Goal: Task Accomplishment & Management: Manage account settings

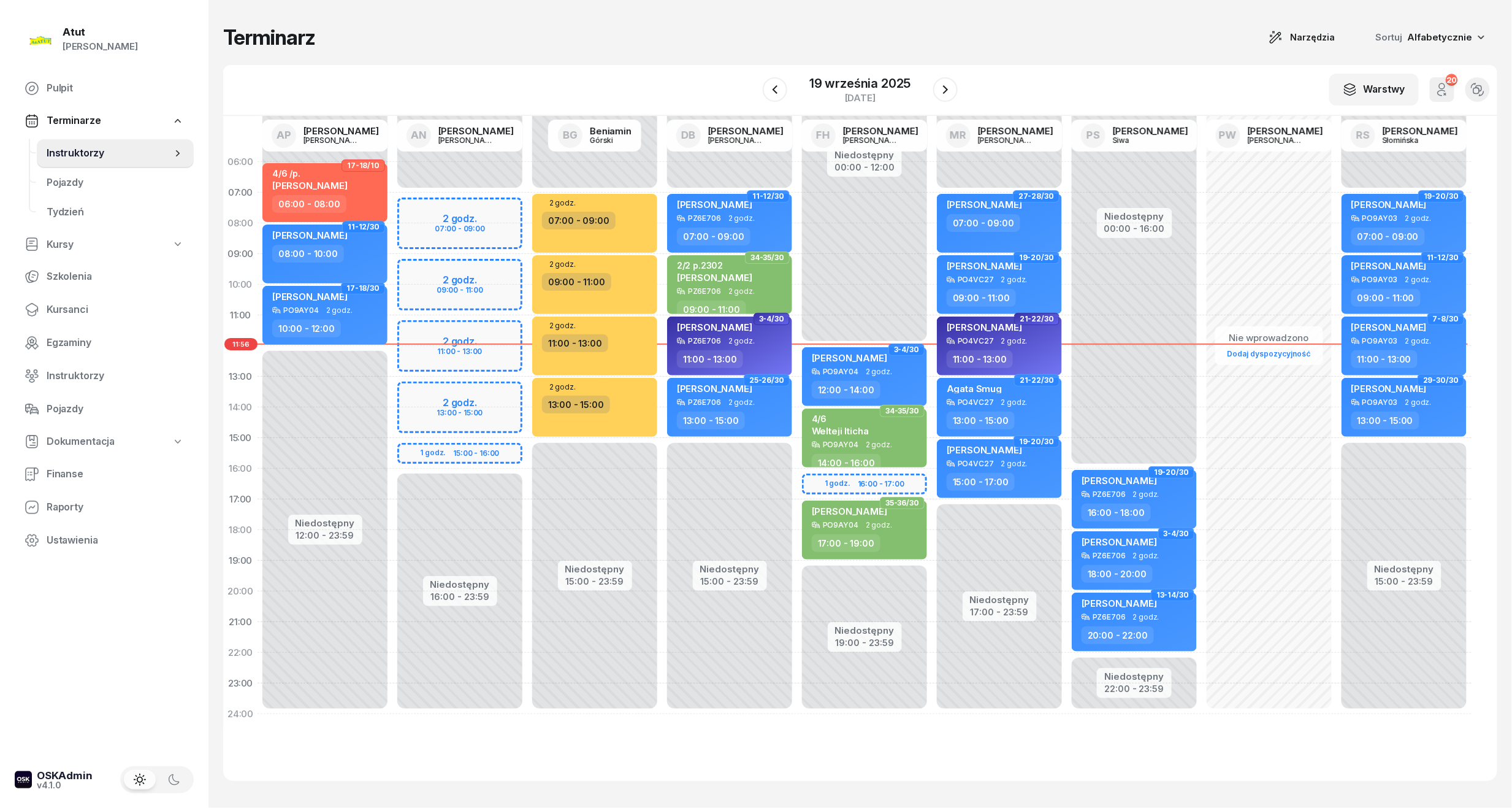
click at [866, 339] on div "Niedostępny 00:00 - 12:00 Niedostępny 19:00 - 23:59 1 godz. 16:00 - 17:00 3-4/3…" at bounding box center [865, 438] width 135 height 583
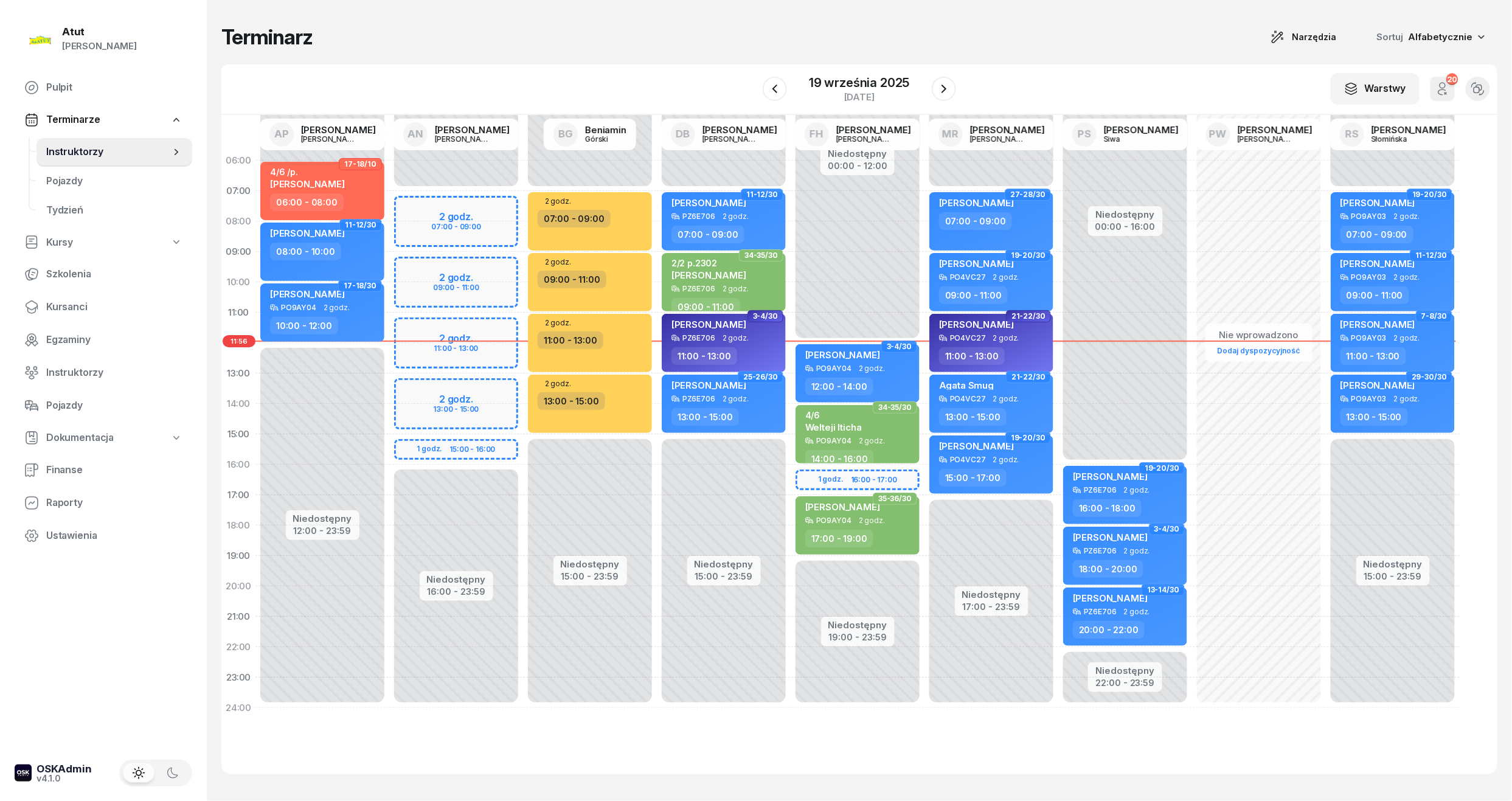
select select "11"
select select "12"
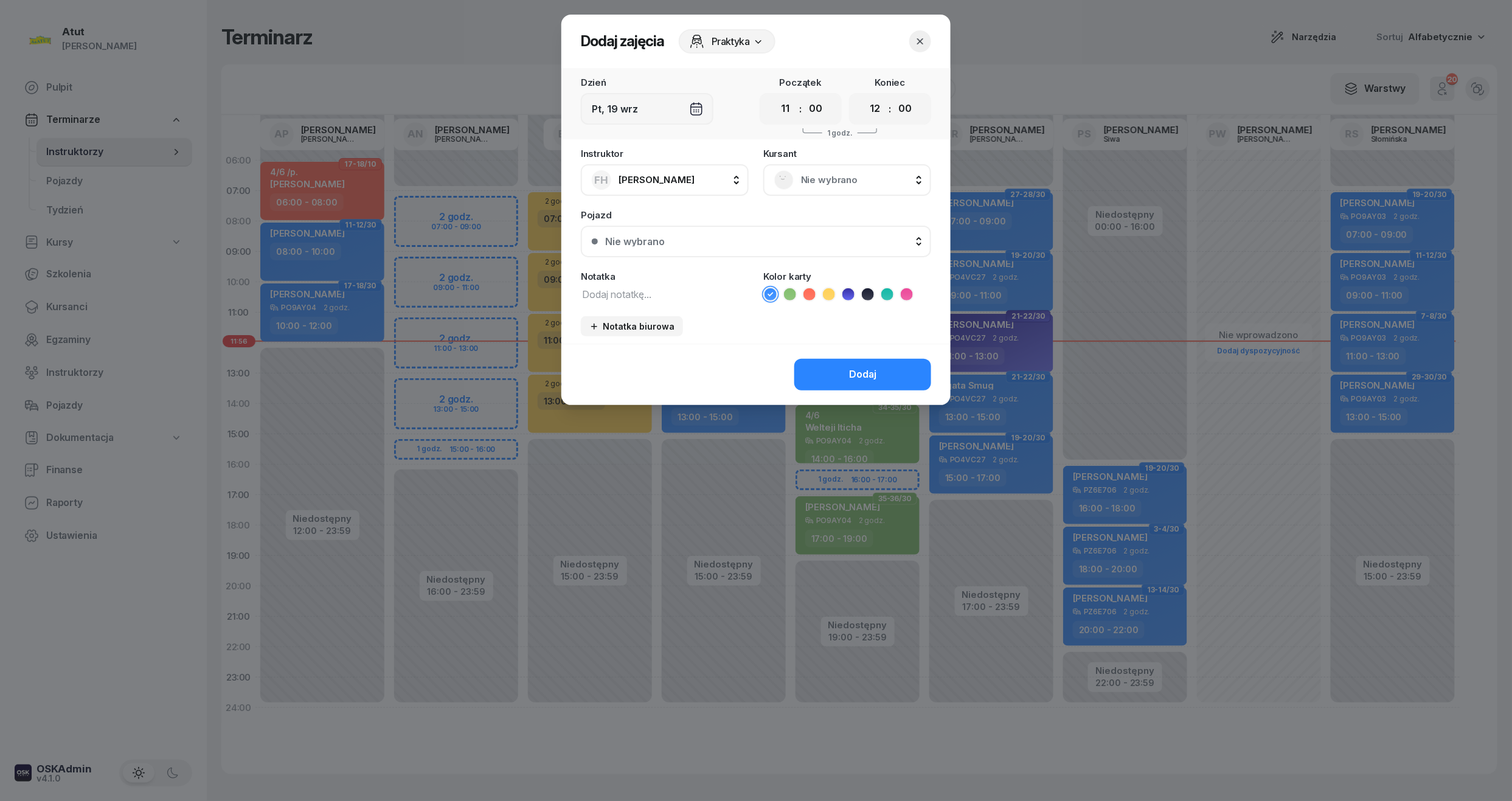
click at [694, 288] on textarea at bounding box center [664, 294] width 168 height 15
type textarea "paczka GA"
click at [918, 38] on icon "button" at bounding box center [920, 41] width 12 height 12
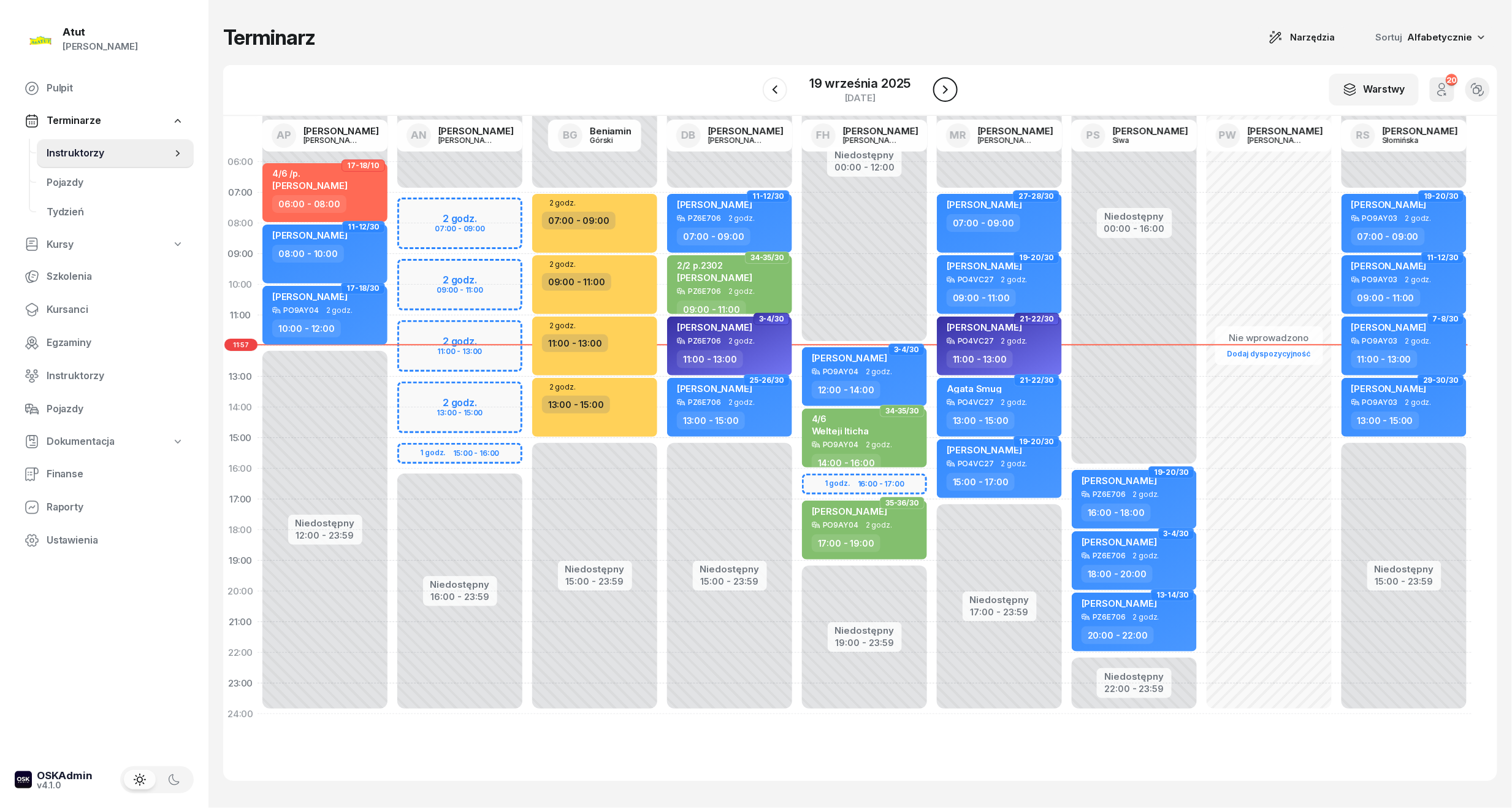
click at [945, 87] on icon "button" at bounding box center [944, 89] width 15 height 15
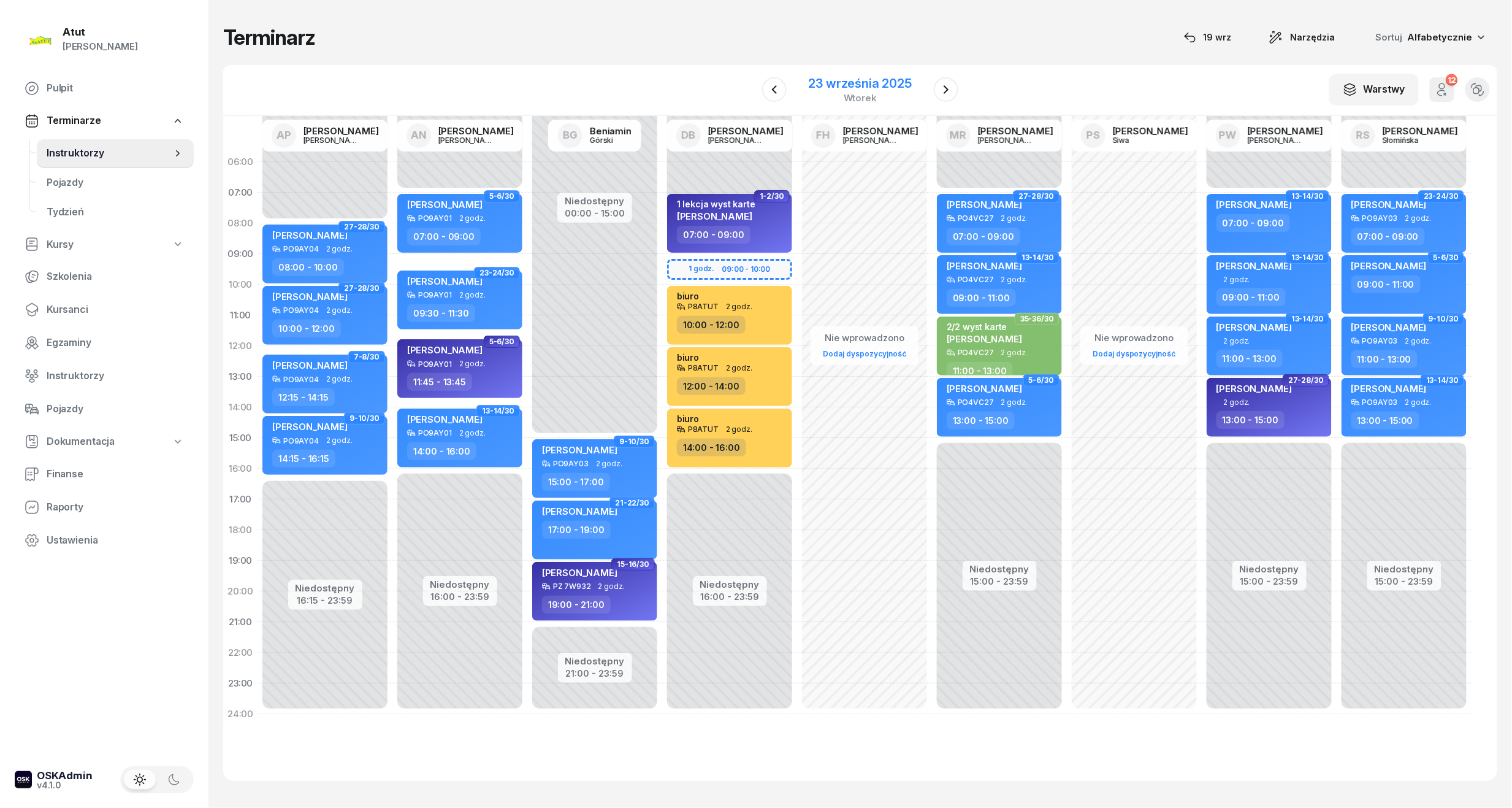
click at [843, 88] on div "23 września 2025" at bounding box center [860, 83] width 103 height 12
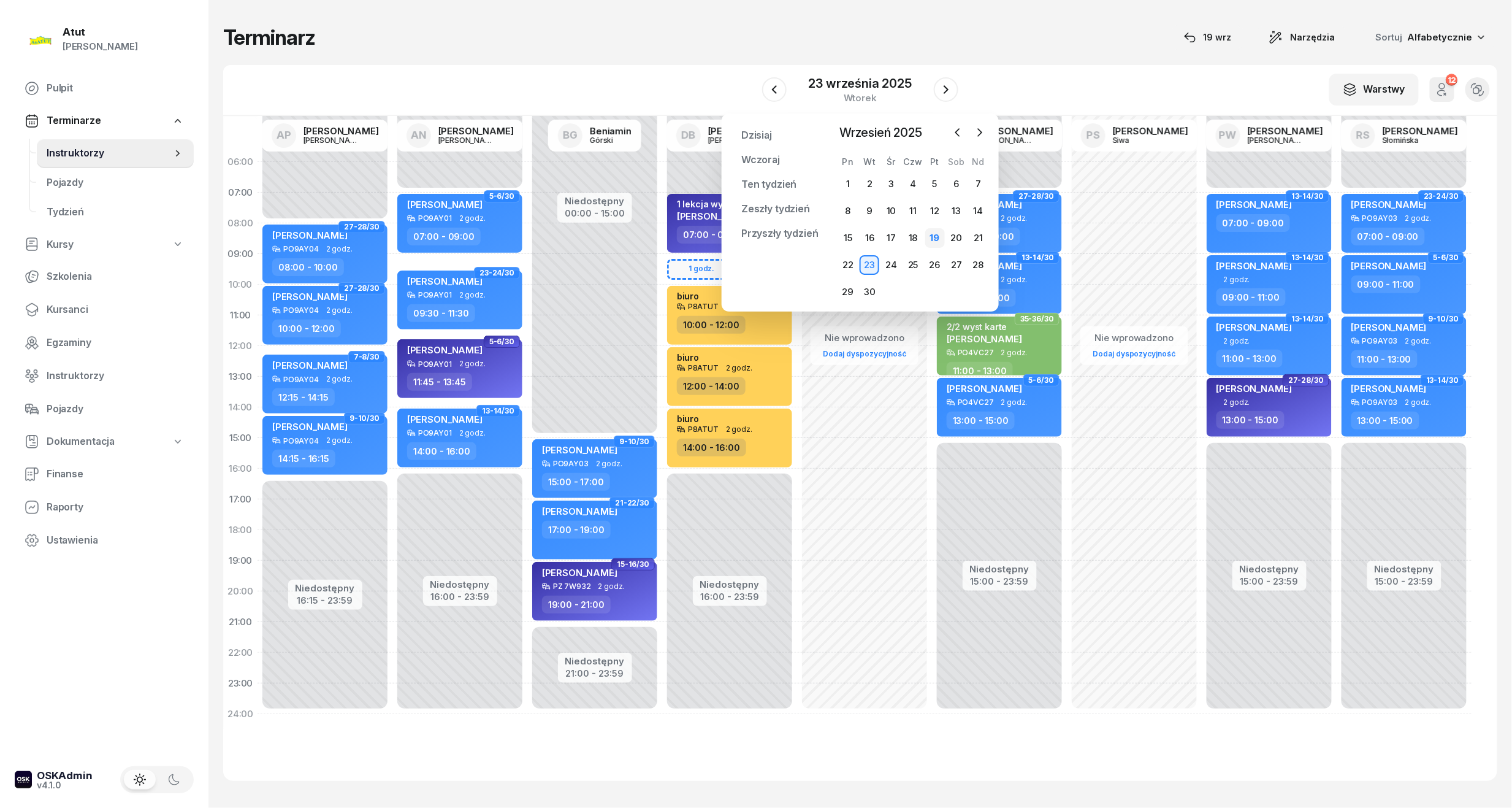
click at [930, 237] on div "19" at bounding box center [935, 238] width 20 height 20
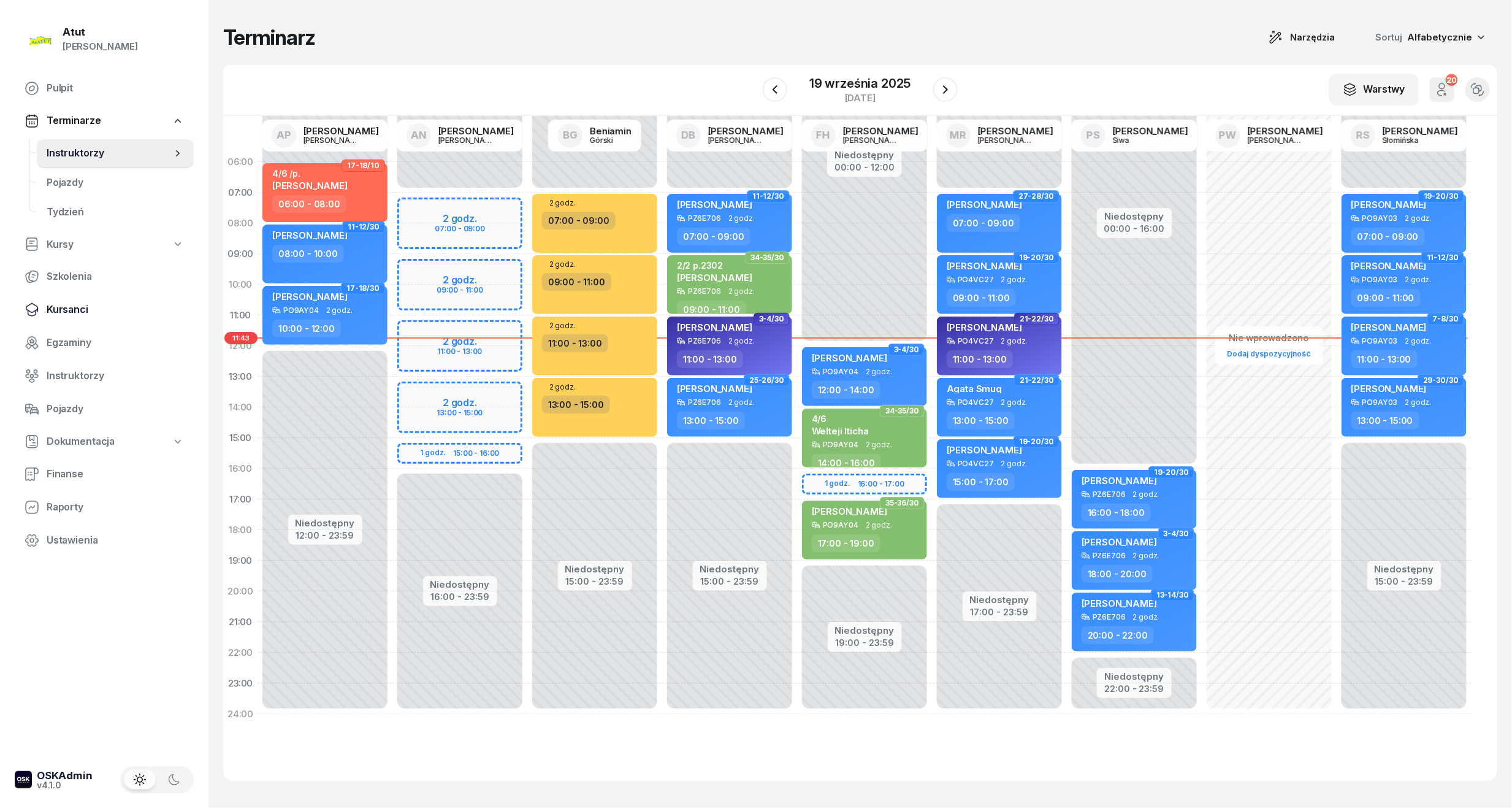
click at [87, 311] on span "Kursanci" at bounding box center [115, 310] width 137 height 16
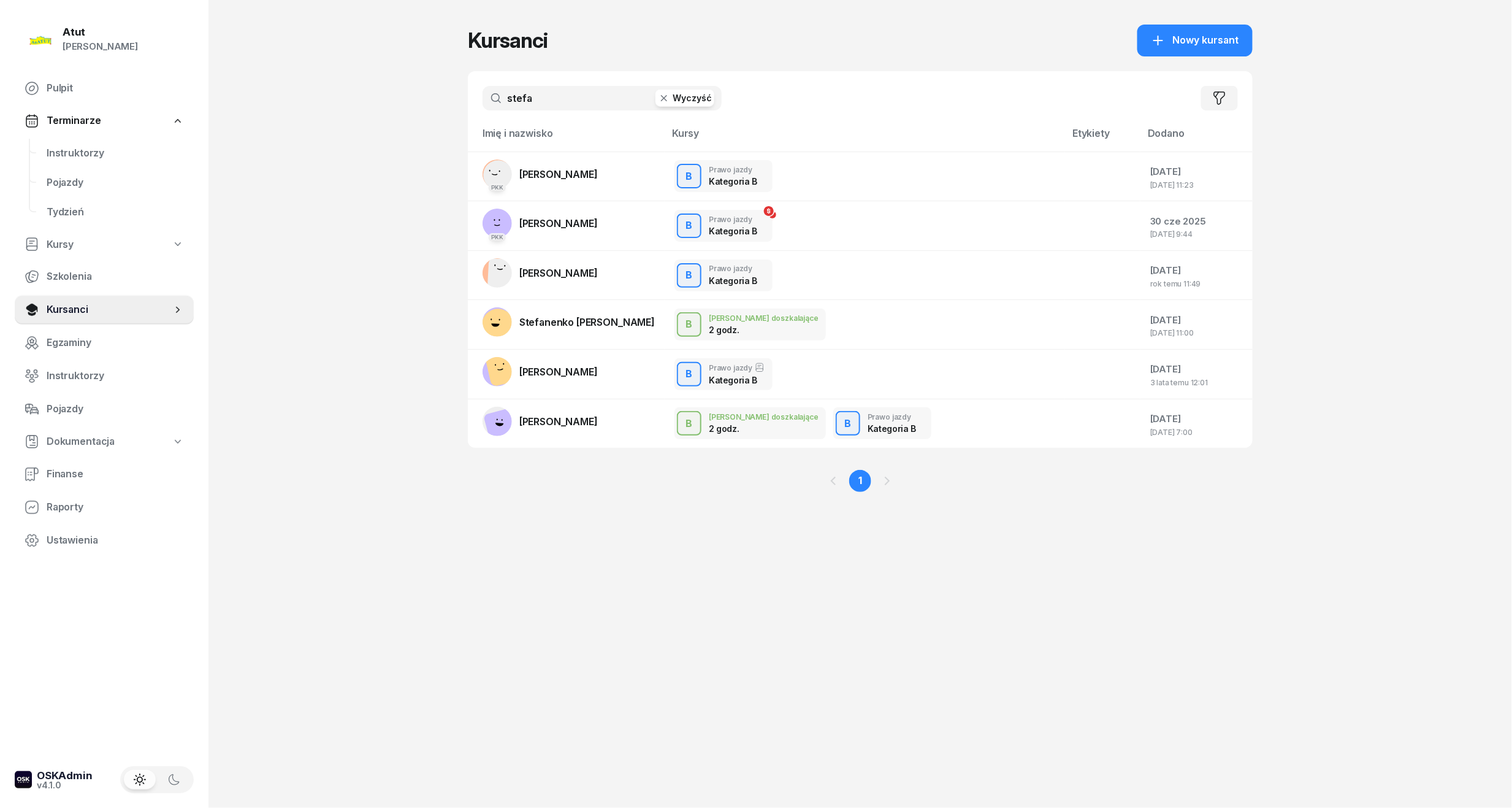
drag, startPoint x: 555, startPoint y: 94, endPoint x: 72, endPoint y: 118, distance: 483.6
click at [72, 118] on div "Atut Paulina Lis Pulpit Terminarze Instruktorzy Pojazdy Tydzień Kursy Szkolenia…" at bounding box center [756, 404] width 1512 height 808
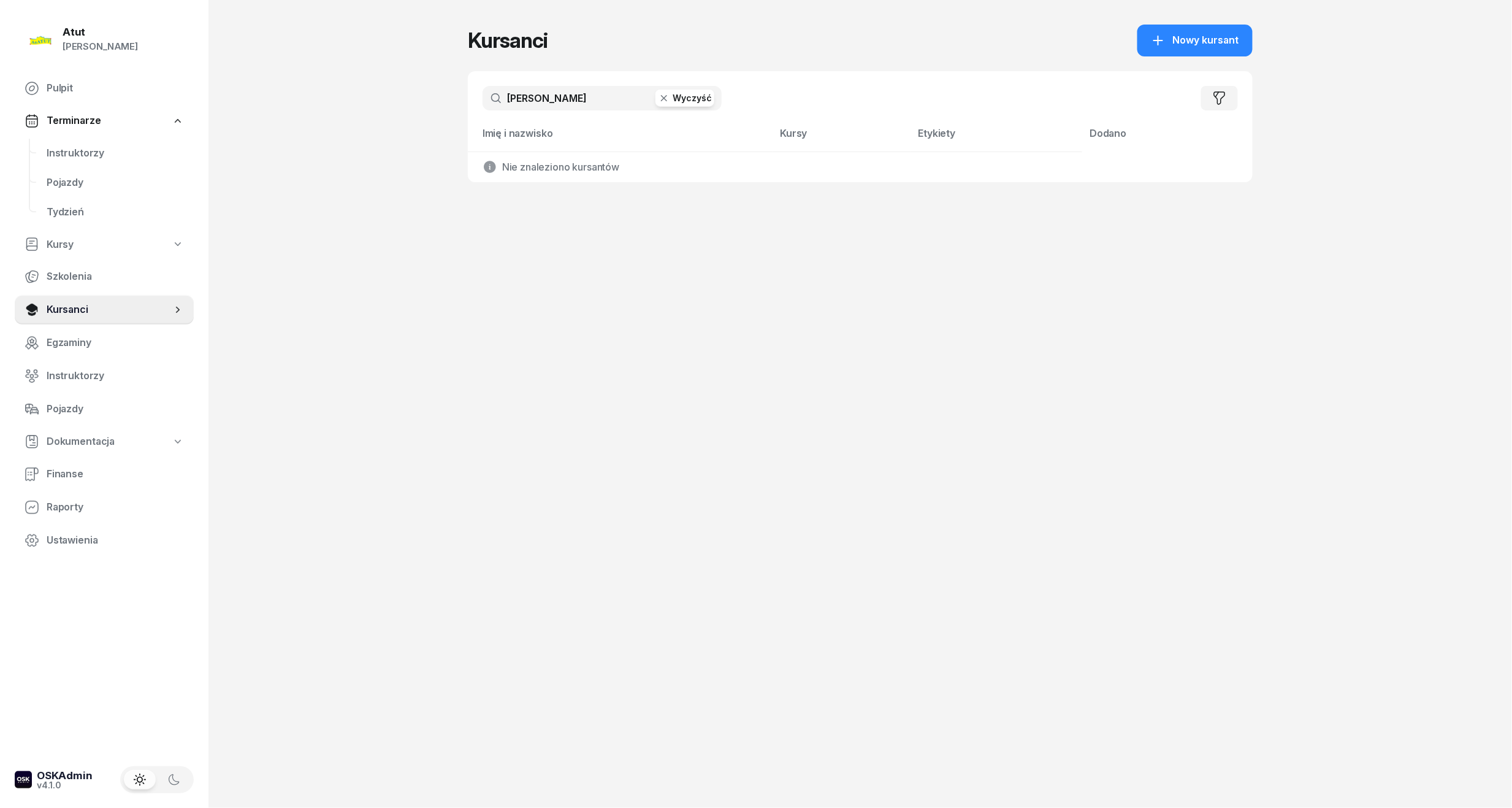
drag, startPoint x: 550, startPoint y: 101, endPoint x: 14, endPoint y: 134, distance: 537.0
click at [14, 134] on div "Atut Paulina Lis Pulpit Terminarze Instruktorzy Pojazdy Tydzień Kursy Szkolenia…" at bounding box center [756, 404] width 1512 height 808
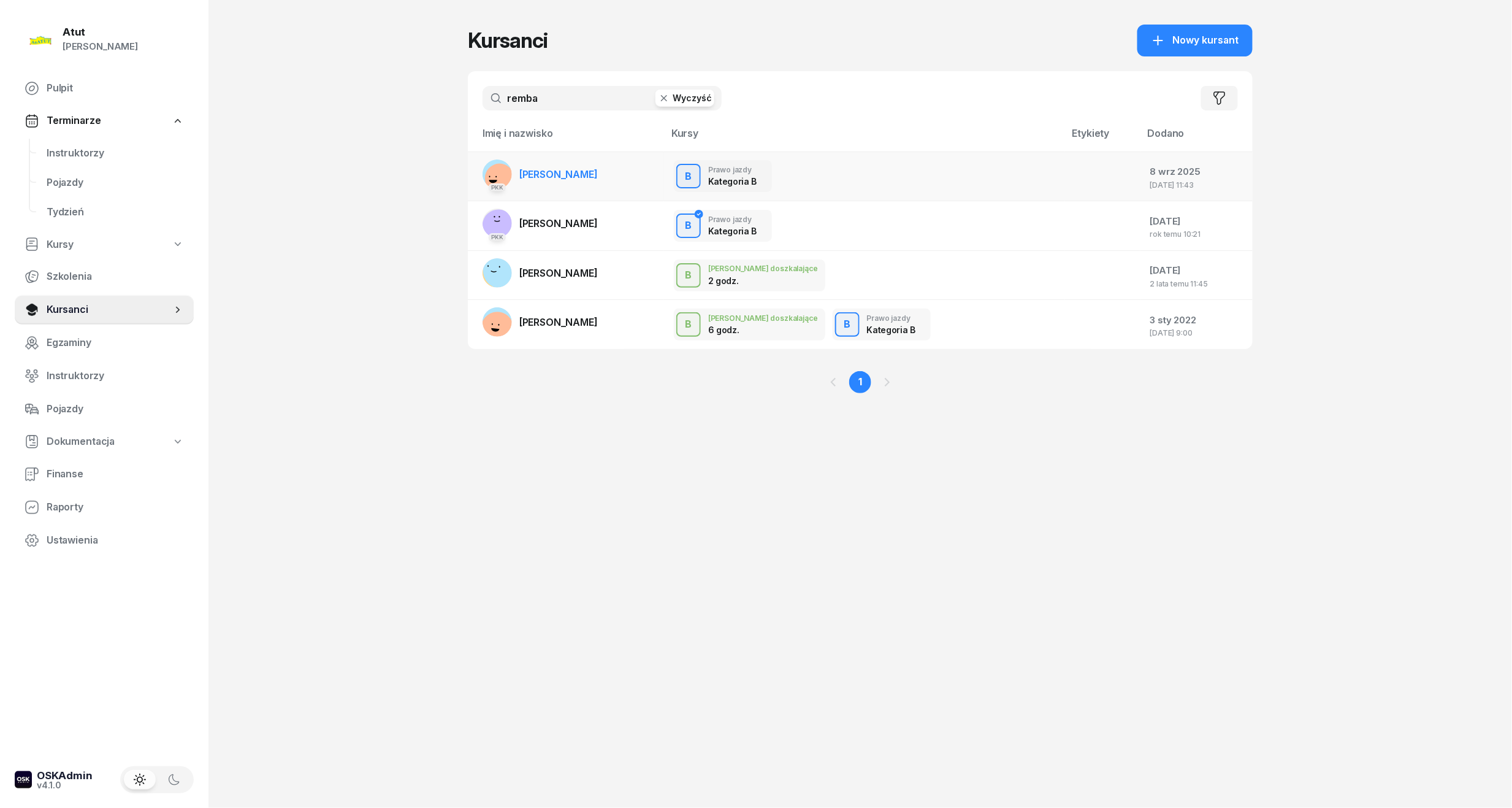
type input "remba"
click at [592, 168] on span "Mateusz Rembalski" at bounding box center [558, 174] width 79 height 12
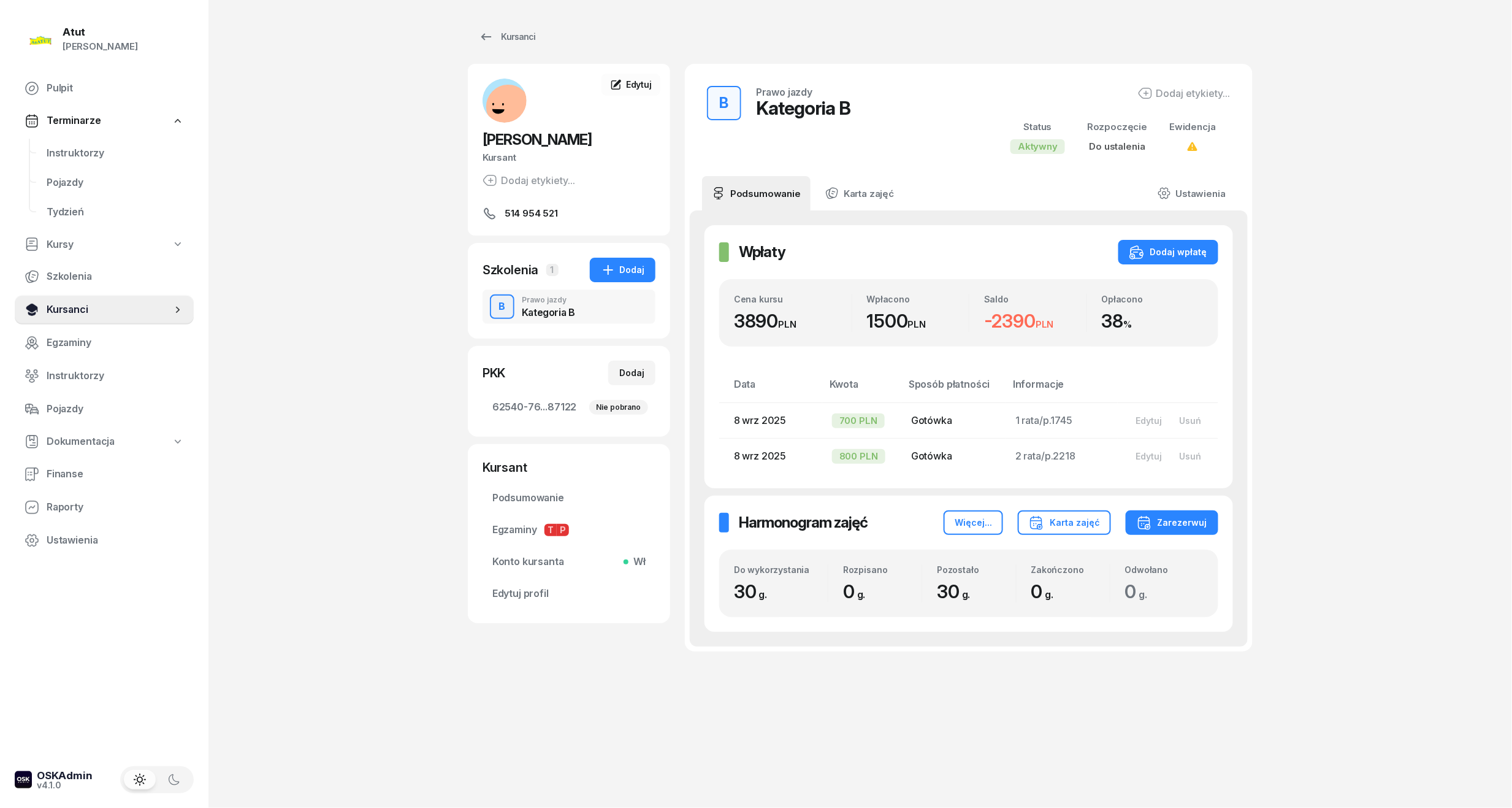
click at [97, 311] on span "Kursanci" at bounding box center [109, 310] width 125 height 16
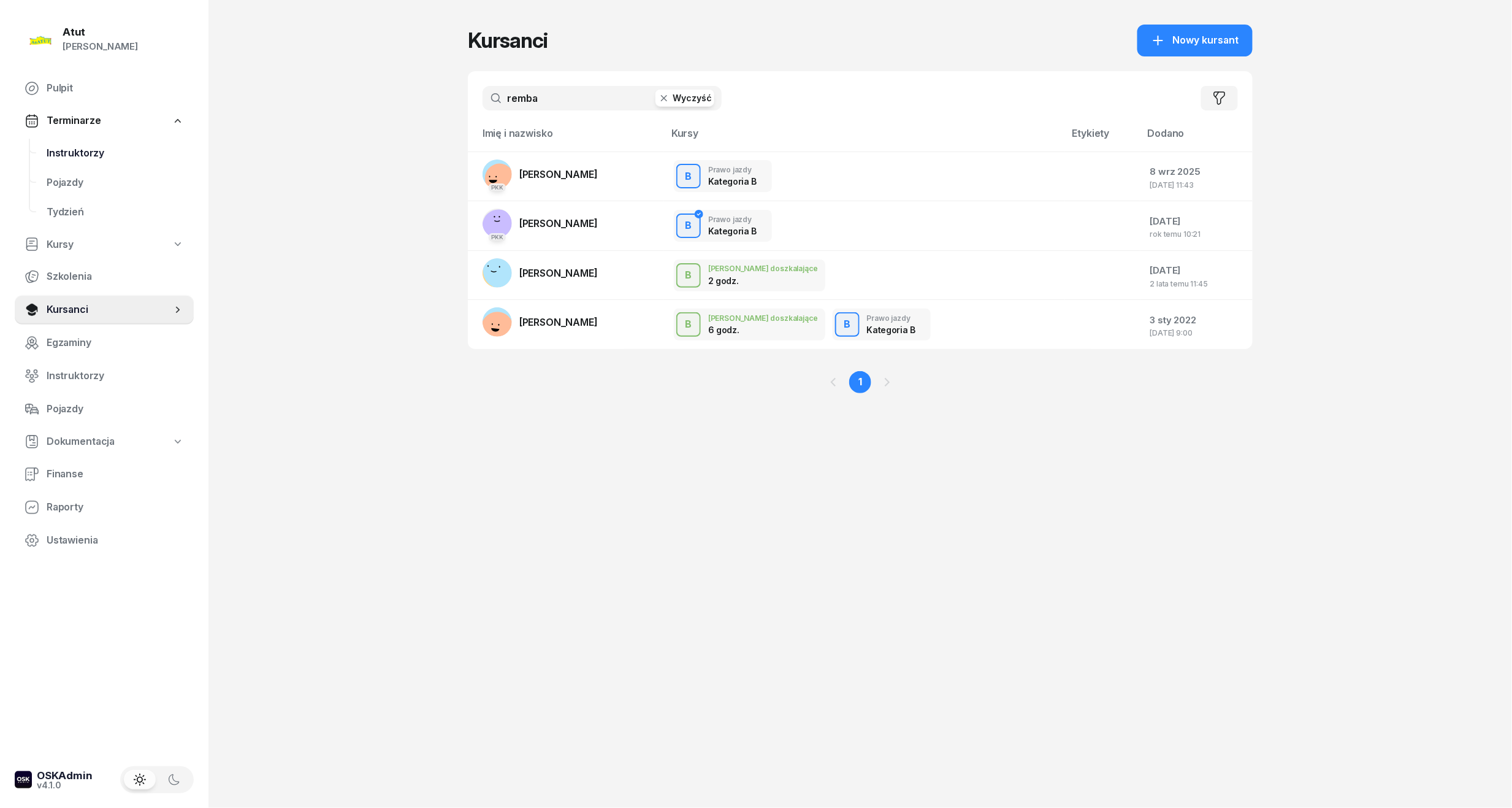
drag, startPoint x: 547, startPoint y: 108, endPoint x: 116, endPoint y: 147, distance: 432.8
click at [116, 146] on div "Atut Paulina Lis Pulpit Terminarze Instruktorzy Pojazdy Tydzień Kursy Szkolenia…" at bounding box center [756, 404] width 1512 height 808
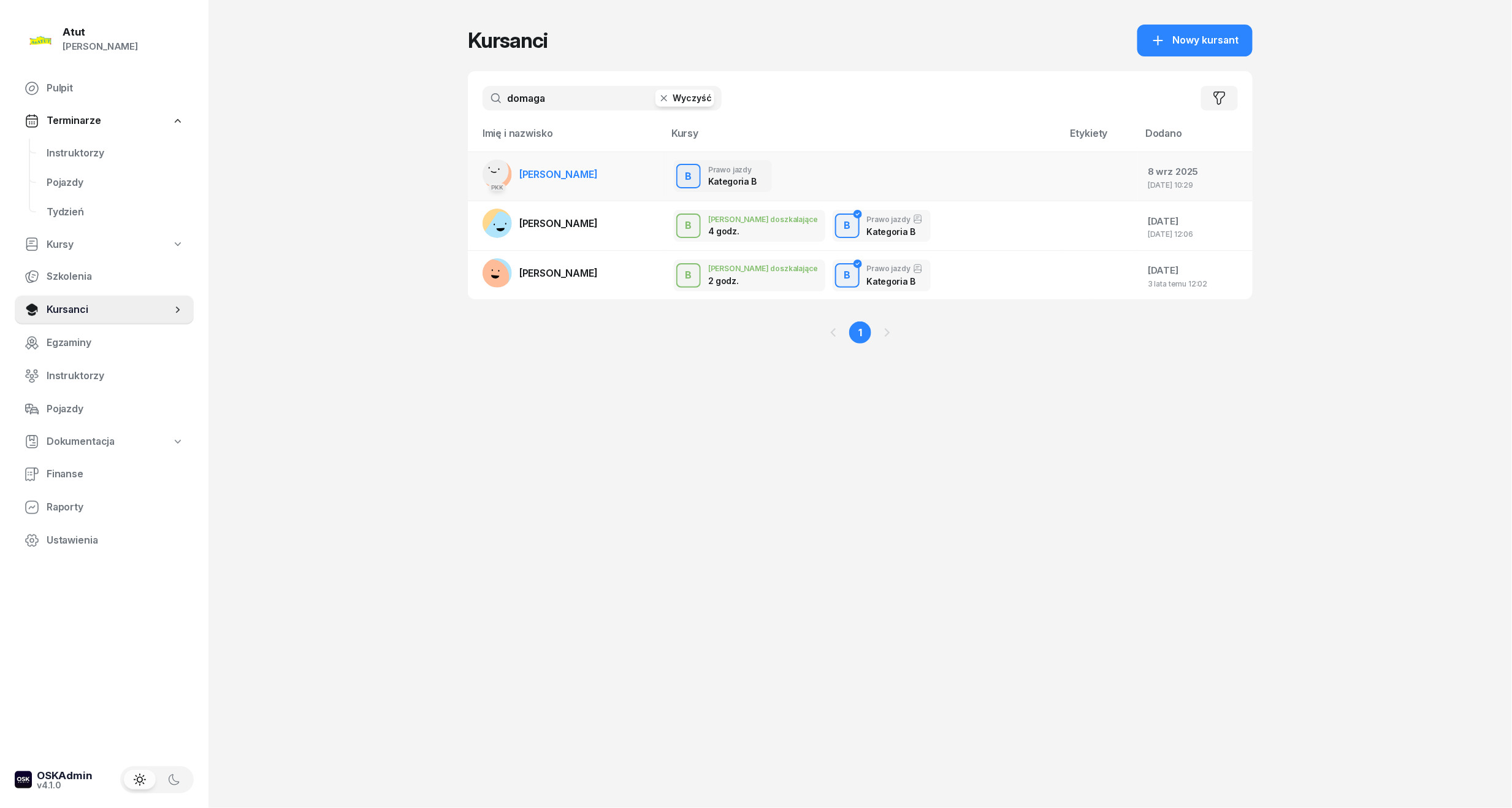
type input "domaga"
click at [542, 187] on link "PKK Natalia Domagała" at bounding box center [540, 174] width 115 height 29
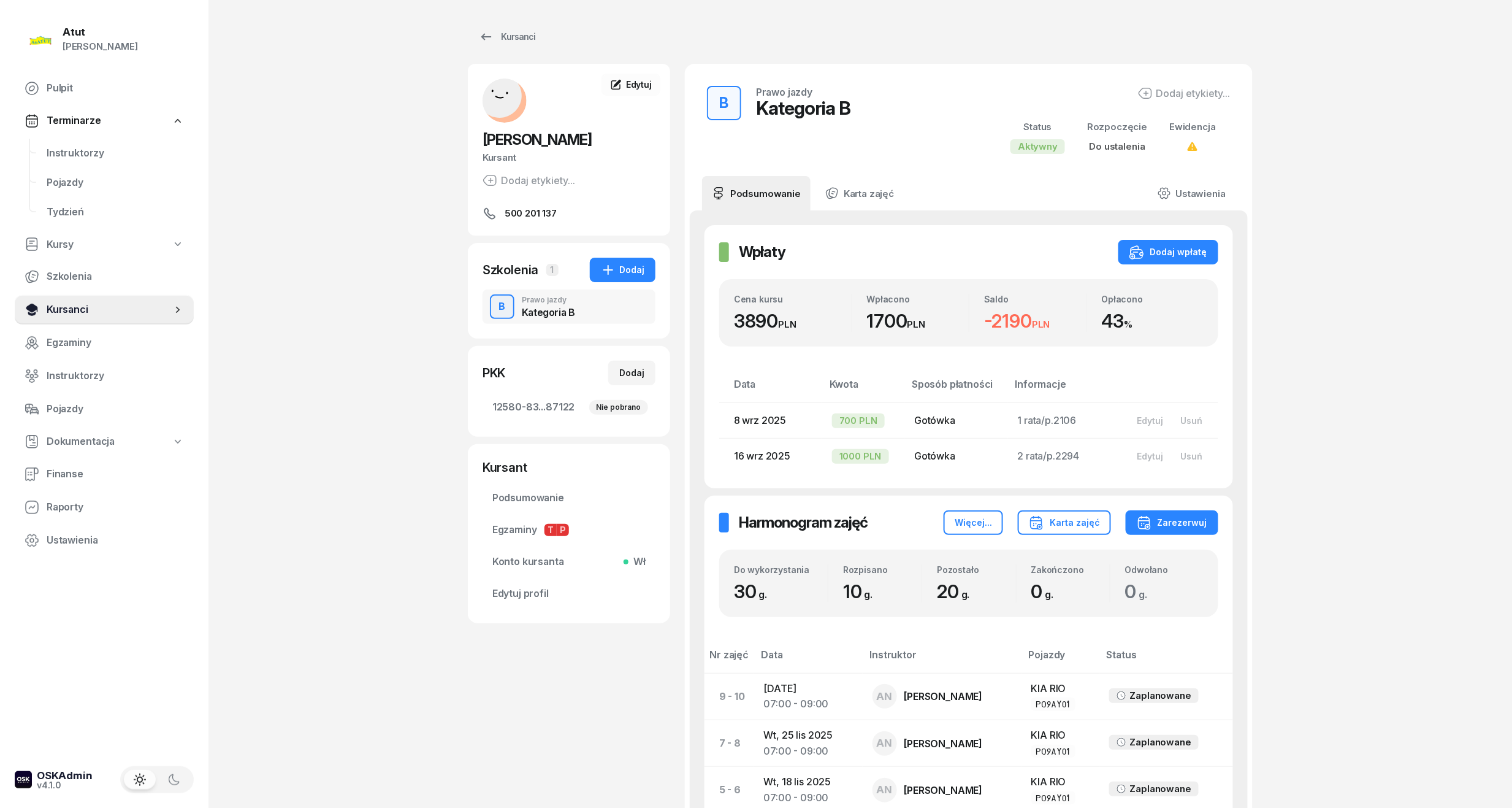
click at [96, 302] on span "Kursanci" at bounding box center [109, 310] width 125 height 16
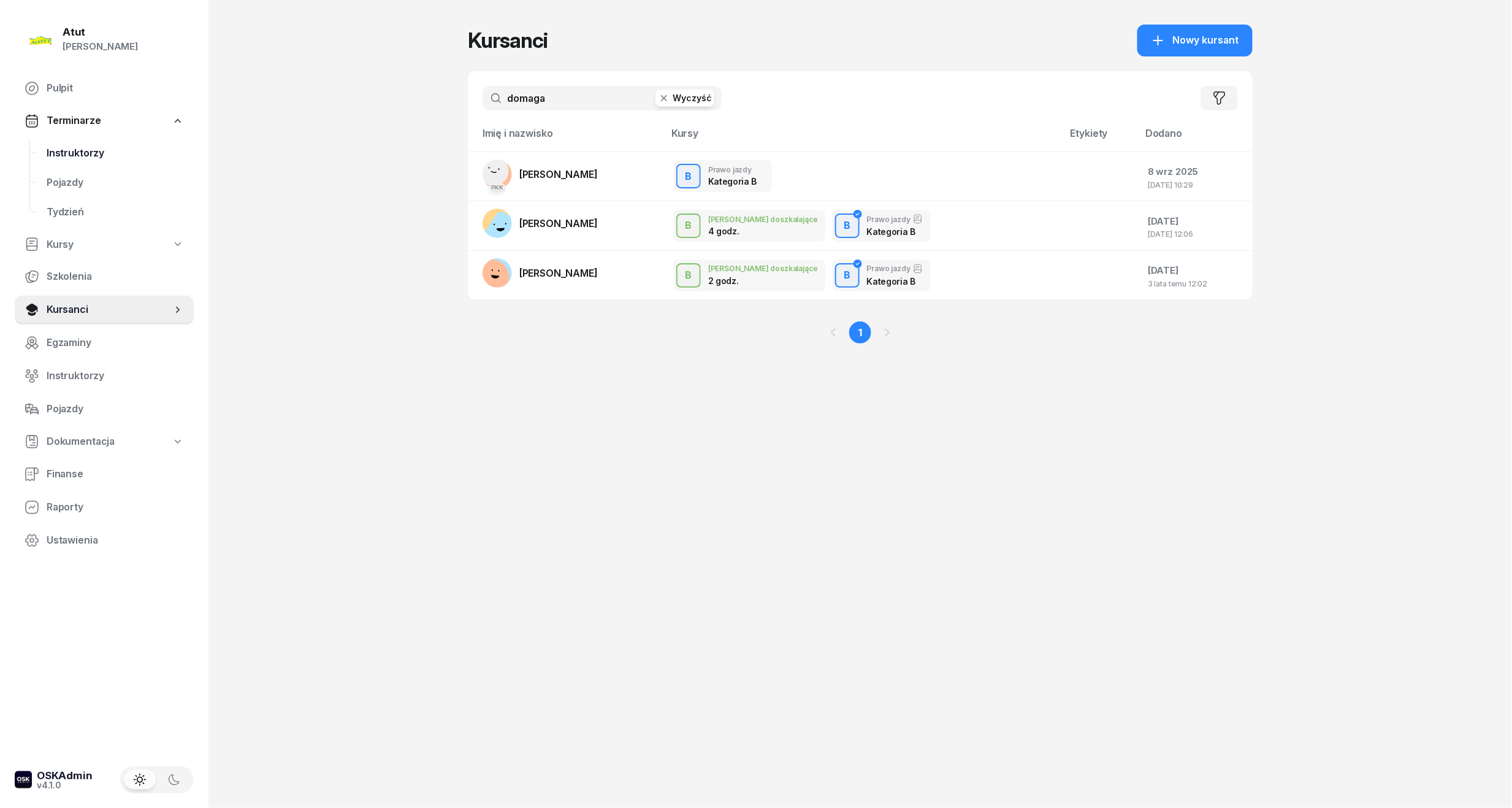
drag, startPoint x: 584, startPoint y: 92, endPoint x: 171, endPoint y: 147, distance: 416.6
click at [171, 147] on div "Atut Paulina Lis Pulpit Terminarze Instruktorzy Pojazdy Tydzień Kursy Szkolenia…" at bounding box center [756, 404] width 1512 height 808
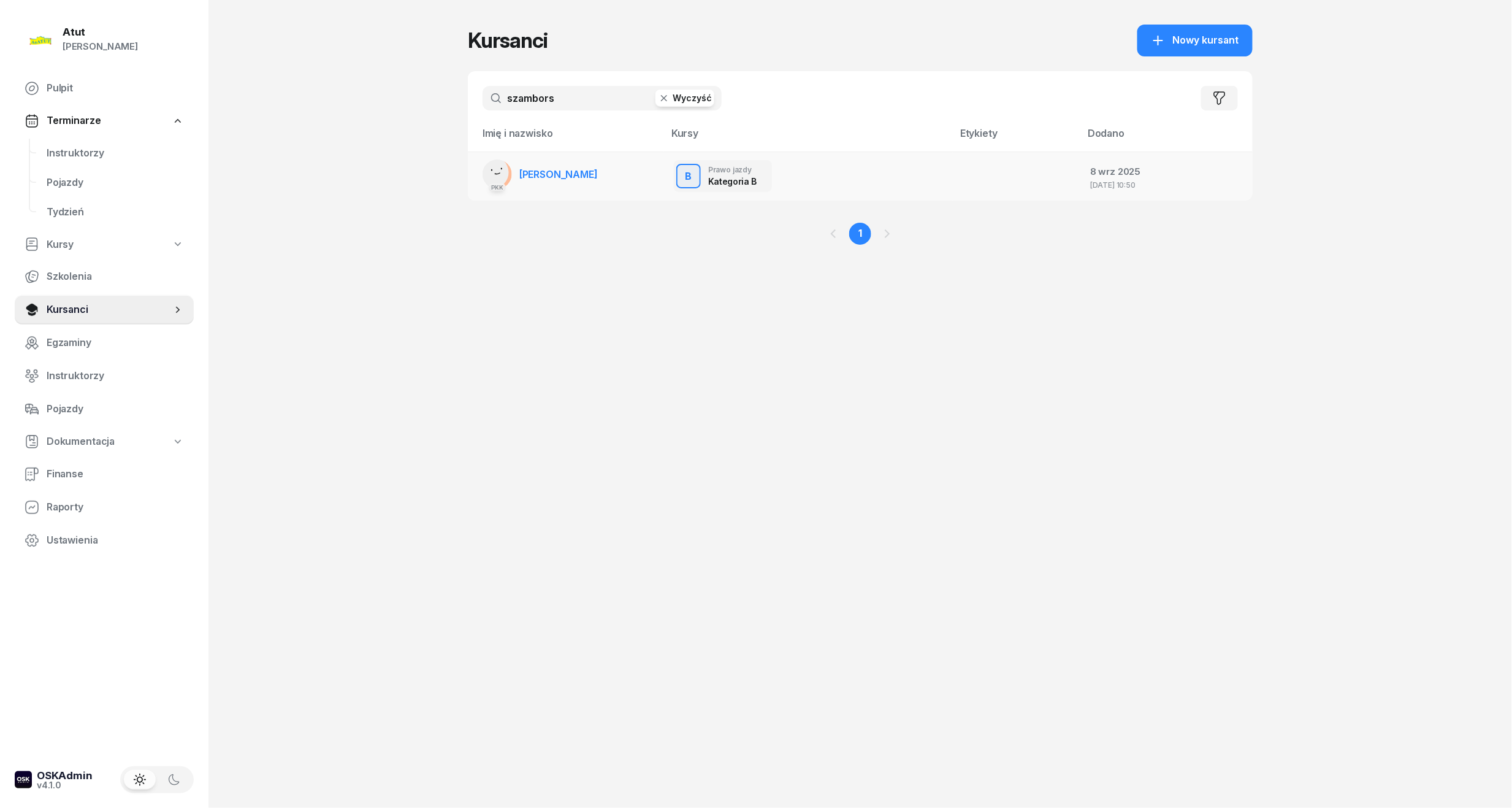
type input "szambors"
click at [549, 175] on span "Mateusz Szamborski" at bounding box center [558, 174] width 79 height 12
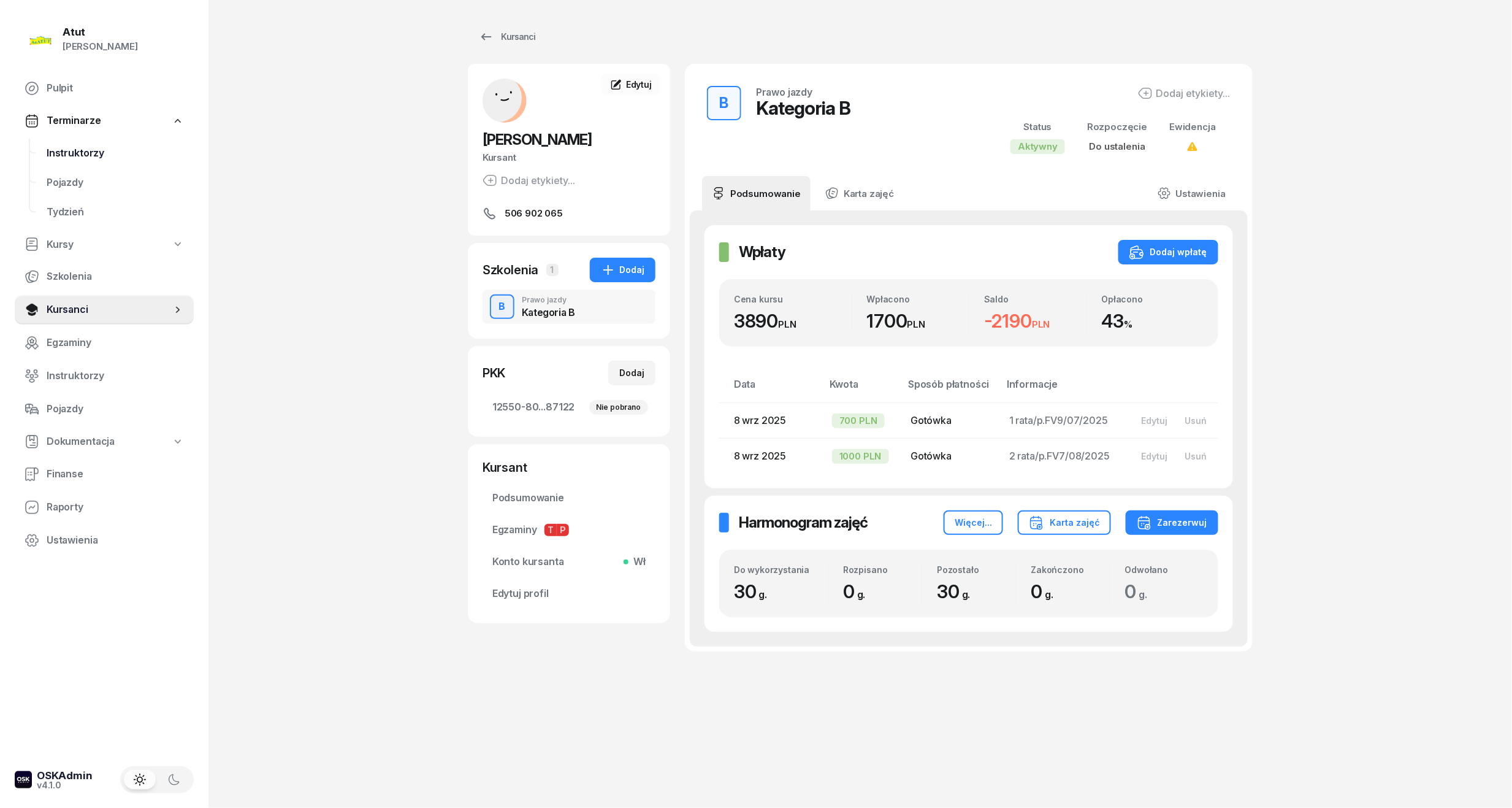
click at [87, 165] on link "Instruktorzy" at bounding box center [114, 153] width 157 height 29
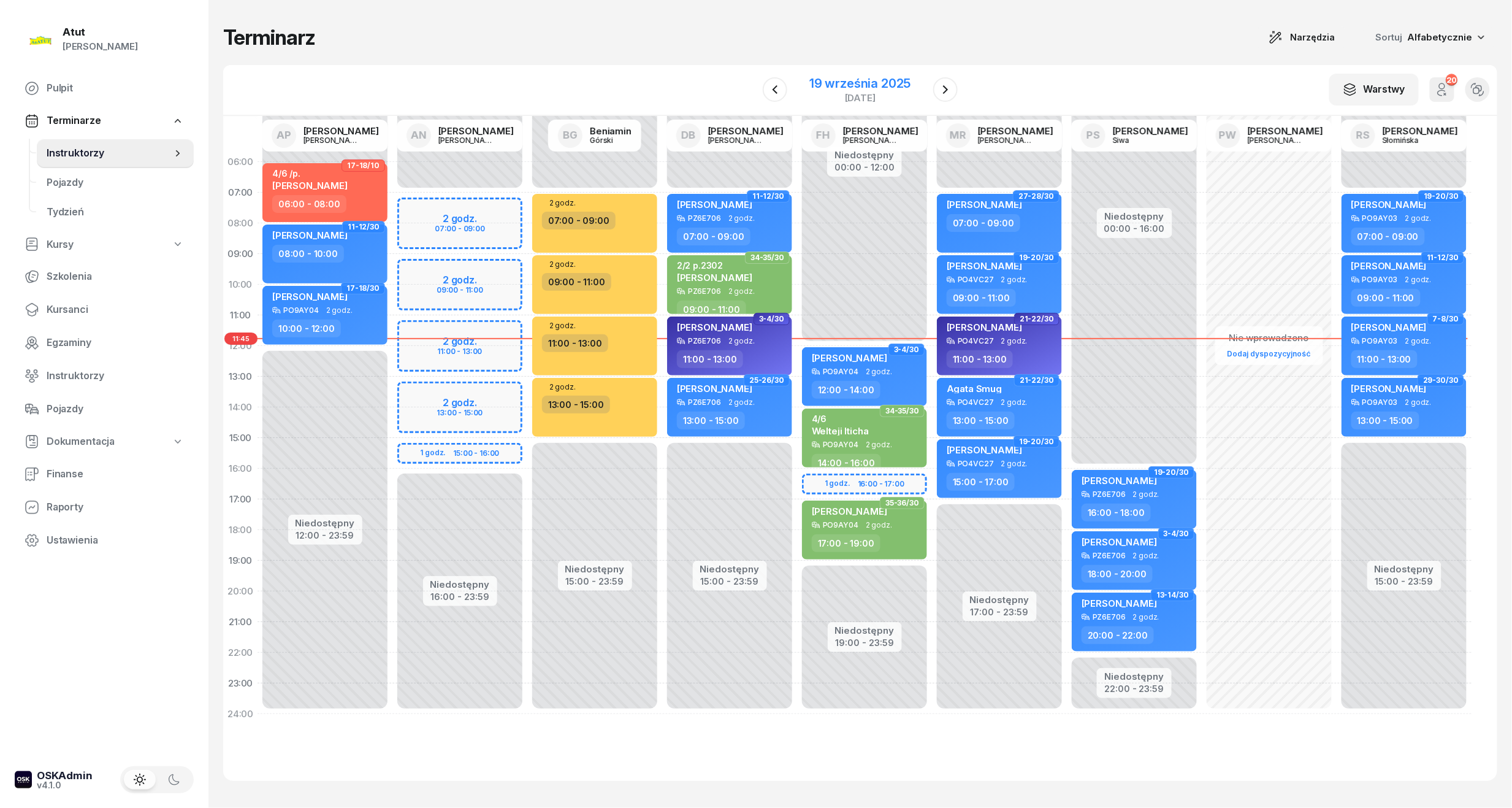
click at [844, 95] on div "piątek" at bounding box center [860, 98] width 101 height 10
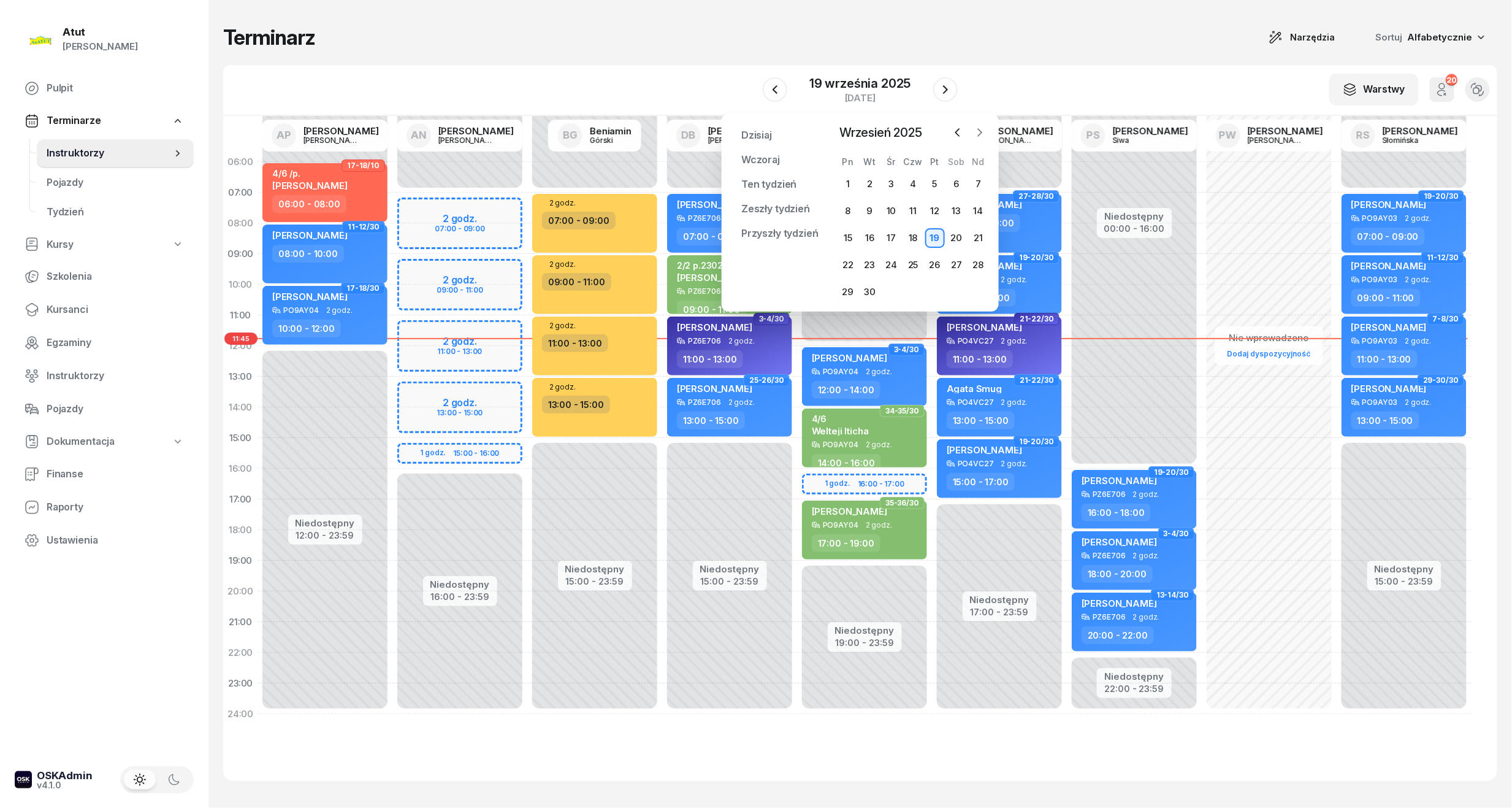
click at [975, 129] on icon "button" at bounding box center [979, 133] width 12 height 12
click at [891, 181] on div "1" at bounding box center [891, 184] width 20 height 20
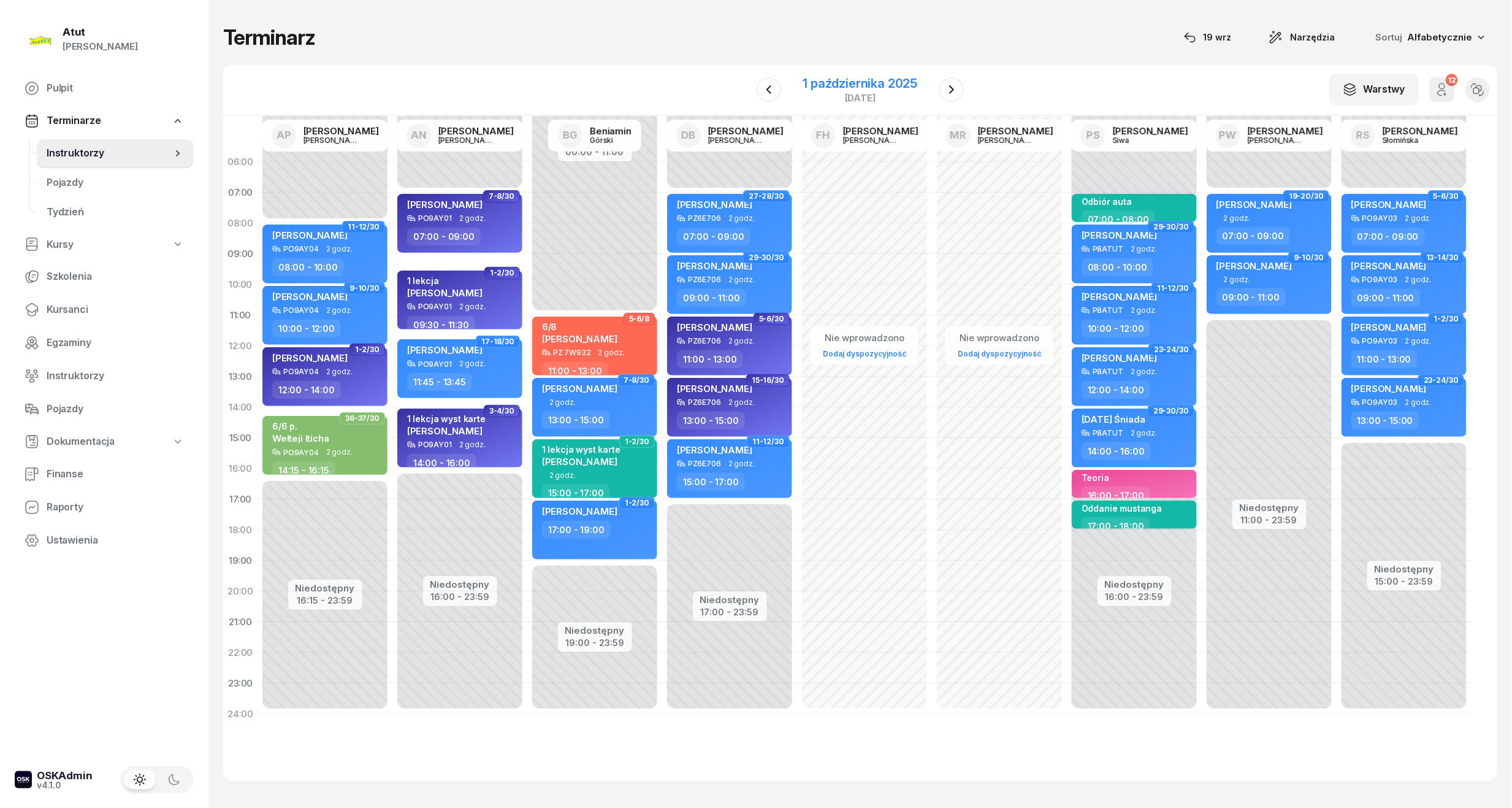
click at [911, 81] on div "1 października 2025" at bounding box center [860, 83] width 114 height 12
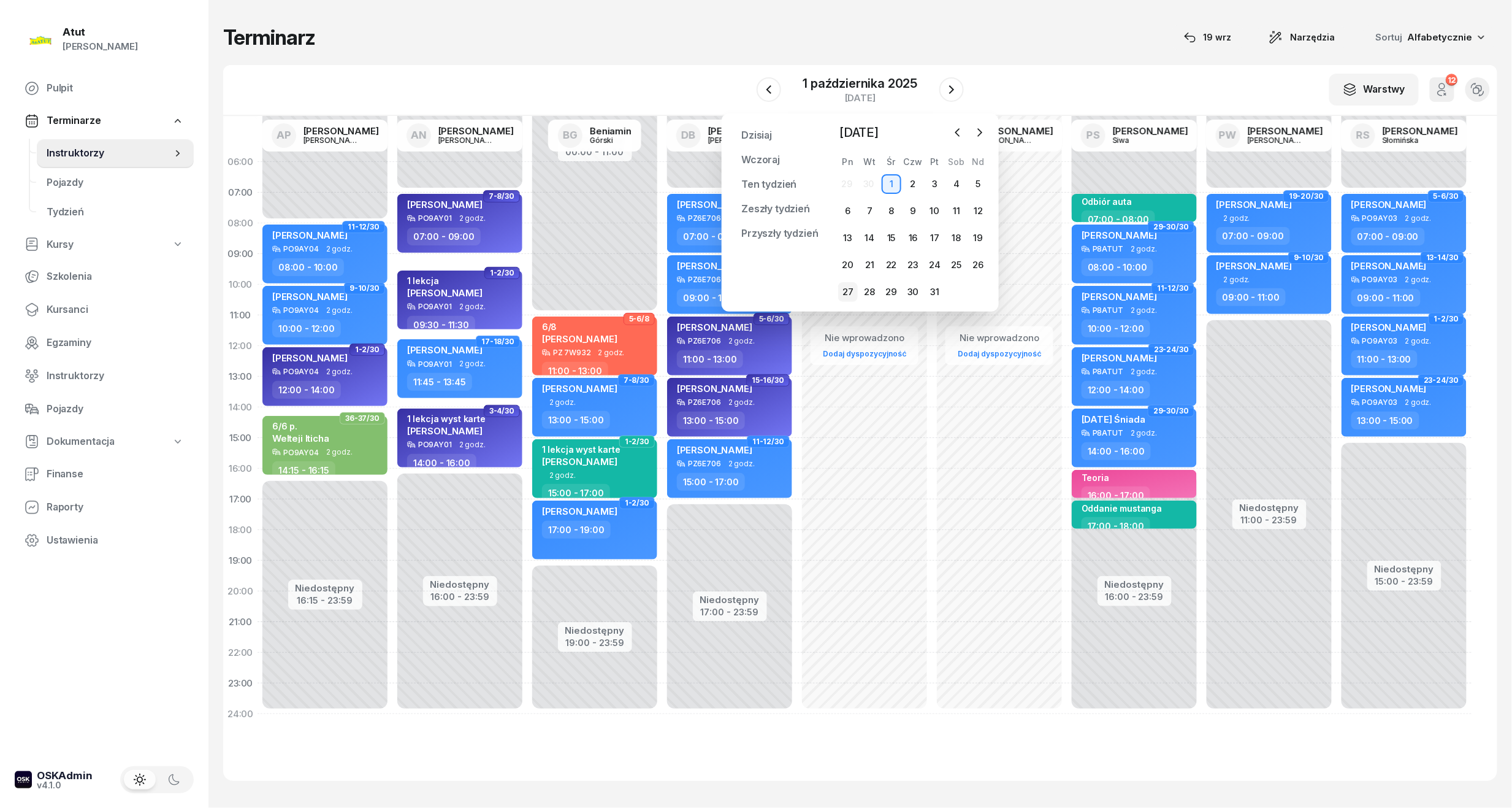
click at [845, 290] on div "27" at bounding box center [847, 291] width 20 height 20
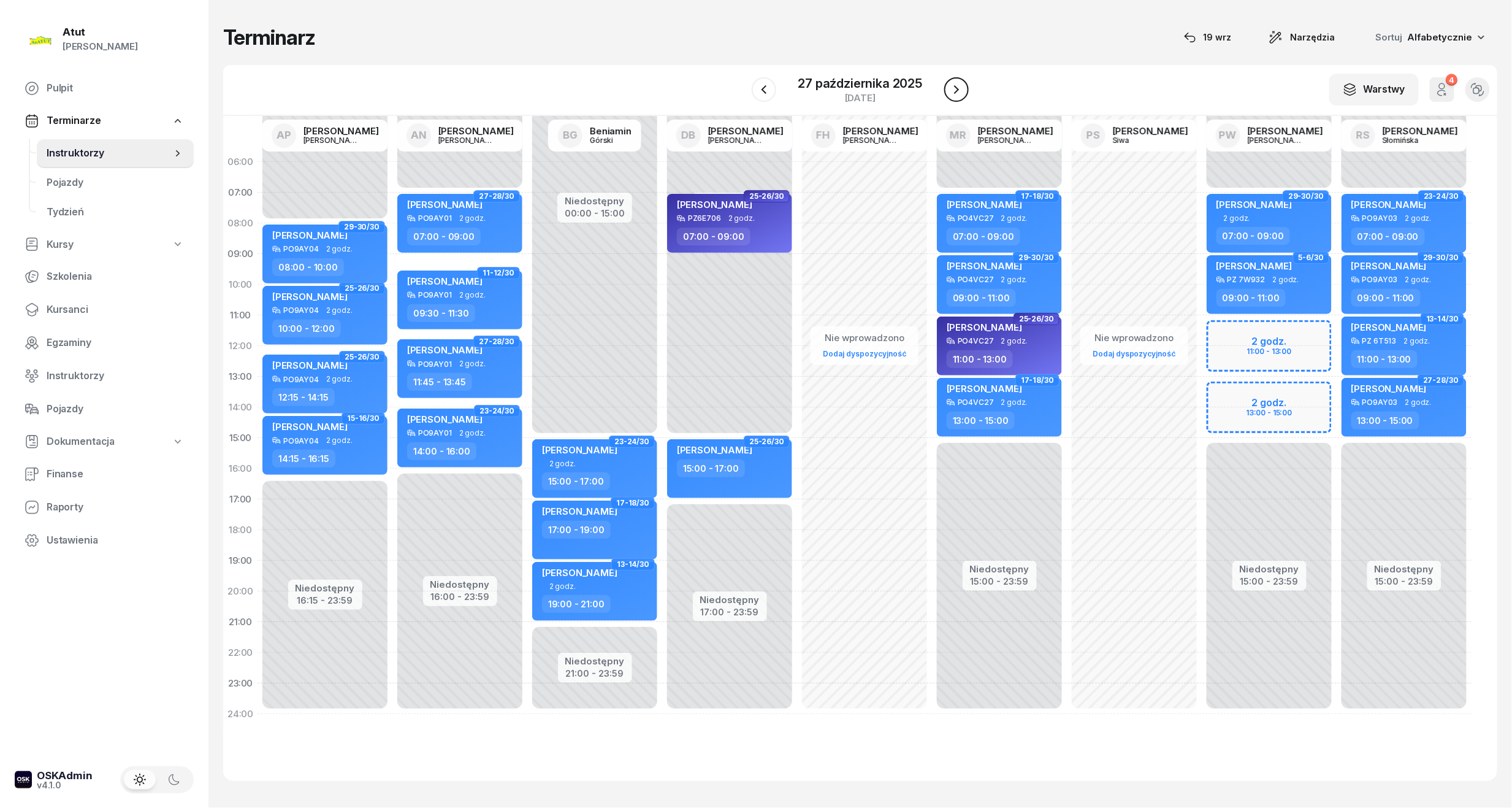
click at [954, 85] on icon "button" at bounding box center [956, 89] width 15 height 15
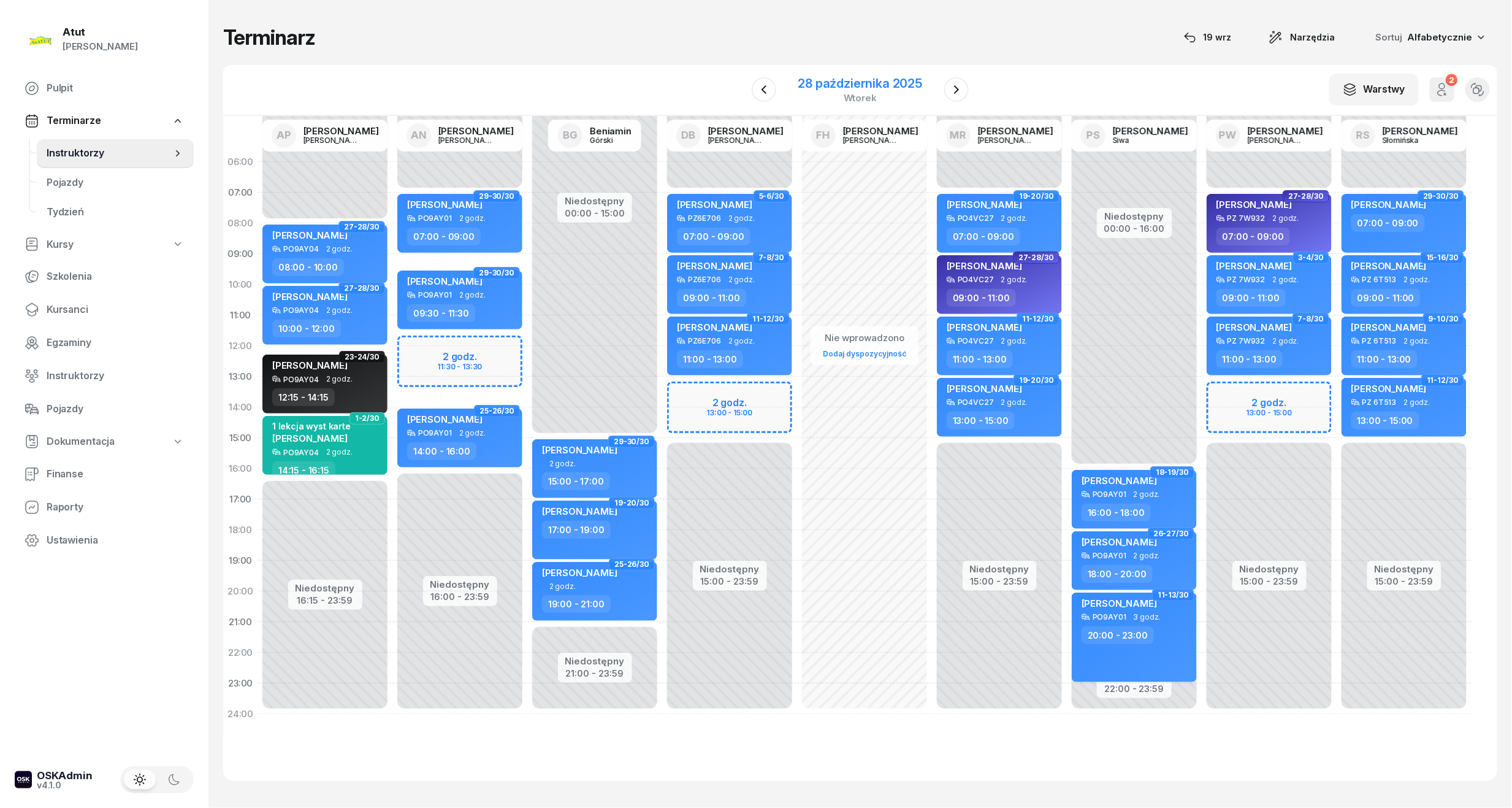
click at [872, 83] on div "28 października 2025" at bounding box center [860, 83] width 125 height 12
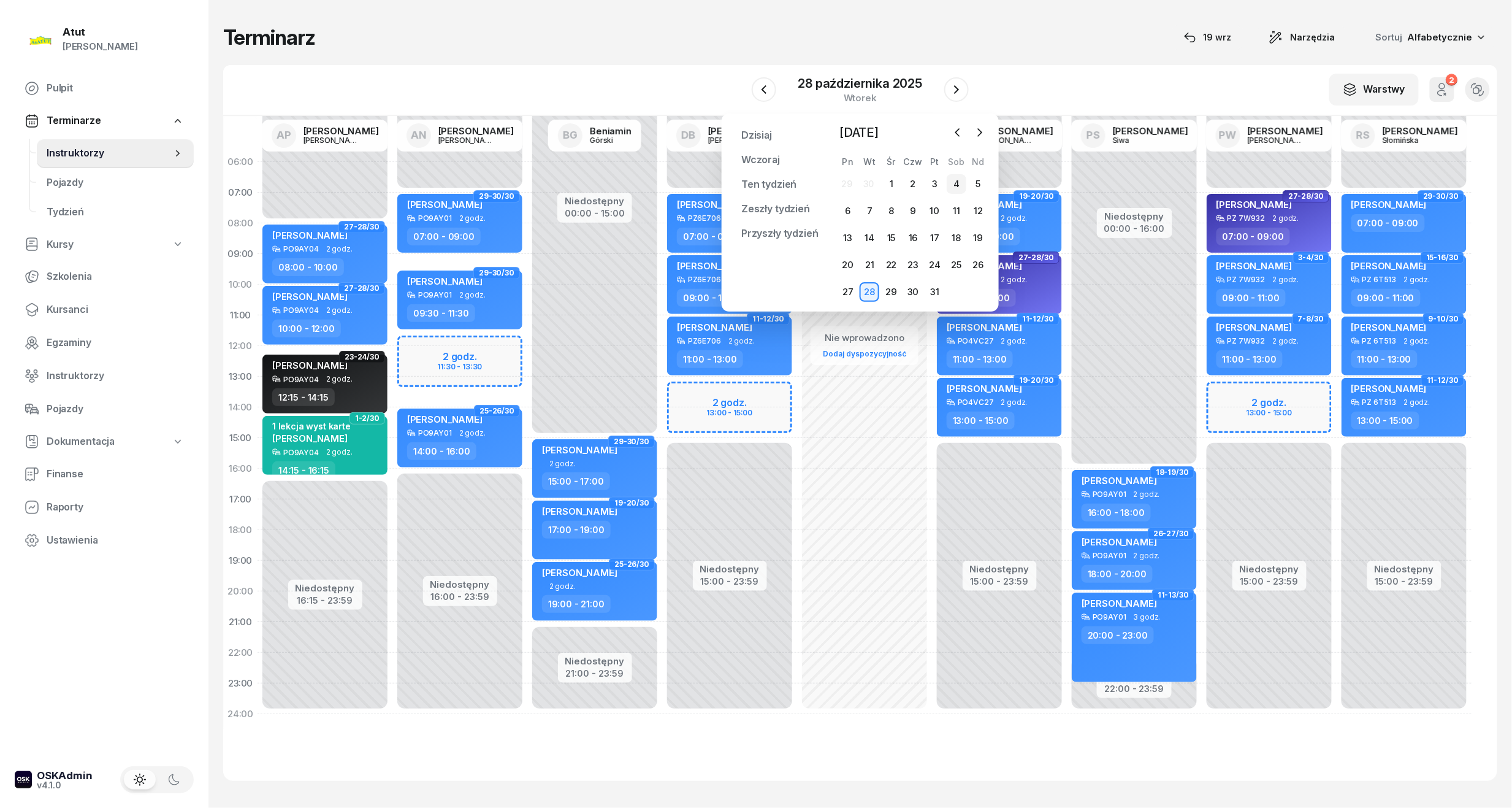
click at [959, 189] on div "4" at bounding box center [956, 184] width 20 height 20
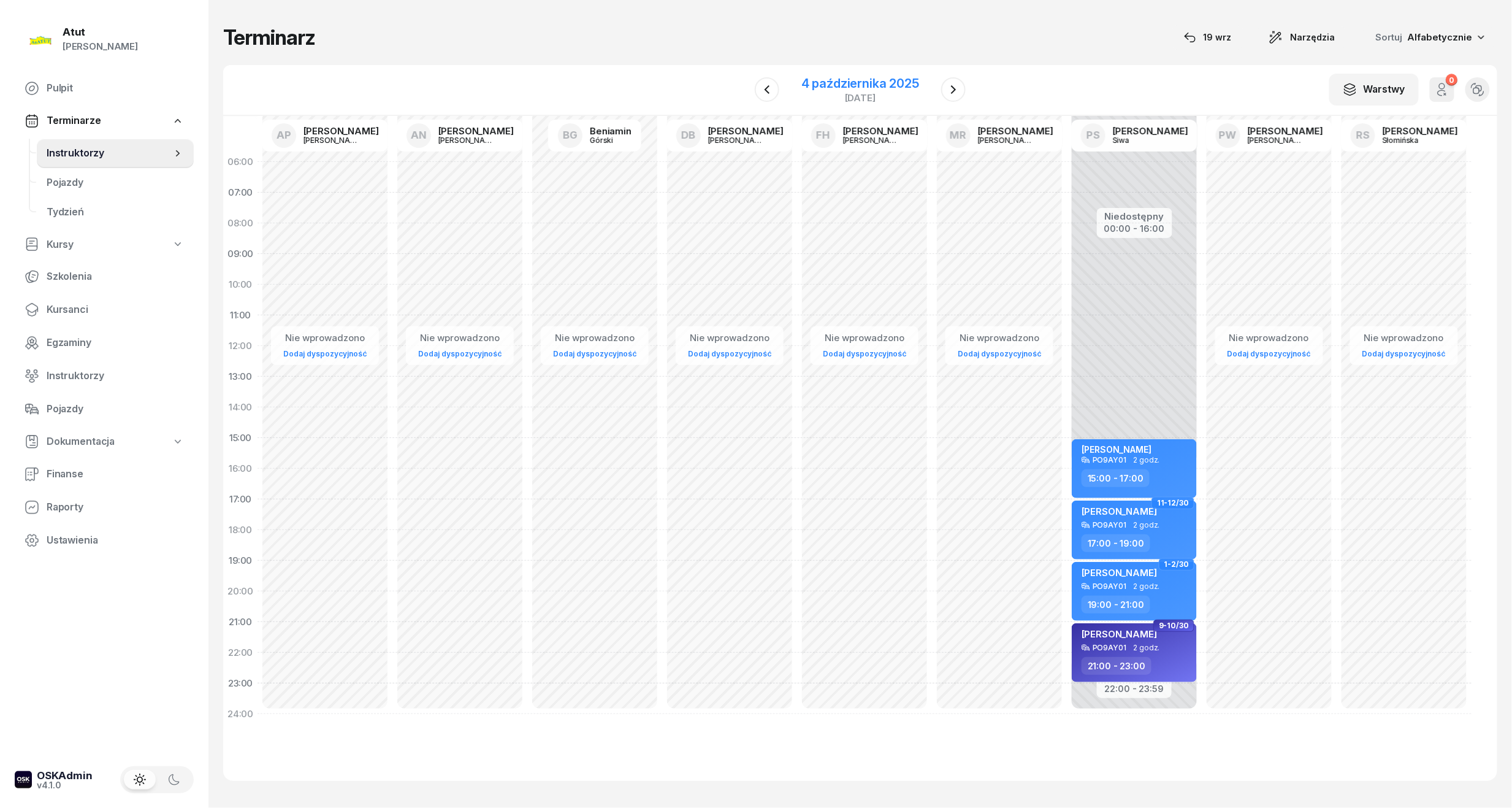
click at [853, 80] on div "4 października 2025" at bounding box center [860, 83] width 118 height 12
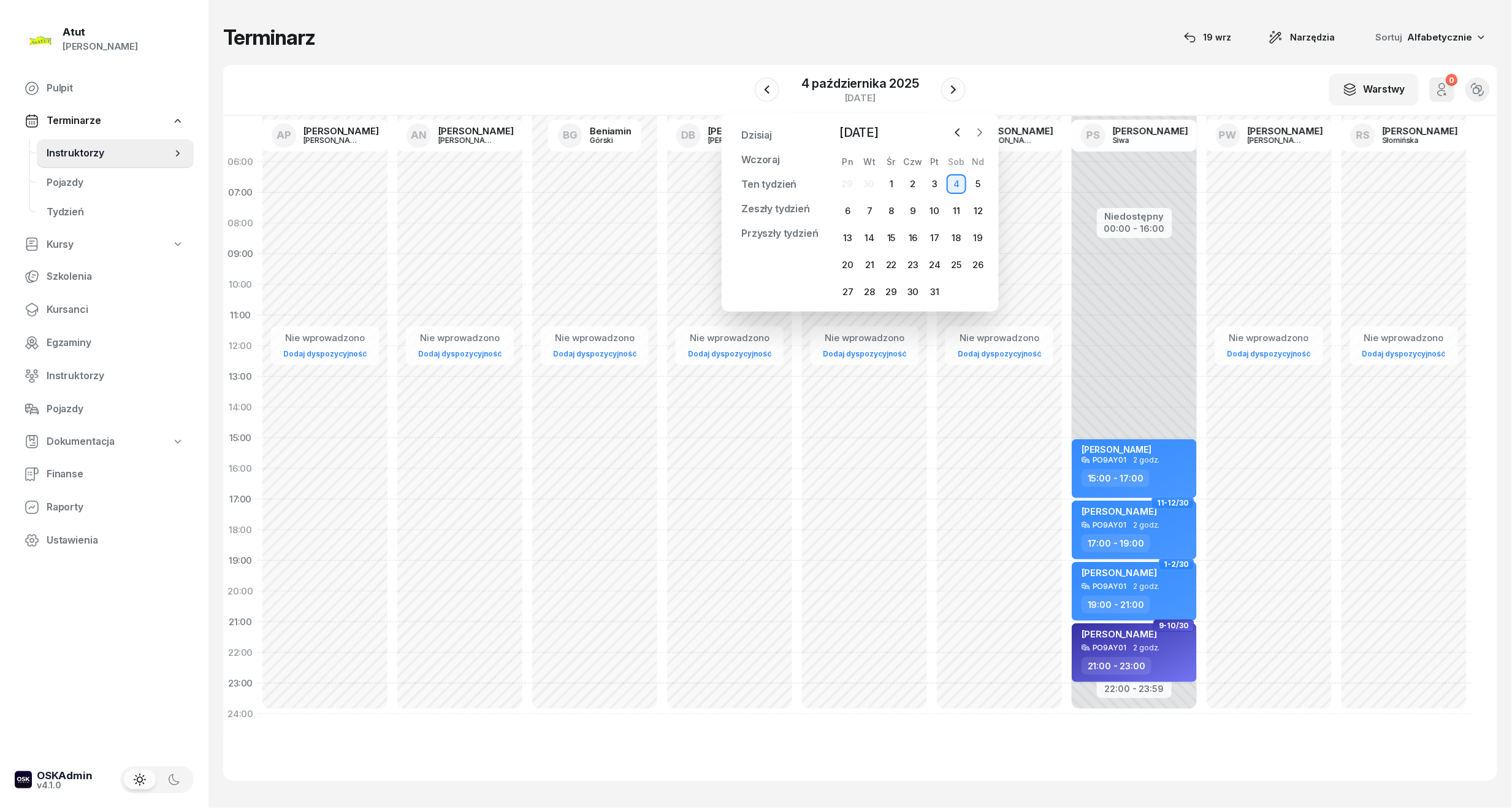
click at [983, 130] on icon "button" at bounding box center [979, 133] width 12 height 12
click at [852, 207] on div "3" at bounding box center [847, 211] width 20 height 20
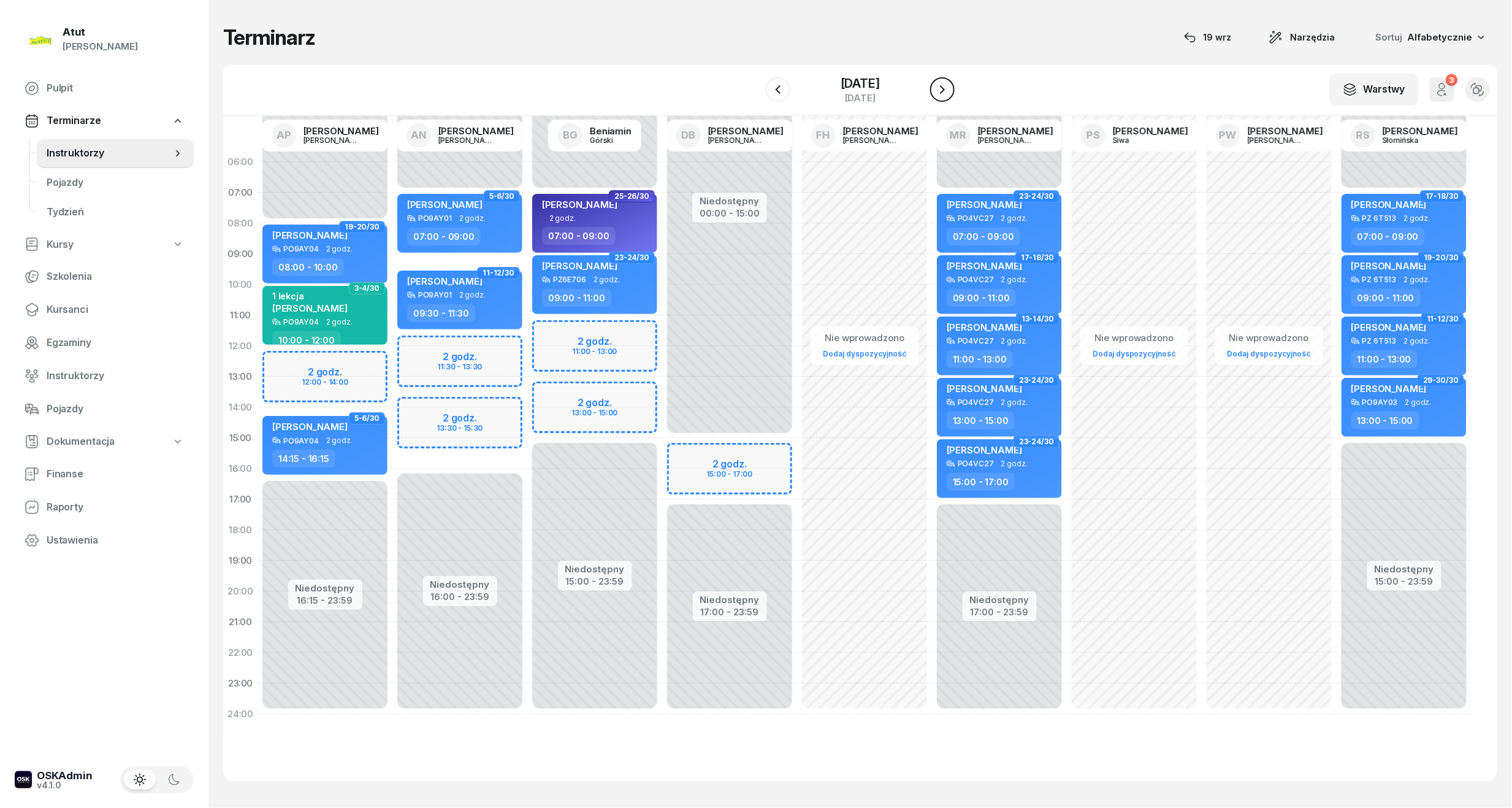
click at [935, 91] on icon "button" at bounding box center [942, 89] width 15 height 15
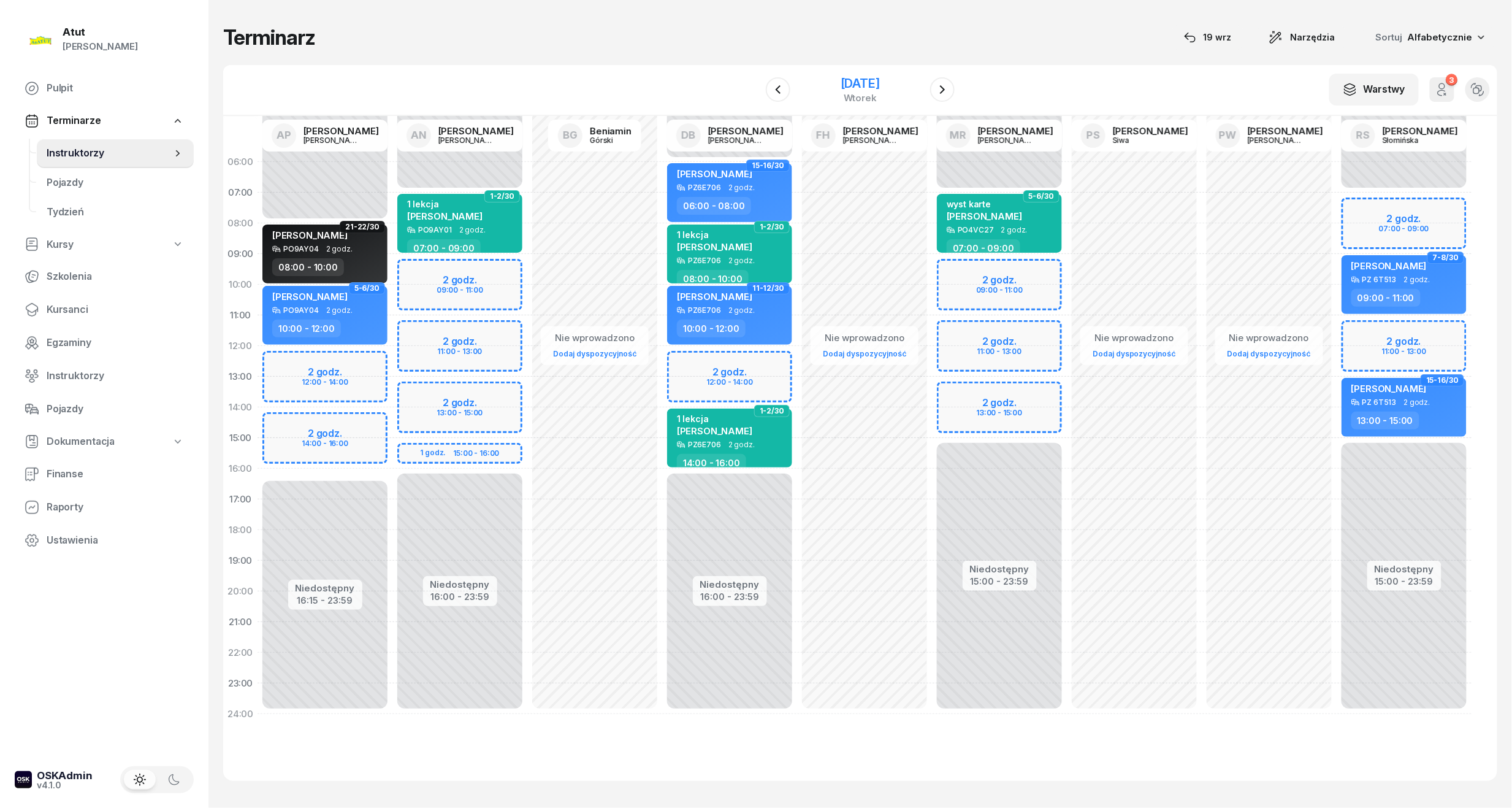
click at [844, 81] on div "4 listopada 2025" at bounding box center [860, 83] width 39 height 12
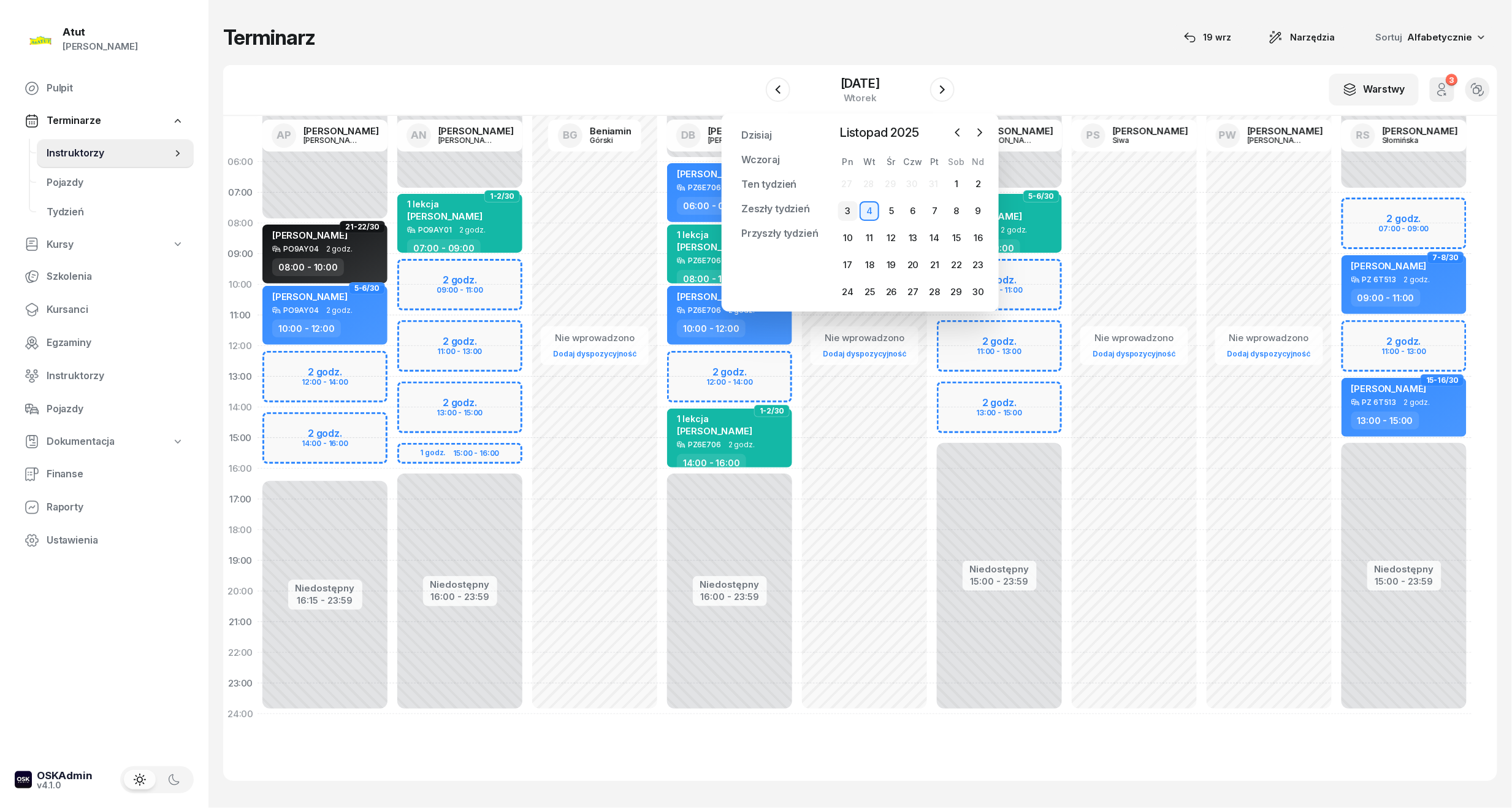
click at [844, 212] on div "3" at bounding box center [847, 211] width 20 height 20
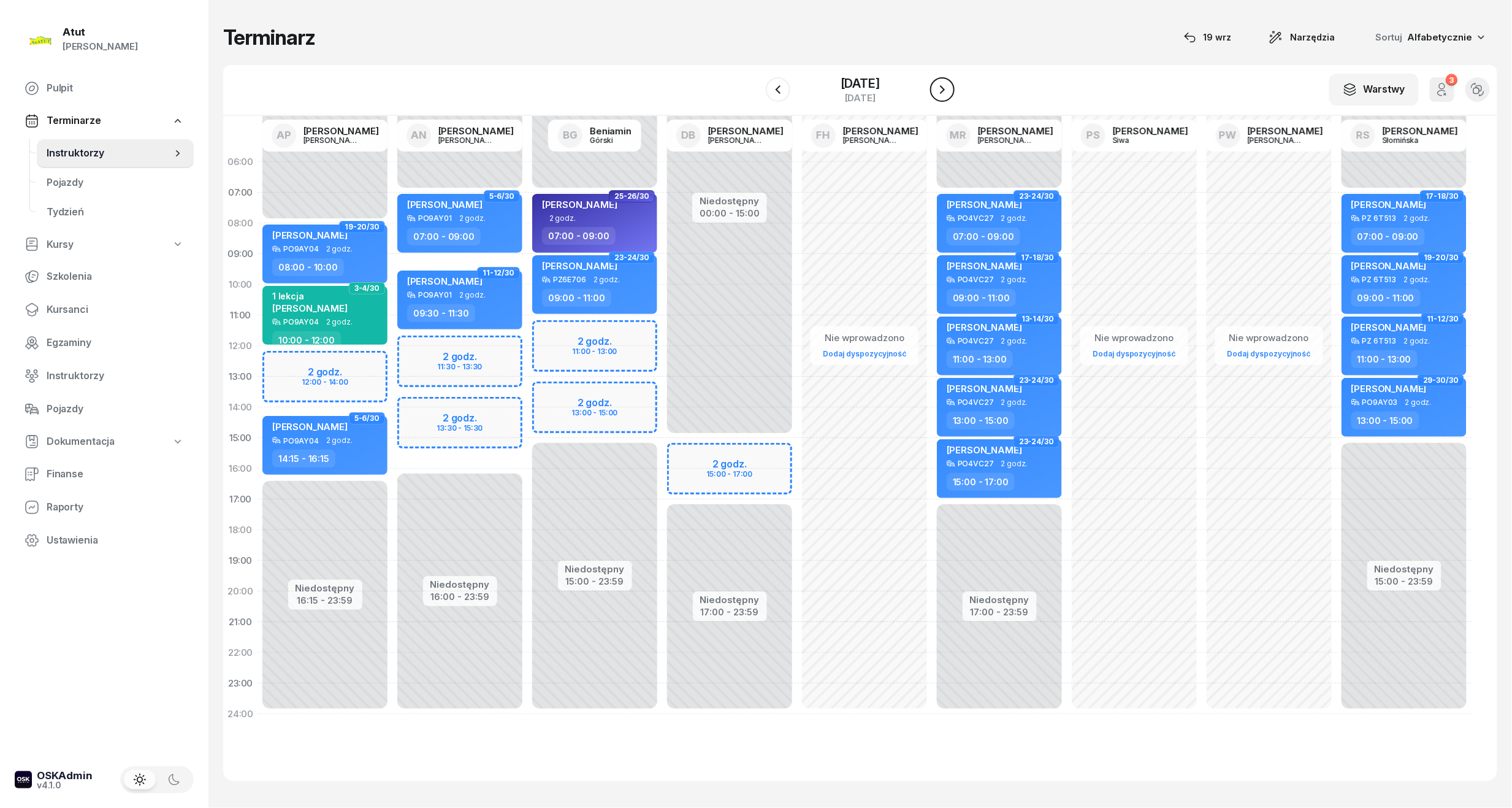
click at [947, 91] on icon "button" at bounding box center [942, 89] width 15 height 15
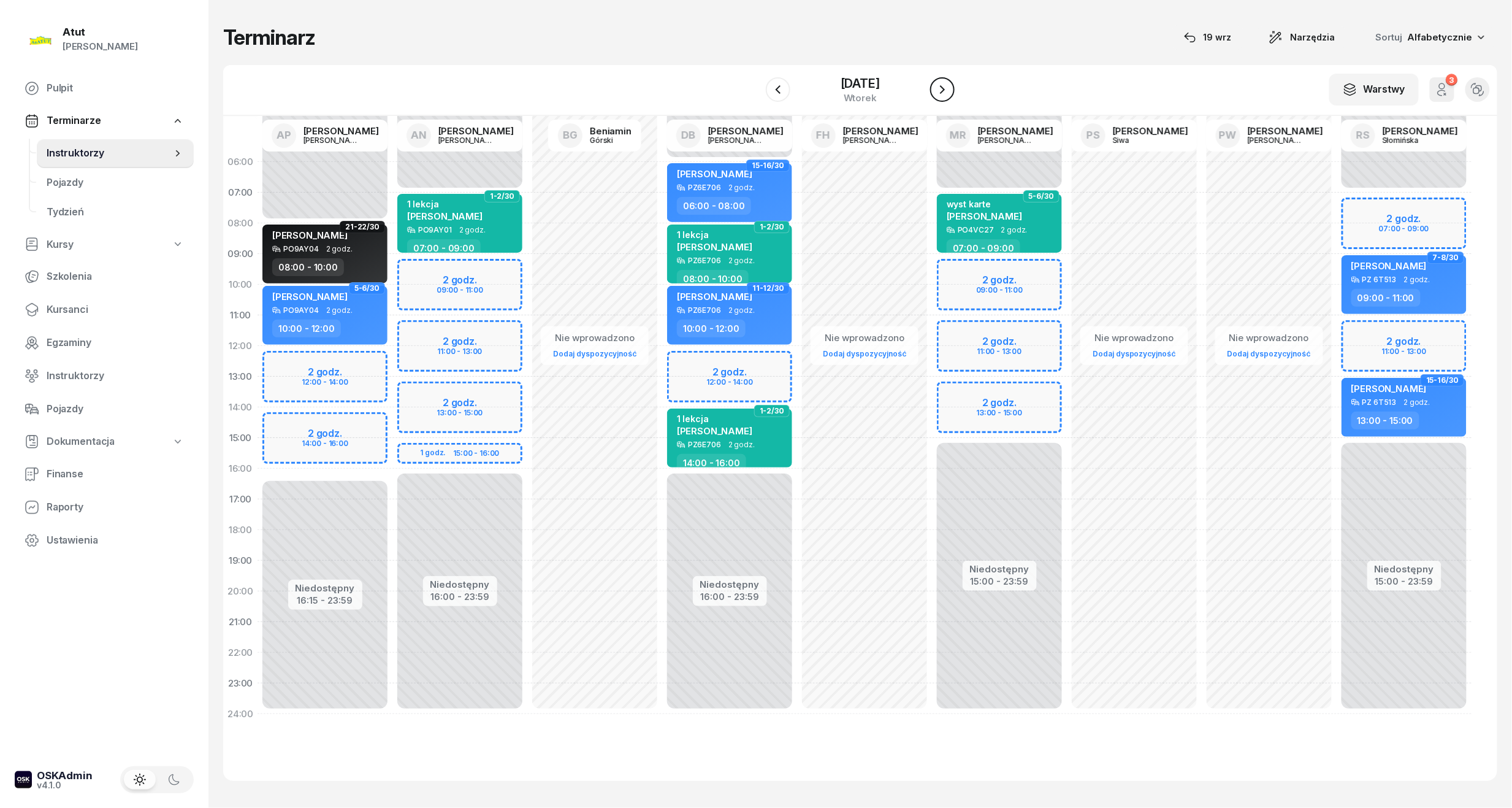
click at [947, 91] on icon "button" at bounding box center [942, 89] width 15 height 15
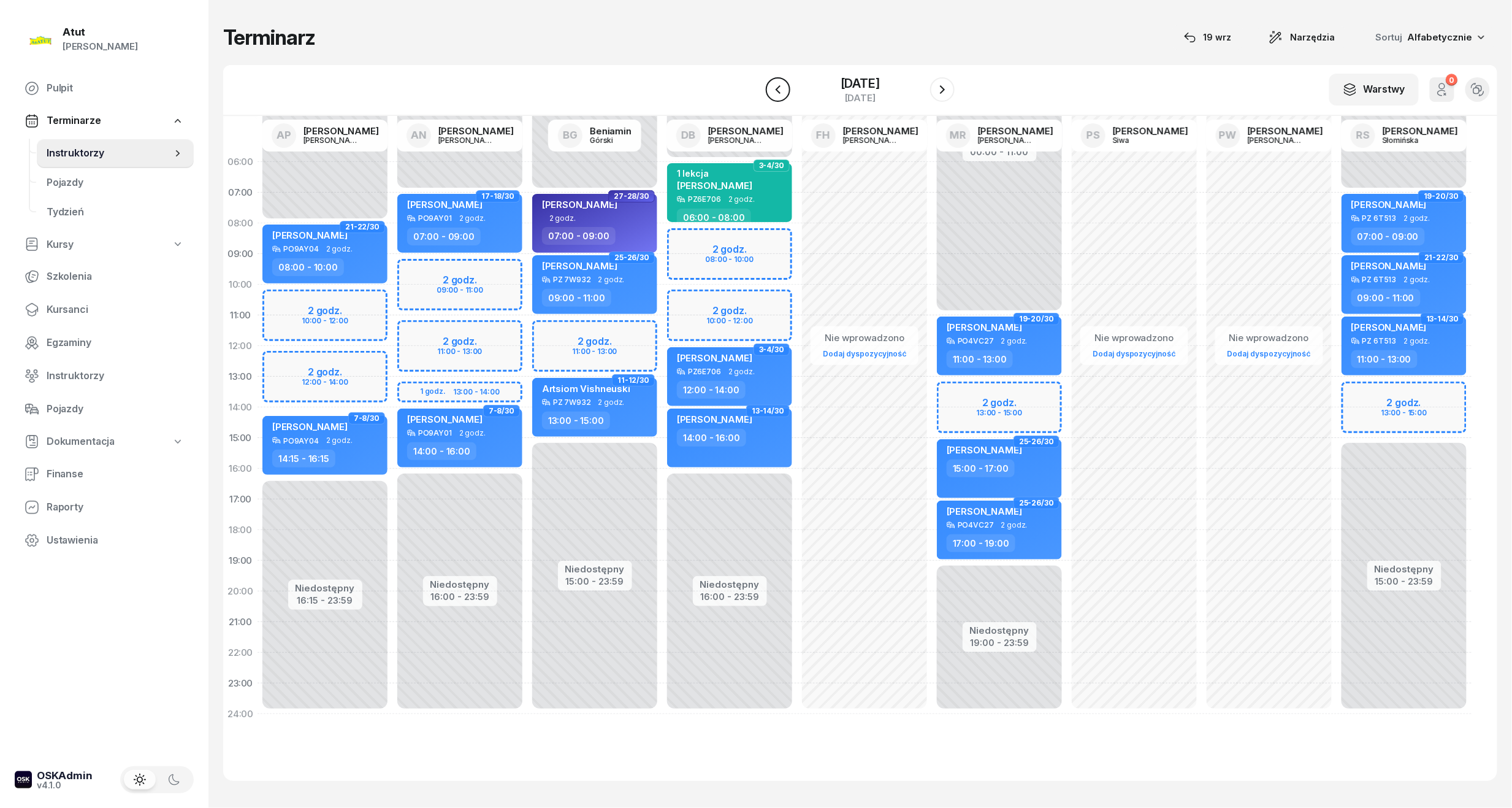
click at [785, 87] on icon "button" at bounding box center [777, 89] width 15 height 15
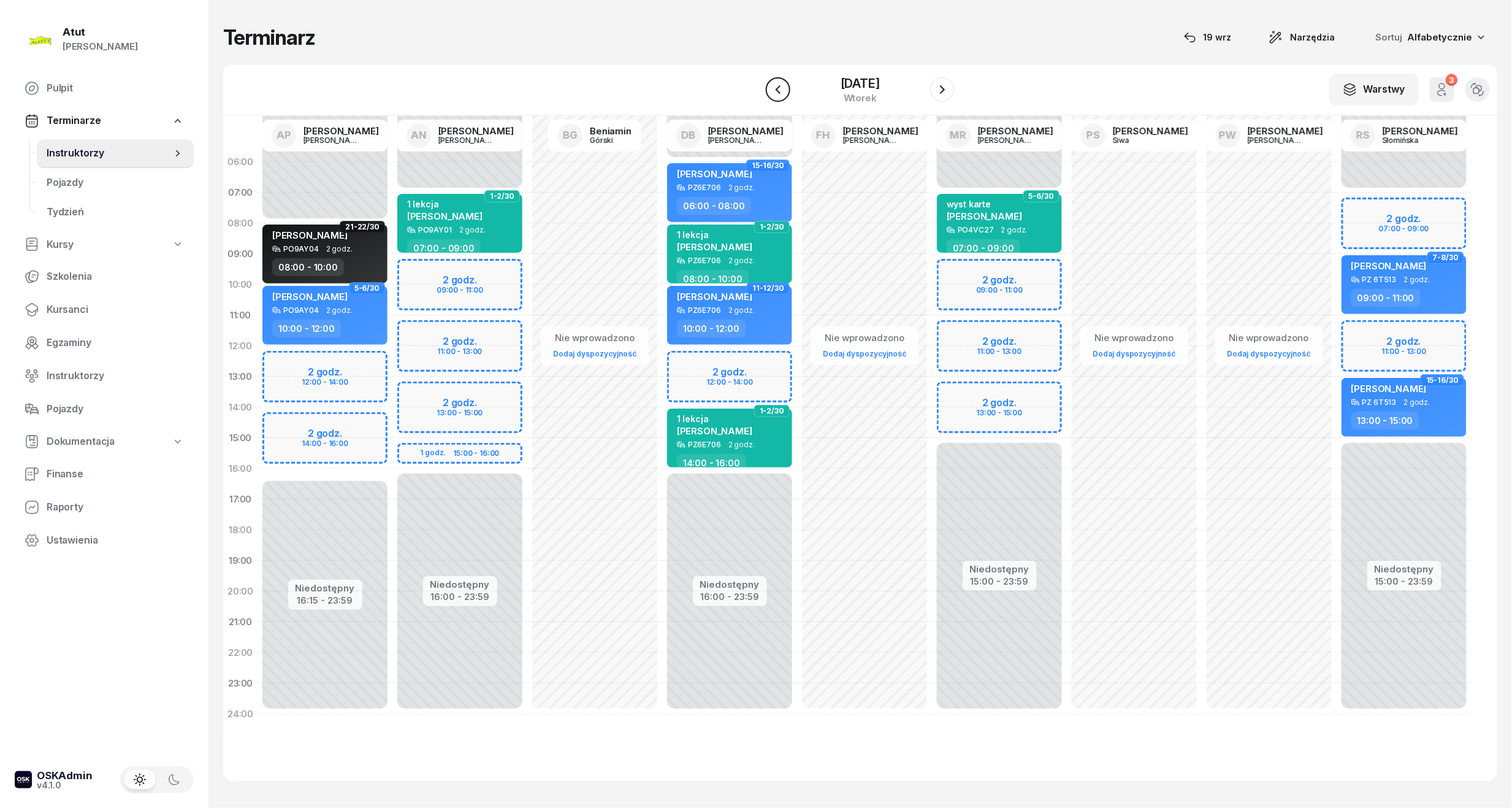
click at [785, 87] on icon "button" at bounding box center [777, 89] width 15 height 15
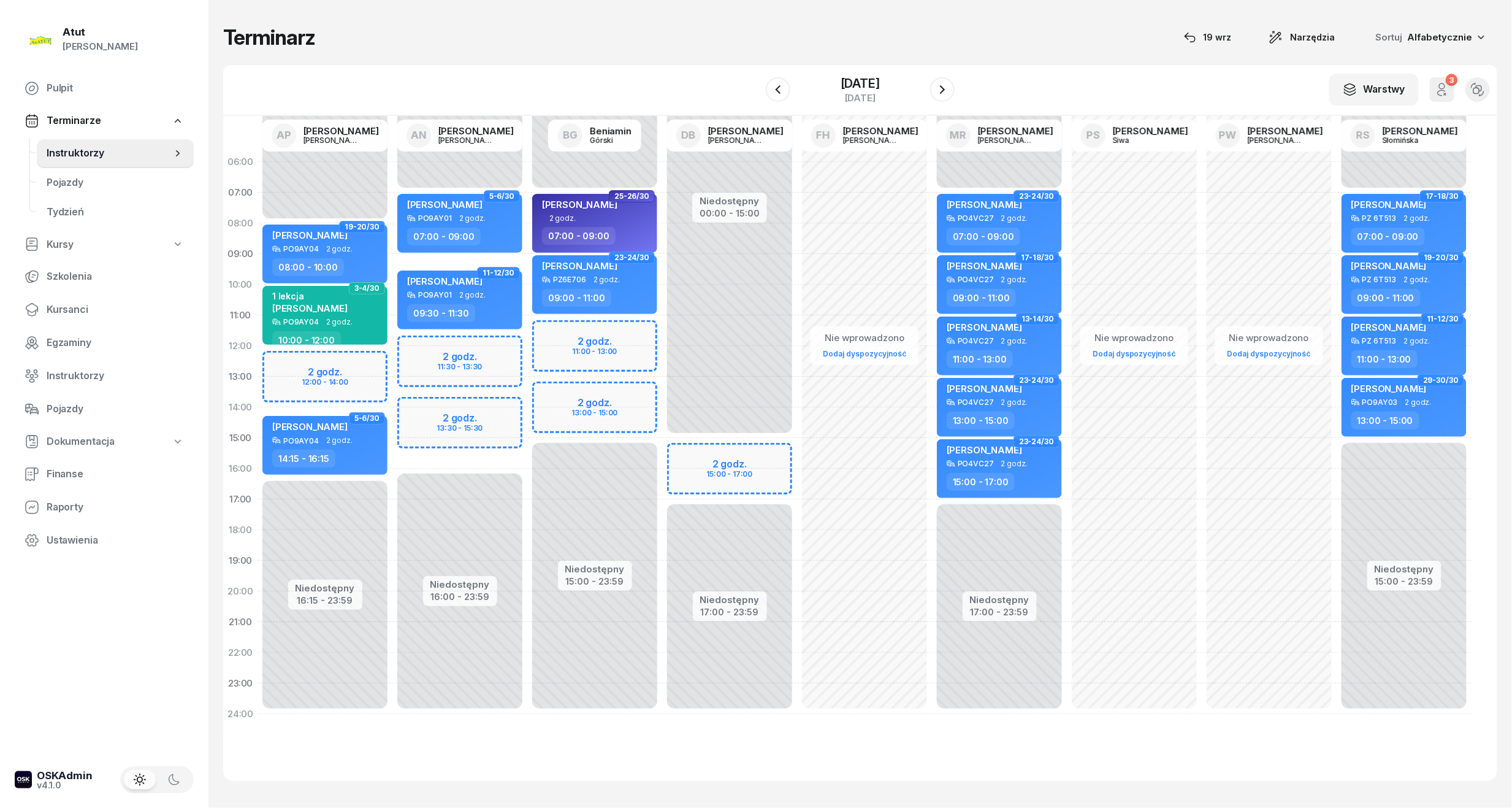
click at [720, 454] on div "Niedostępny 00:00 - 15:00 Niedostępny 17:00 - 23:59 2 godz. 15:00 - 17:00" at bounding box center [730, 438] width 135 height 583
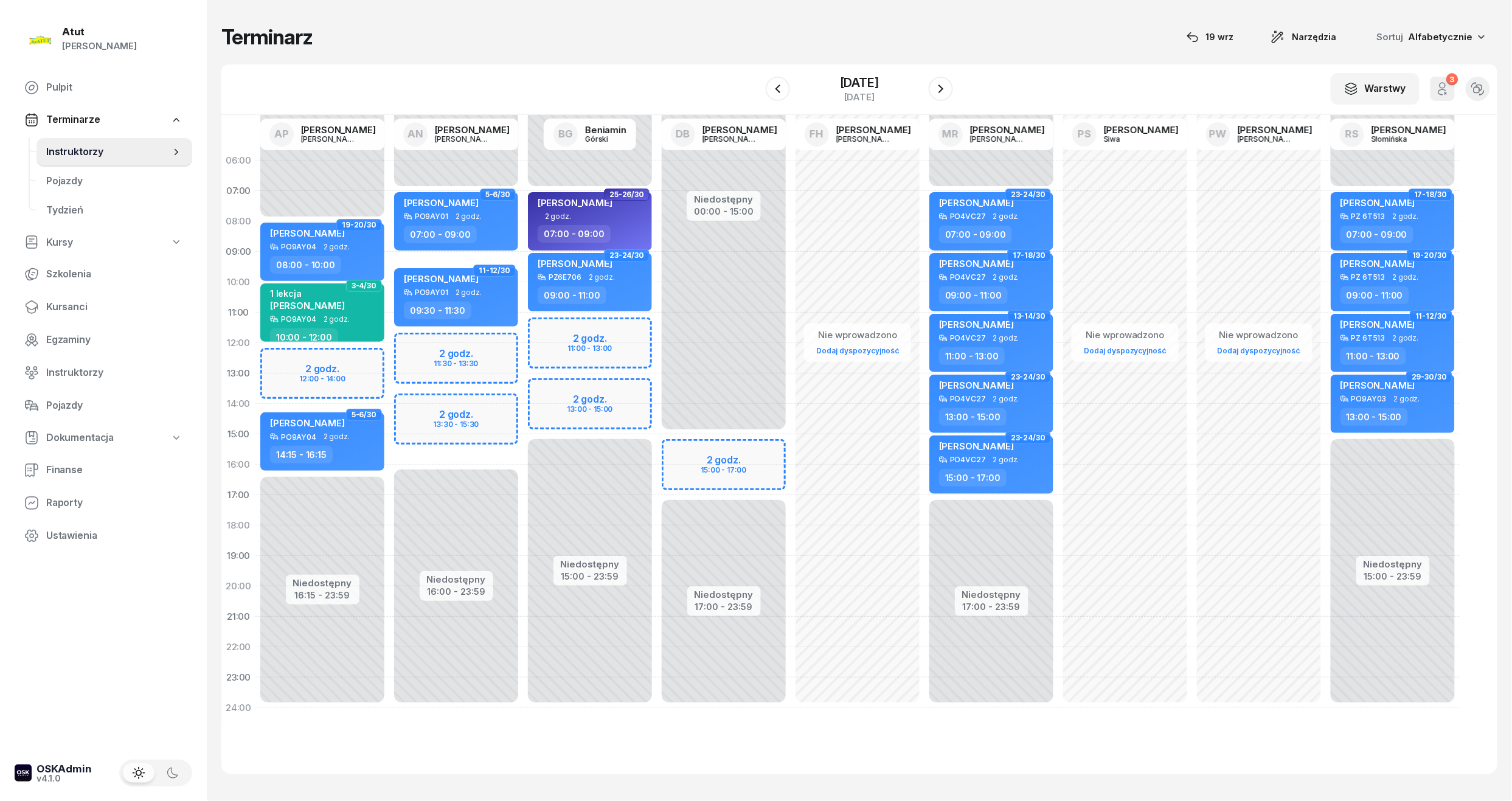
select select "15"
select select "17"
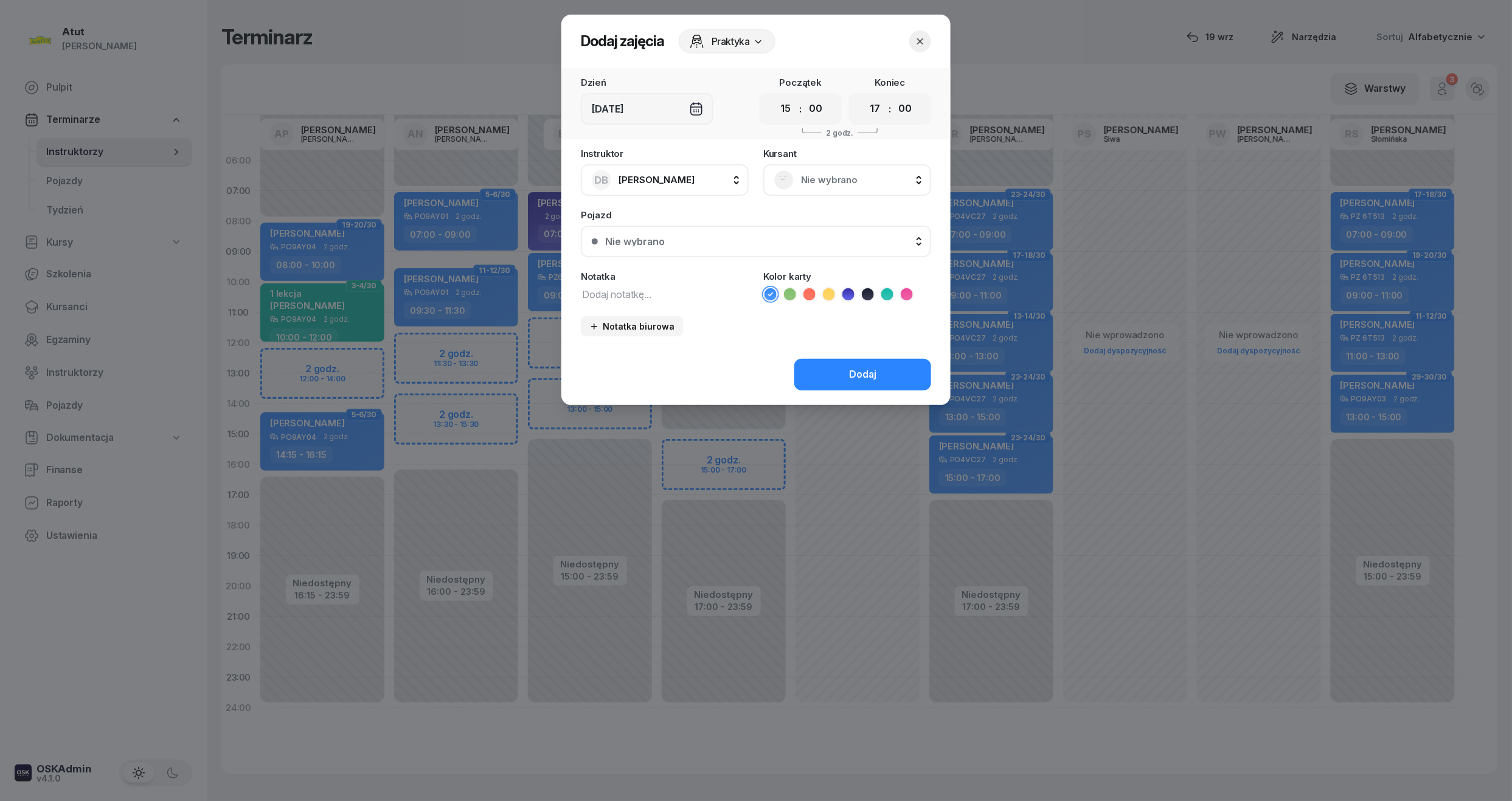
click at [816, 186] on span "Nie wybrano" at bounding box center [860, 180] width 119 height 15
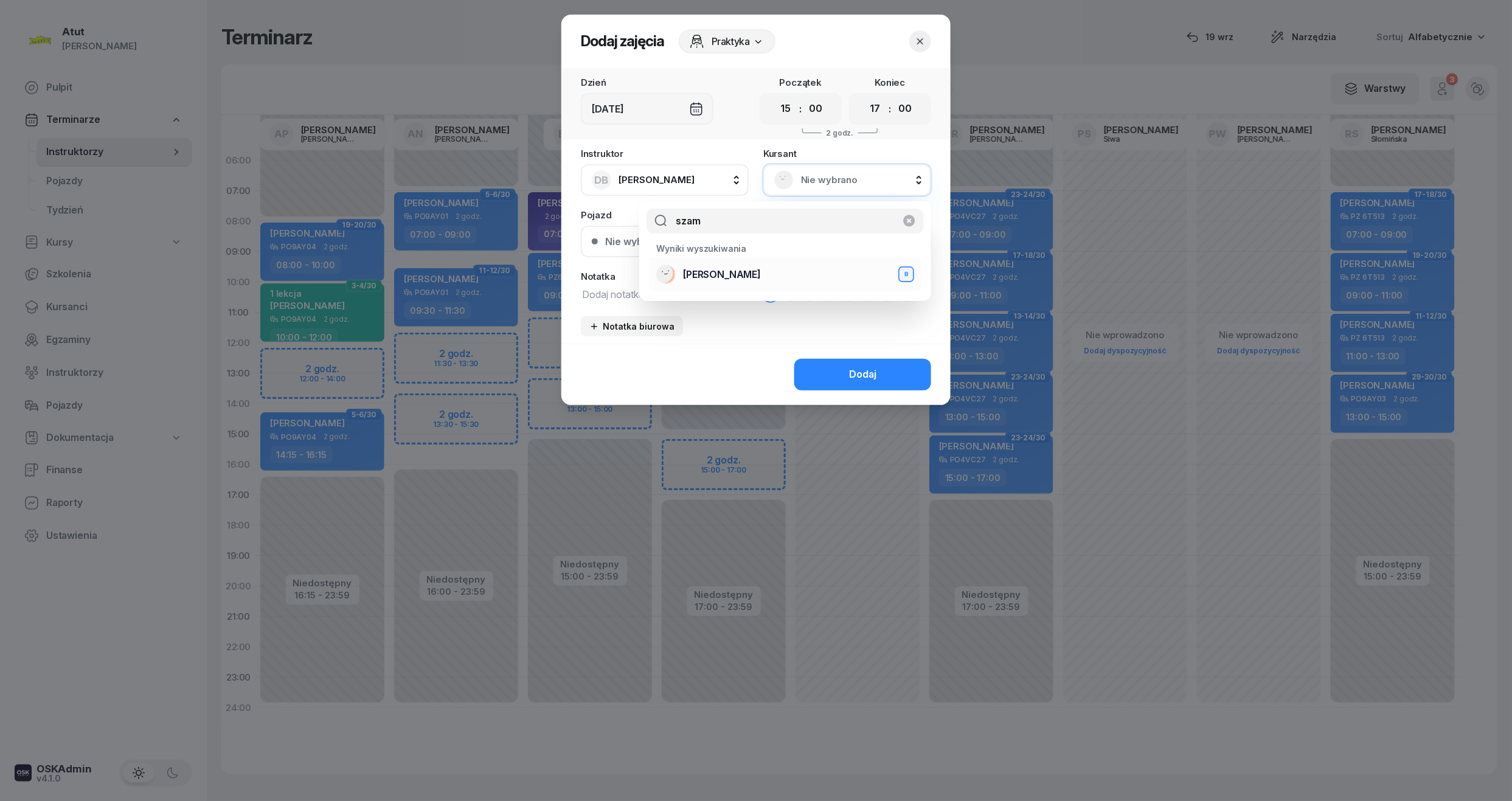
type input "szam"
click at [722, 278] on span "Mateusz Szamborski" at bounding box center [721, 275] width 78 height 15
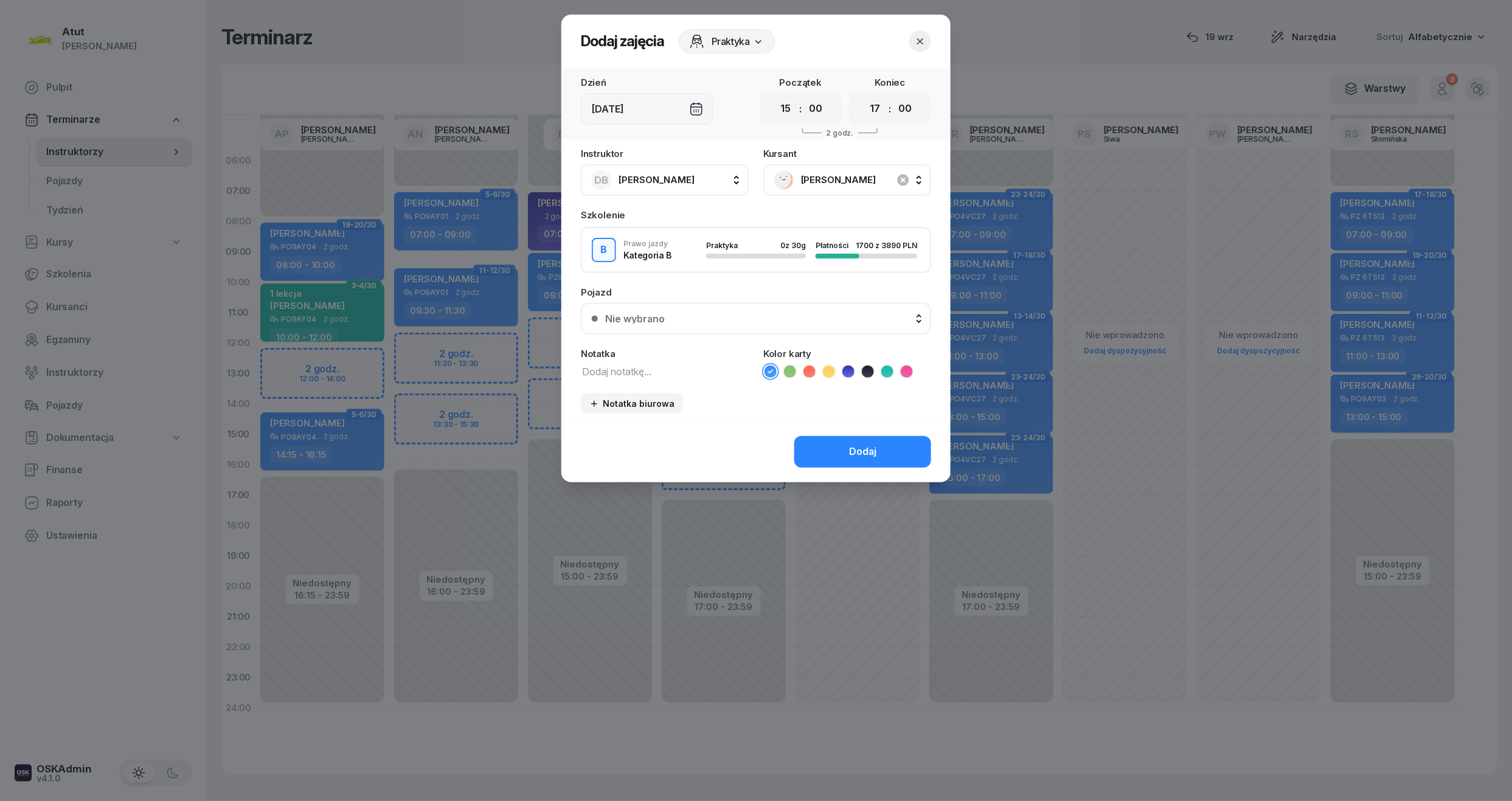
click at [787, 324] on button "Nie wybrano" at bounding box center [756, 318] width 350 height 32
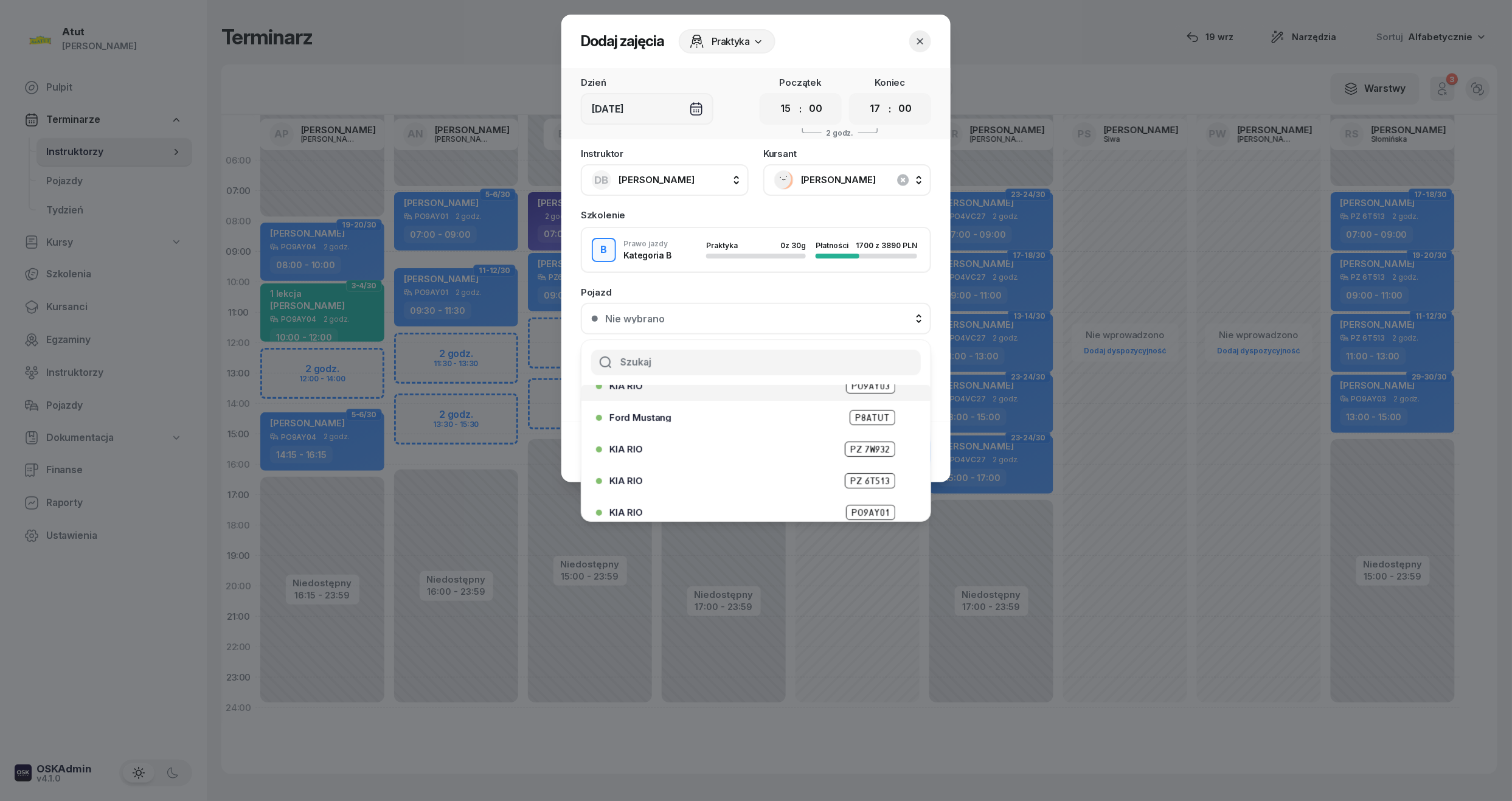
scroll to position [150, 0]
click at [847, 498] on span "PZ6E706" at bounding box center [871, 504] width 48 height 15
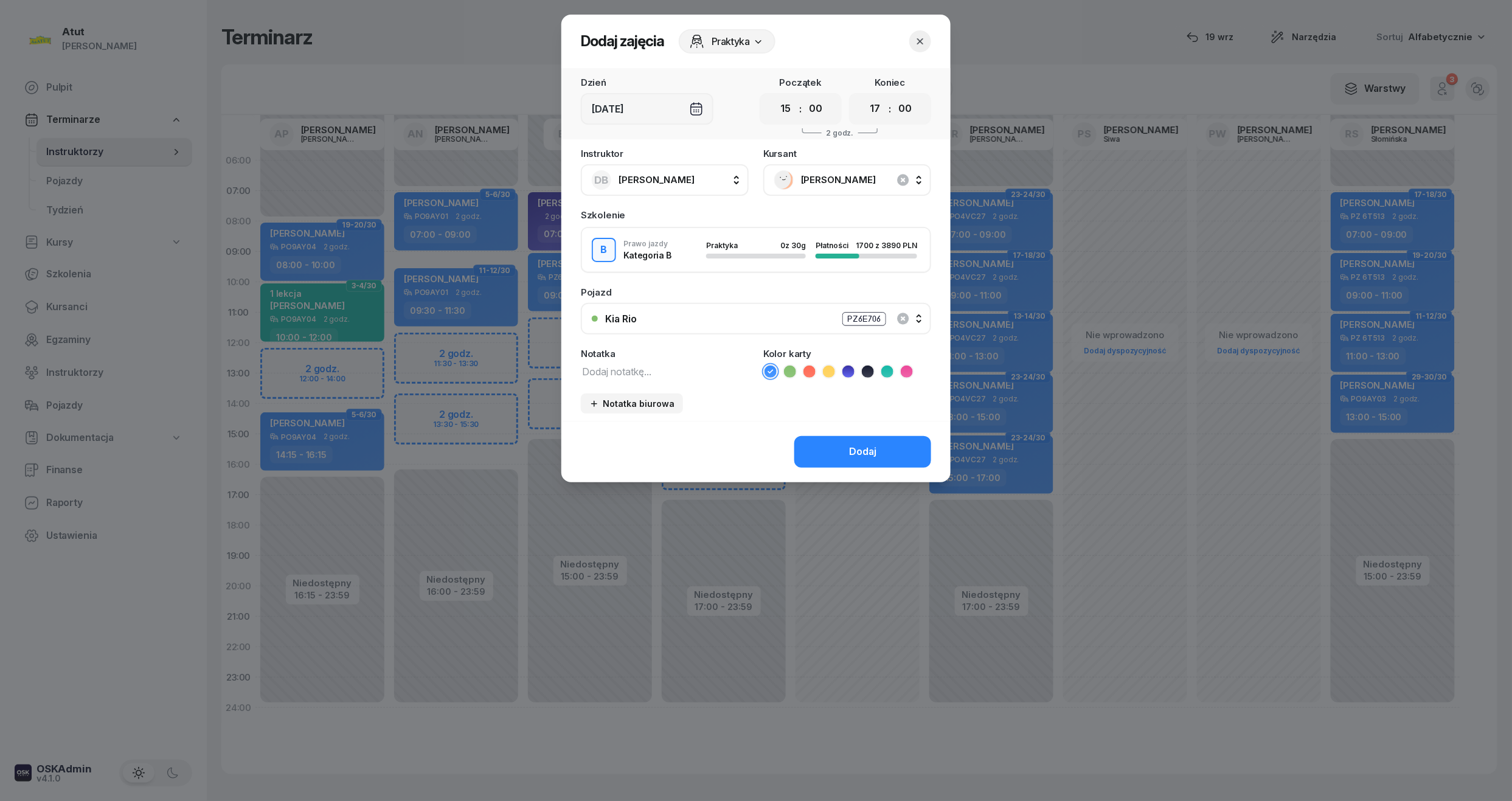
click at [893, 371] on li at bounding box center [887, 371] width 15 height 15
click at [609, 368] on textarea at bounding box center [664, 370] width 168 height 15
type textarea "1 lekcja"
click at [869, 449] on div "Dodaj" at bounding box center [863, 451] width 28 height 15
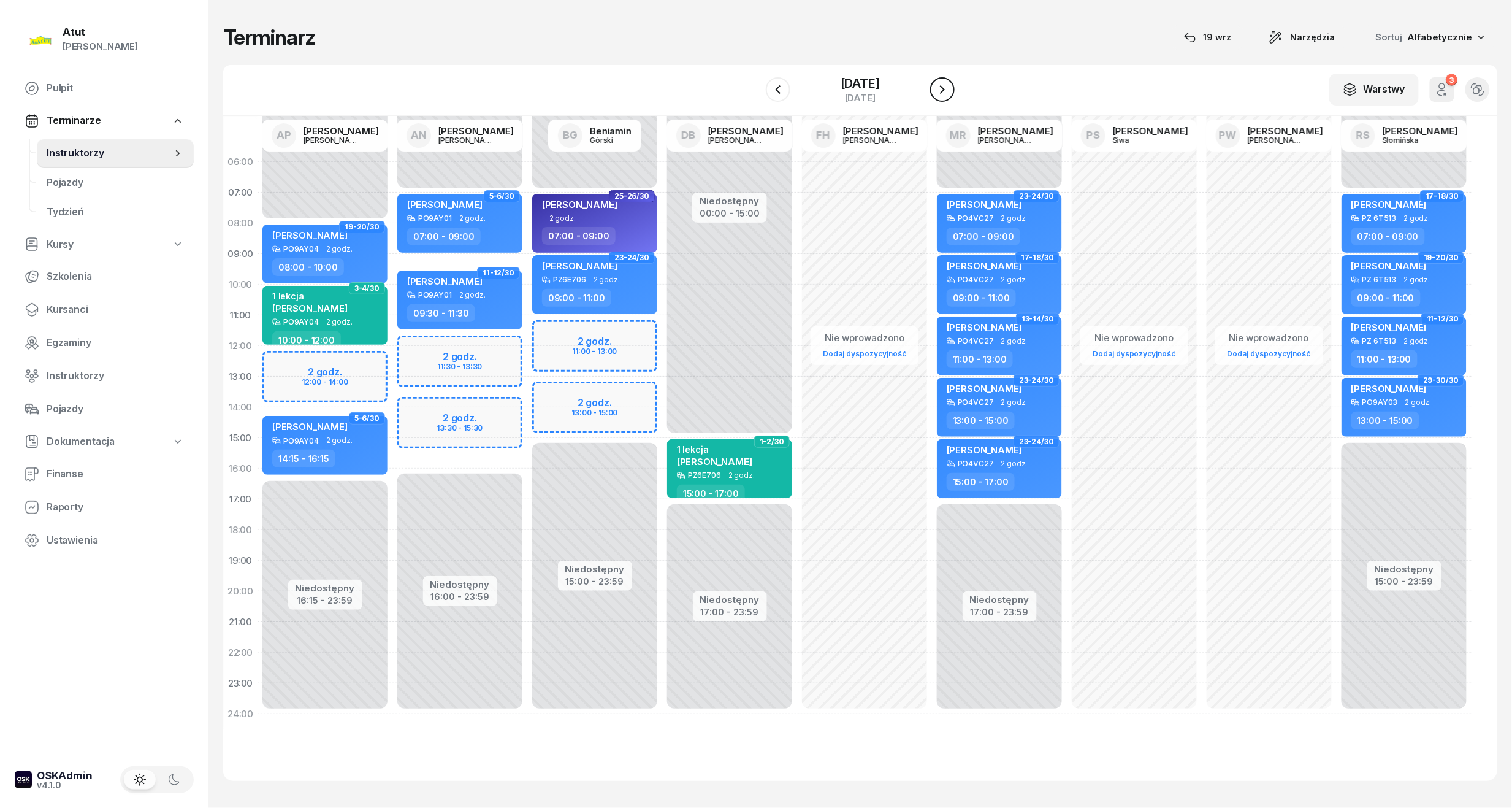
click at [944, 83] on icon "button" at bounding box center [942, 89] width 15 height 15
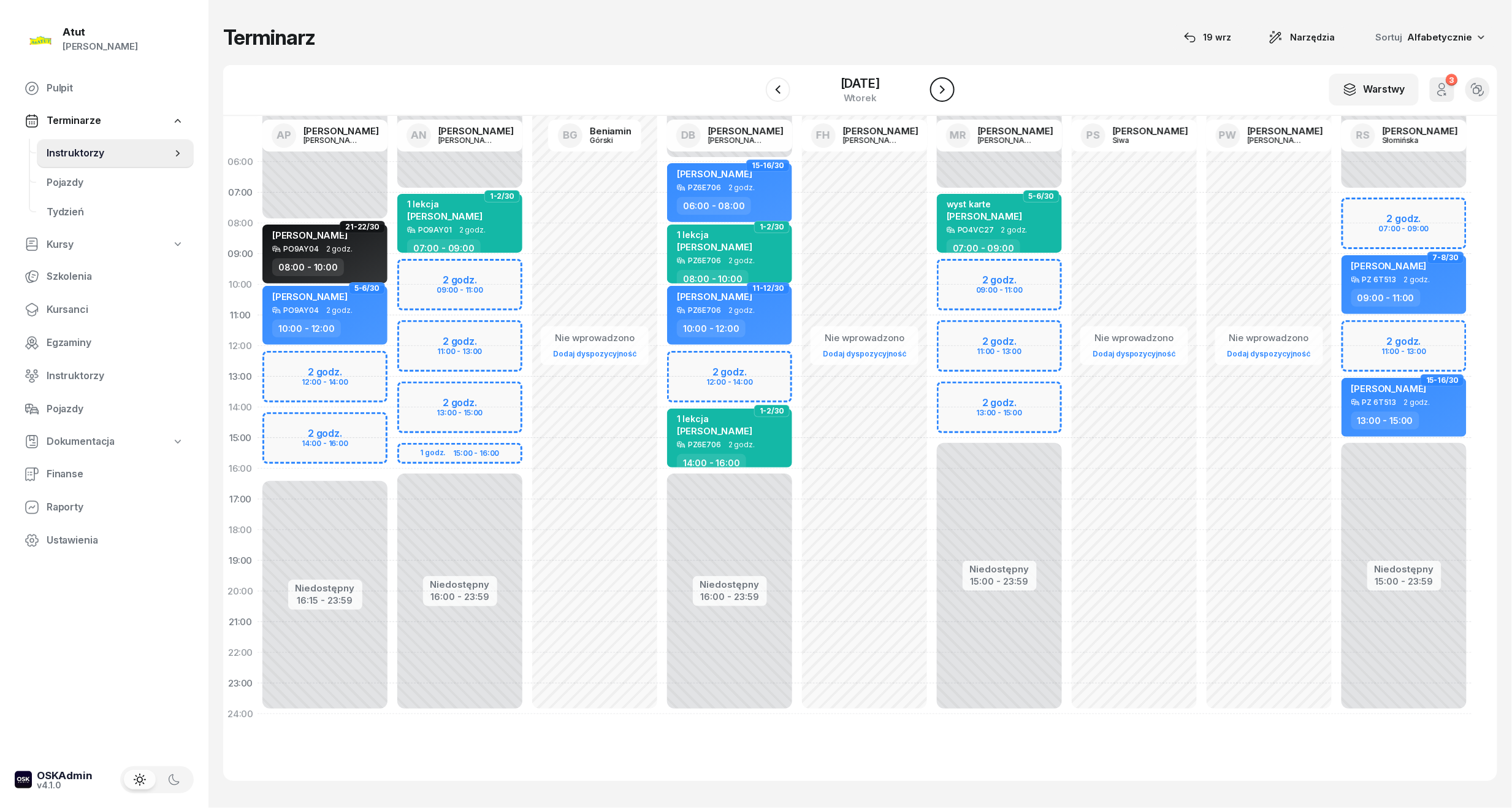
click at [944, 83] on icon "button" at bounding box center [942, 89] width 15 height 15
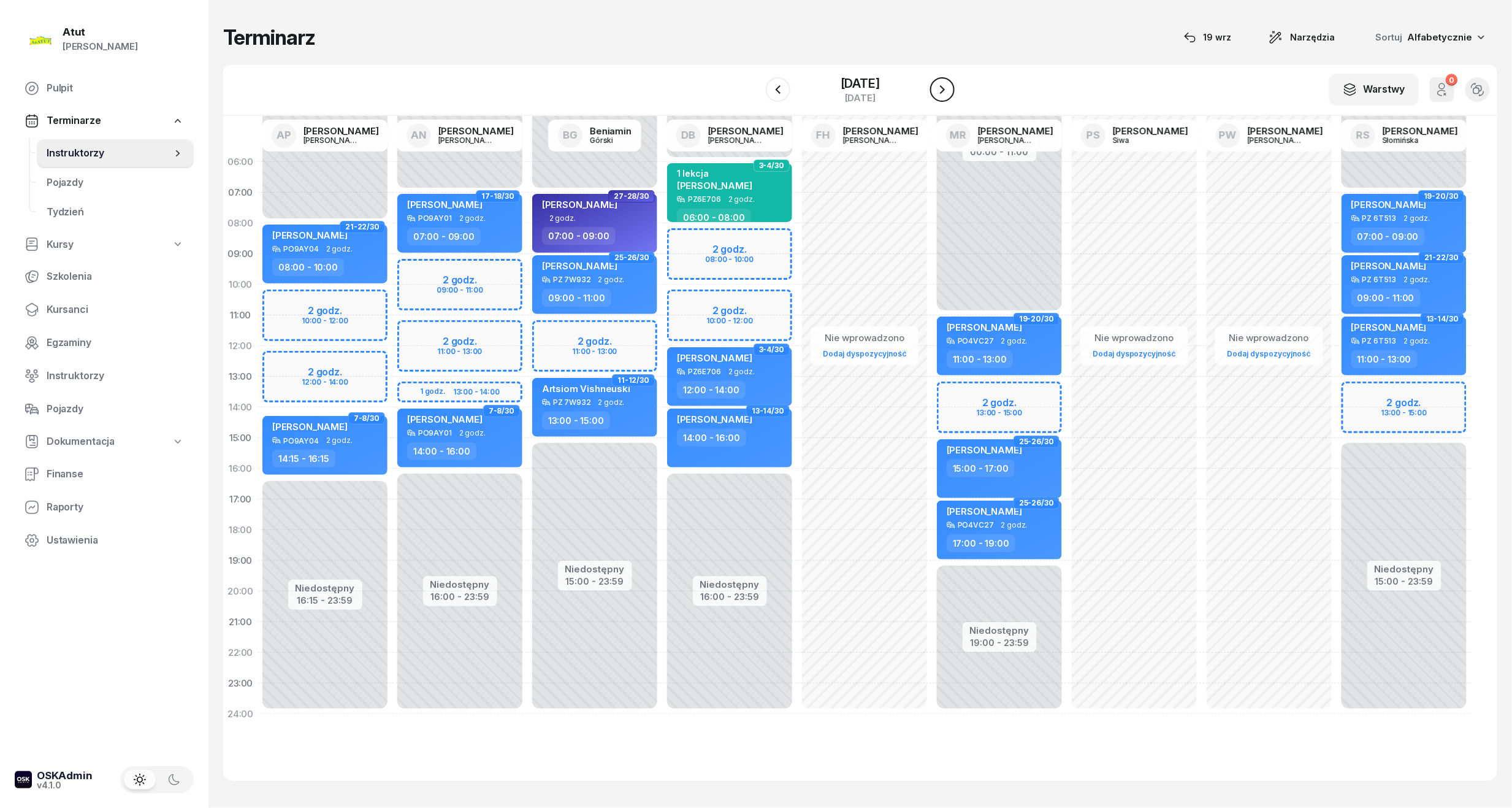
click at [944, 83] on icon "button" at bounding box center [942, 89] width 15 height 15
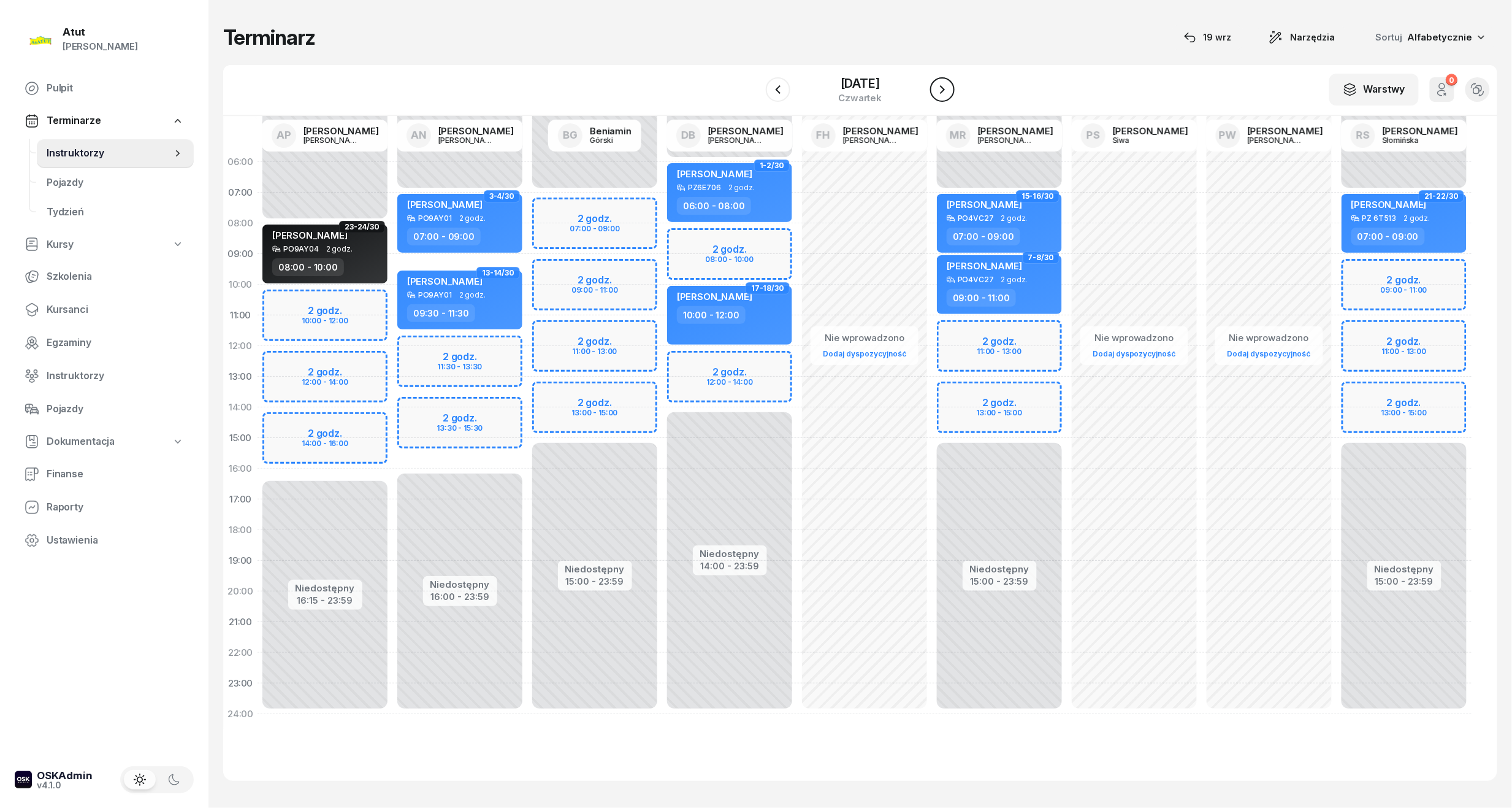
click at [942, 87] on icon "button" at bounding box center [942, 89] width 15 height 15
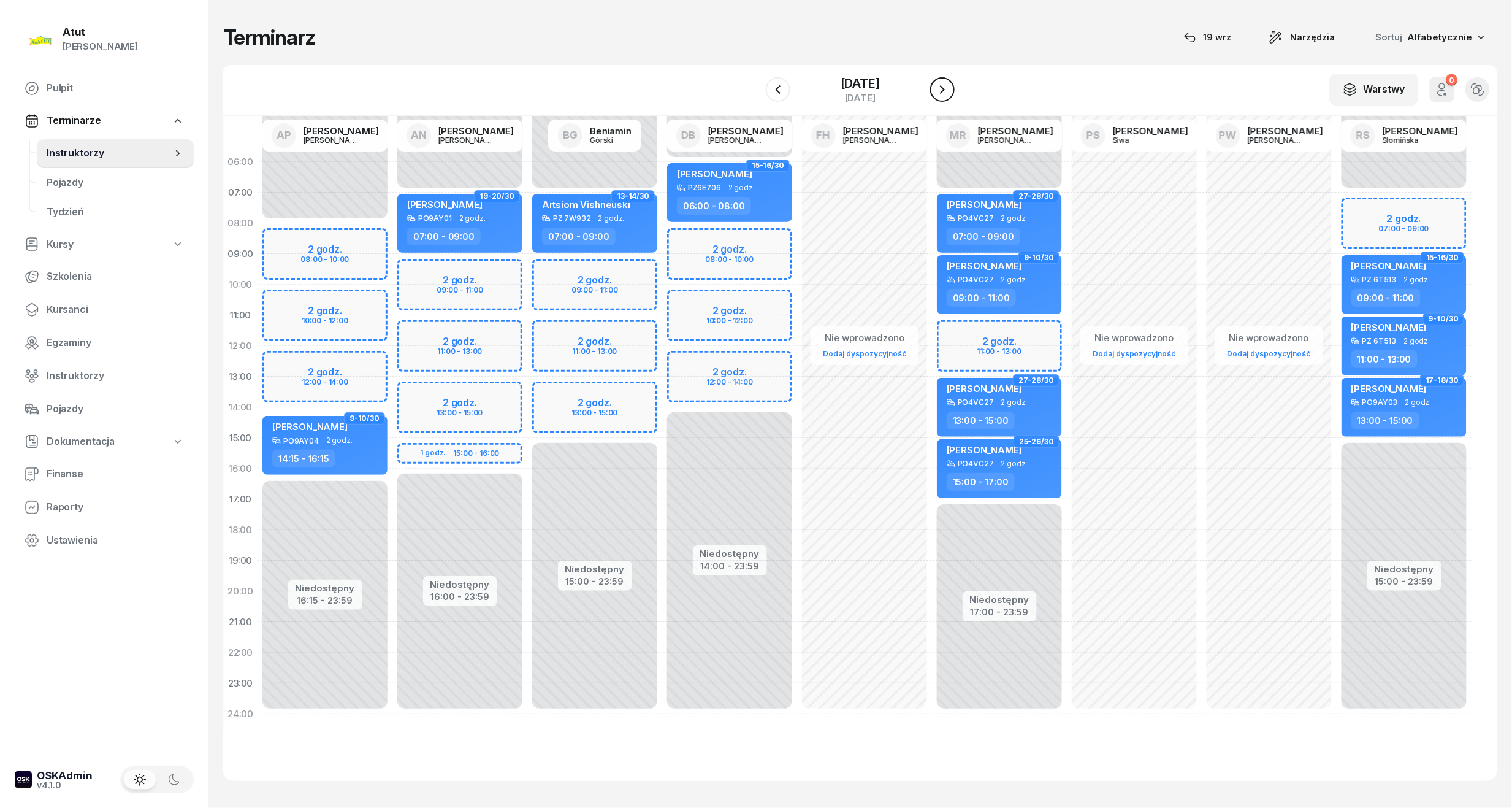
click at [942, 87] on icon "button" at bounding box center [942, 89] width 15 height 15
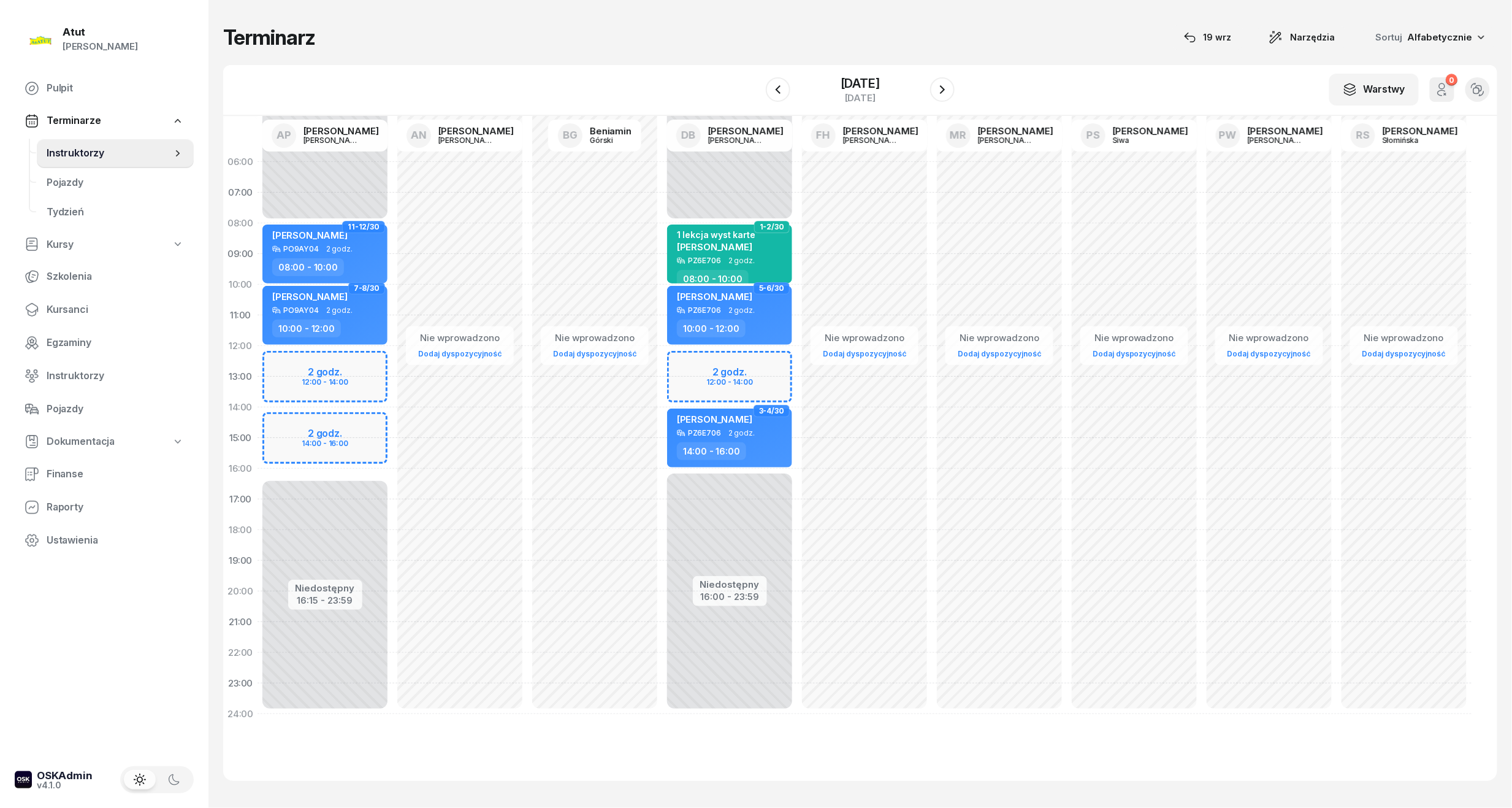
click at [705, 381] on div "Niedostępny 00:00 - 08:00 Niedostępny 16:00 - 23:59 2 godz. 12:00 - 14:00 1-2/3…" at bounding box center [730, 438] width 135 height 583
select select "13"
select select "14"
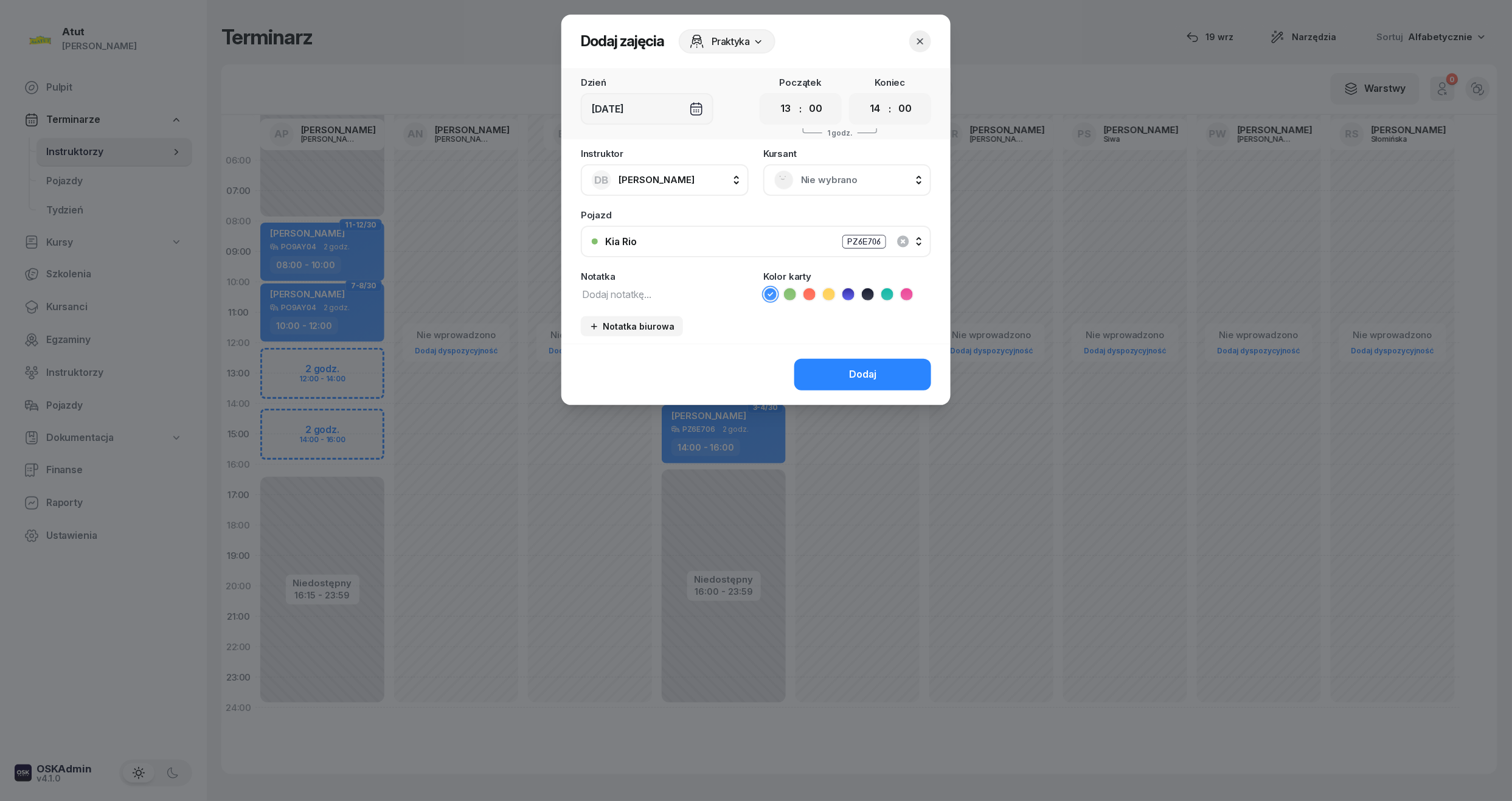
click at [824, 186] on span "Nie wybrano" at bounding box center [860, 180] width 119 height 15
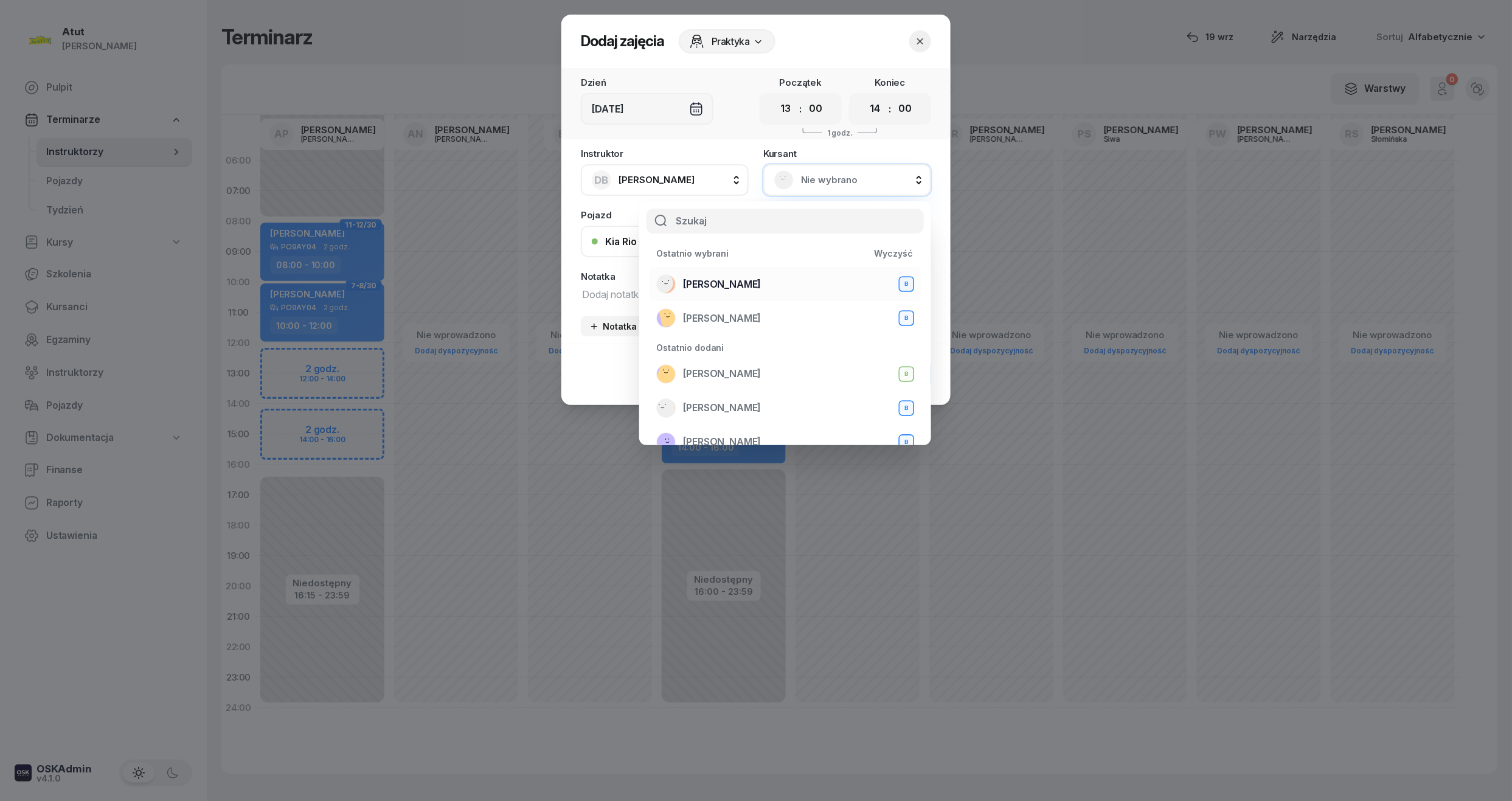
click at [750, 278] on span "Mateusz Szamborski" at bounding box center [721, 284] width 78 height 15
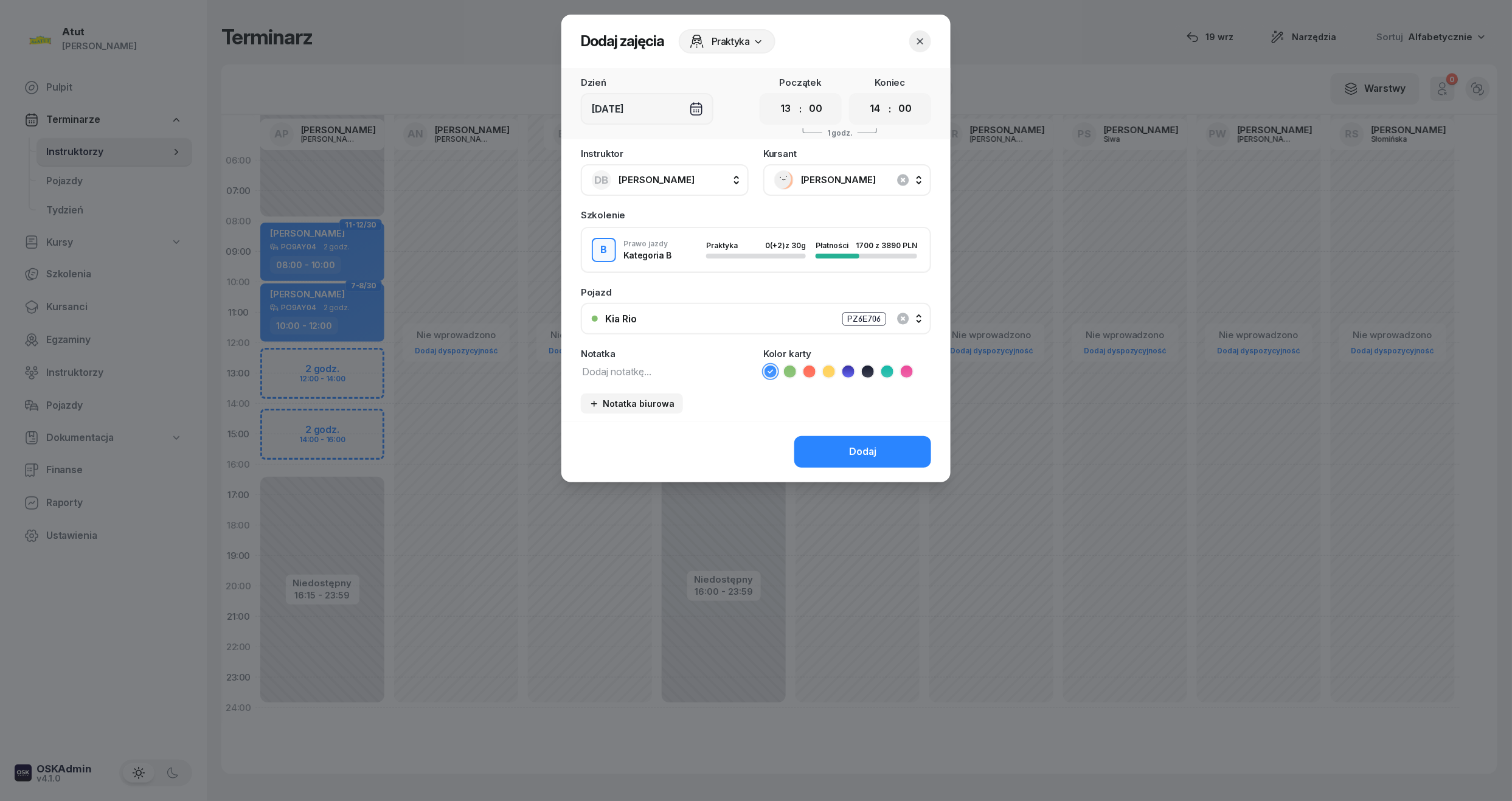
drag, startPoint x: 785, startPoint y: 107, endPoint x: 785, endPoint y: 122, distance: 15.0
click at [785, 107] on select "00 01 02 03 04 05 06 07 08 09 10 11 12 13 14 15 16 17 18 19 20 21 22 23" at bounding box center [786, 109] width 23 height 26
select select "12"
click at [774, 96] on select "00 01 02 03 04 05 06 07 08 09 10 11 12 13 14 15 16 17 18 19 20 21 22 23" at bounding box center [786, 109] width 23 height 26
click at [866, 446] on div "Dodaj" at bounding box center [863, 451] width 28 height 15
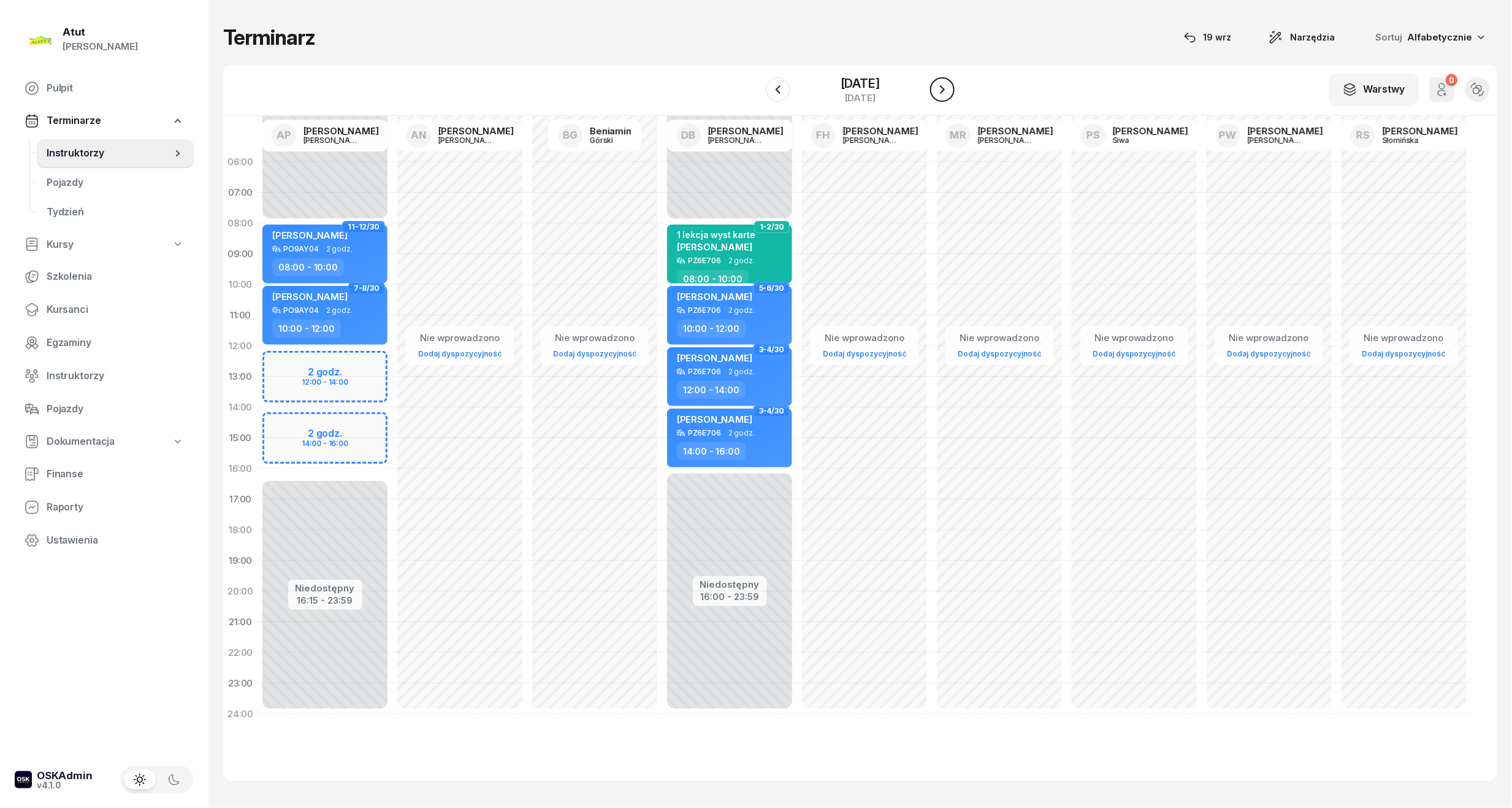
click at [951, 84] on button "button" at bounding box center [942, 89] width 24 height 24
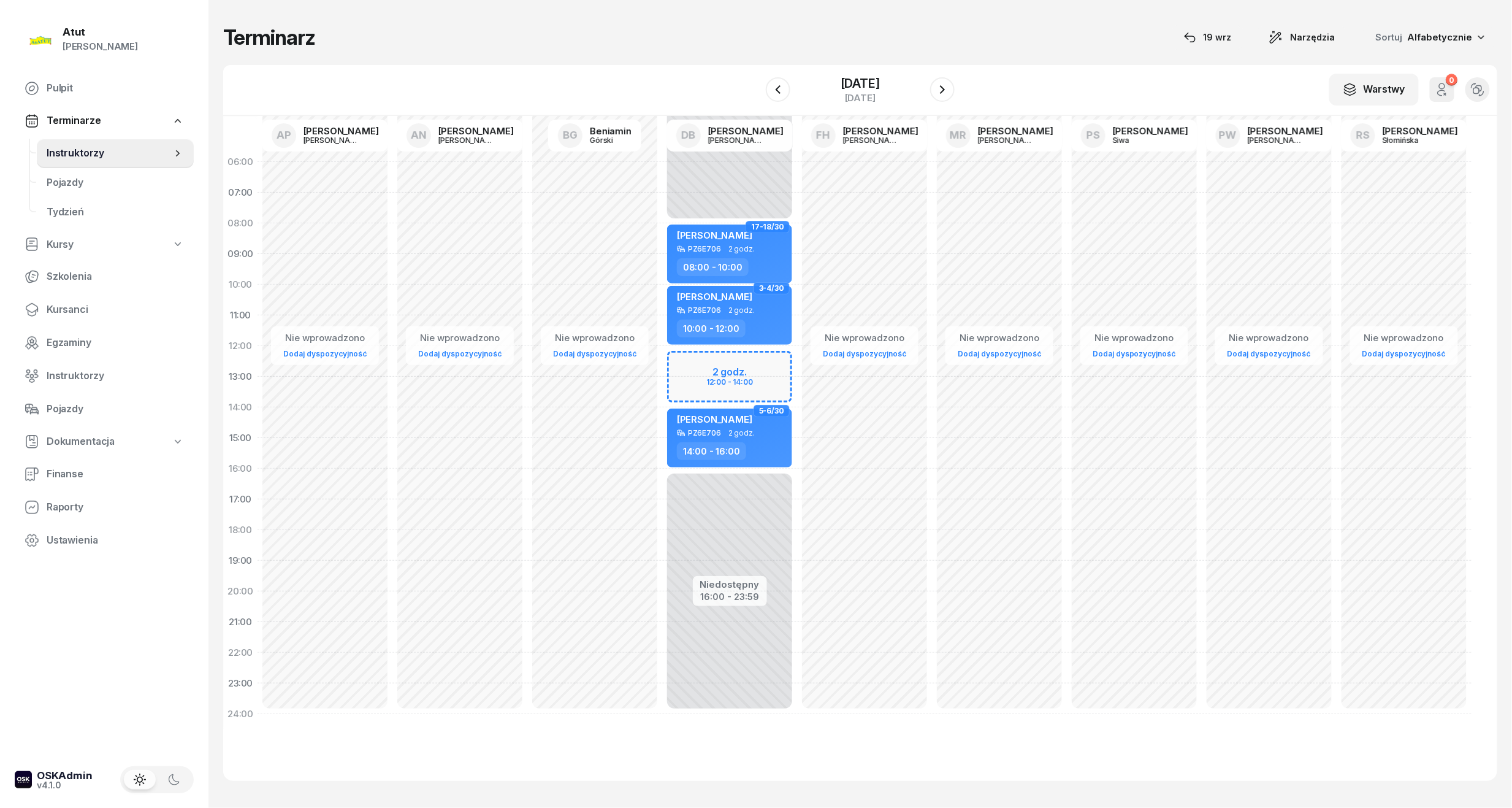
click at [769, 381] on div "Niedostępny 00:00 - 08:00 Niedostępny 16:00 - 23:59 2 godz. 12:00 - 14:00 17-18…" at bounding box center [730, 438] width 135 height 583
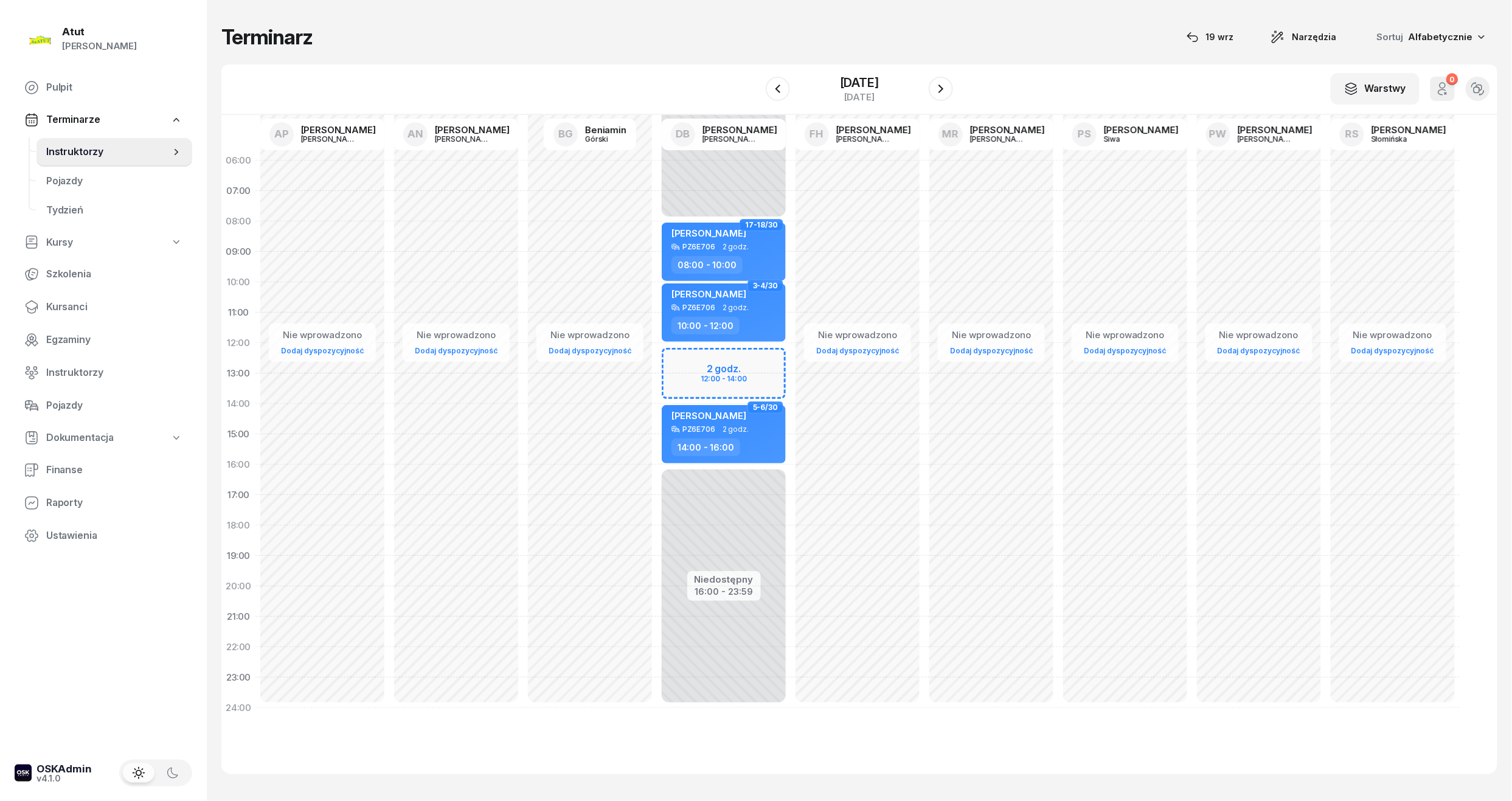
select select "13"
select select "14"
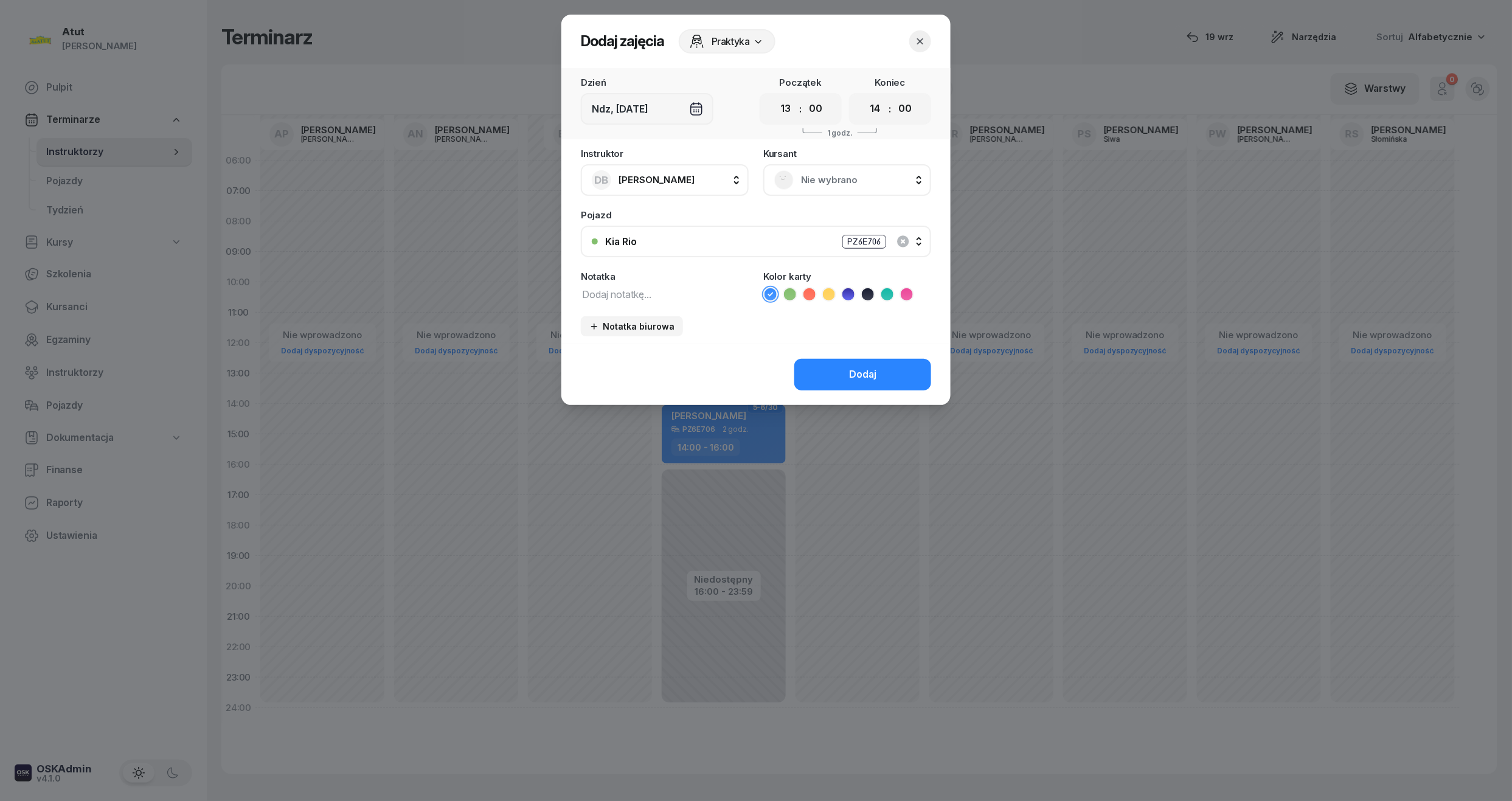
click at [853, 172] on span "Nie wybrano" at bounding box center [860, 180] width 119 height 15
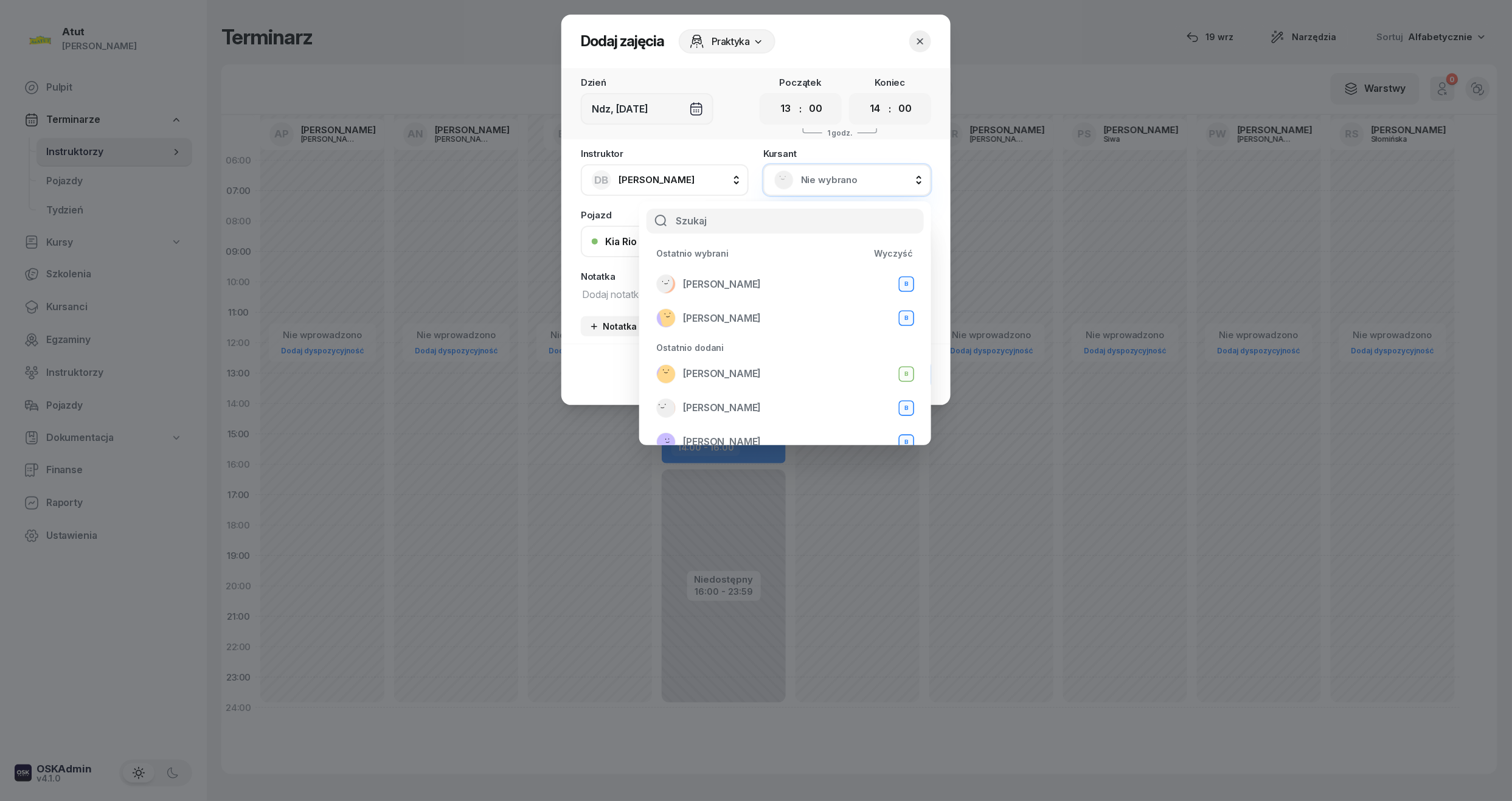
click at [716, 264] on div "Ostatnio wybrani Wyczyść Mateusz Szamborski B Stefanowicz Filip B" at bounding box center [785, 289] width 272 height 92
click at [716, 285] on span "Mateusz Szamborski" at bounding box center [721, 284] width 78 height 15
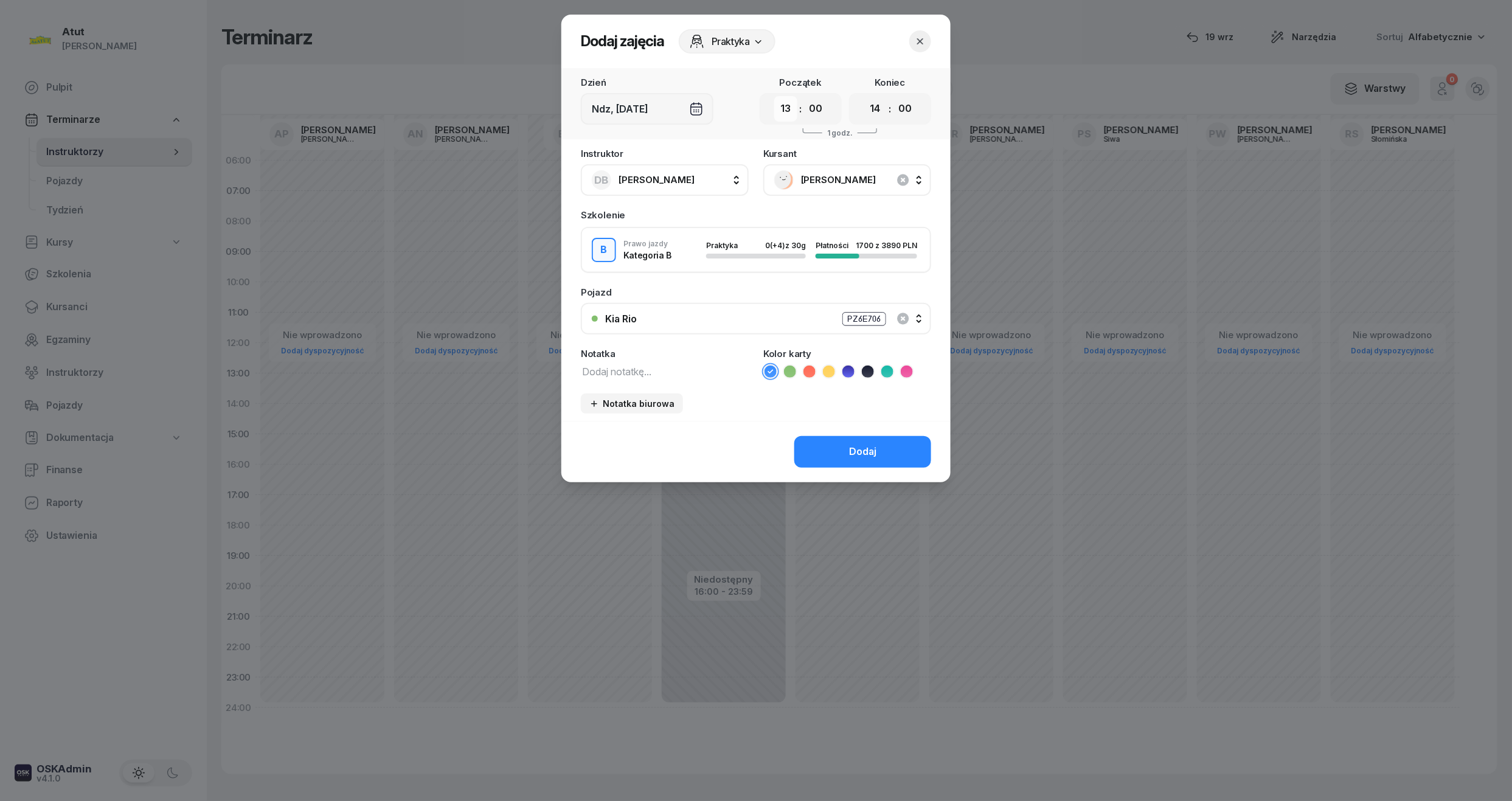
click at [779, 103] on select "00 01 02 03 04 05 06 07 08 09 10 11 12 13 14 15 16 17 18 19 20 21 22 23" at bounding box center [786, 109] width 23 height 26
select select "12"
click at [774, 96] on select "00 01 02 03 04 05 06 07 08 09 10 11 12 13 14 15 16 17 18 19 20 21 22 23" at bounding box center [786, 109] width 23 height 26
click at [860, 443] on div "Dodaj" at bounding box center [863, 451] width 28 height 15
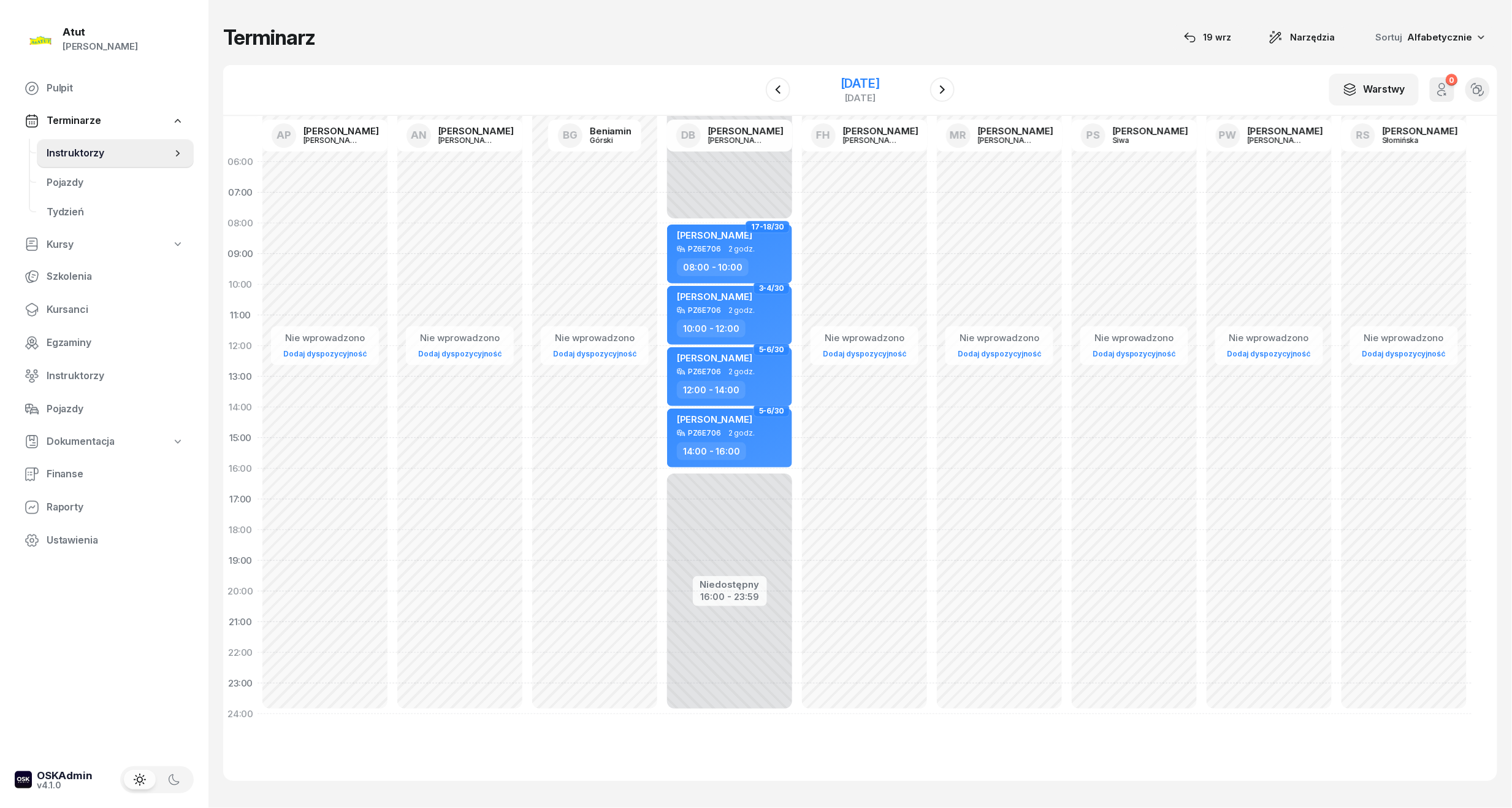
click at [840, 82] on div "9 listopada 2025" at bounding box center [860, 83] width 39 height 12
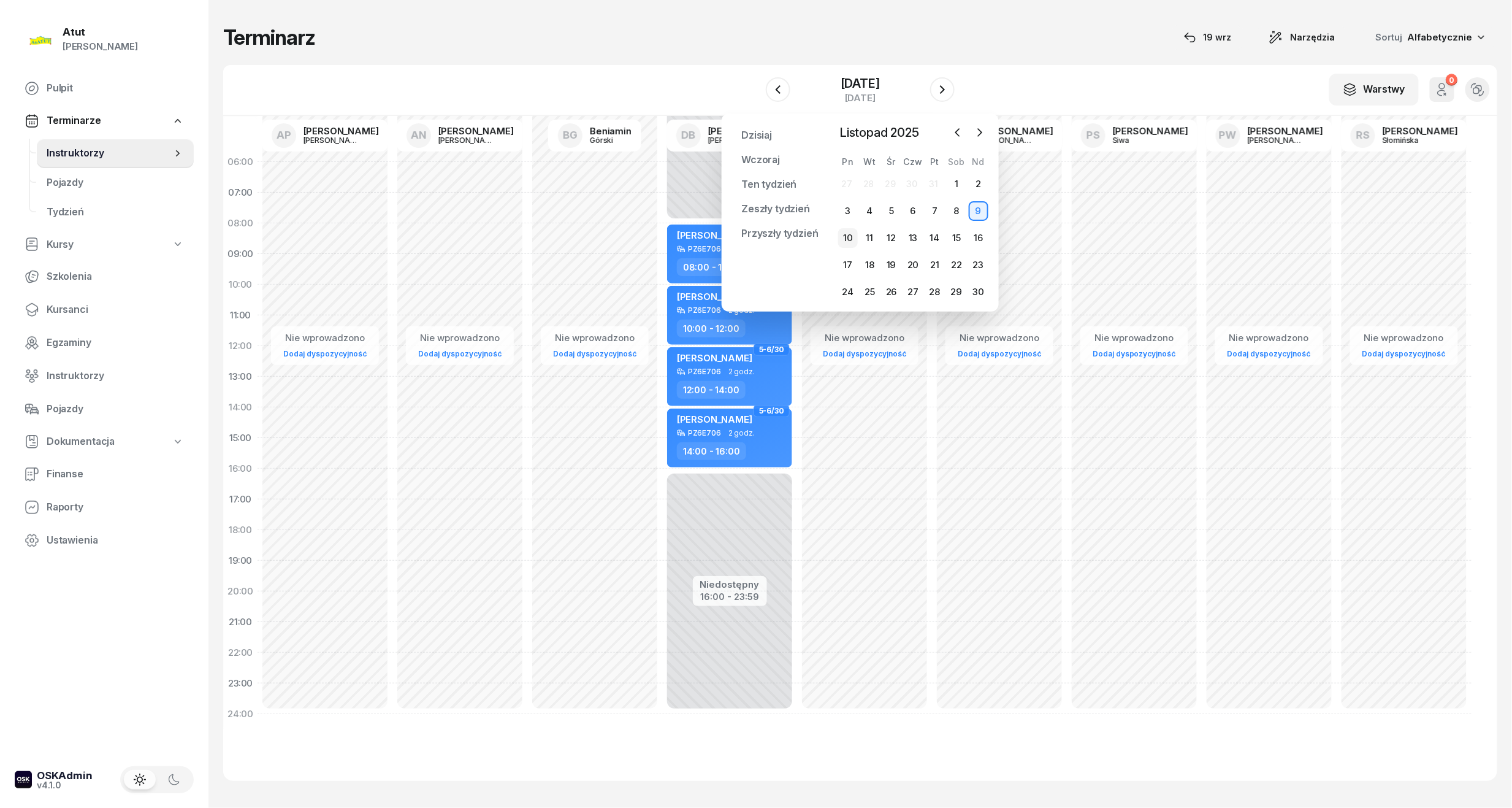
click at [852, 236] on div "10" at bounding box center [847, 238] width 20 height 20
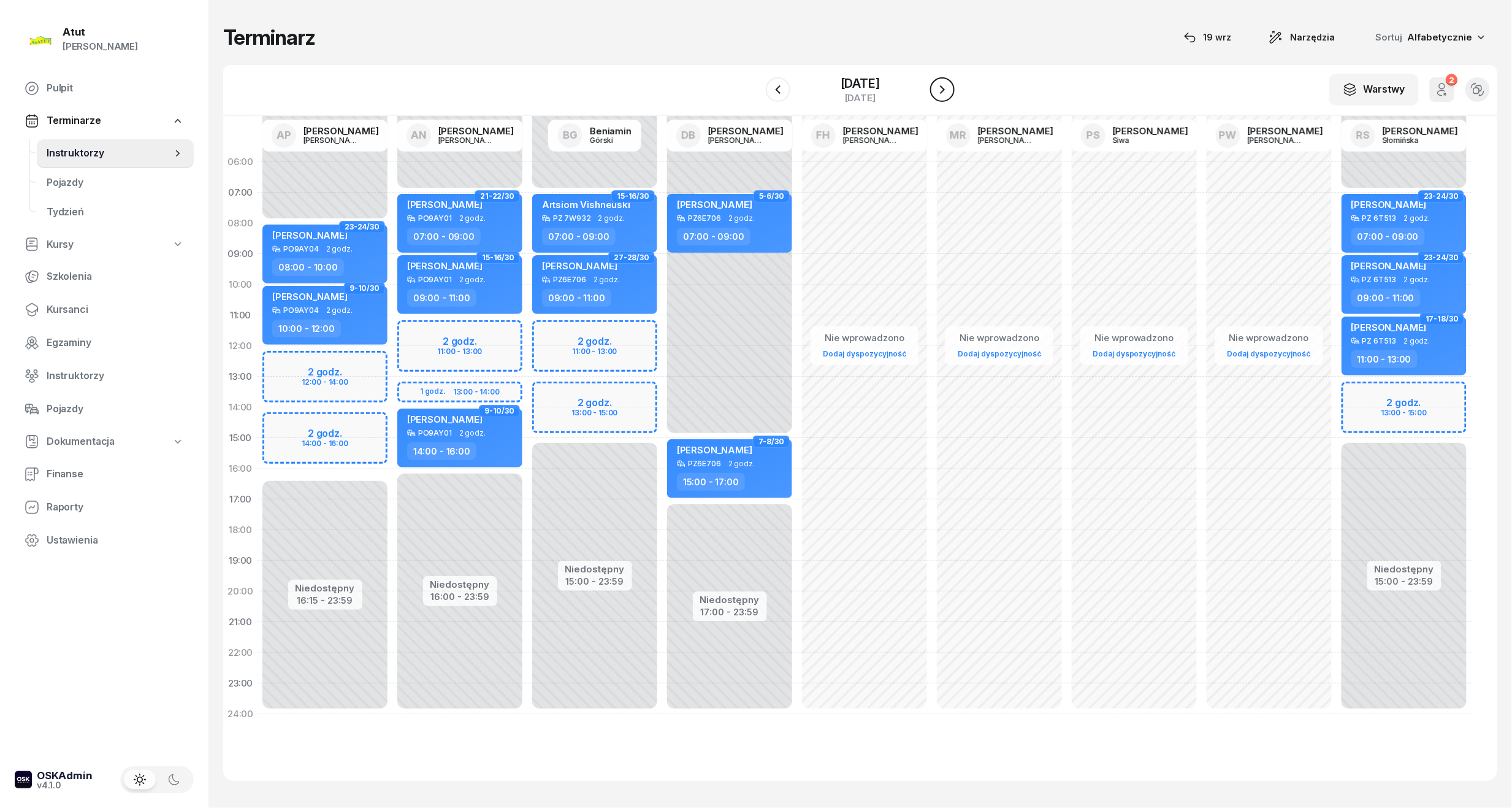
click at [948, 89] on icon "button" at bounding box center [942, 89] width 15 height 15
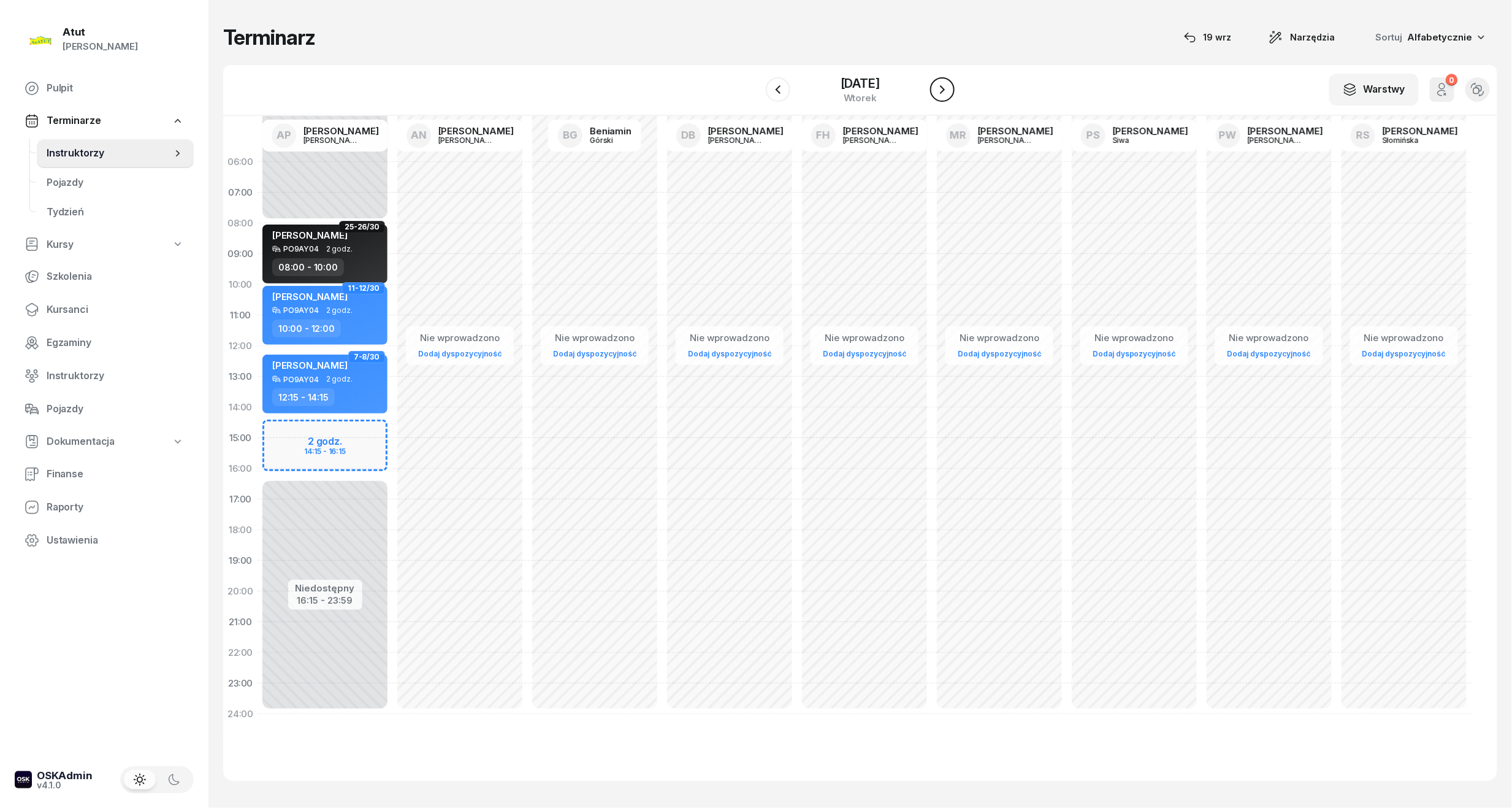
click at [948, 89] on icon "button" at bounding box center [942, 89] width 15 height 15
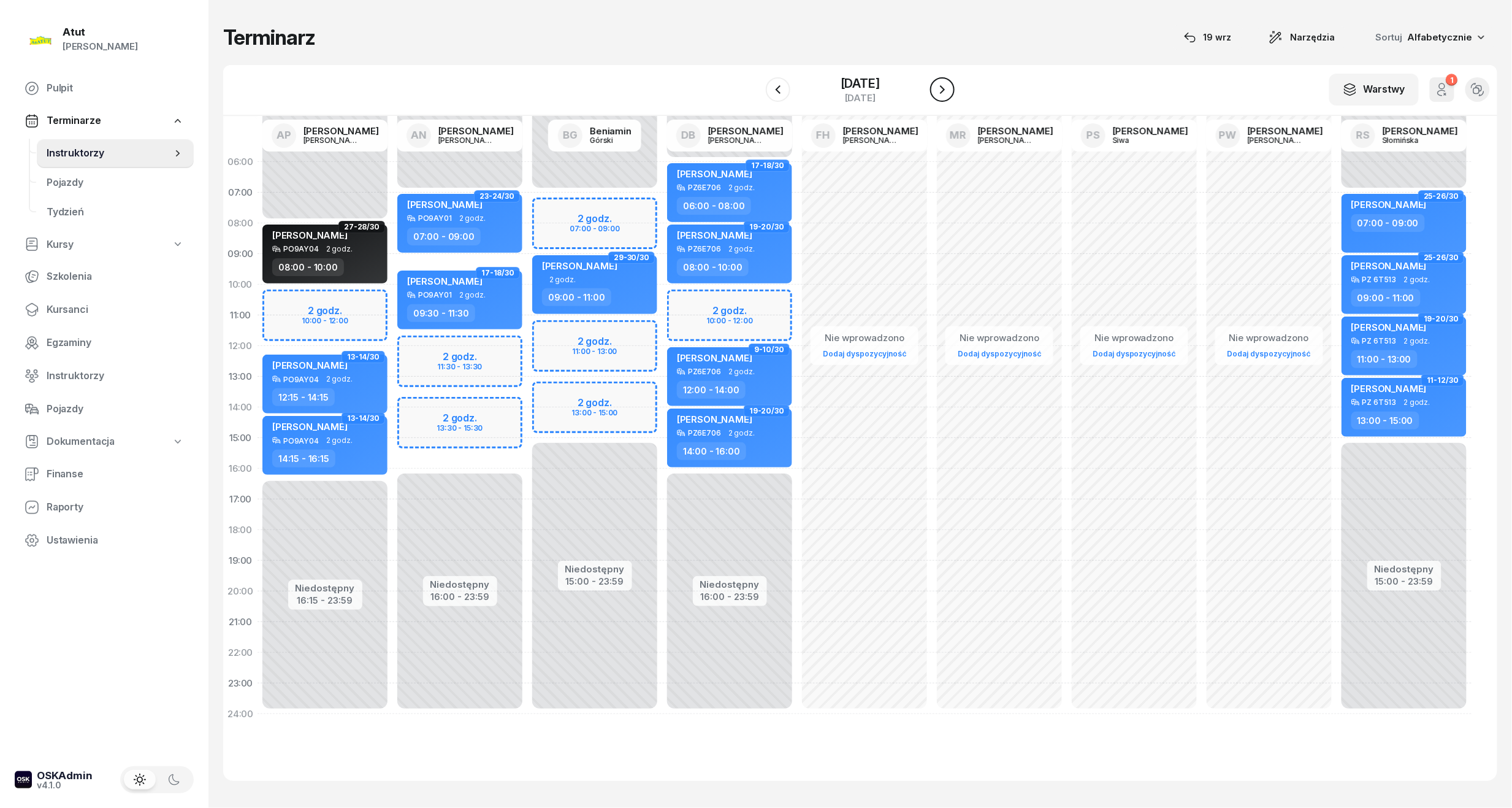
click at [948, 89] on icon "button" at bounding box center [942, 89] width 15 height 15
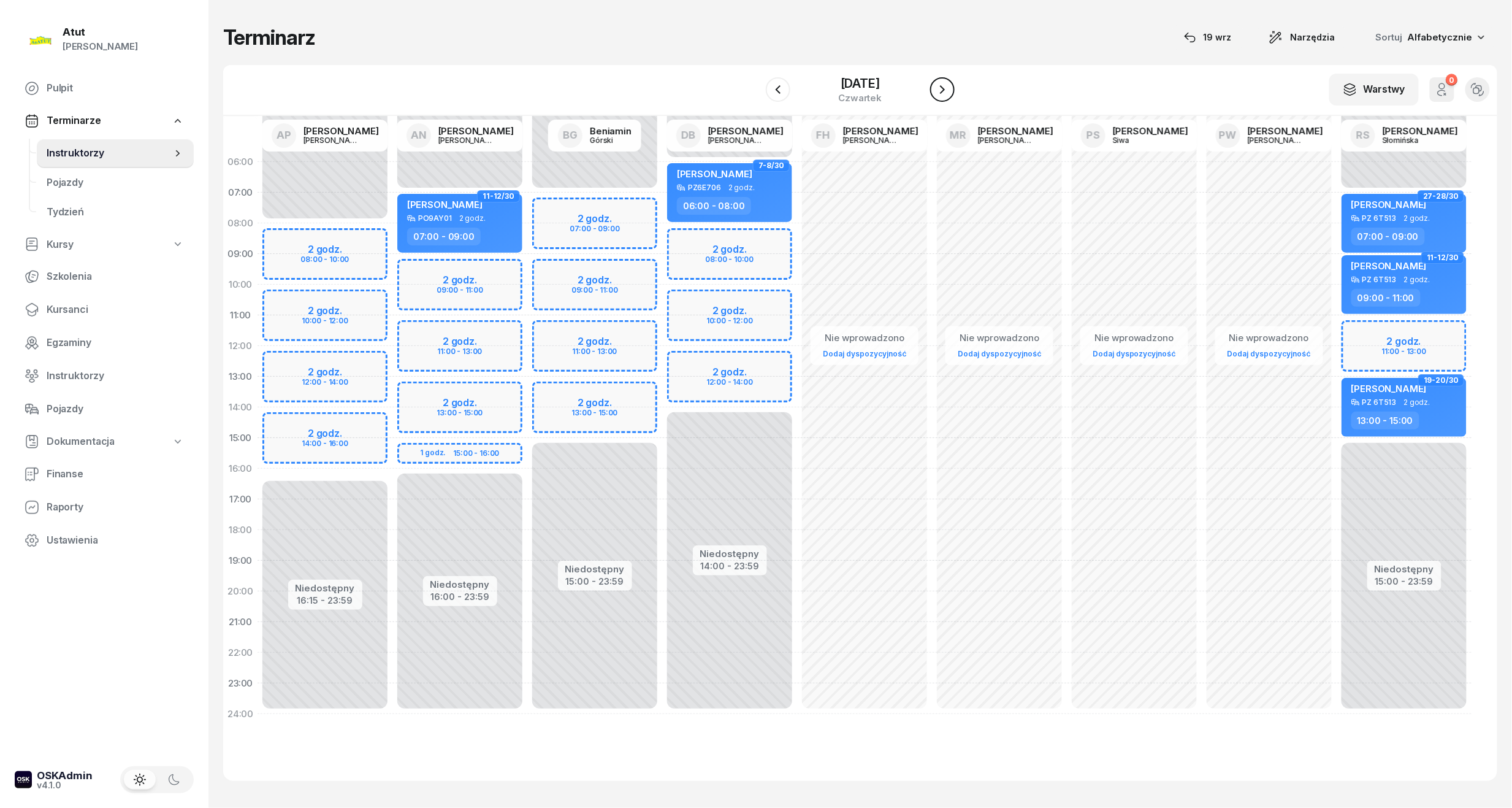
click at [948, 89] on icon "button" at bounding box center [942, 89] width 15 height 15
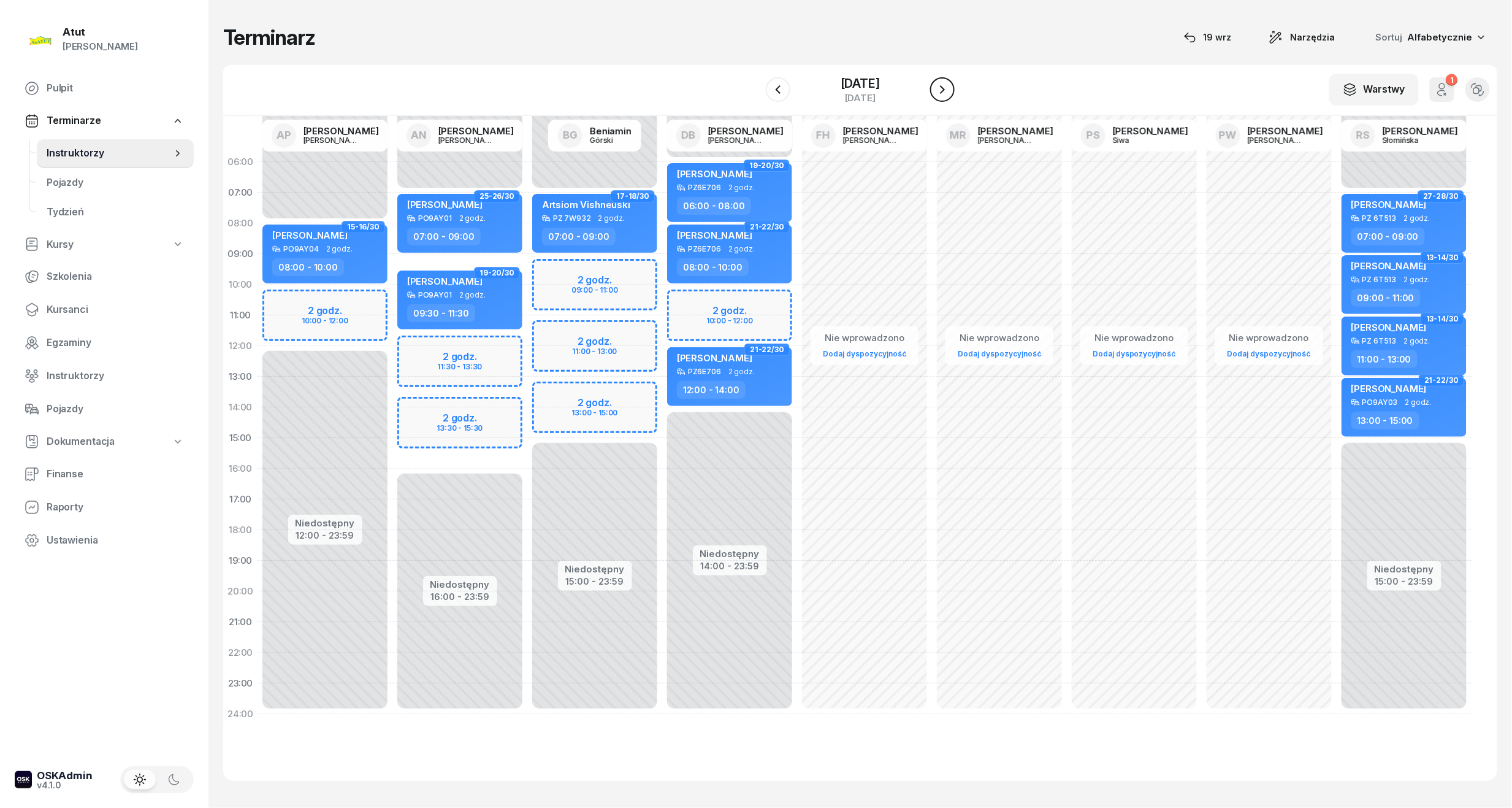
click at [948, 89] on icon "button" at bounding box center [942, 89] width 15 height 15
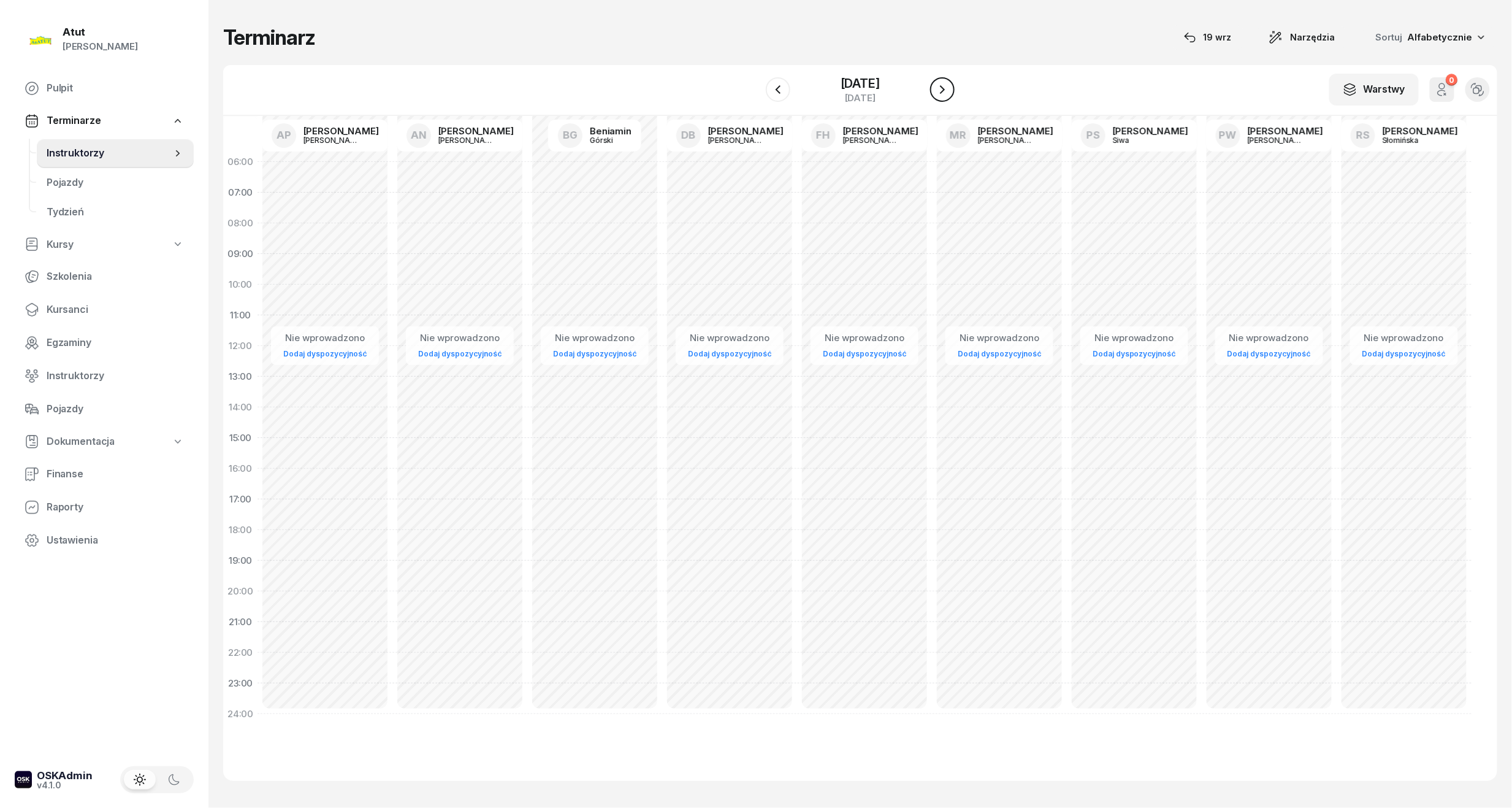
click at [948, 89] on icon "button" at bounding box center [942, 89] width 15 height 15
click at [861, 81] on div "16 listopada 2025" at bounding box center [860, 83] width 39 height 12
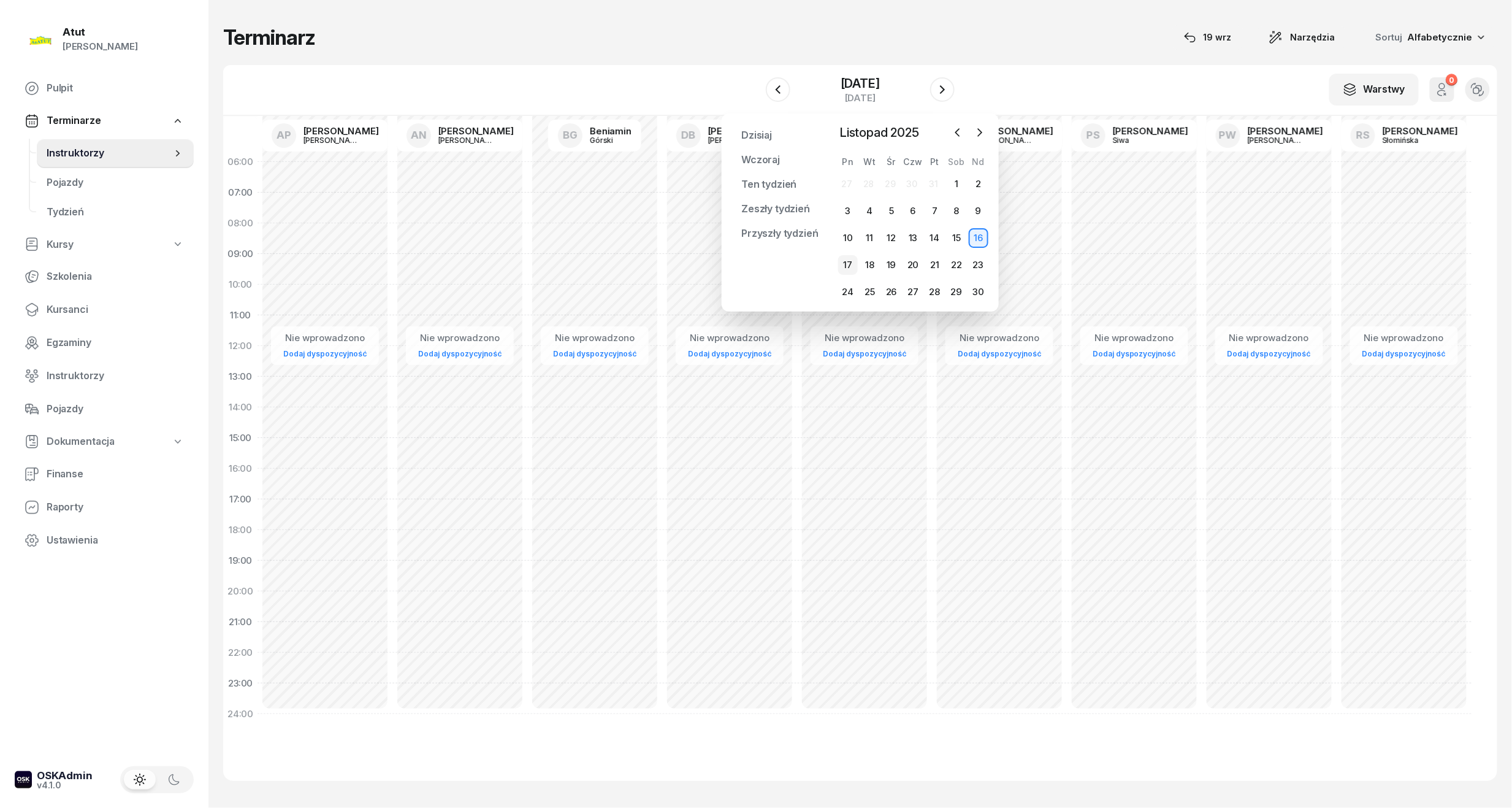
click at [852, 269] on div "17" at bounding box center [847, 264] width 20 height 20
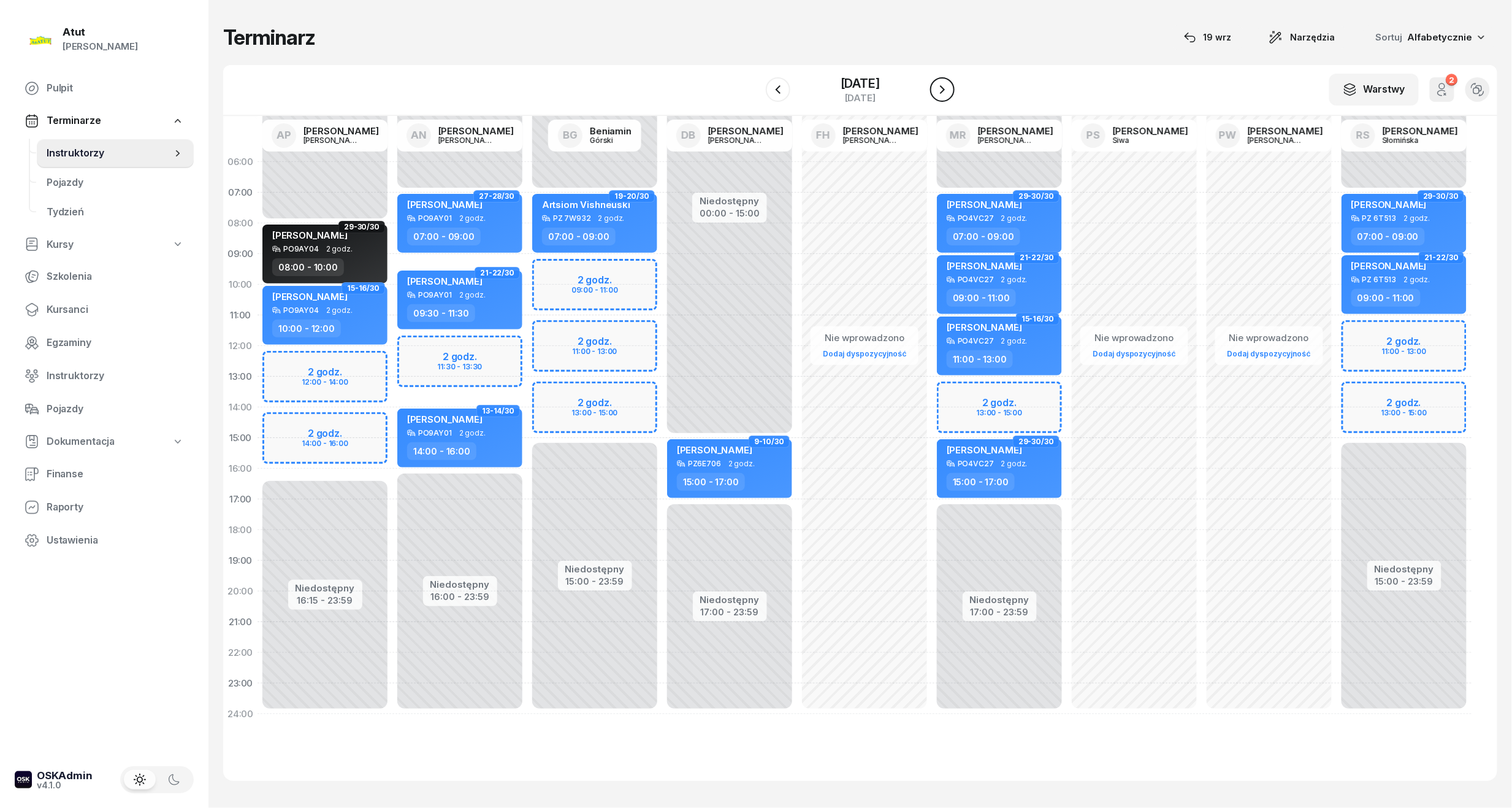
click at [946, 91] on icon "button" at bounding box center [942, 89] width 15 height 15
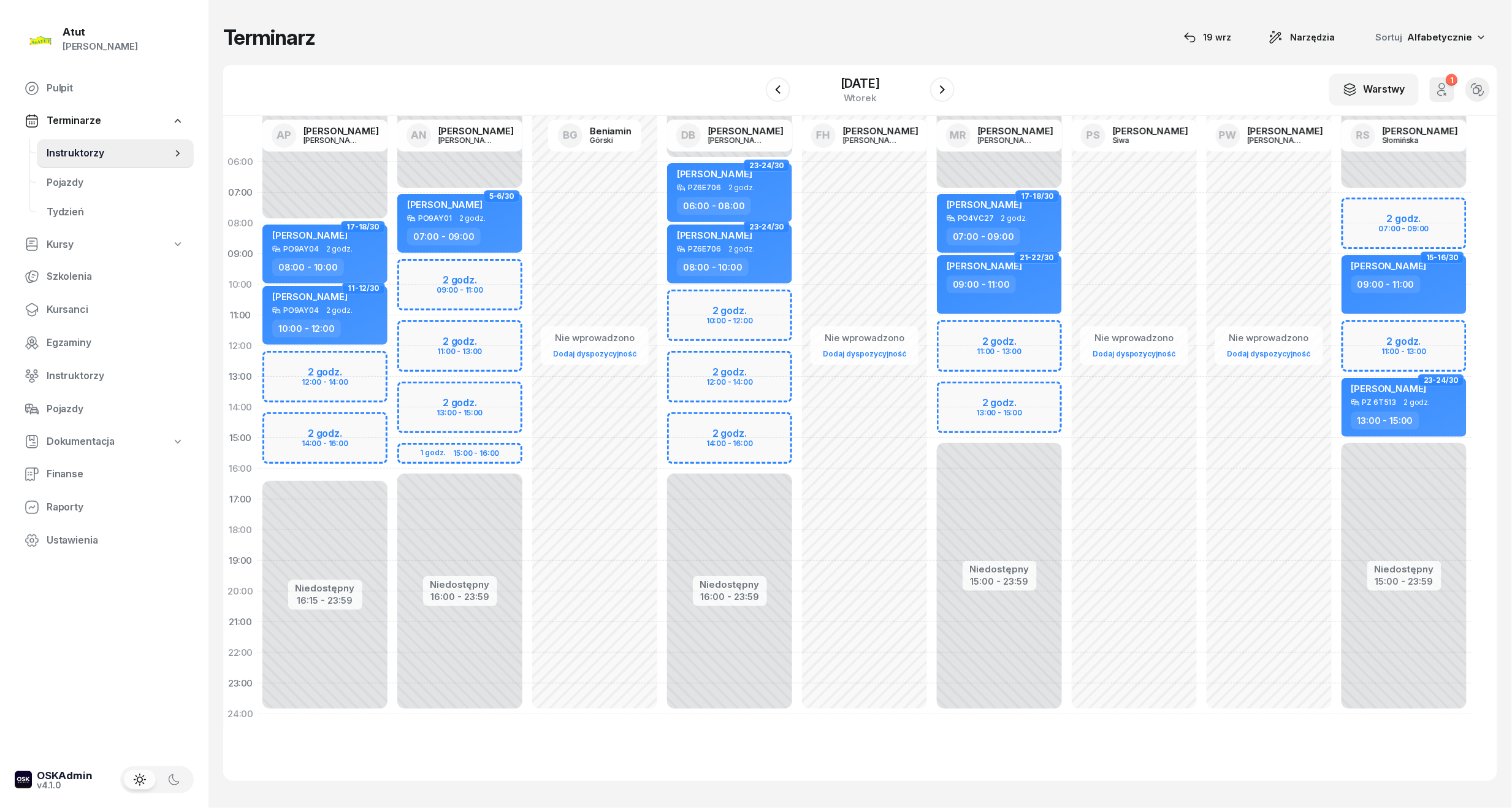
click at [738, 452] on div "Niedostępny 00:00 - 06:00 Niedostępny 16:00 - 23:59 2 godz. 10:00 - 12:00 2 god…" at bounding box center [730, 438] width 135 height 583
select select "15"
select select "17"
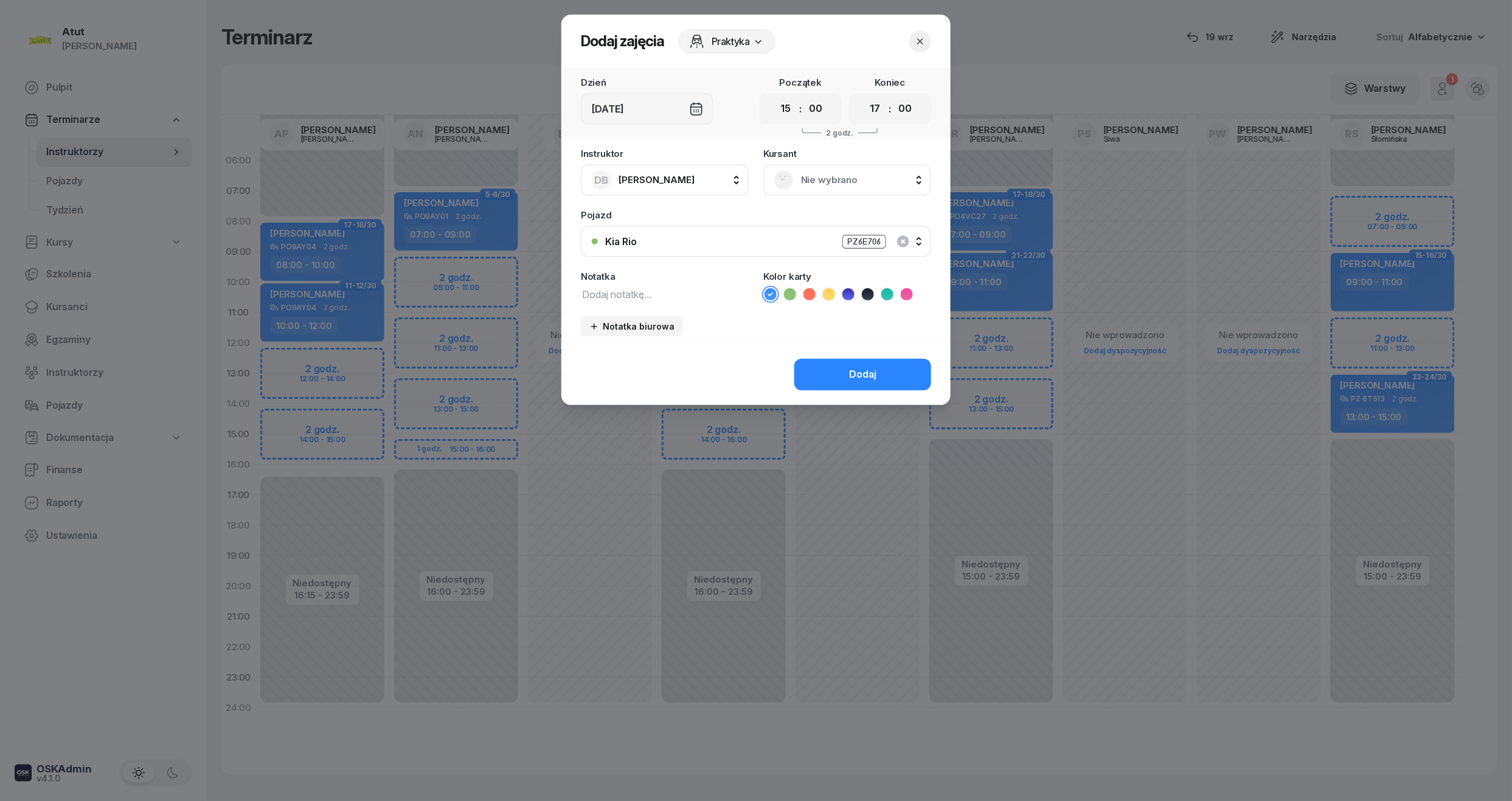
click at [838, 186] on span "Nie wybrano" at bounding box center [860, 180] width 119 height 15
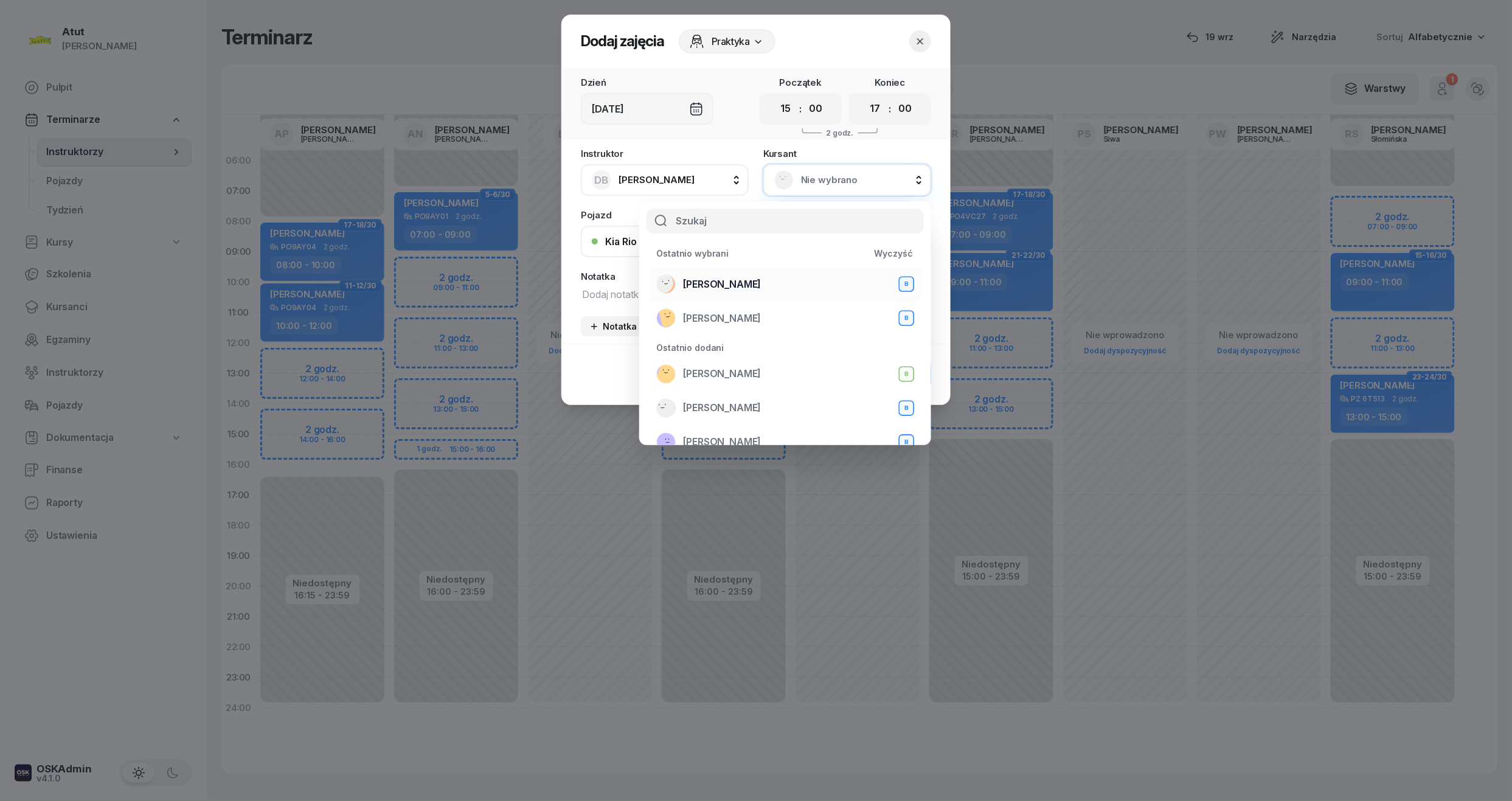
click at [691, 281] on span "Mateusz Szamborski" at bounding box center [721, 284] width 78 height 15
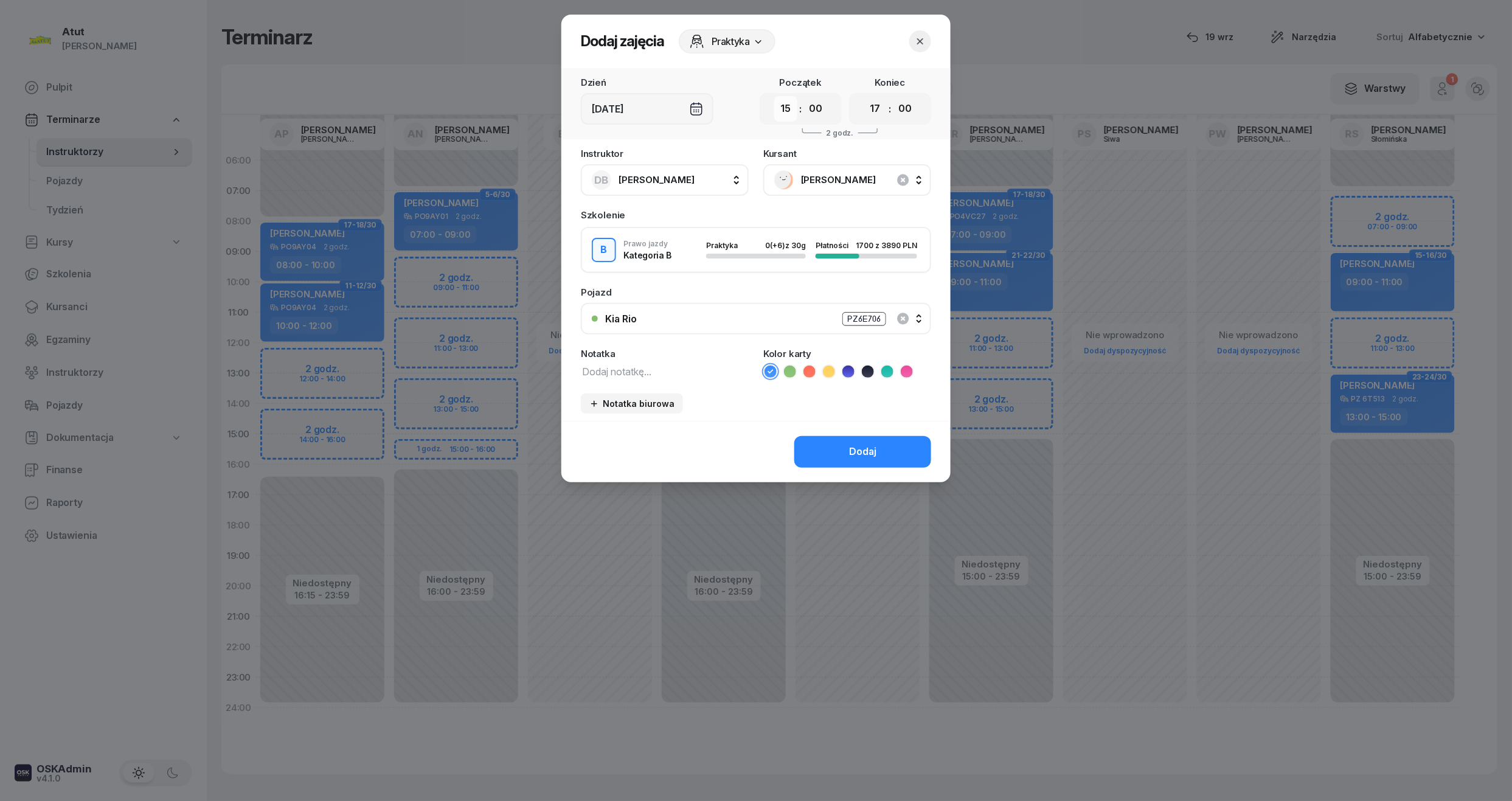
drag, startPoint x: 788, startPoint y: 113, endPoint x: 789, endPoint y: 119, distance: 6.1
click at [788, 113] on select "00 01 02 03 04 05 06 07 08 09 10 11 12 13 14 15 16 17 18 19 20 21 22 23" at bounding box center [786, 109] width 23 height 26
select select "14"
click at [774, 96] on select "00 01 02 03 04 05 06 07 08 09 10 11 12 13 14 15 16 17 18 19 20 21 22 23" at bounding box center [786, 109] width 23 height 26
click at [876, 107] on select "00 01 02 03 04 05 06 07 08 09 10 11 12 13 14 15 16 17 18 19 20 21 22 23" at bounding box center [875, 109] width 23 height 26
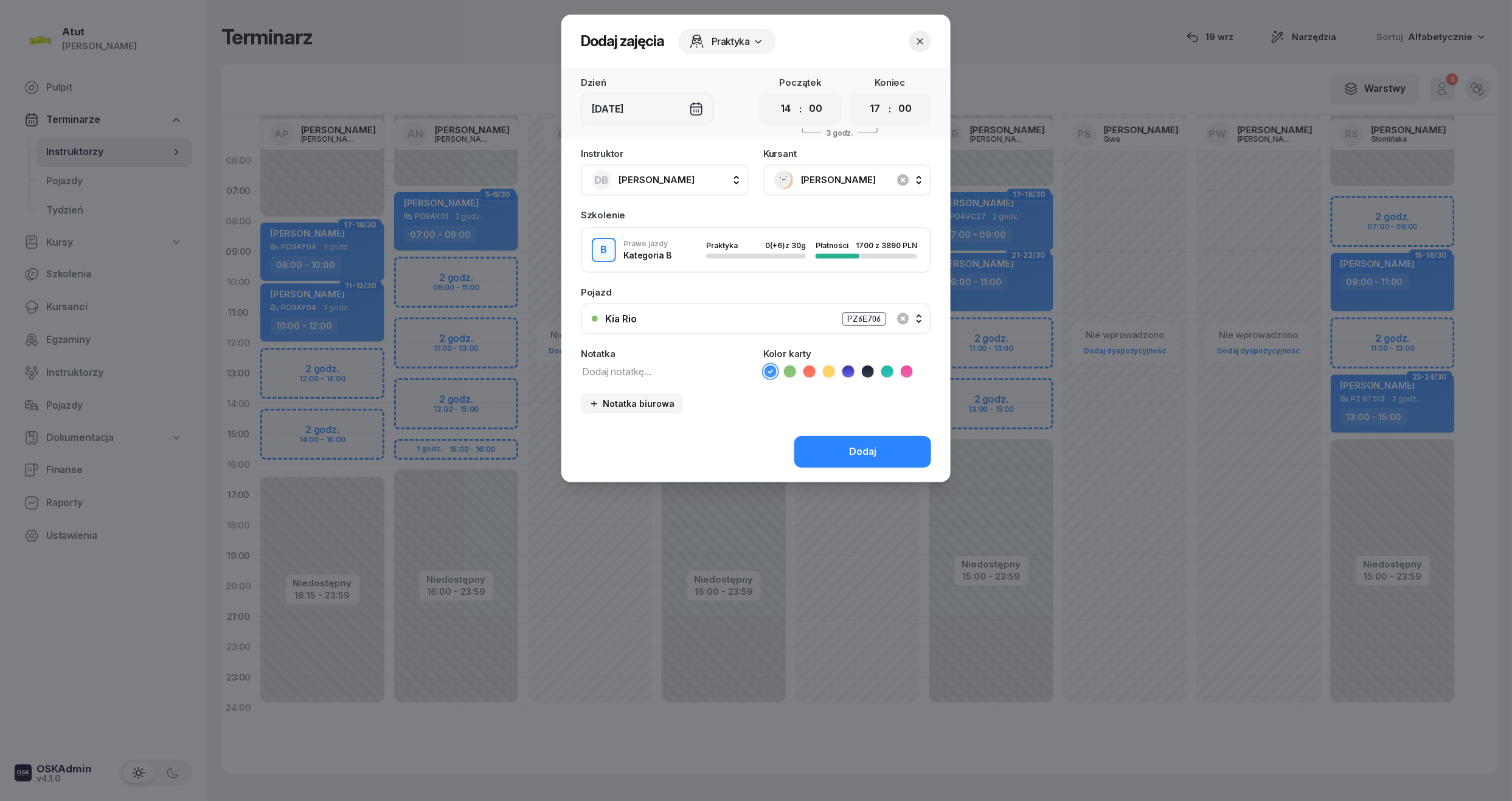
select select "16"
click at [864, 96] on select "00 01 02 03 04 05 06 07 08 09 10 11 12 13 14 15 16 17 18 19 20 21 22 23" at bounding box center [875, 109] width 23 height 26
click at [872, 449] on div "Dodaj" at bounding box center [756, 451] width 389 height 61
click at [878, 449] on button "Dodaj" at bounding box center [862, 451] width 137 height 32
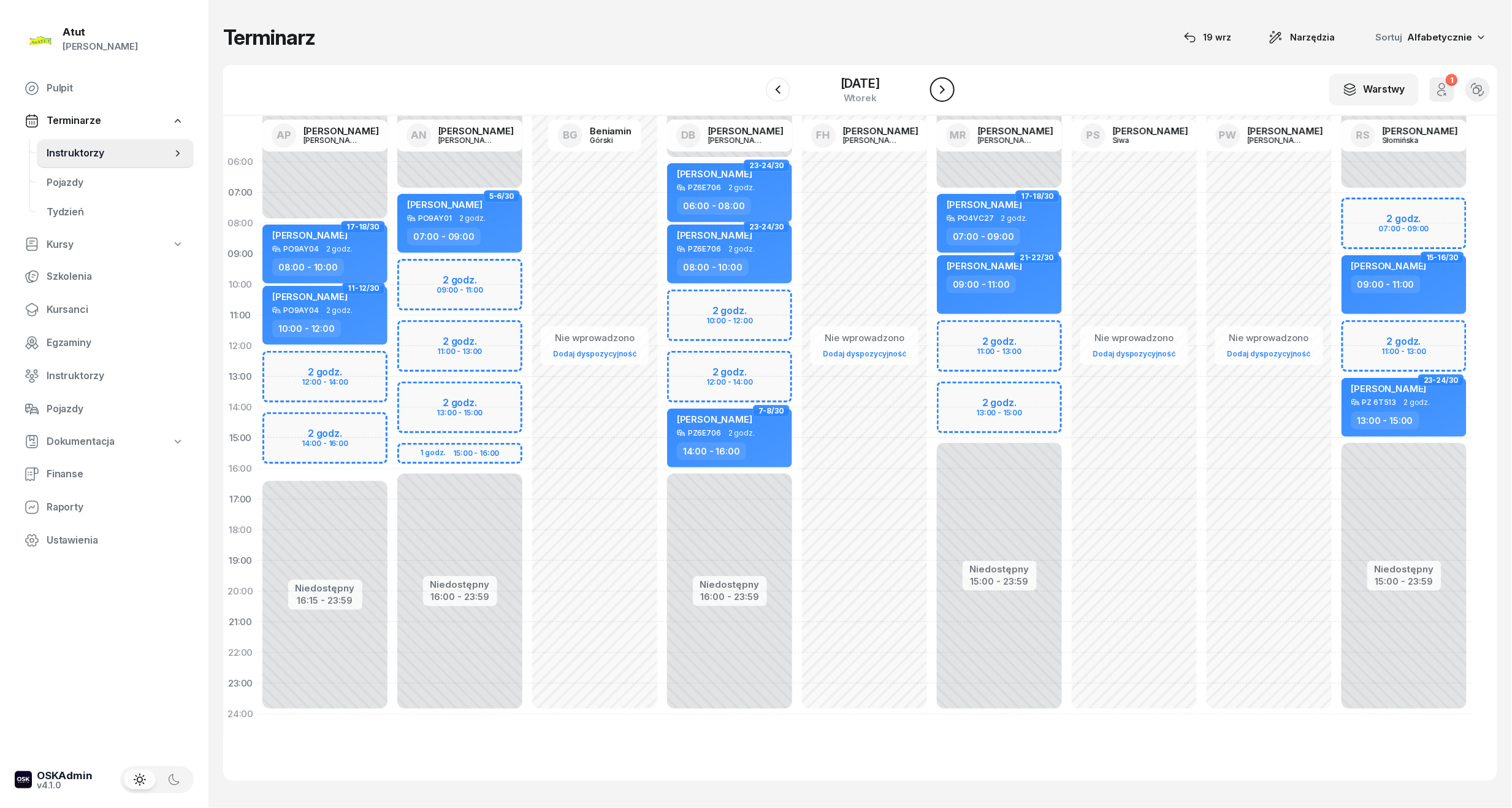
click at [950, 92] on icon "button" at bounding box center [942, 89] width 15 height 15
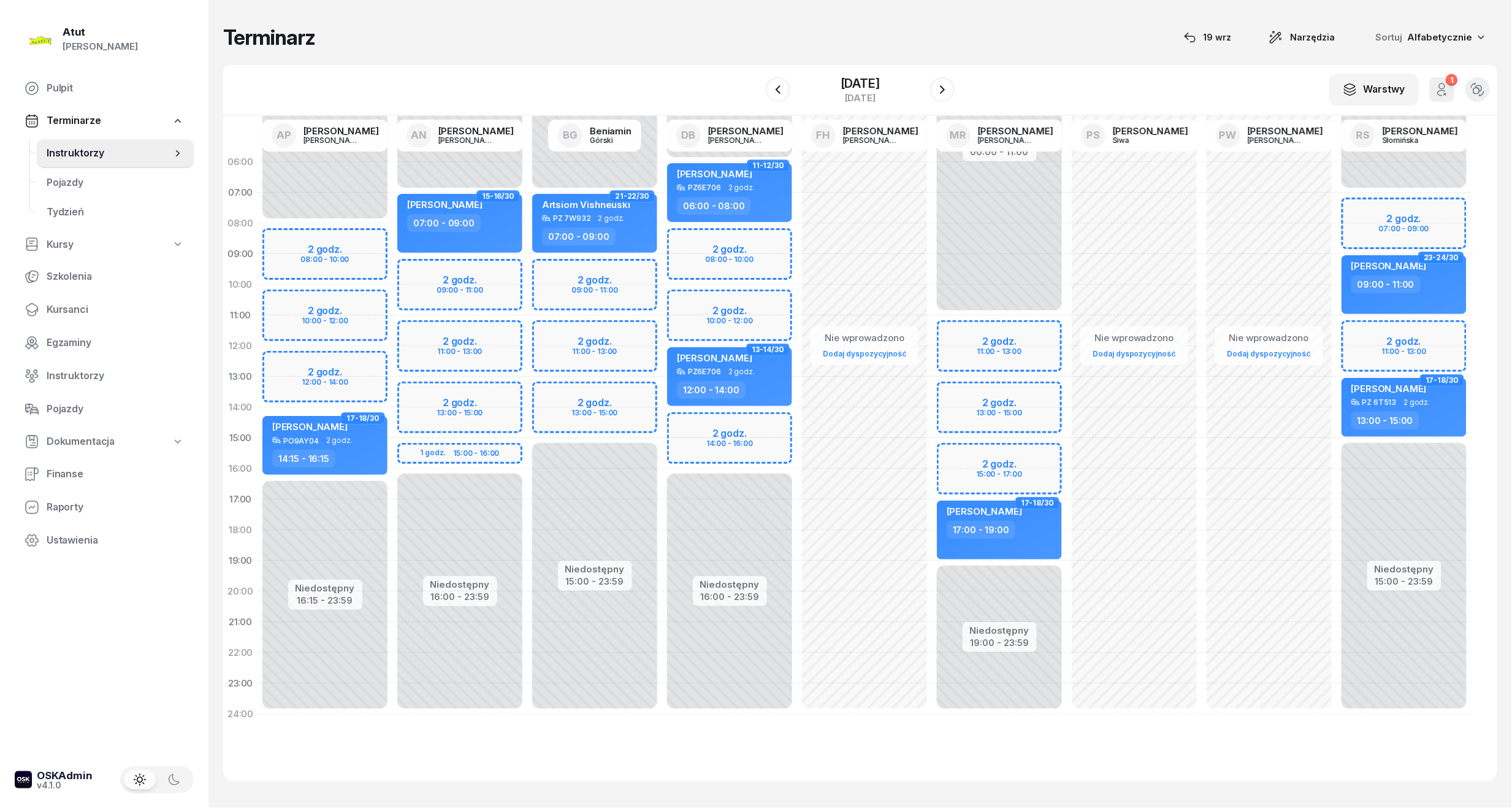
click at [709, 457] on div "Niedostępny 00:00 - 06:00 Niedostępny 16:00 - 23:59 2 godz. 08:00 - 10:00 2 god…" at bounding box center [730, 438] width 135 height 583
select select "15"
select select "17"
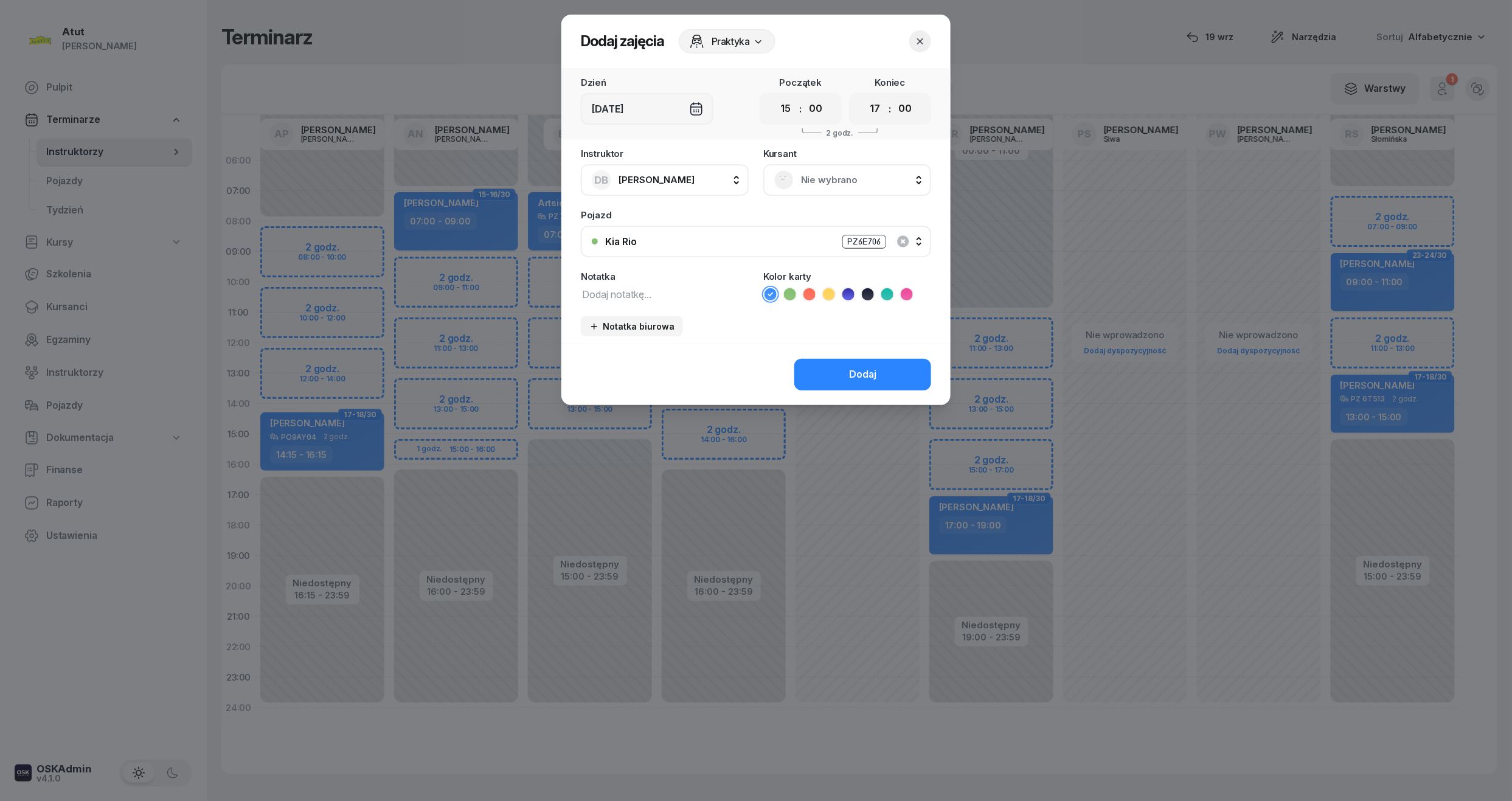
click at [823, 174] on span "Nie wybrano" at bounding box center [860, 180] width 119 height 15
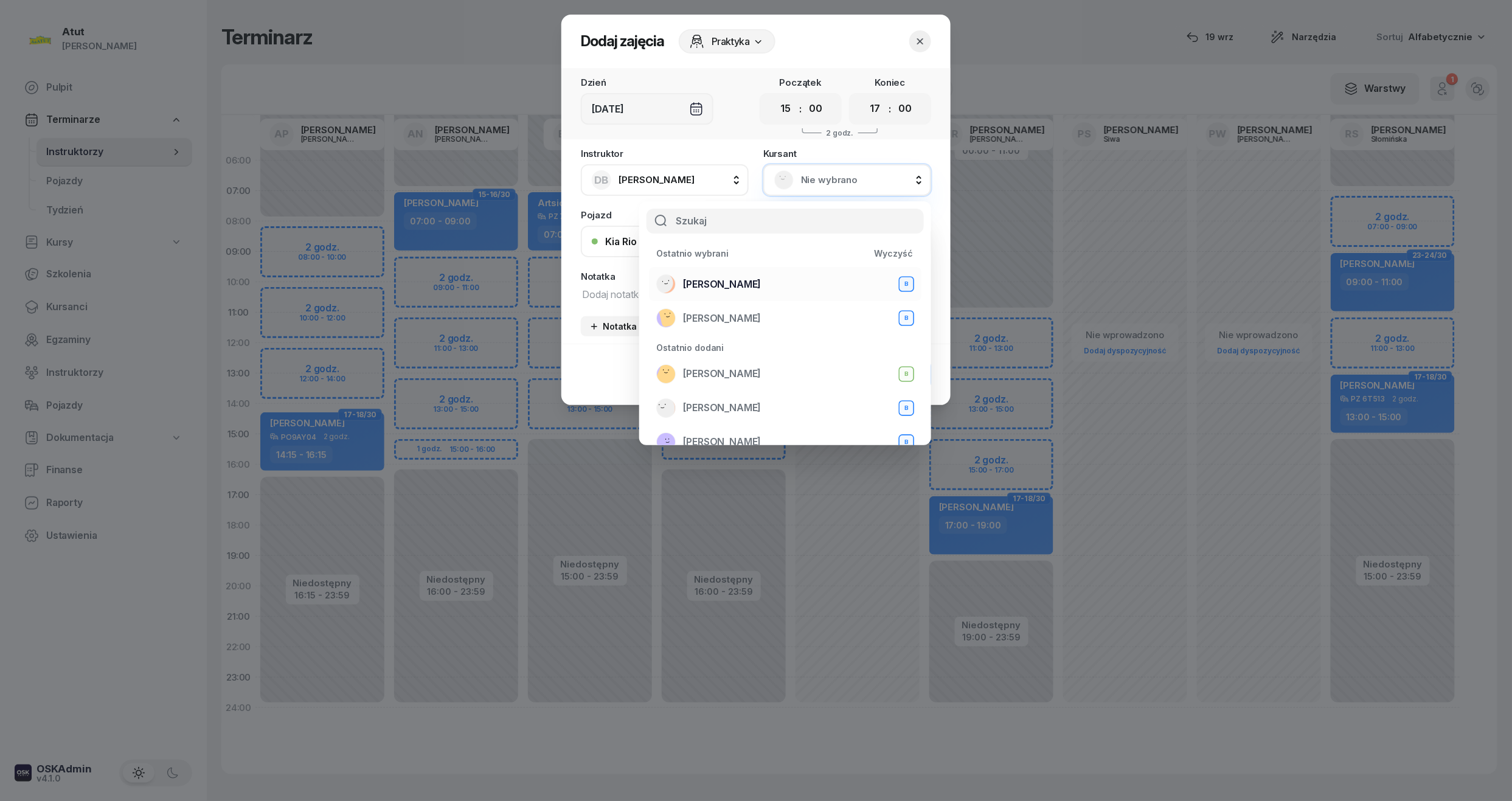
click at [731, 274] on div "Mateusz Szamborski B" at bounding box center [785, 284] width 258 height 20
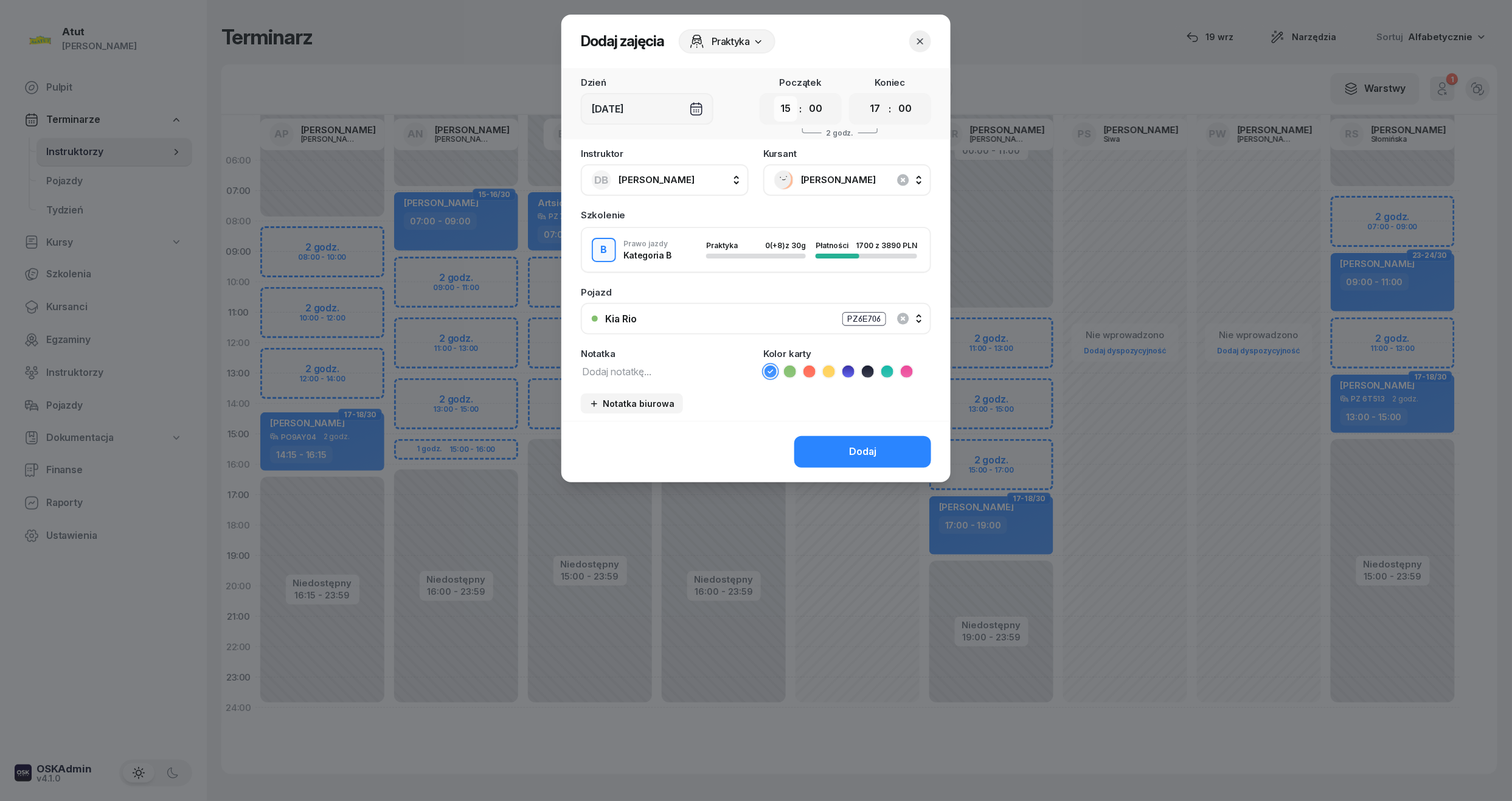
click at [788, 115] on select "00 01 02 03 04 05 06 07 08 09 10 11 12 13 14 15 16 17 18 19 20 21 22 23" at bounding box center [786, 109] width 23 height 26
select select "14"
click at [774, 96] on select "00 01 02 03 04 05 06 07 08 09 10 11 12 13 14 15 16 17 18 19 20 21 22 23" at bounding box center [786, 109] width 23 height 26
drag, startPoint x: 872, startPoint y: 113, endPoint x: 872, endPoint y: 121, distance: 8.0
click at [872, 113] on select "00 01 02 03 04 05 06 07 08 09 10 11 12 13 14 15 16 17 18 19 20 21 22 23" at bounding box center [875, 109] width 23 height 26
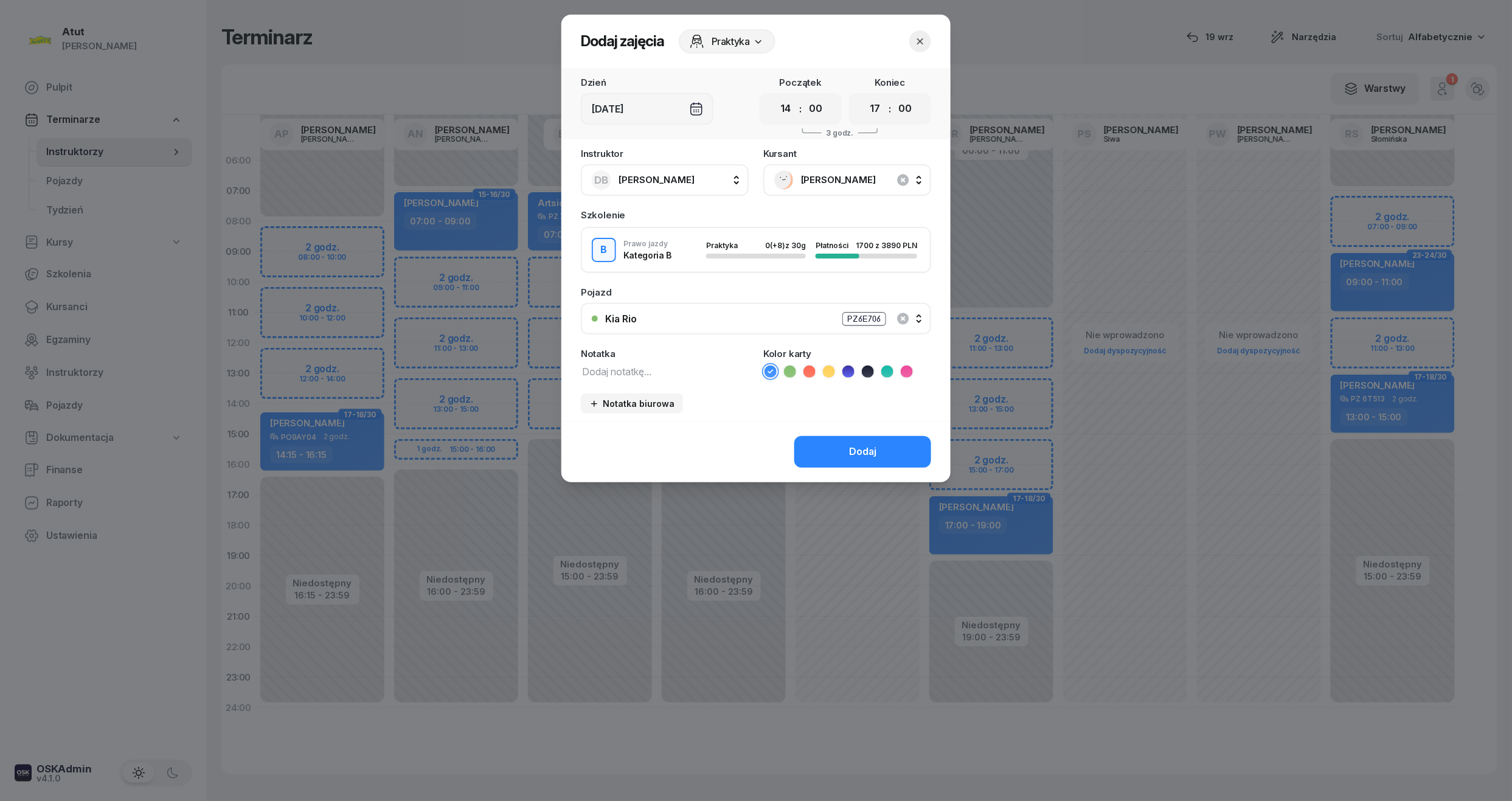
select select "16"
click at [864, 96] on select "00 01 02 03 04 05 06 07 08 09 10 11 12 13 14 15 16 17 18 19 20 21 22 23" at bounding box center [875, 109] width 23 height 26
click at [874, 446] on div "Dodaj" at bounding box center [863, 451] width 28 height 15
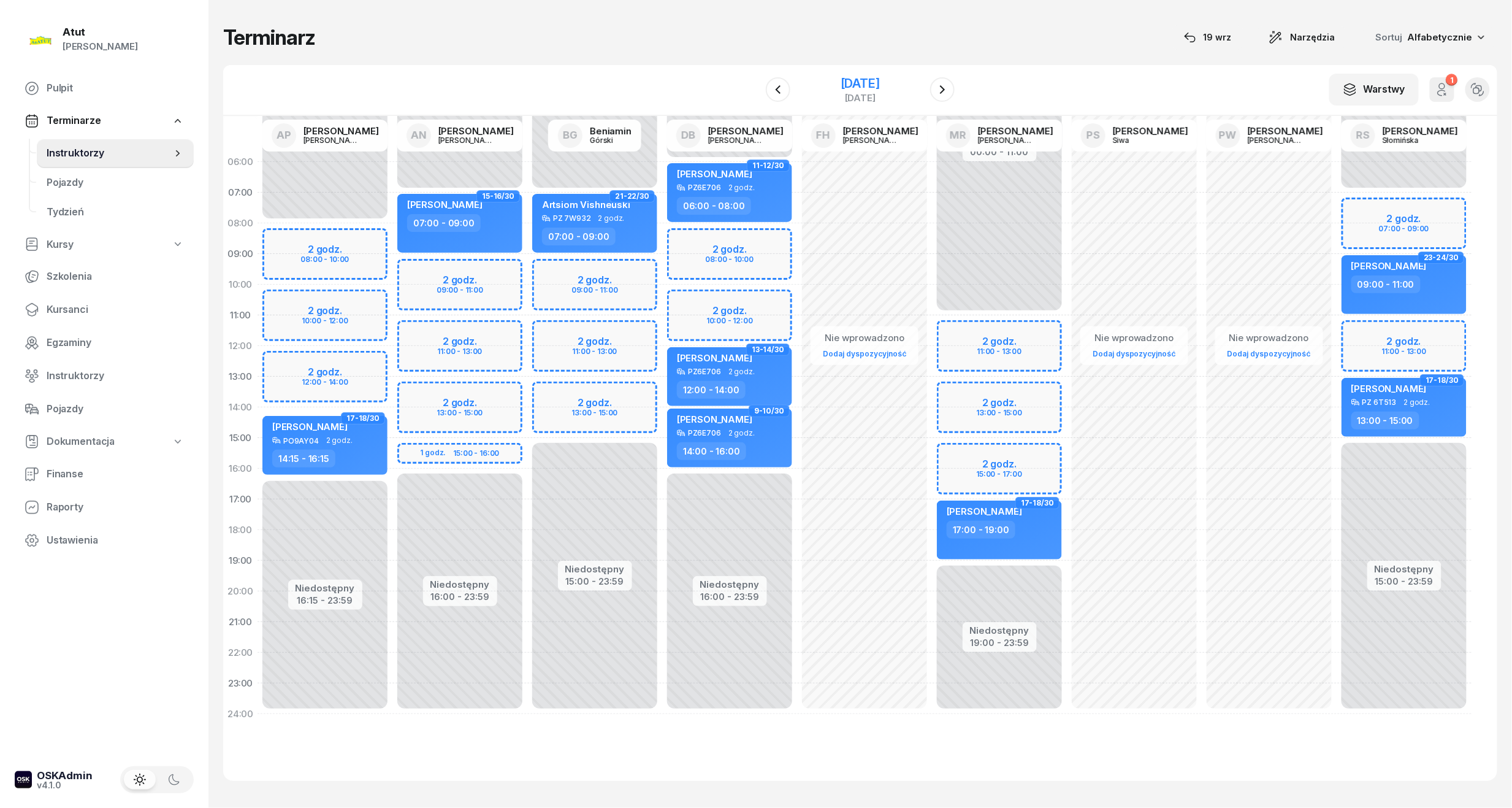
click at [846, 72] on div "19 listopada 2025 środa" at bounding box center [860, 89] width 125 height 35
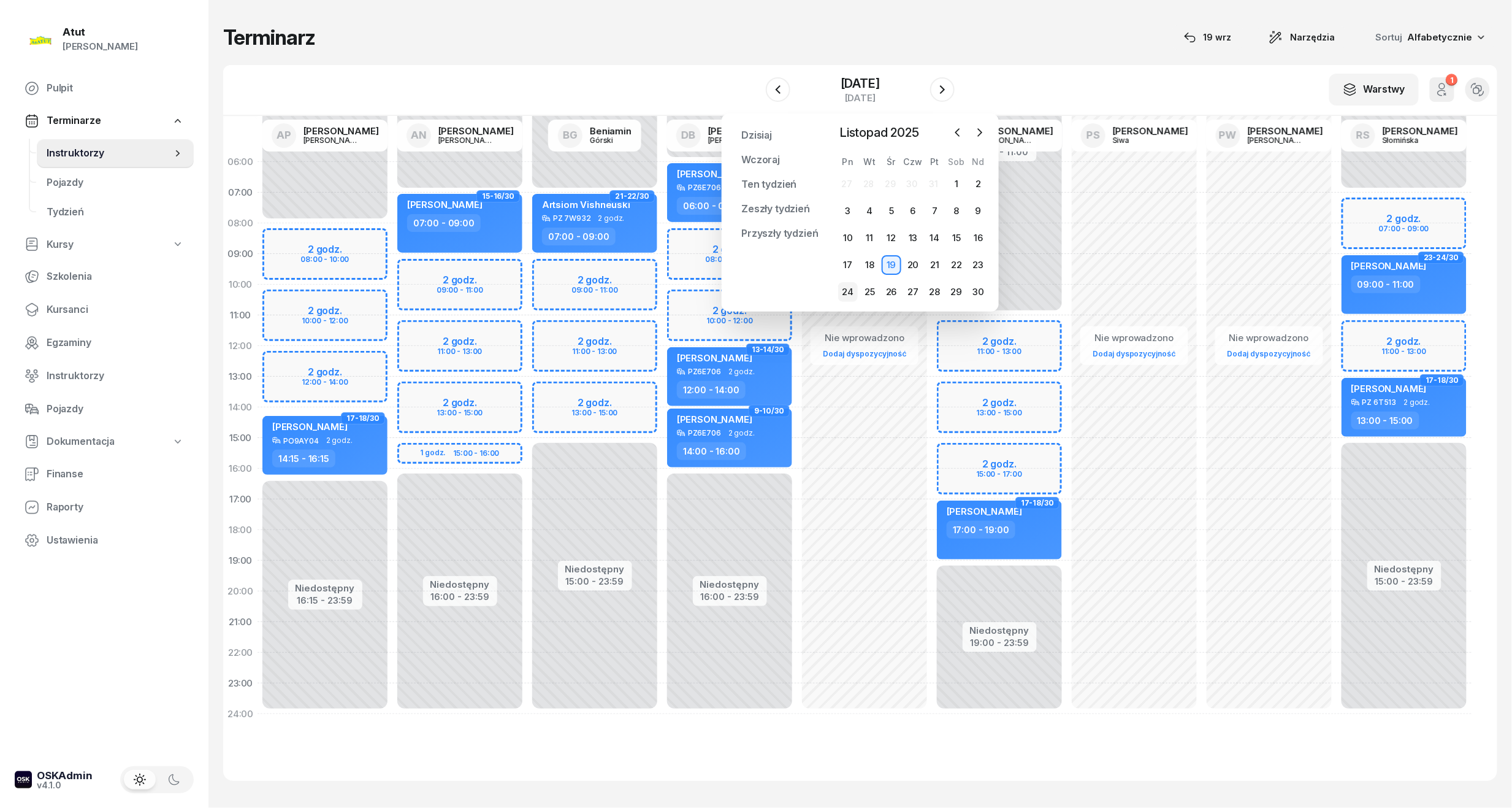
click at [850, 295] on div "24" at bounding box center [847, 291] width 20 height 20
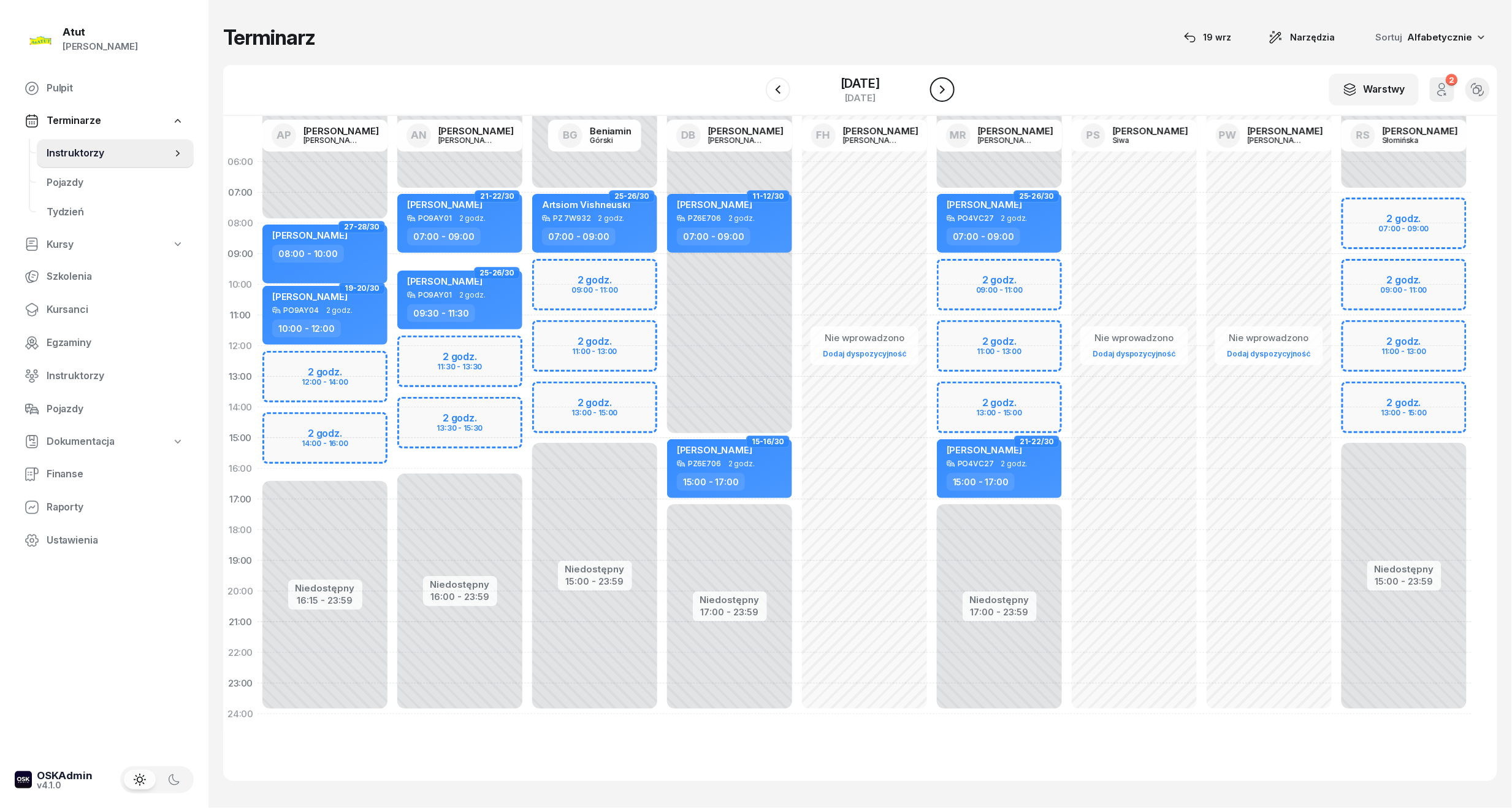
click at [942, 91] on icon "button" at bounding box center [942, 89] width 15 height 15
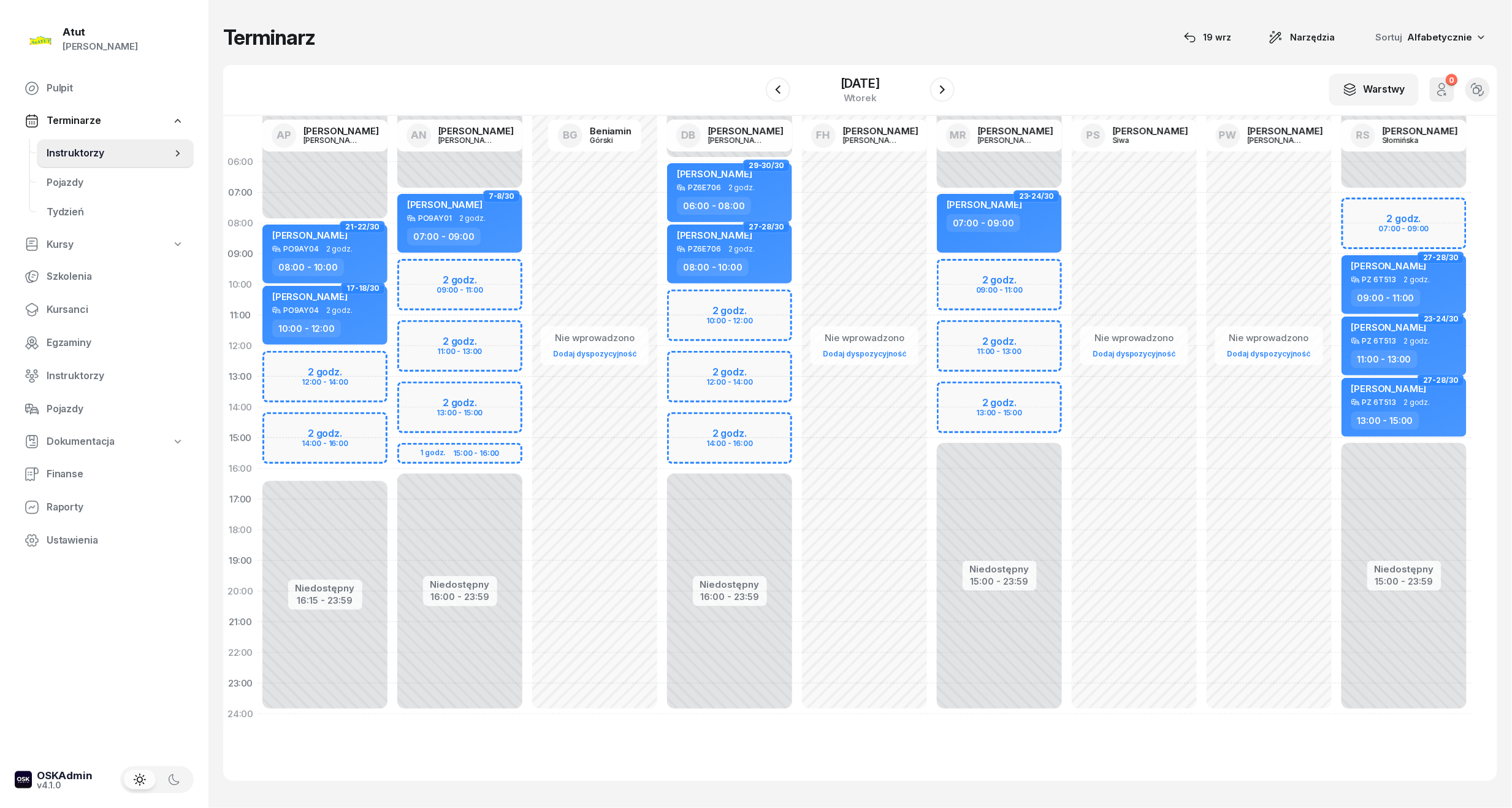
click at [711, 449] on div "Niedostępny 00:00 - 06:00 Niedostępny 16:00 - 23:59 2 godz. 10:00 - 12:00 2 god…" at bounding box center [730, 438] width 135 height 583
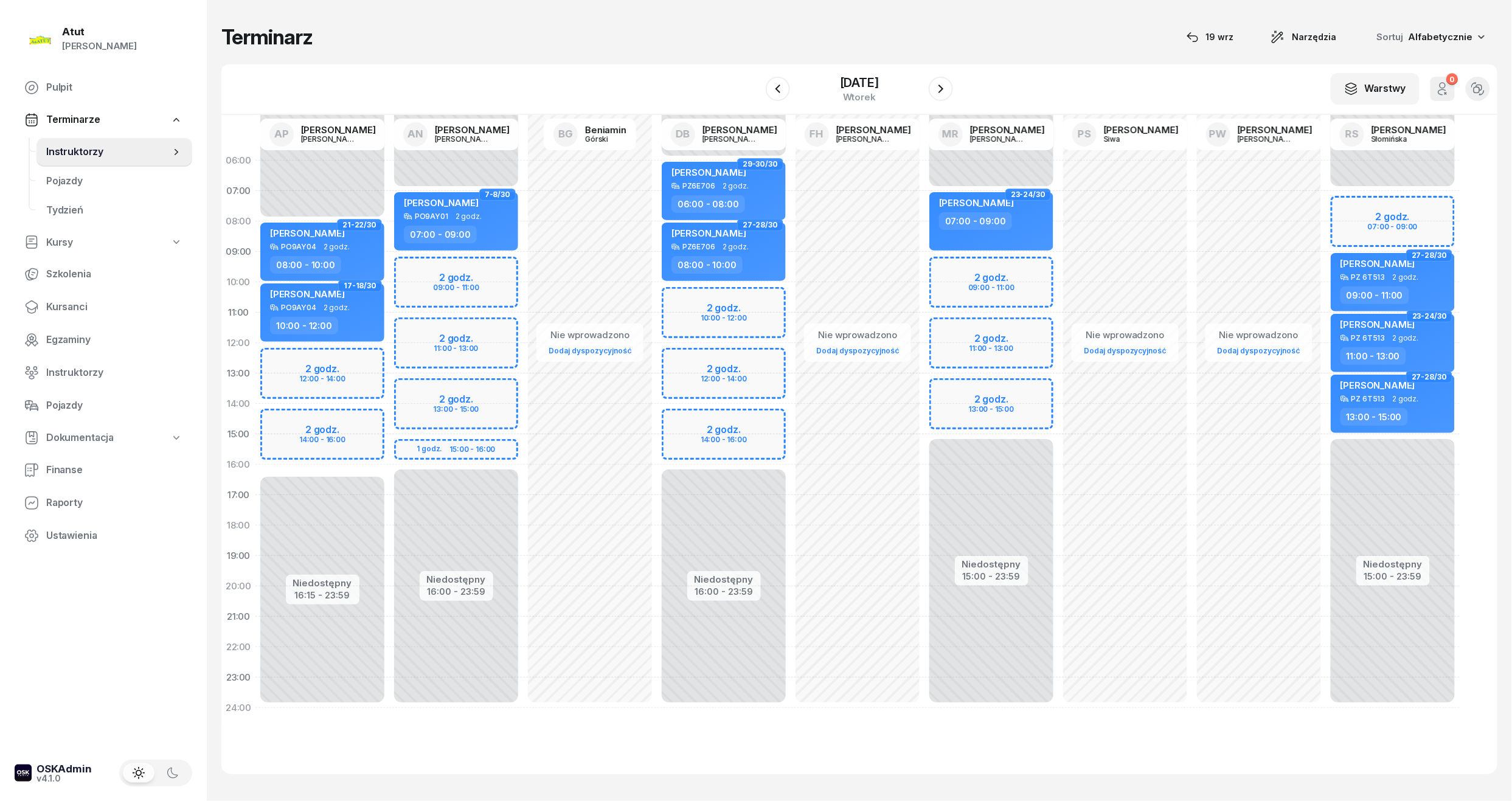
select select "15"
select select "17"
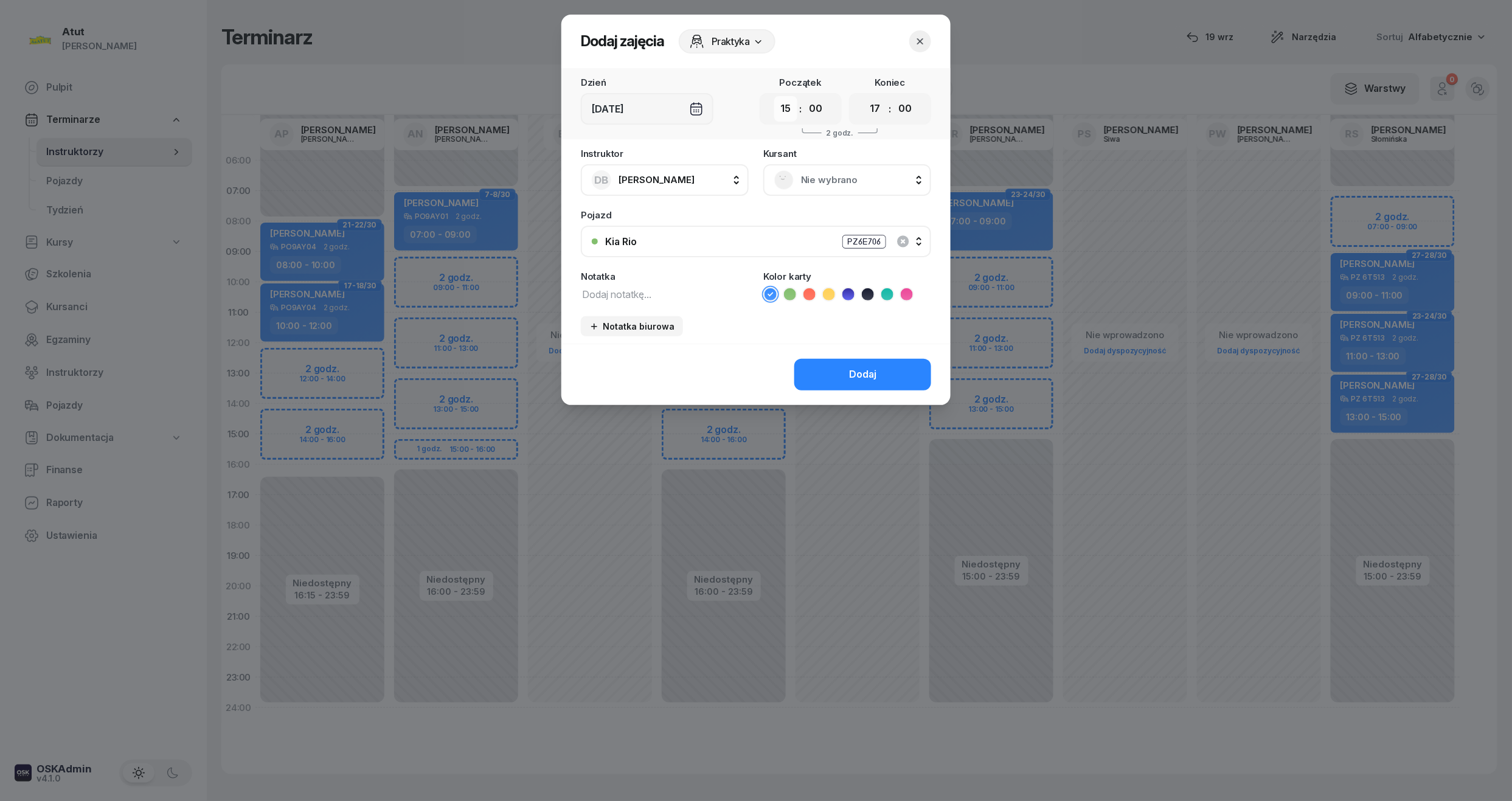
click at [784, 105] on select "00 01 02 03 04 05 06 07 08 09 10 11 12 13 14 15 16 17 18 19 20 21 22 23" at bounding box center [786, 109] width 23 height 26
select select "14"
click at [774, 96] on select "00 01 02 03 04 05 06 07 08 09 10 11 12 13 14 15 16 17 18 19 20 21 22 23" at bounding box center [786, 109] width 23 height 26
click at [880, 106] on select "00 01 02 03 04 05 06 07 08 09 10 11 12 13 14 15 16 17 18 19 20 21 22 23" at bounding box center [875, 109] width 23 height 26
select select "16"
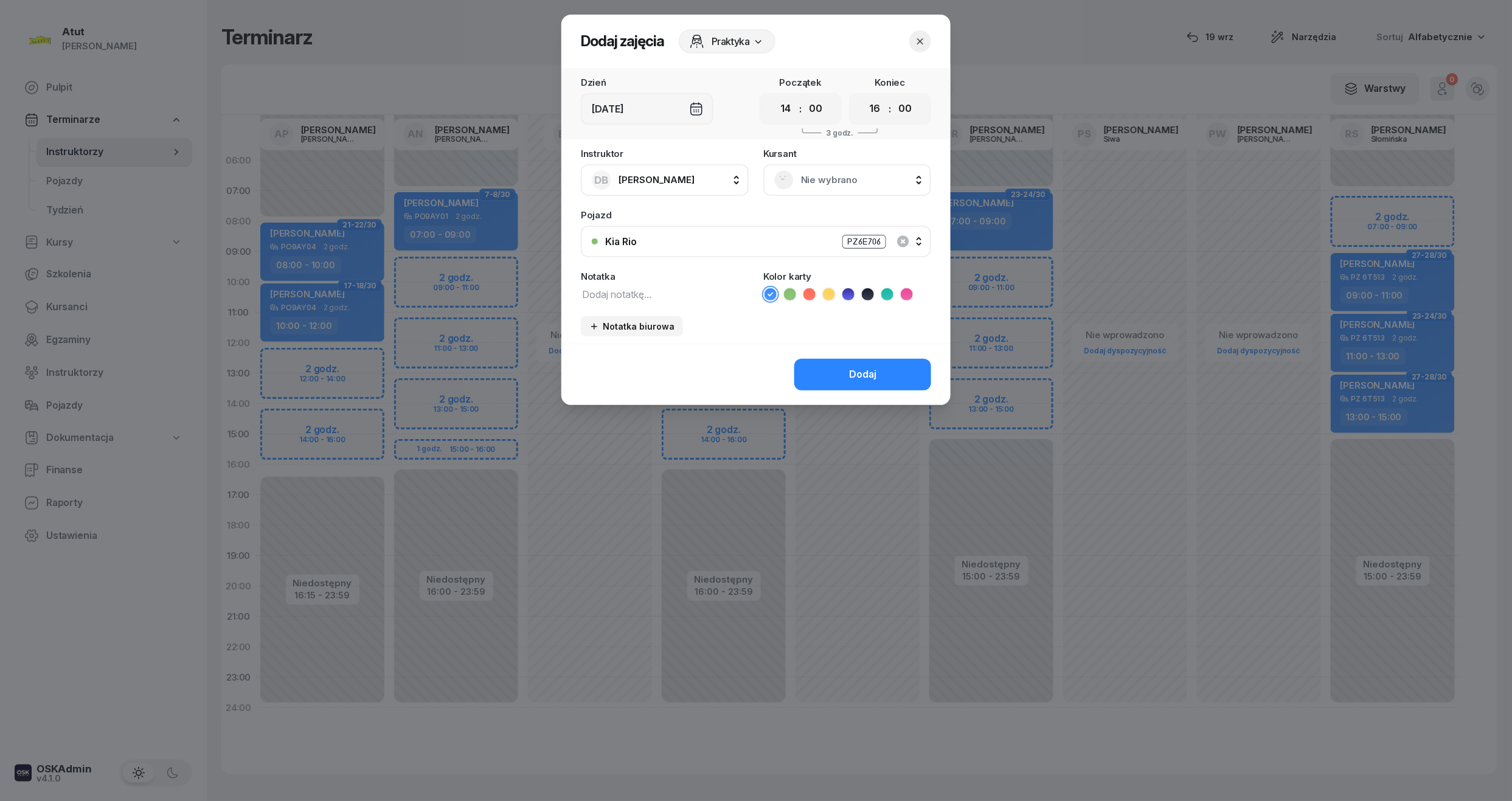
click at [864, 96] on select "00 01 02 03 04 05 06 07 08 09 10 11 12 13 14 15 16 17 18 19 20 21 22 23" at bounding box center [875, 109] width 23 height 26
click at [857, 170] on div "Nie wybrano" at bounding box center [848, 180] width 146 height 20
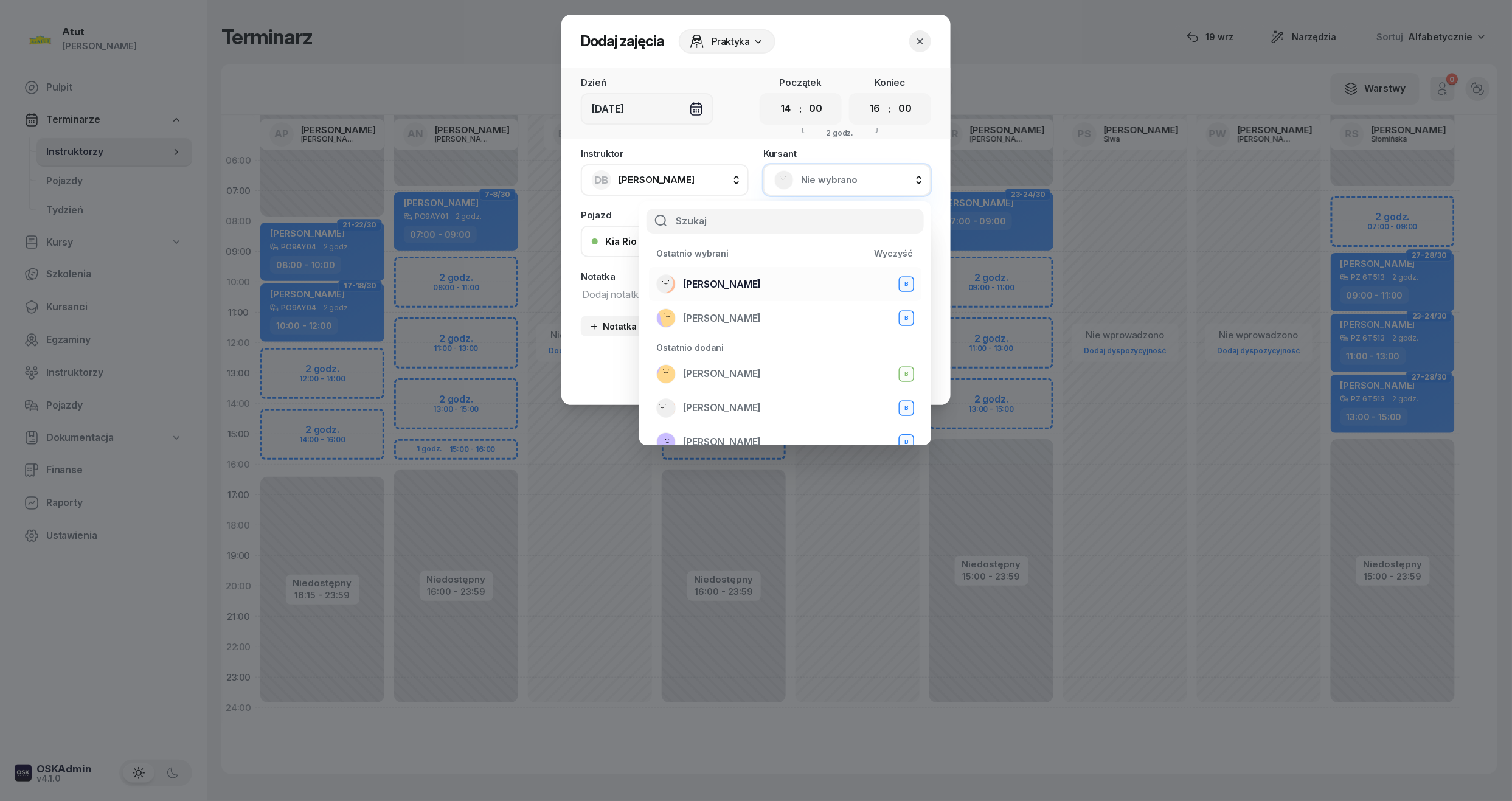
click at [761, 288] on span "Mateusz Szamborski" at bounding box center [721, 284] width 78 height 15
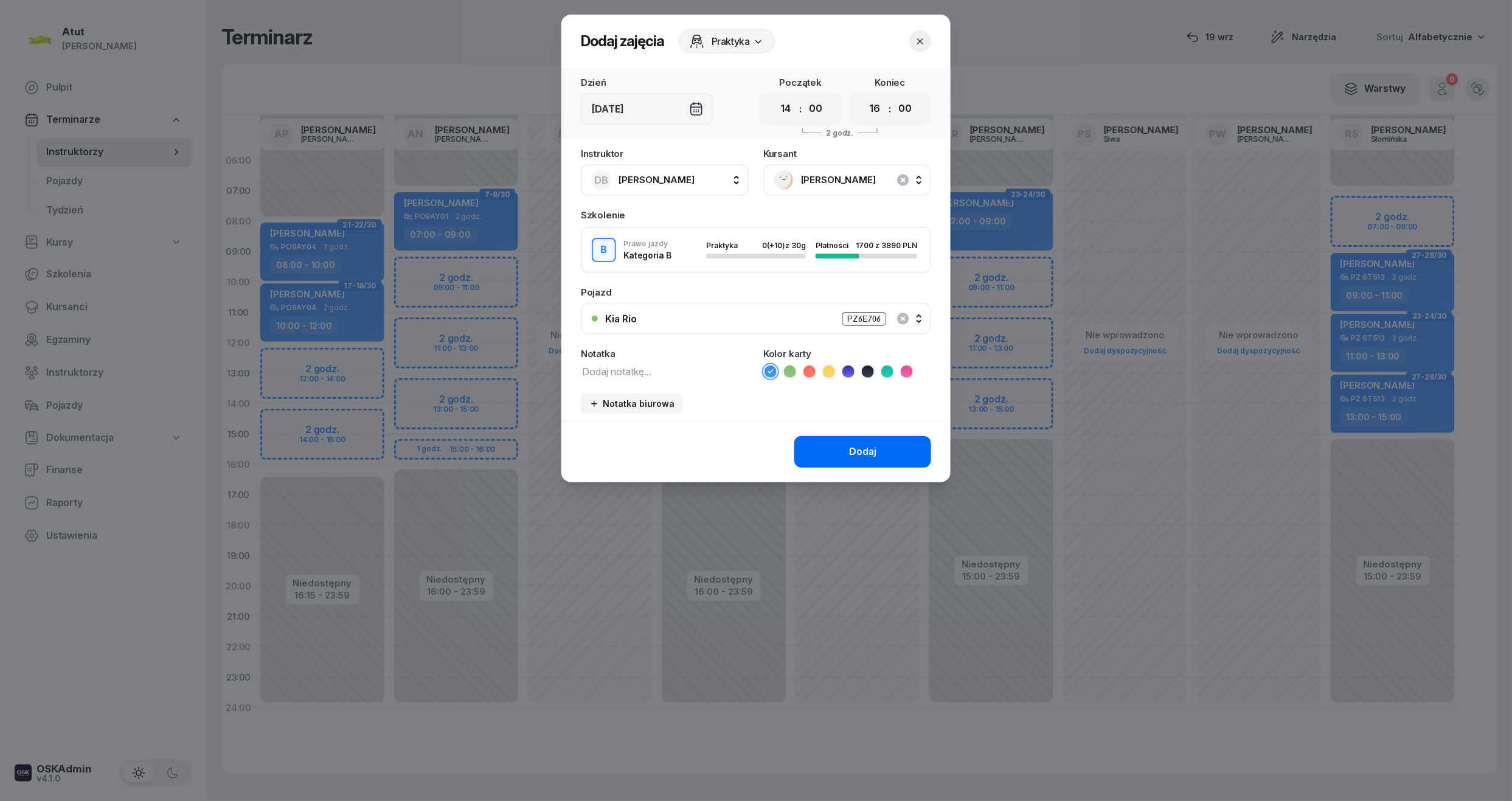
click at [852, 445] on div "Dodaj" at bounding box center [863, 451] width 28 height 15
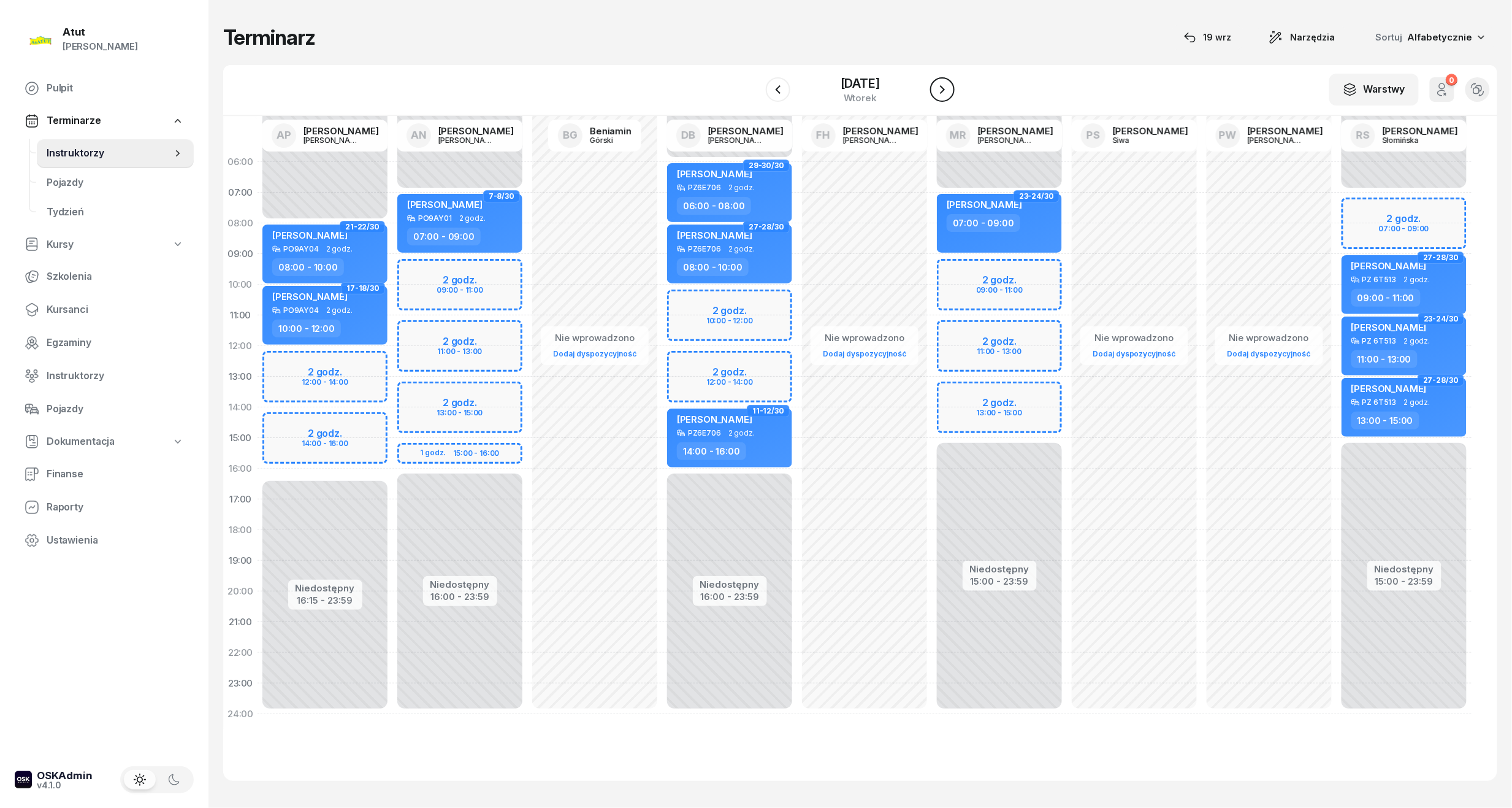
click at [940, 86] on icon "button" at bounding box center [942, 89] width 15 height 15
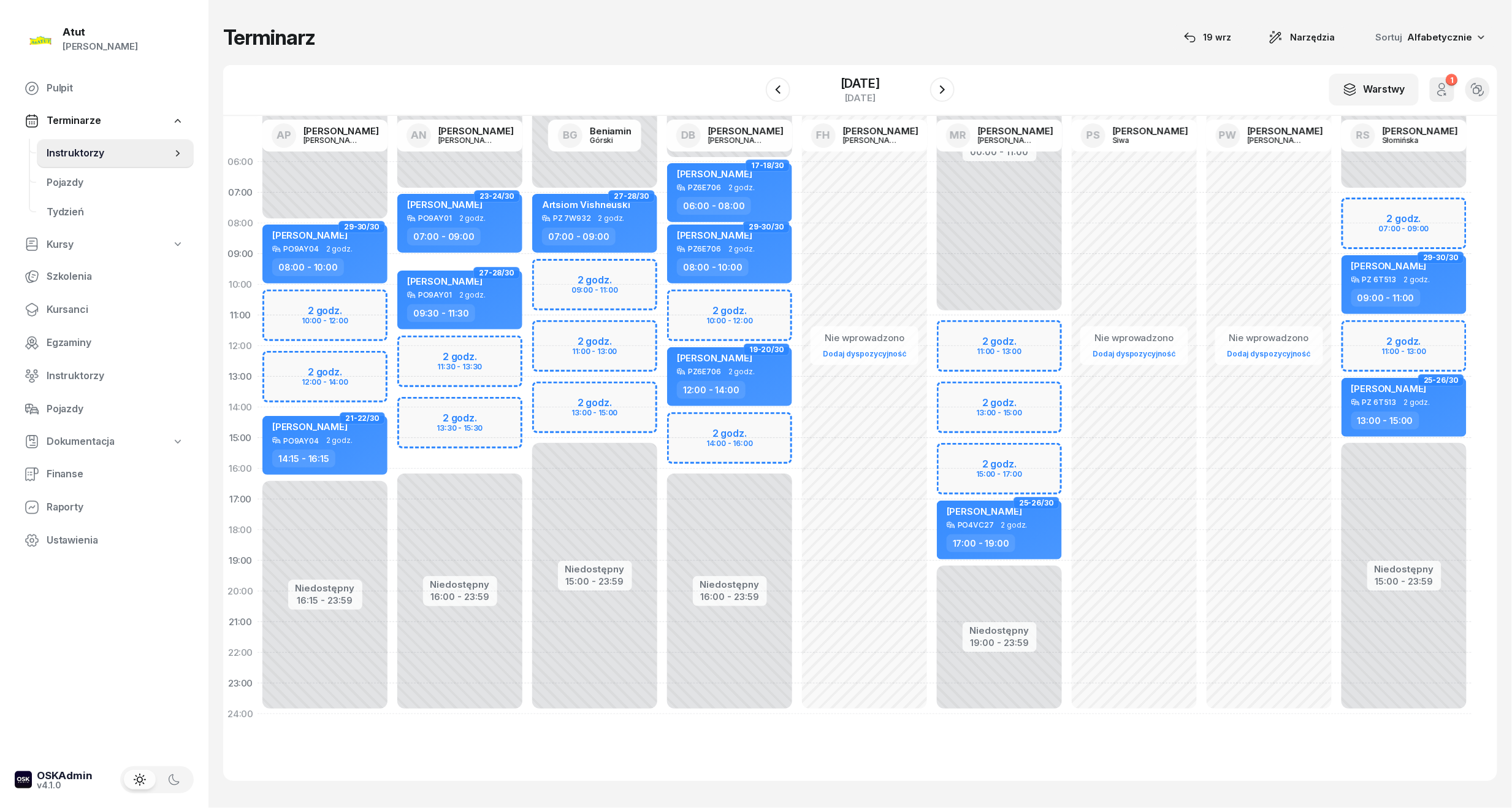
click at [756, 440] on div "Niedostępny 00:00 - 06:00 Niedostępny 16:00 - 23:59 2 godz. 10:00 - 12:00 2 god…" at bounding box center [730, 438] width 135 height 583
select select "15"
select select "17"
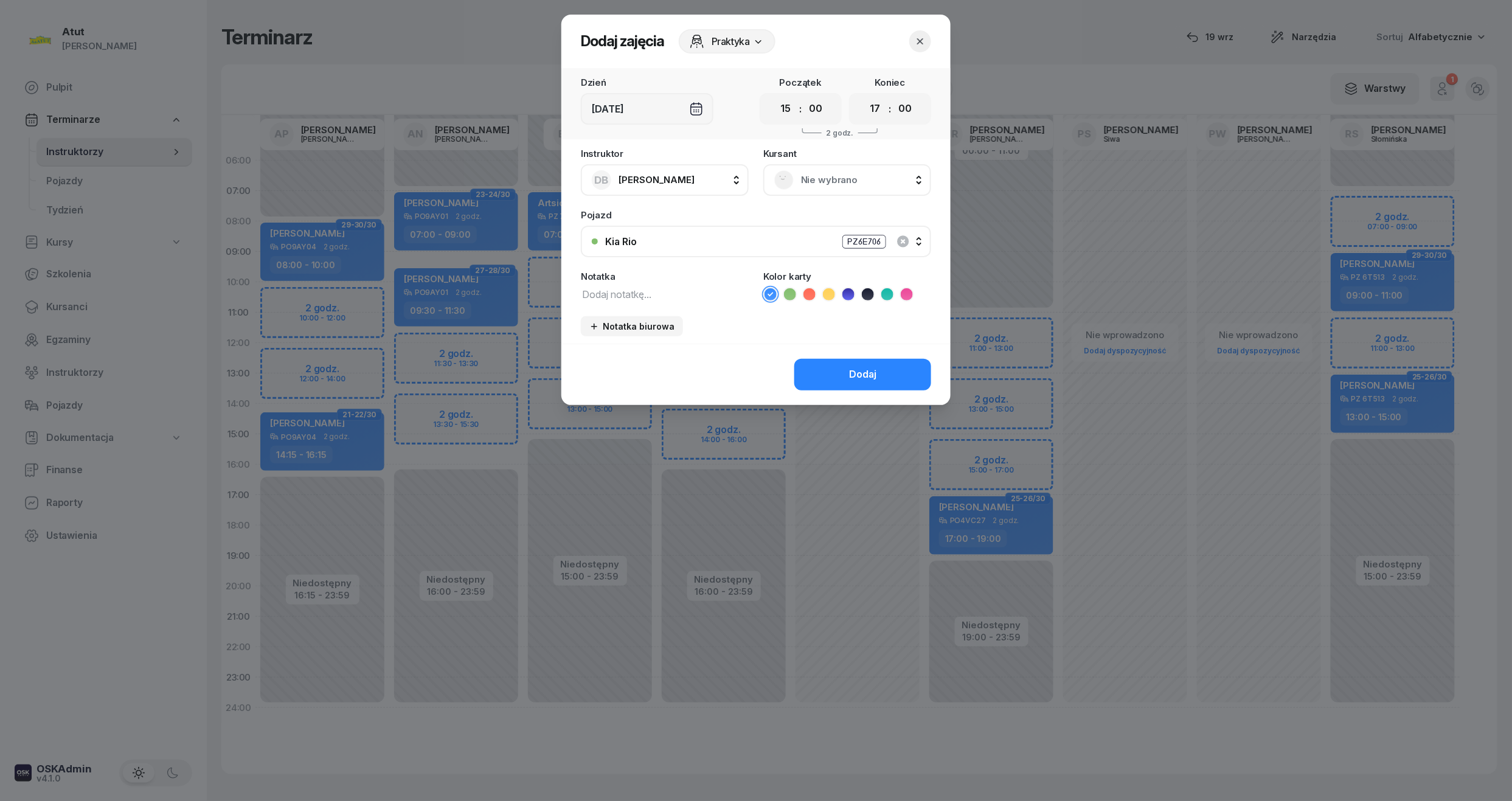
click at [861, 173] on span "Nie wybrano" at bounding box center [860, 180] width 119 height 15
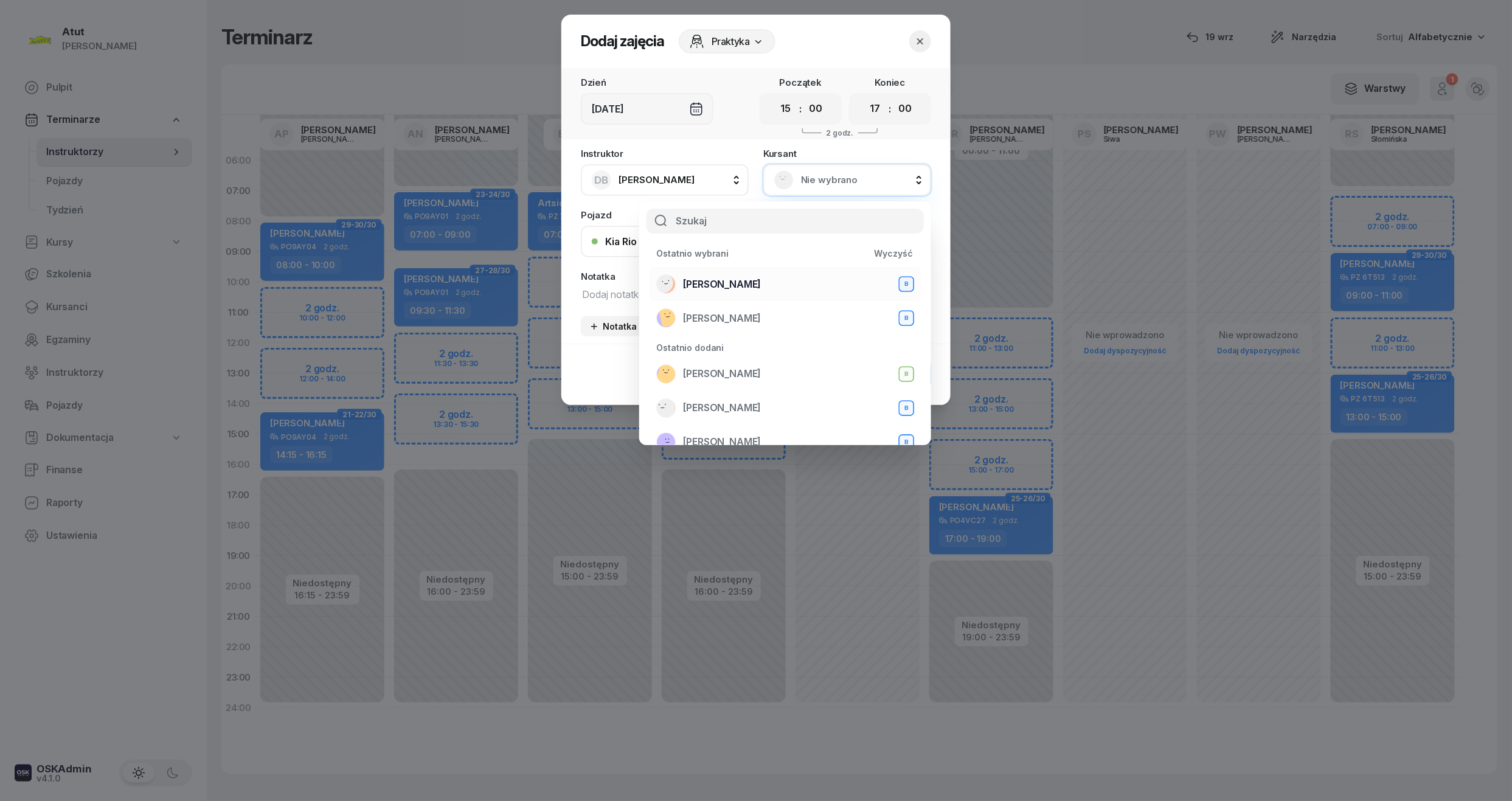
click at [761, 290] on span "Mateusz Szamborski" at bounding box center [721, 284] width 78 height 15
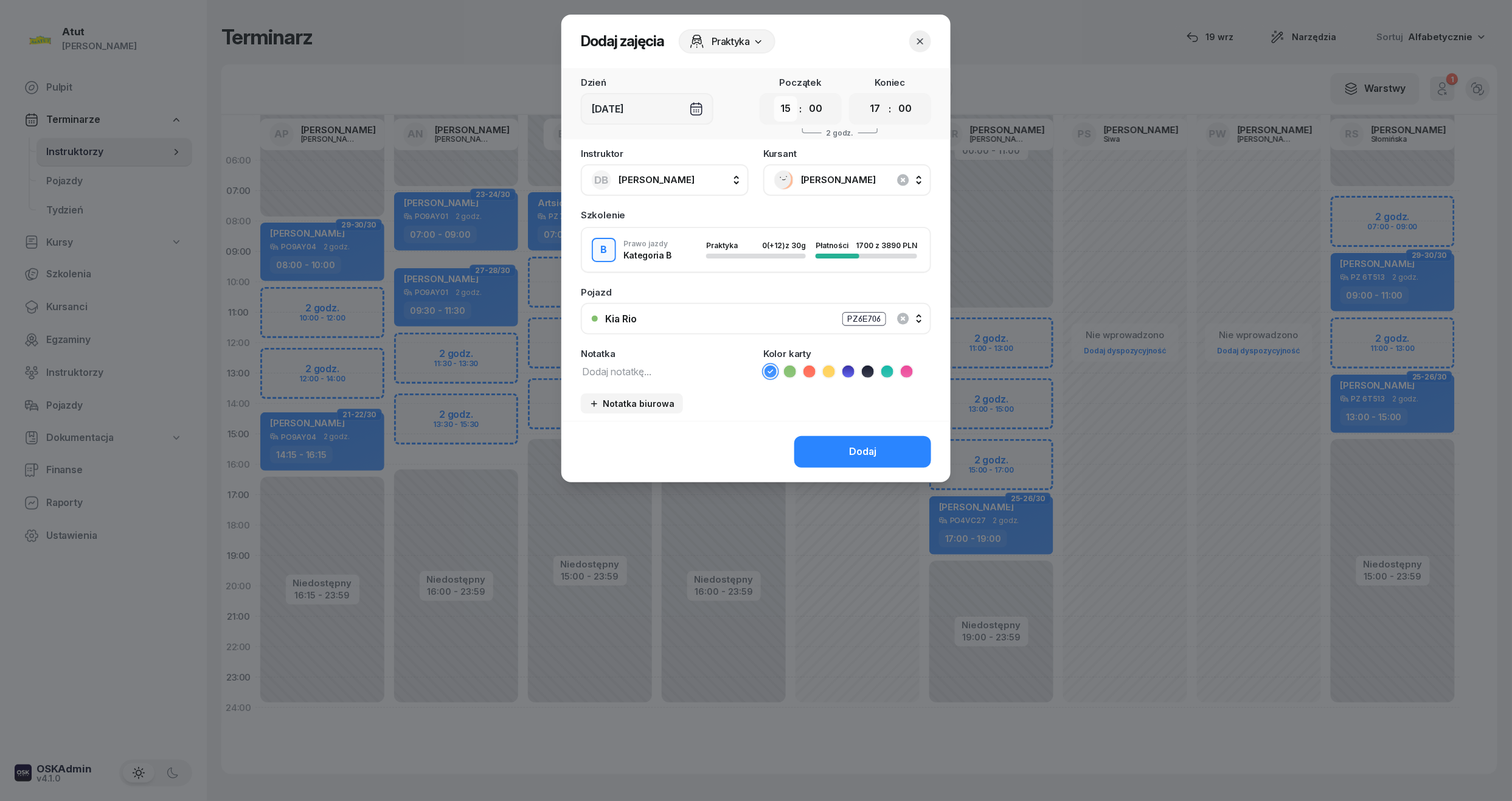
click at [787, 118] on select "00 01 02 03 04 05 06 07 08 09 10 11 12 13 14 15 16 17 18 19 20 21 22 23" at bounding box center [786, 109] width 23 height 26
select select "14"
click at [774, 96] on select "00 01 02 03 04 05 06 07 08 09 10 11 12 13 14 15 16 17 18 19 20 21 22 23" at bounding box center [786, 109] width 23 height 26
click at [880, 112] on select "00 01 02 03 04 05 06 07 08 09 10 11 12 13 14 15 16 17 18 19 20 21 22 23" at bounding box center [875, 109] width 23 height 26
select select "16"
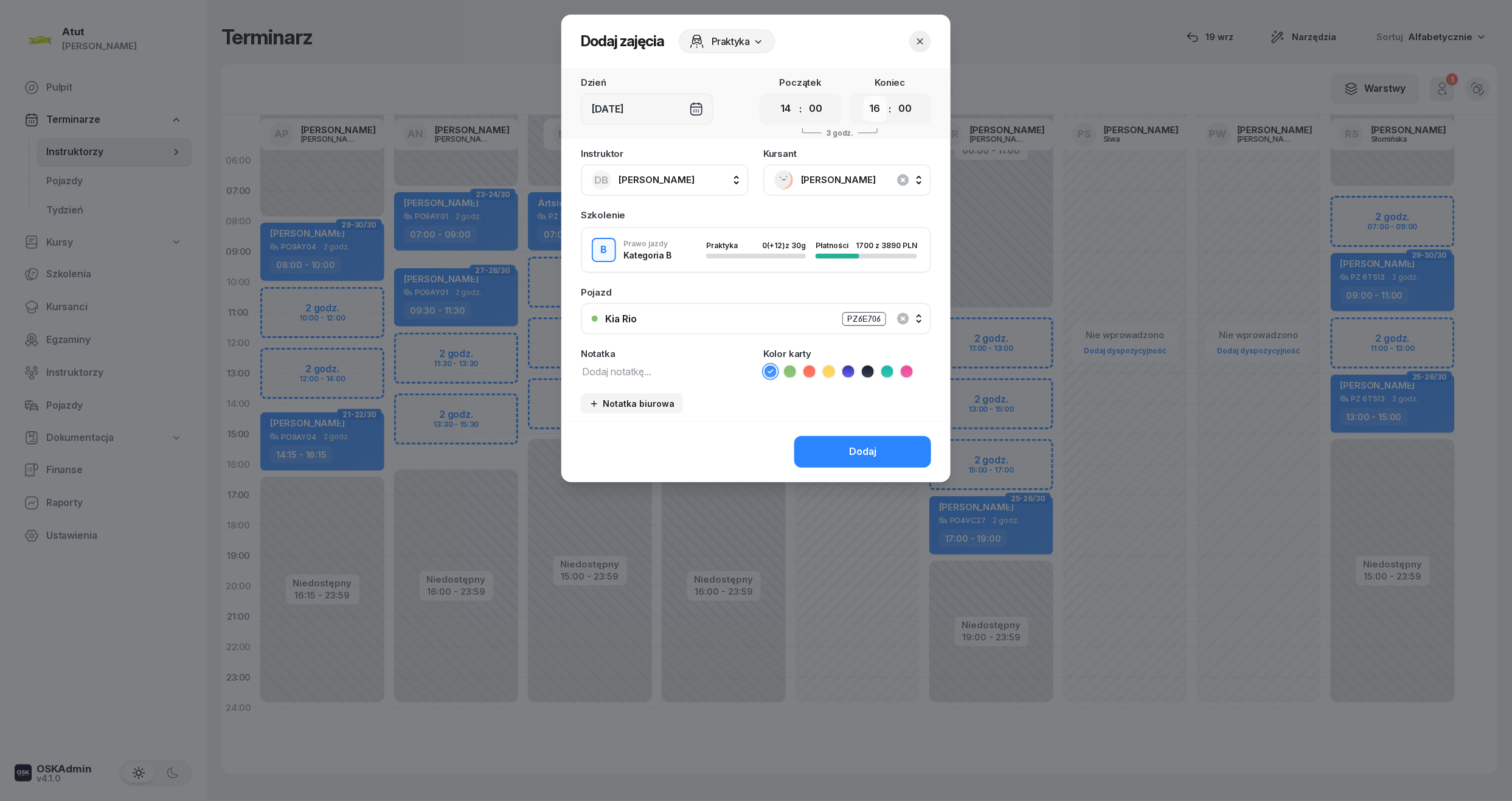
click at [864, 96] on select "00 01 02 03 04 05 06 07 08 09 10 11 12 13 14 15 16 17 18 19 20 21 22 23" at bounding box center [875, 109] width 23 height 26
click at [876, 460] on button "Dodaj" at bounding box center [862, 451] width 137 height 32
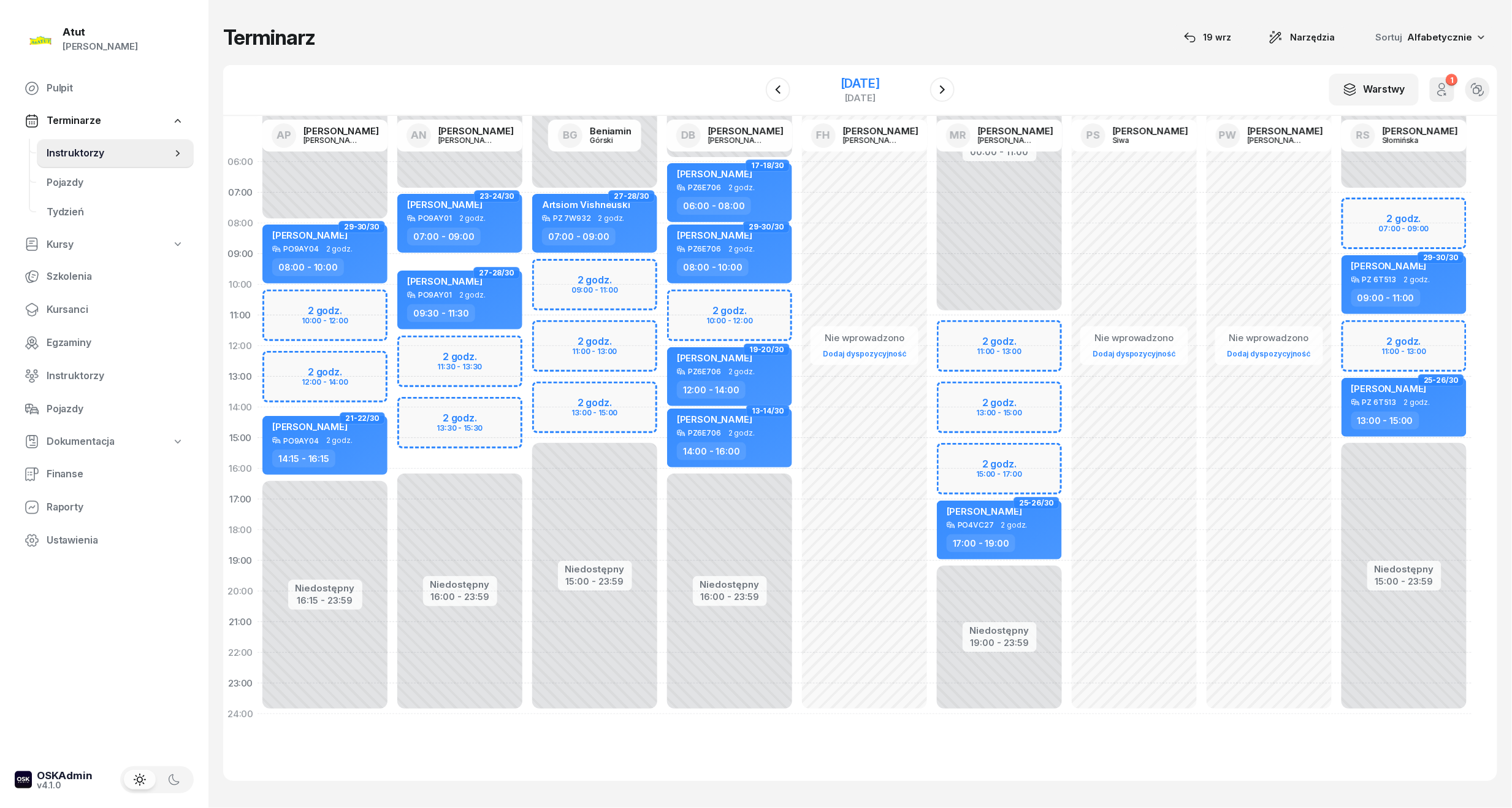
click at [851, 77] on div "26 listopada 2025" at bounding box center [860, 83] width 39 height 12
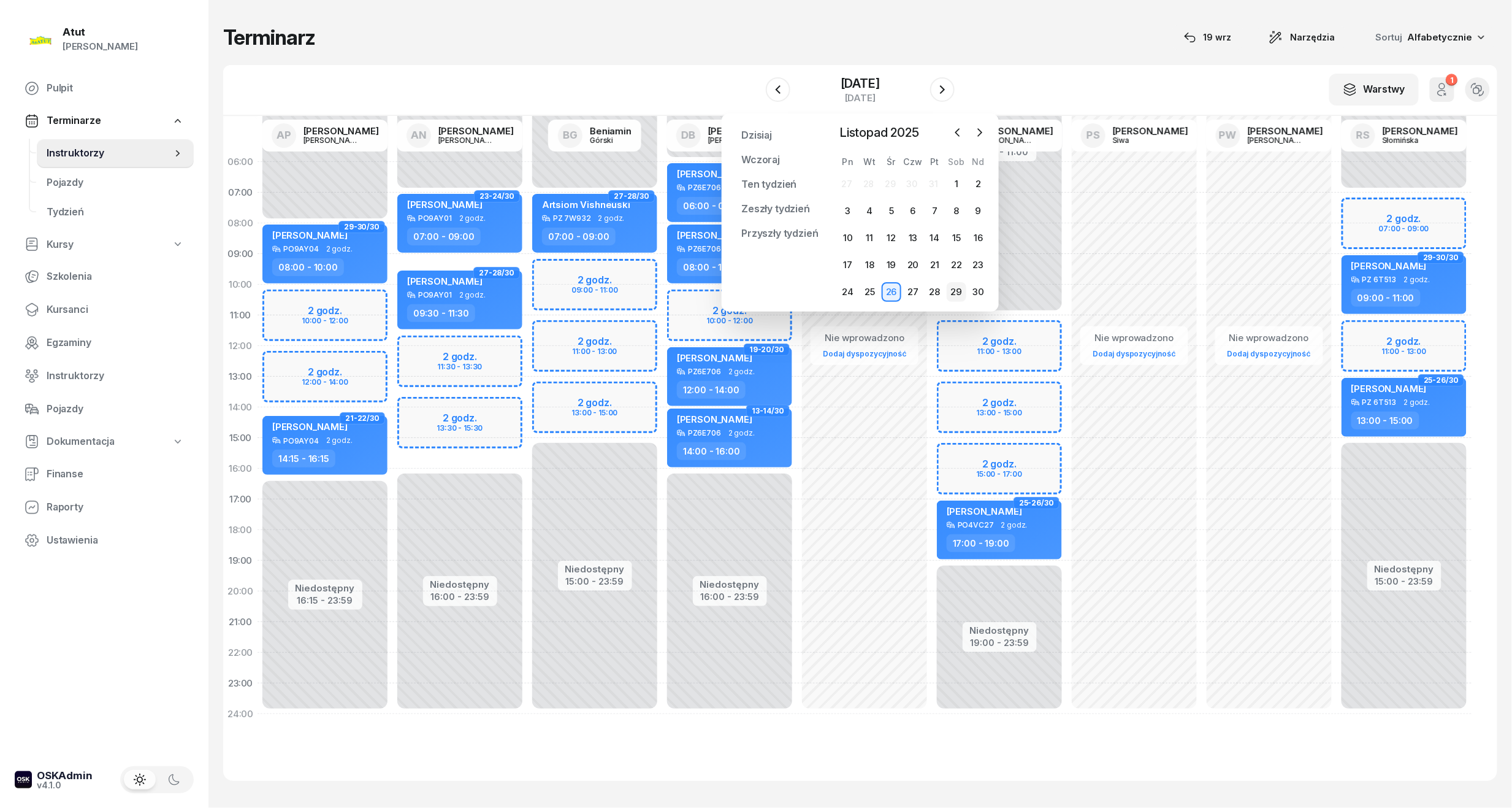
click at [952, 288] on div "29" at bounding box center [956, 291] width 20 height 20
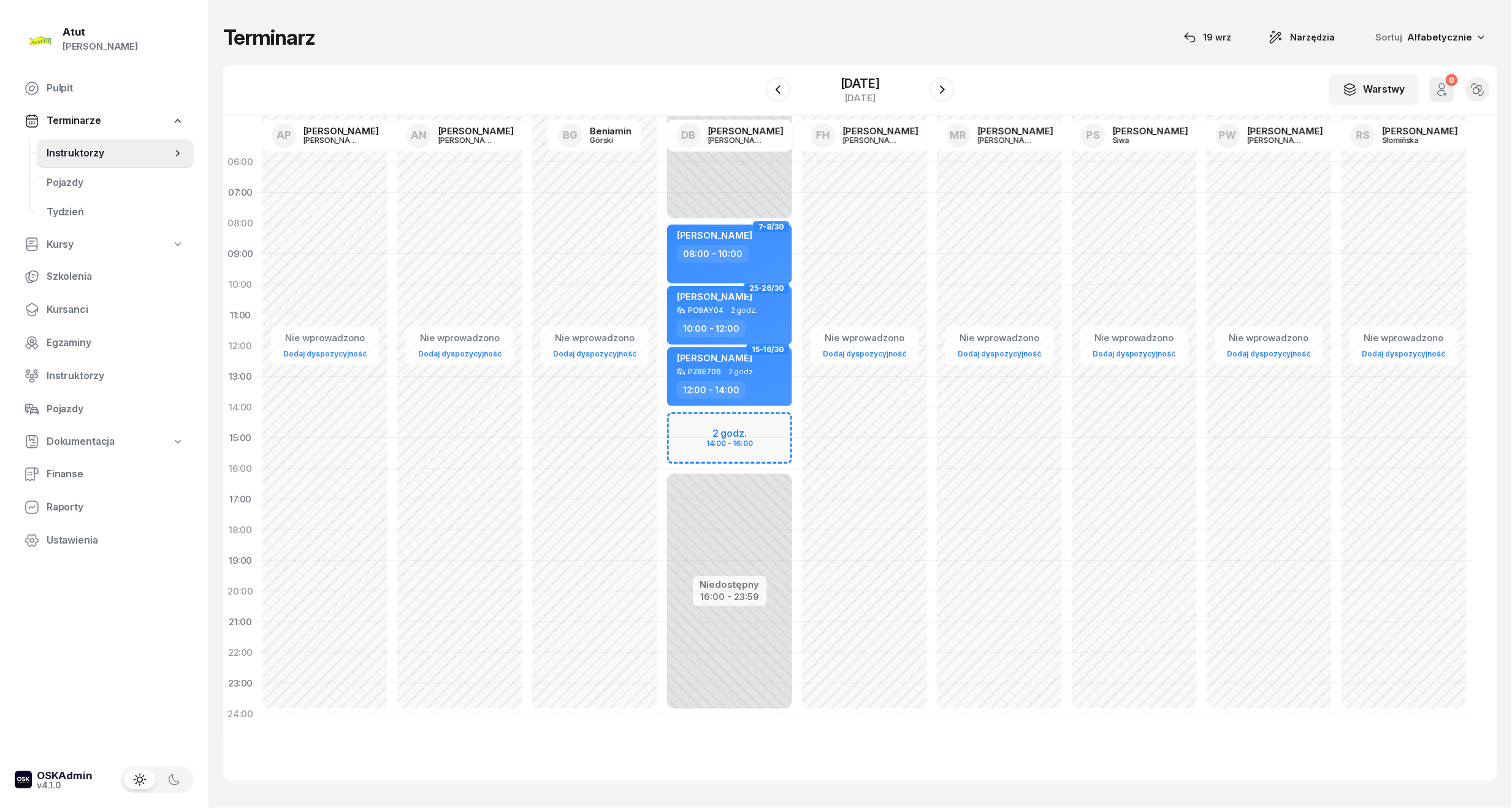
click at [955, 100] on div at bounding box center [942, 89] width 24 height 24
click at [950, 91] on icon "button" at bounding box center [942, 89] width 15 height 15
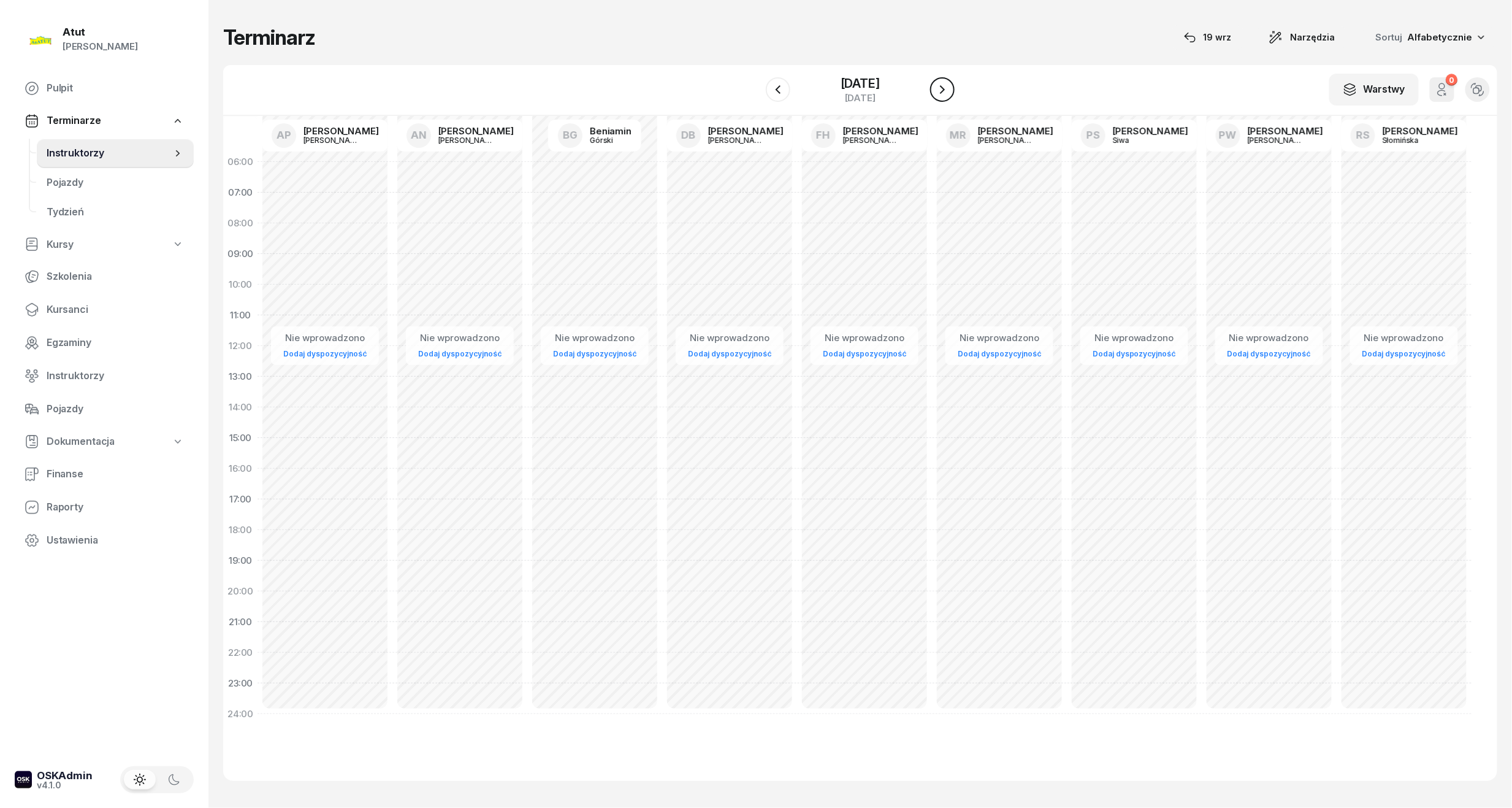
click at [950, 91] on icon "button" at bounding box center [942, 89] width 15 height 15
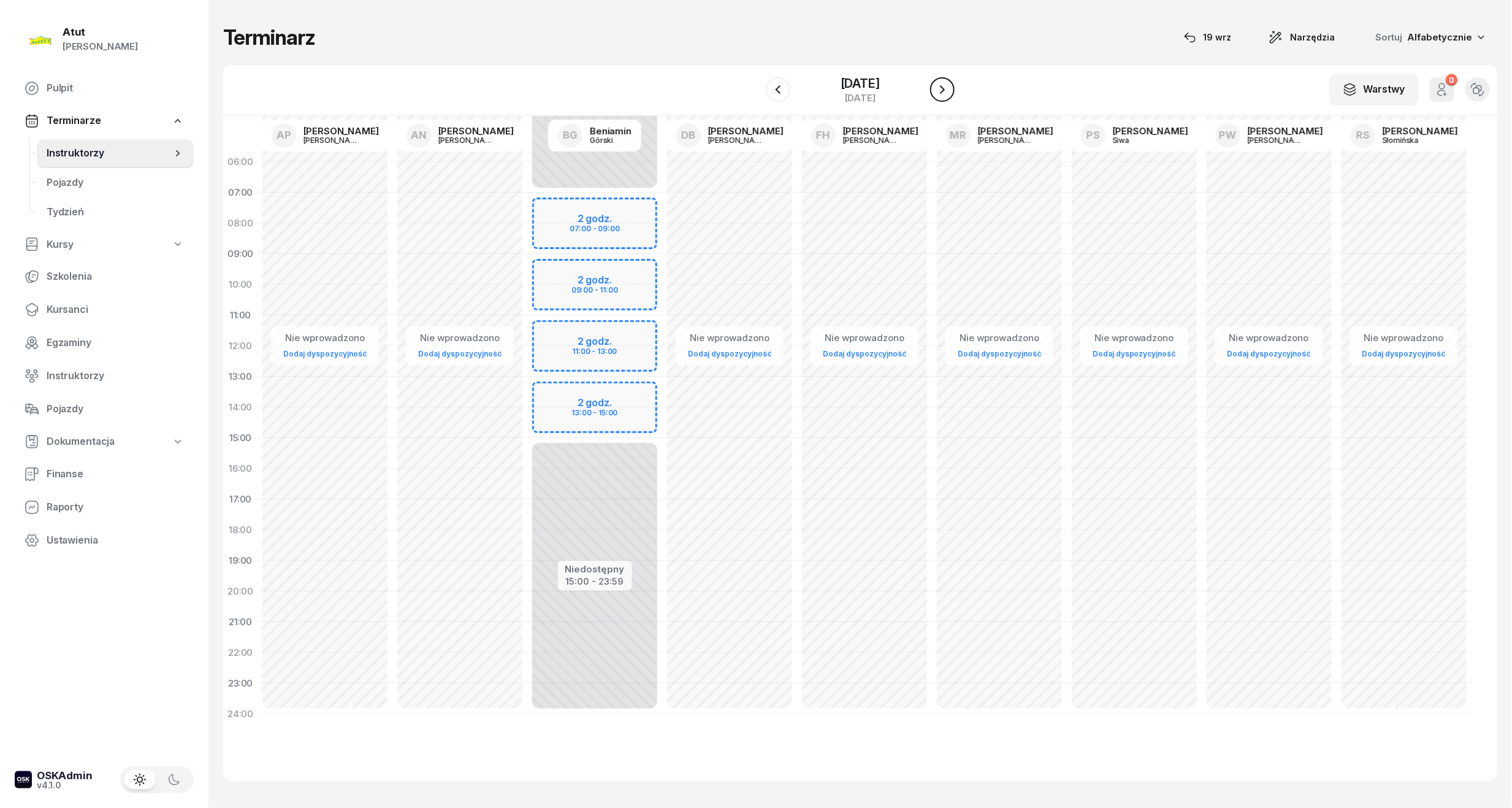
click at [938, 85] on icon "button" at bounding box center [942, 89] width 15 height 15
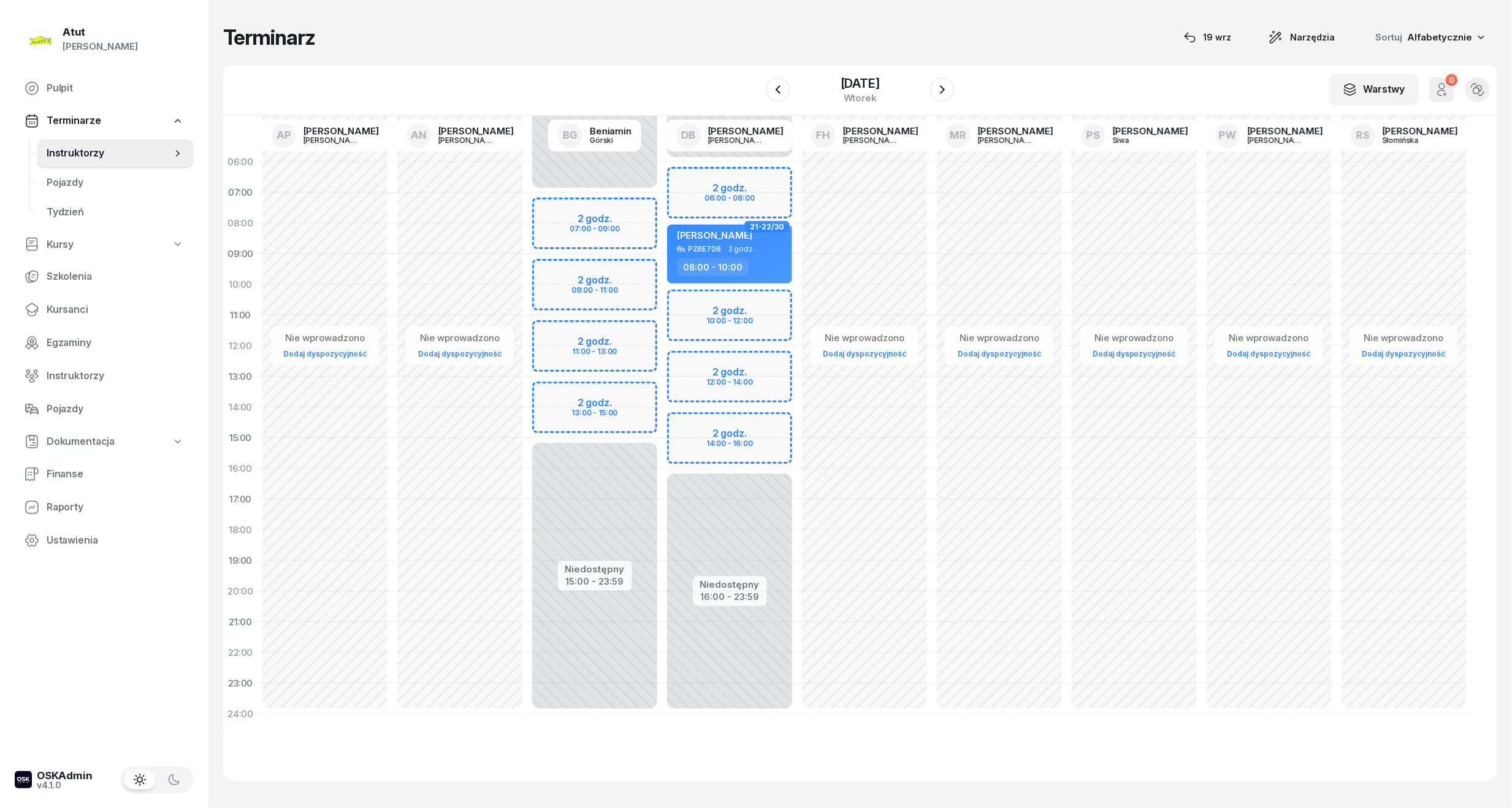
click at [739, 454] on div "Niedostępny 00:00 - 06:00 Niedostępny 16:00 - 23:59 2 godz. 06:00 - 08:00 2 god…" at bounding box center [730, 438] width 135 height 583
select select "15"
select select "17"
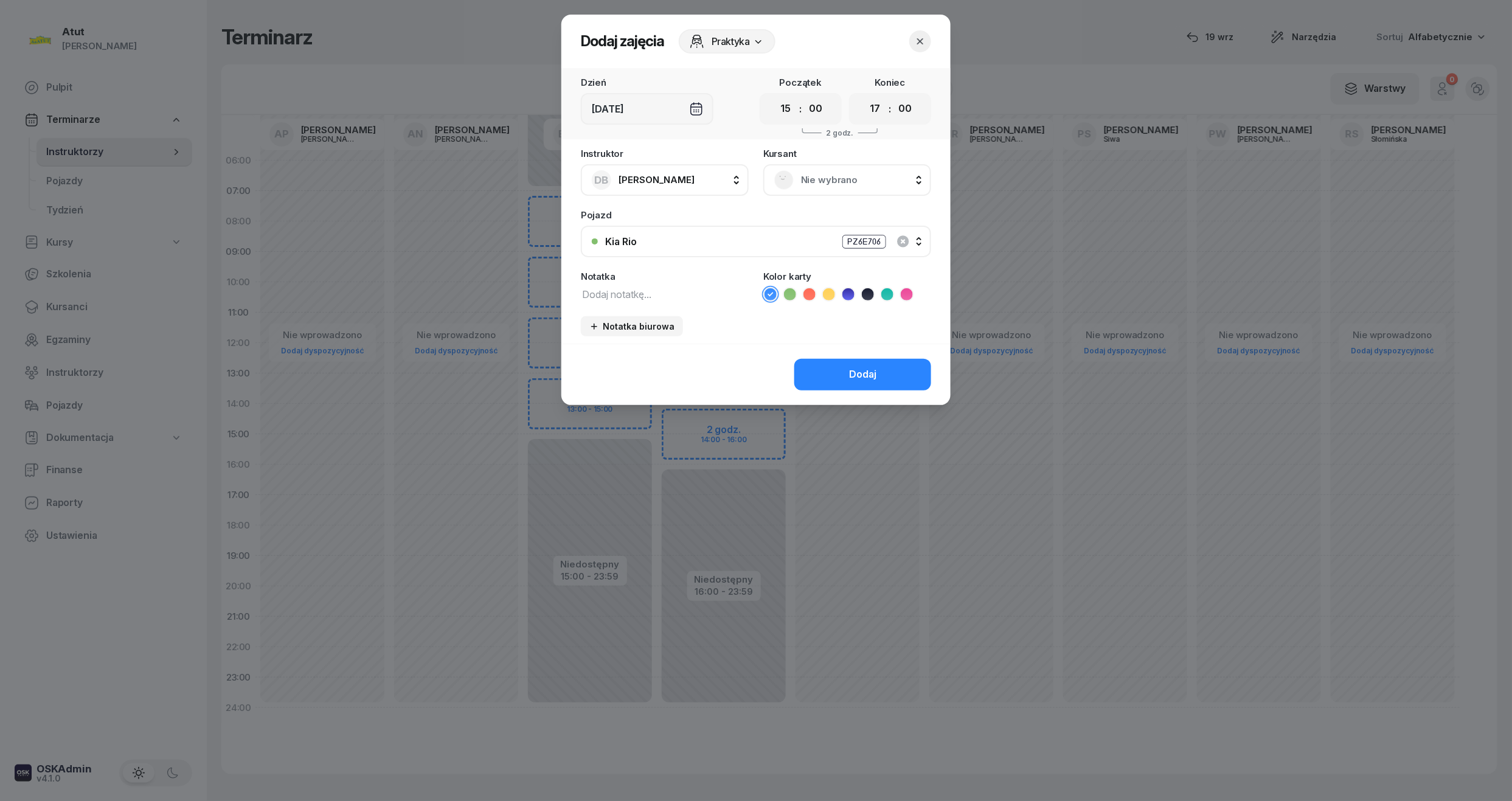
click at [829, 183] on span "Nie wybrano" at bounding box center [860, 180] width 119 height 15
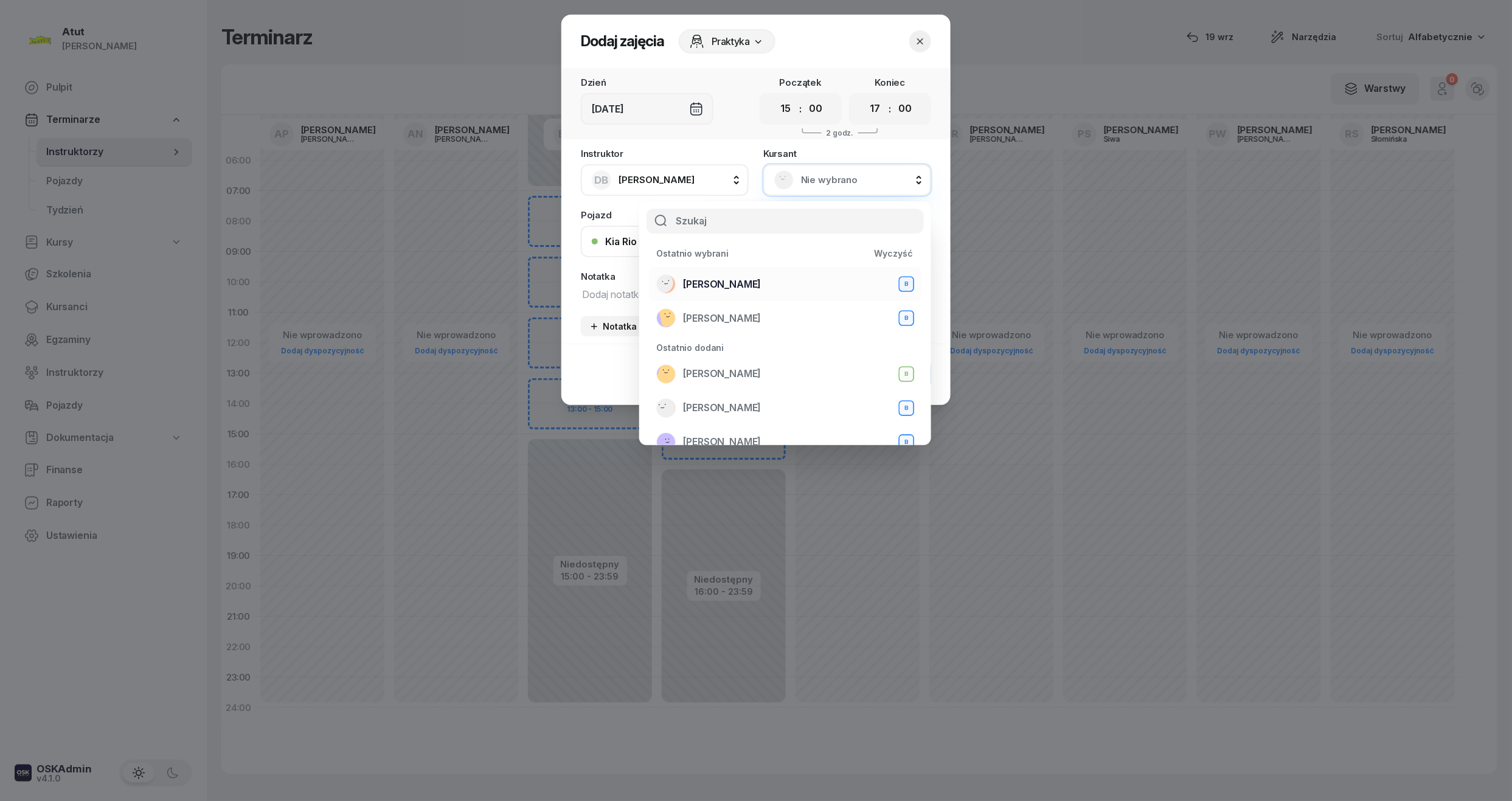
click at [735, 290] on span "Mateusz Szamborski" at bounding box center [721, 284] width 78 height 15
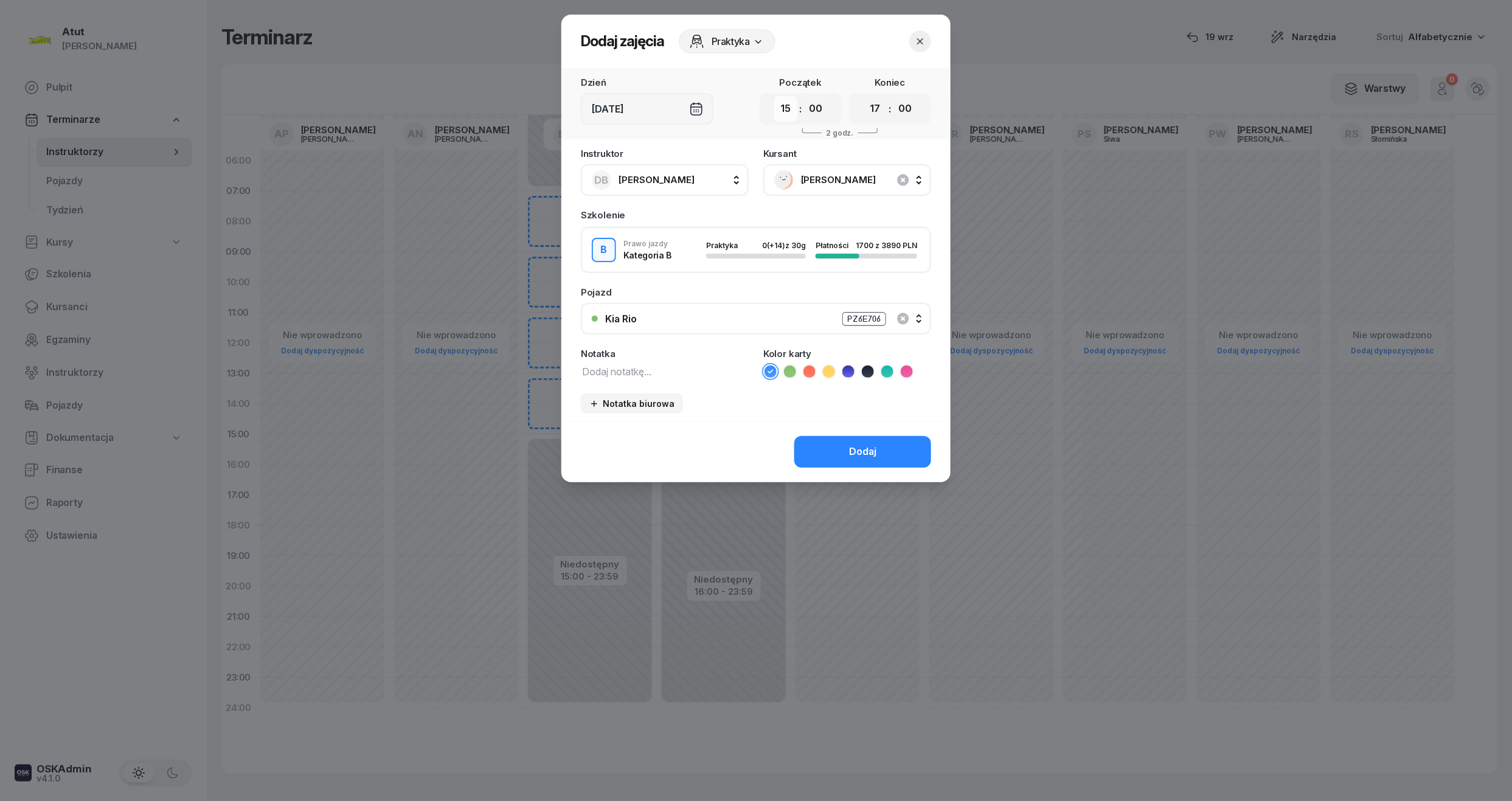
click at [788, 103] on select "00 01 02 03 04 05 06 07 08 09 10 11 12 13 14 15 16 17 18 19 20 21 22 23" at bounding box center [786, 109] width 23 height 26
select select "14"
click at [774, 96] on select "00 01 02 03 04 05 06 07 08 09 10 11 12 13 14 15 16 17 18 19 20 21 22 23" at bounding box center [786, 109] width 23 height 26
drag, startPoint x: 874, startPoint y: 110, endPoint x: 876, endPoint y: 119, distance: 9.2
click at [874, 110] on select "00 01 02 03 04 05 06 07 08 09 10 11 12 13 14 15 16 17 18 19 20 21 22 23" at bounding box center [875, 109] width 23 height 26
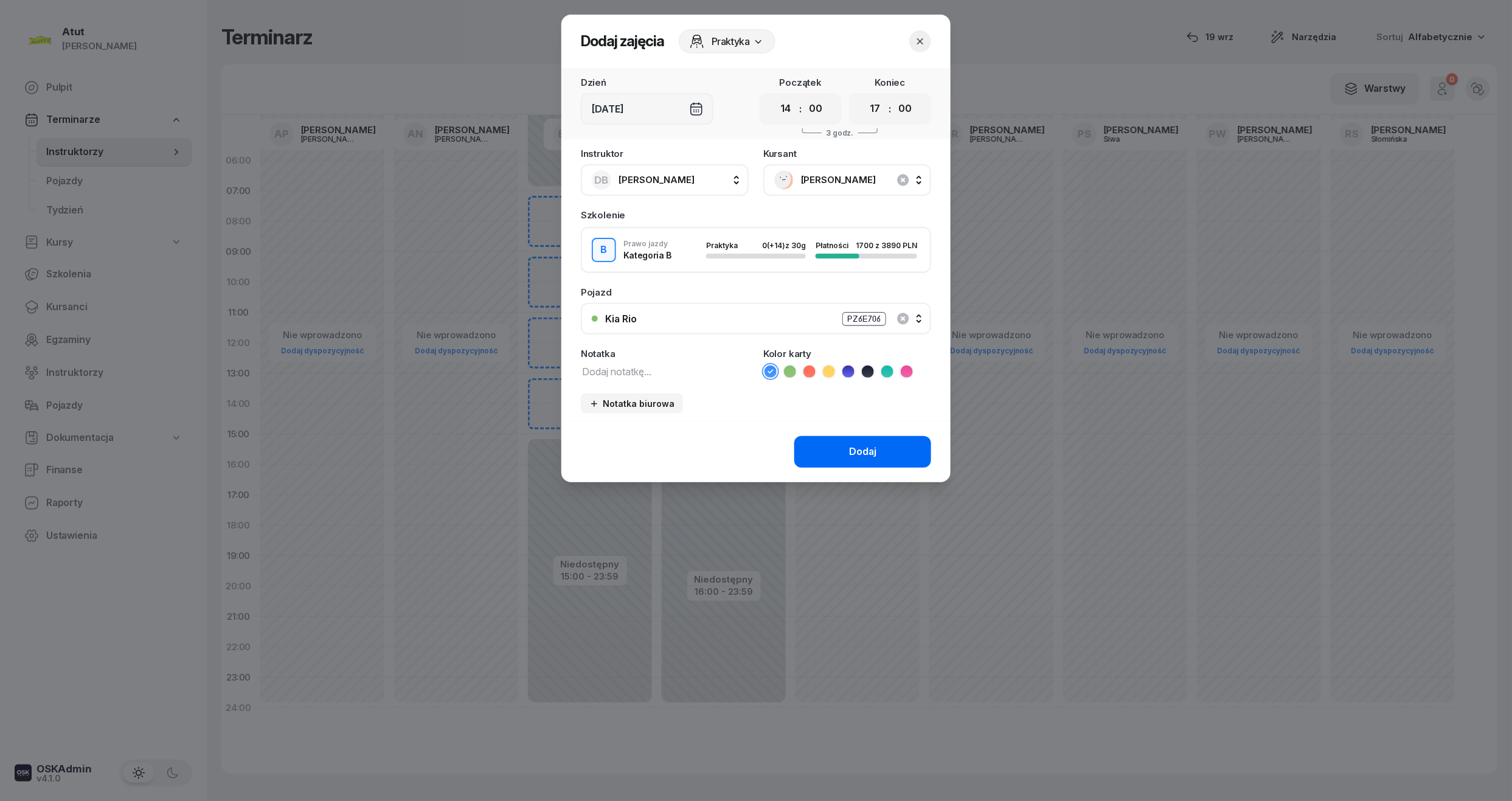
select select "16"
click at [864, 96] on select "00 01 02 03 04 05 06 07 08 09 10 11 12 13 14 15 16 17 18 19 20 21 22 23" at bounding box center [875, 109] width 23 height 26
click at [876, 449] on div "Dodaj" at bounding box center [863, 451] width 28 height 15
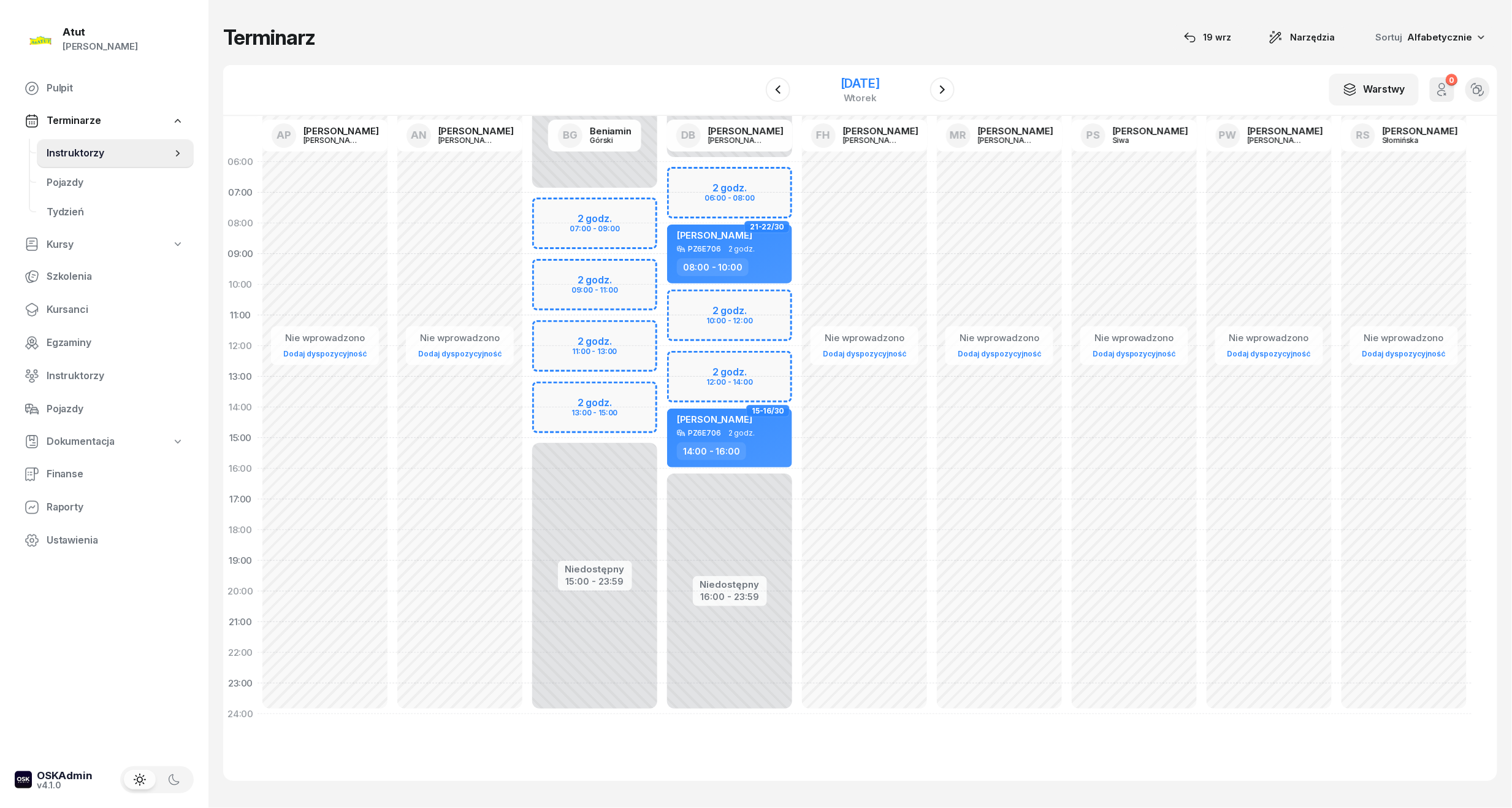
click at [877, 83] on div "2 grudnia 2025" at bounding box center [860, 83] width 39 height 12
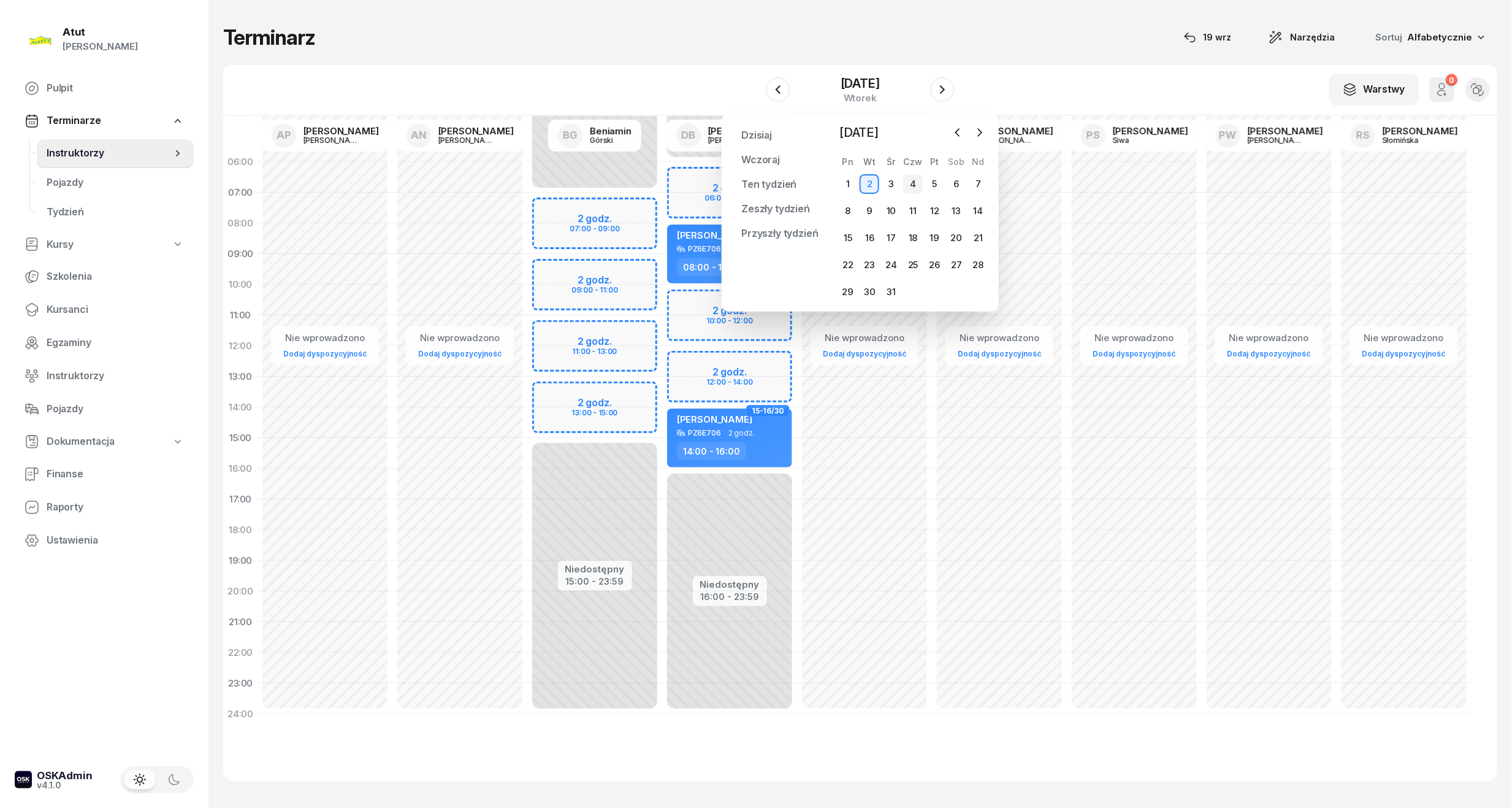
click at [919, 187] on div "4" at bounding box center [912, 184] width 20 height 20
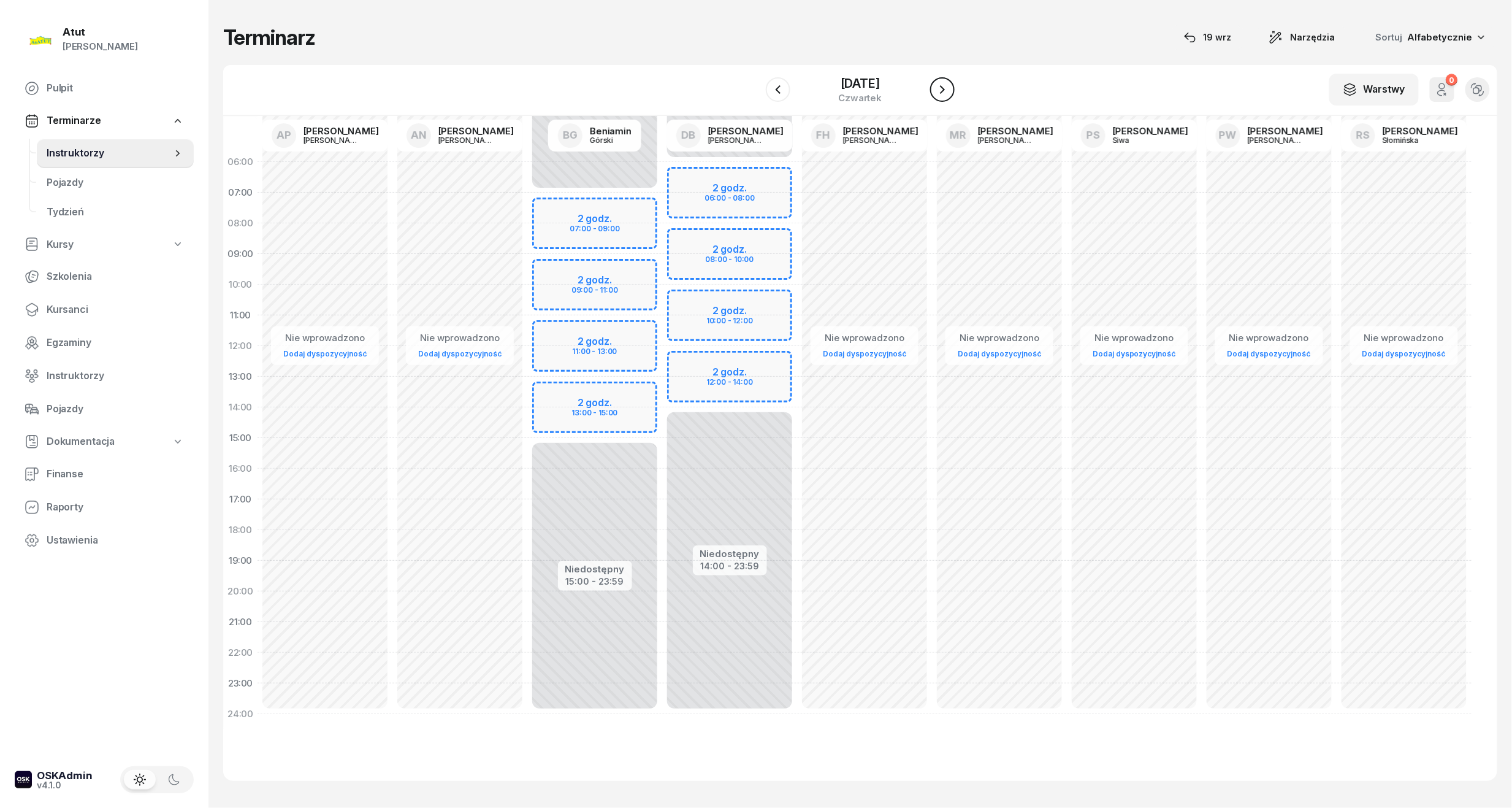
click at [945, 91] on icon "button" at bounding box center [942, 89] width 15 height 15
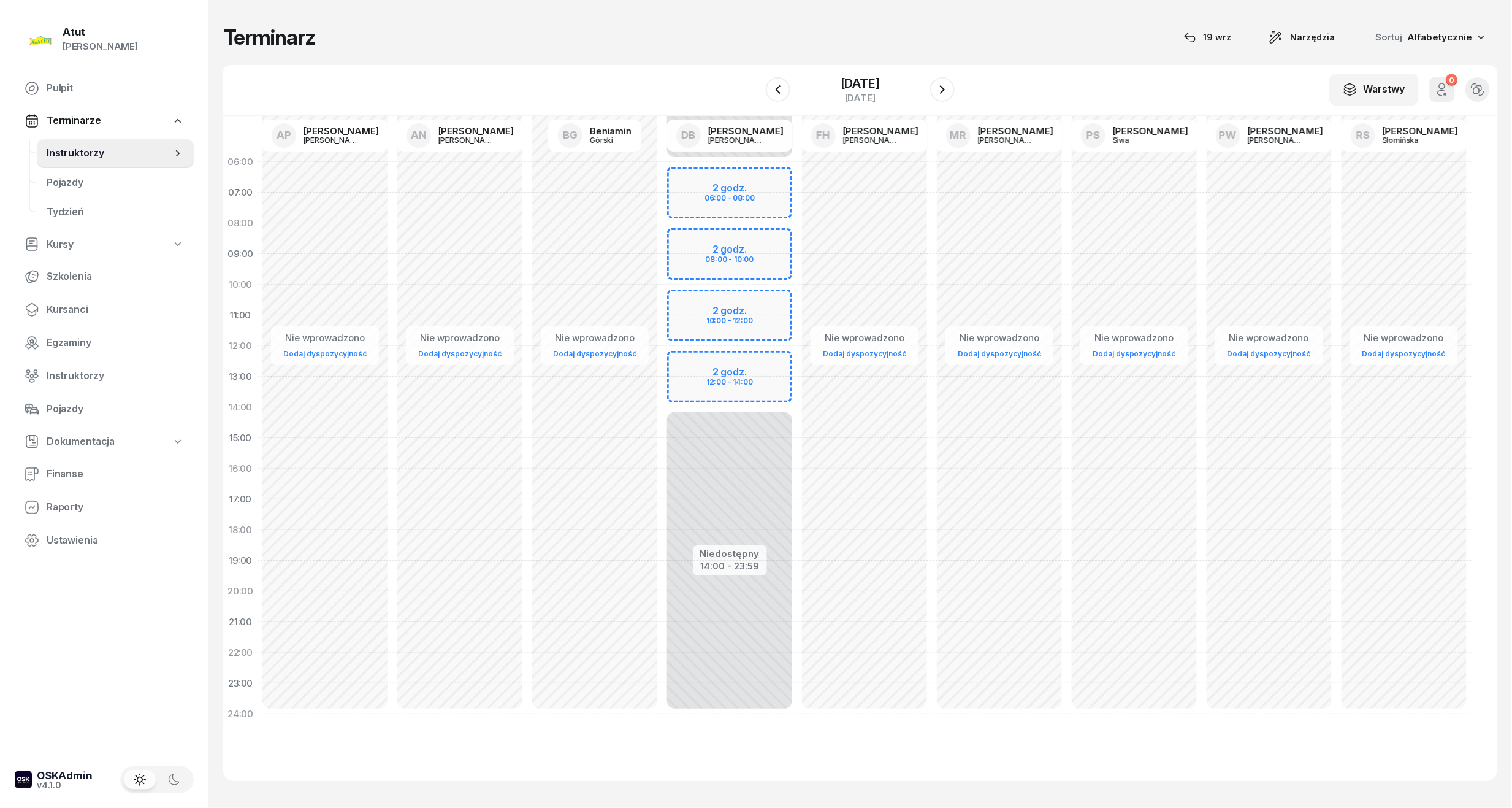
click at [753, 179] on div "Niedostępny 00:00 - 06:00 Niedostępny 14:00 - 23:59 2 godz. 06:00 - 08:00 2 god…" at bounding box center [730, 438] width 135 height 583
select select "06"
select select "08"
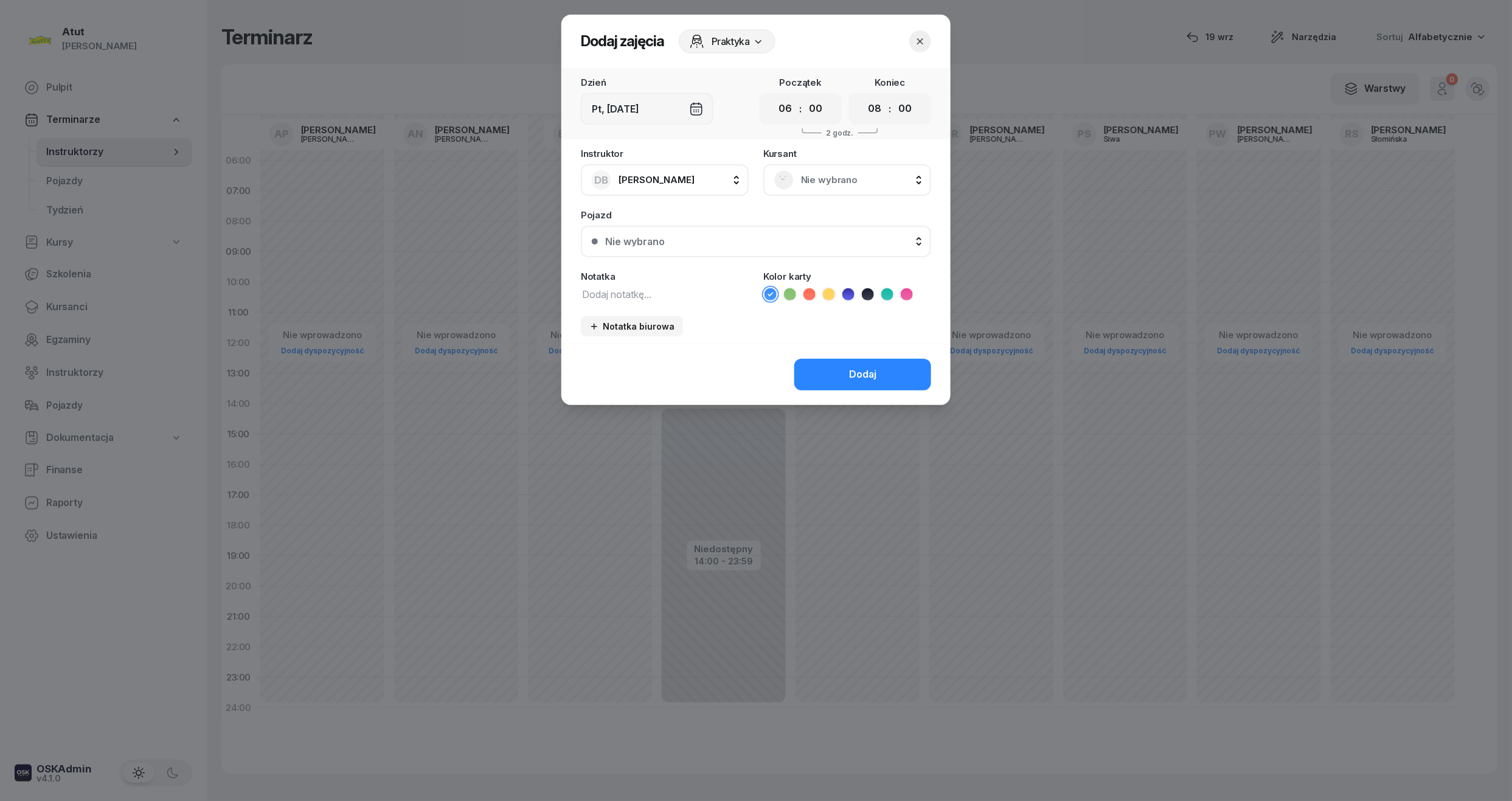
click at [841, 173] on span "Nie wybrano" at bounding box center [860, 180] width 119 height 15
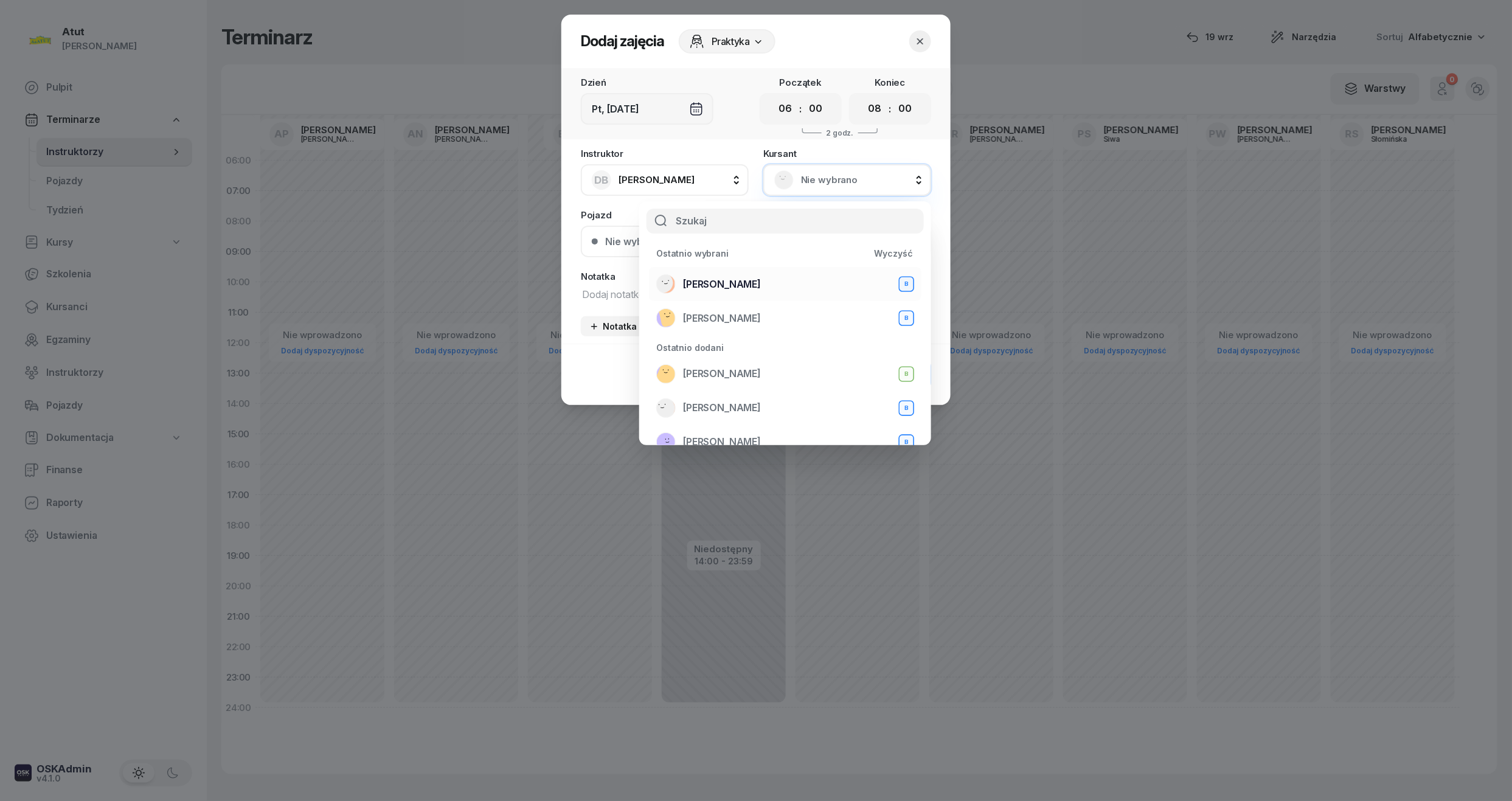
click at [743, 290] on span "Mateusz Szamborski" at bounding box center [721, 284] width 78 height 15
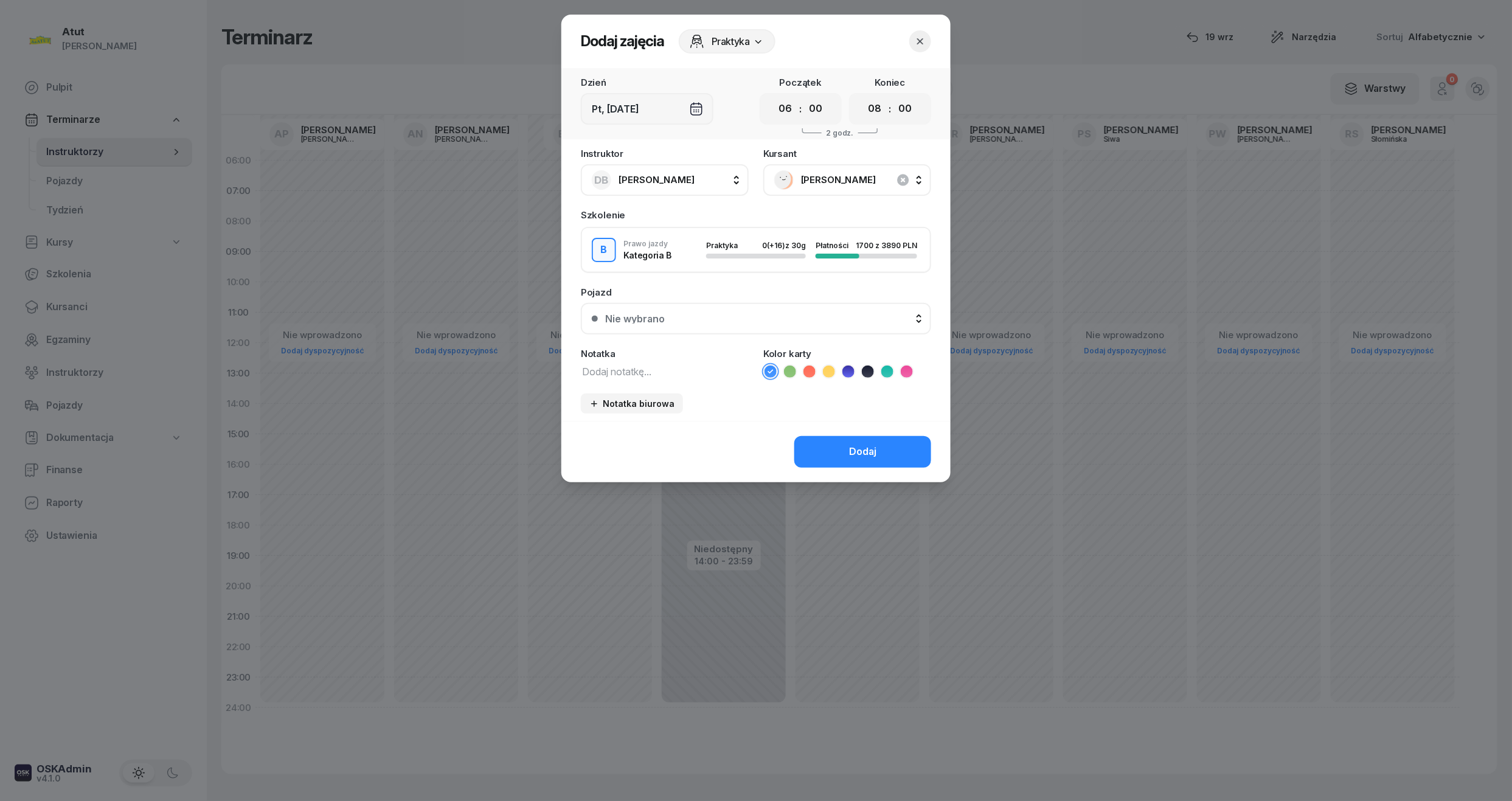
click at [697, 309] on button "Nie wybrano" at bounding box center [756, 318] width 350 height 32
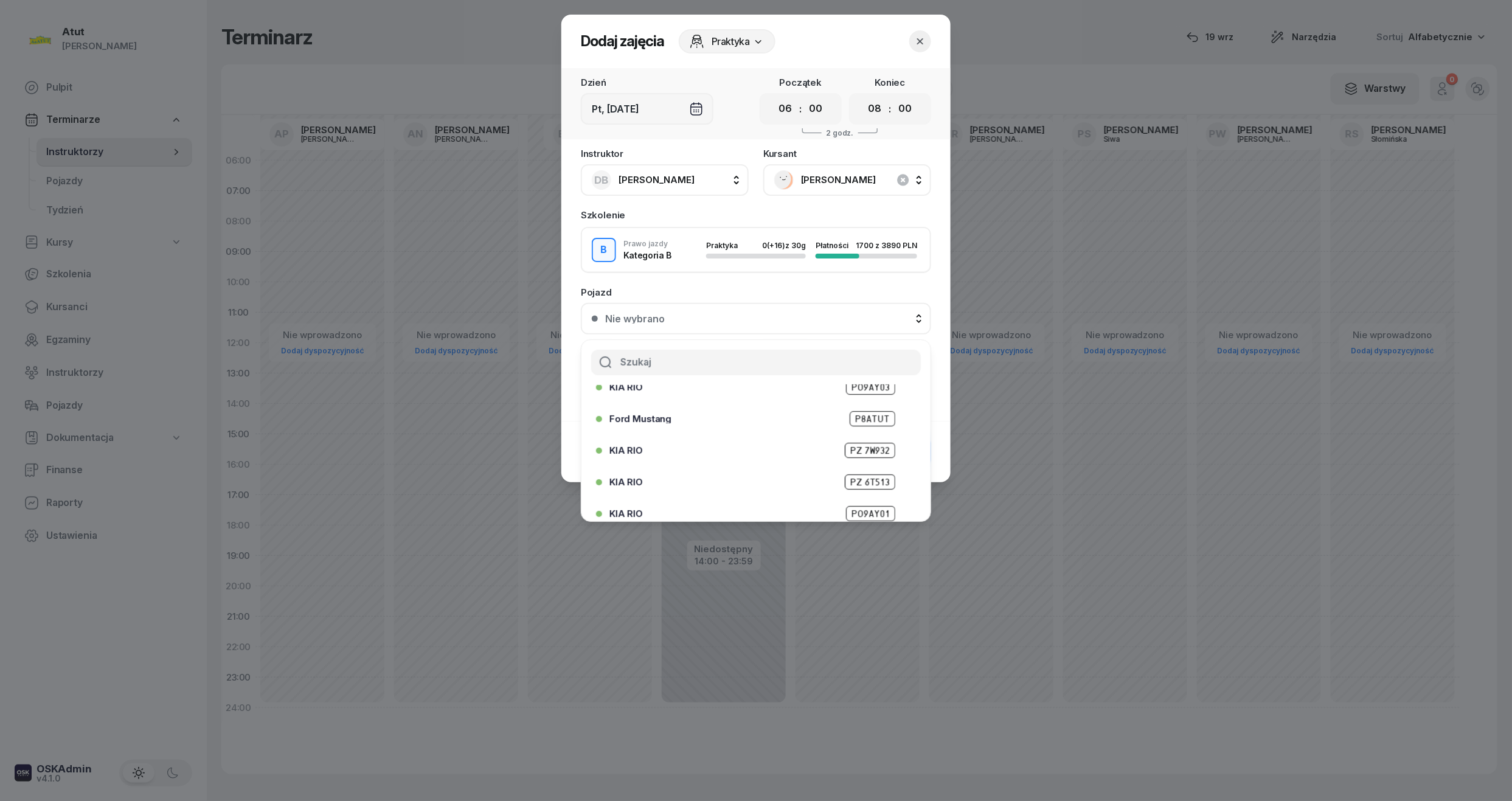
scroll to position [150, 0]
click at [876, 500] on span "PZ6E706" at bounding box center [871, 504] width 48 height 15
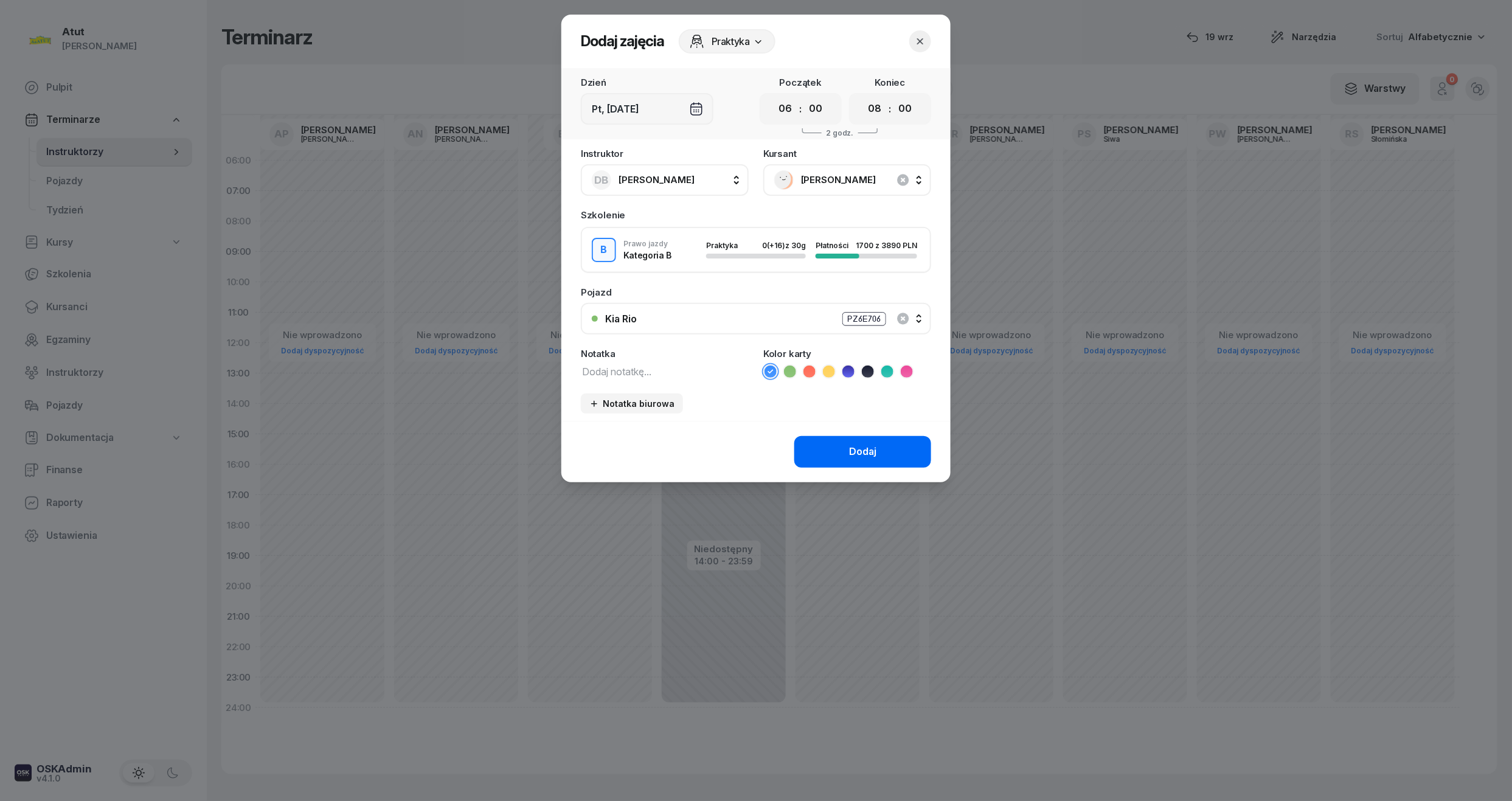
click at [870, 439] on button "Dodaj" at bounding box center [862, 451] width 137 height 32
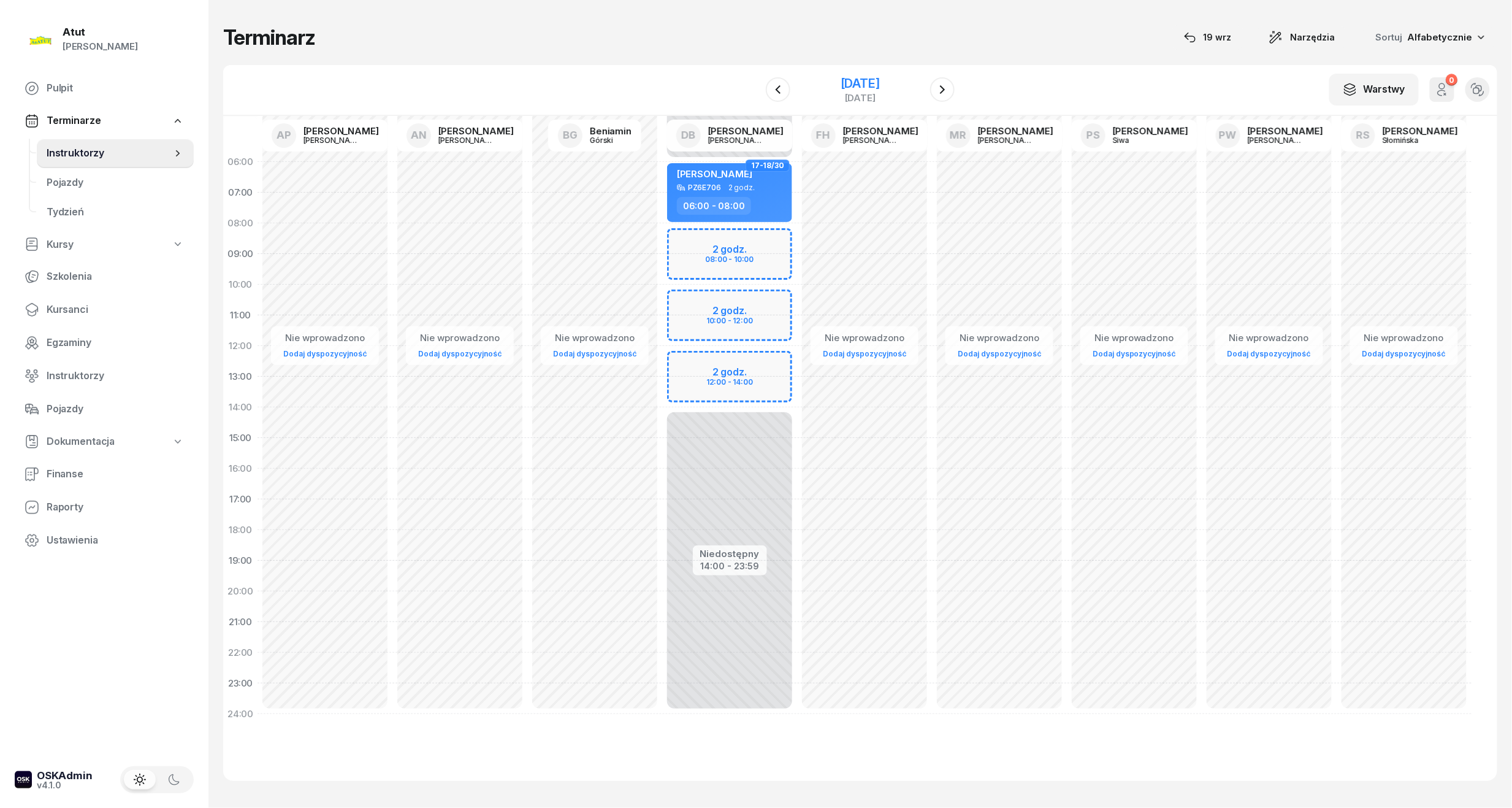
click at [846, 77] on div "5 grudnia 2025" at bounding box center [860, 83] width 39 height 12
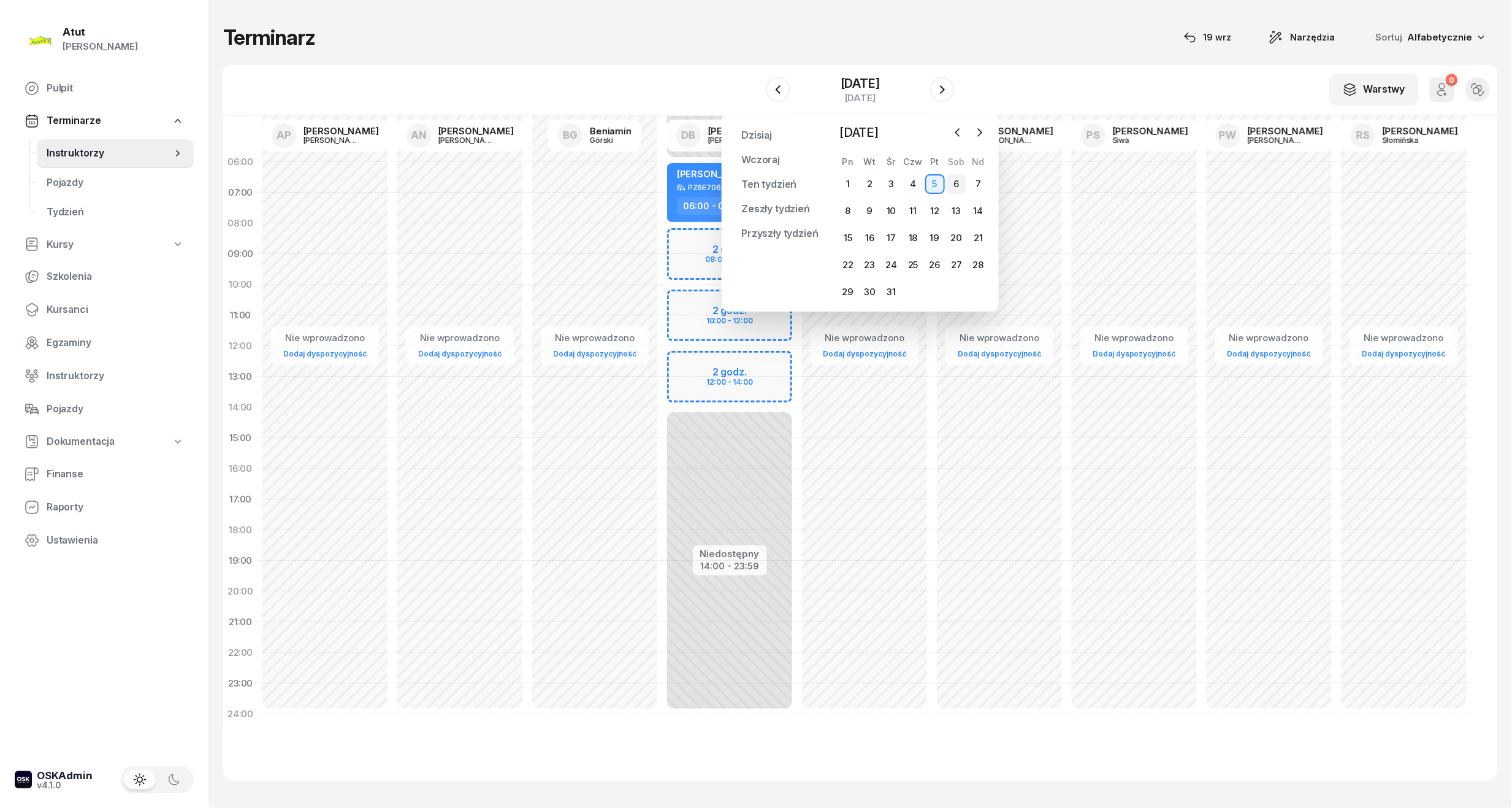
click at [952, 183] on div "6" at bounding box center [956, 184] width 20 height 20
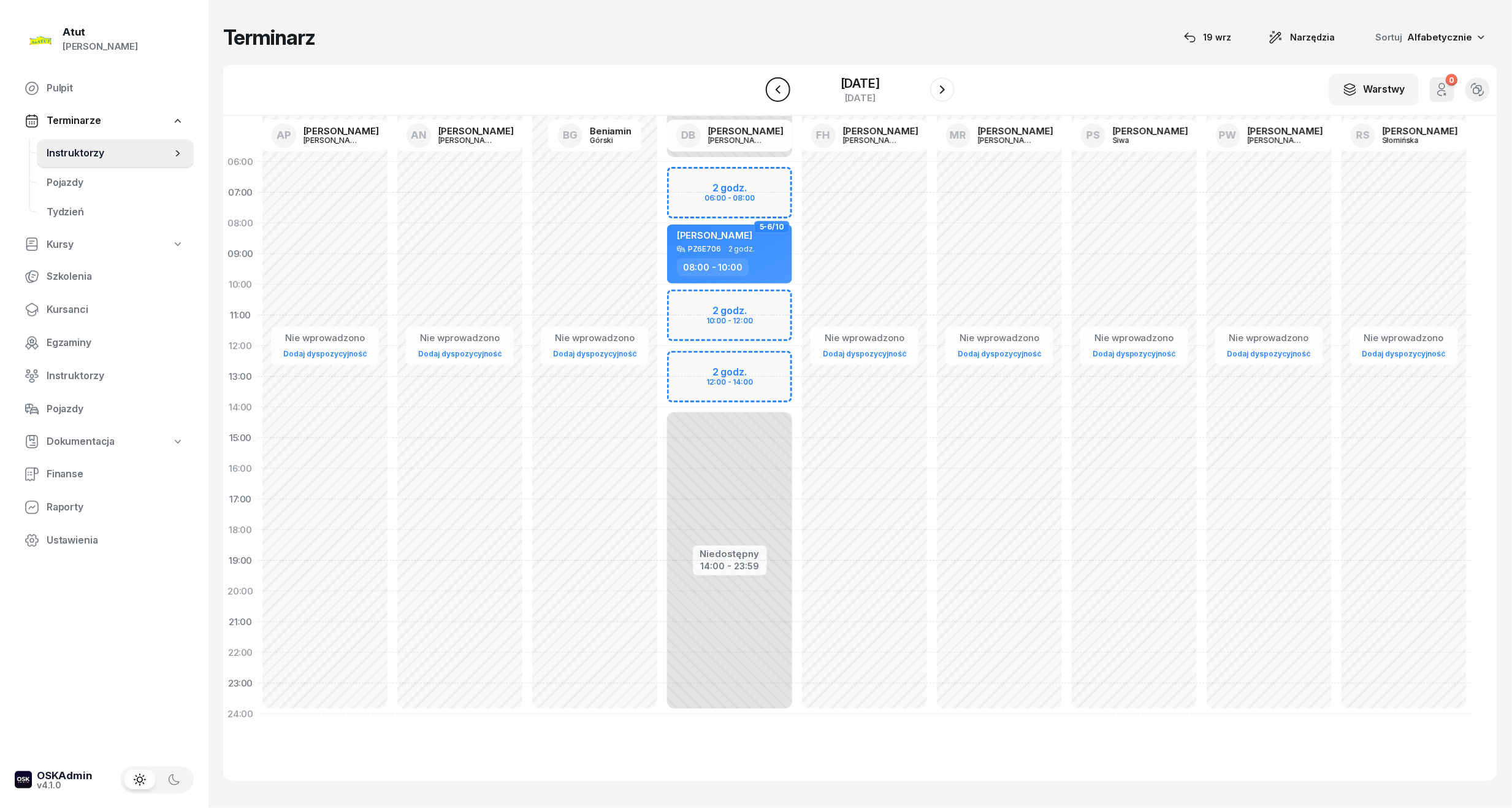
click at [770, 83] on button "button" at bounding box center [778, 89] width 24 height 24
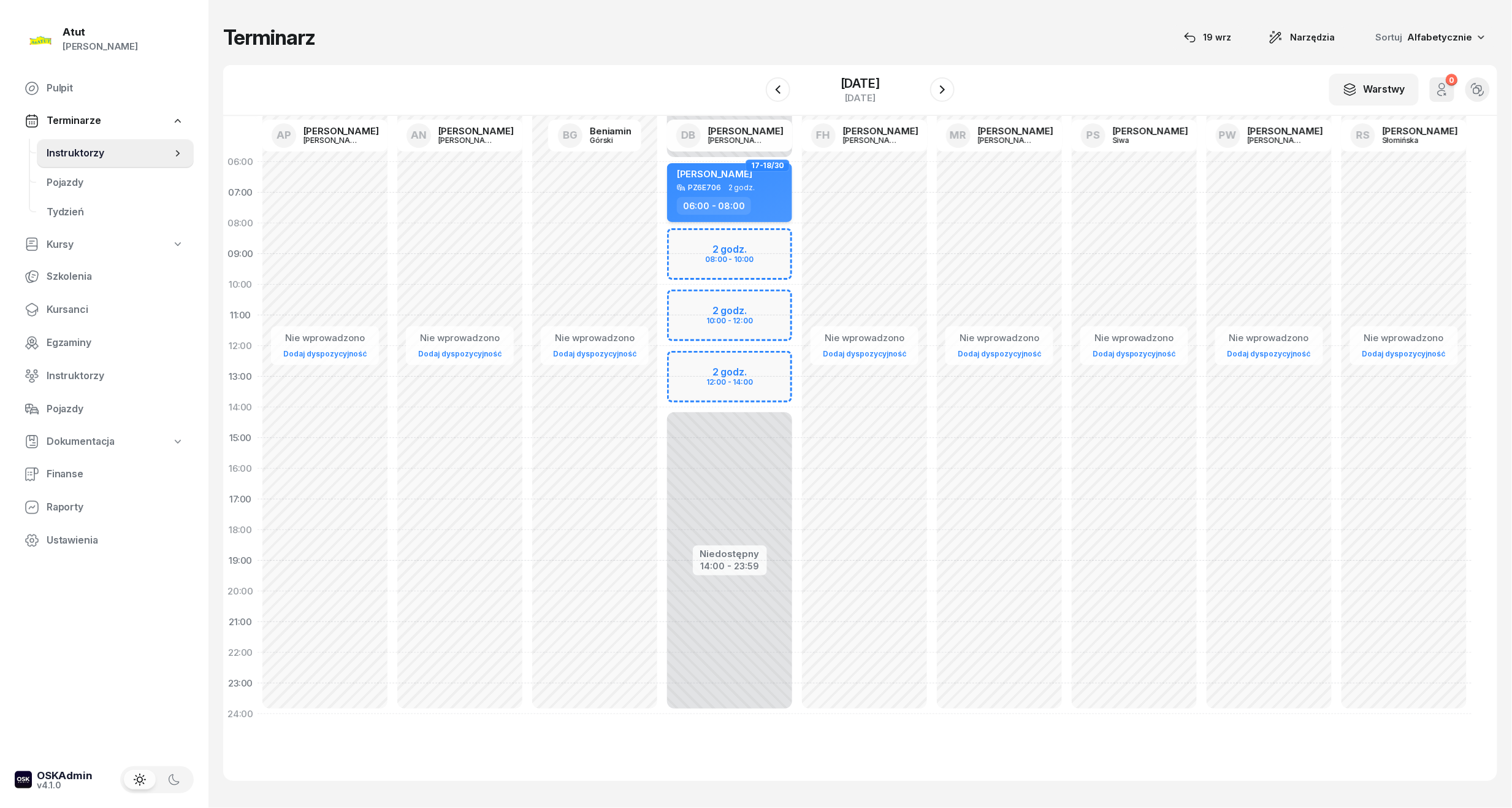
click at [743, 177] on span "Mateusz Szamborski" at bounding box center [714, 173] width 75 height 11
select select "06"
select select "08"
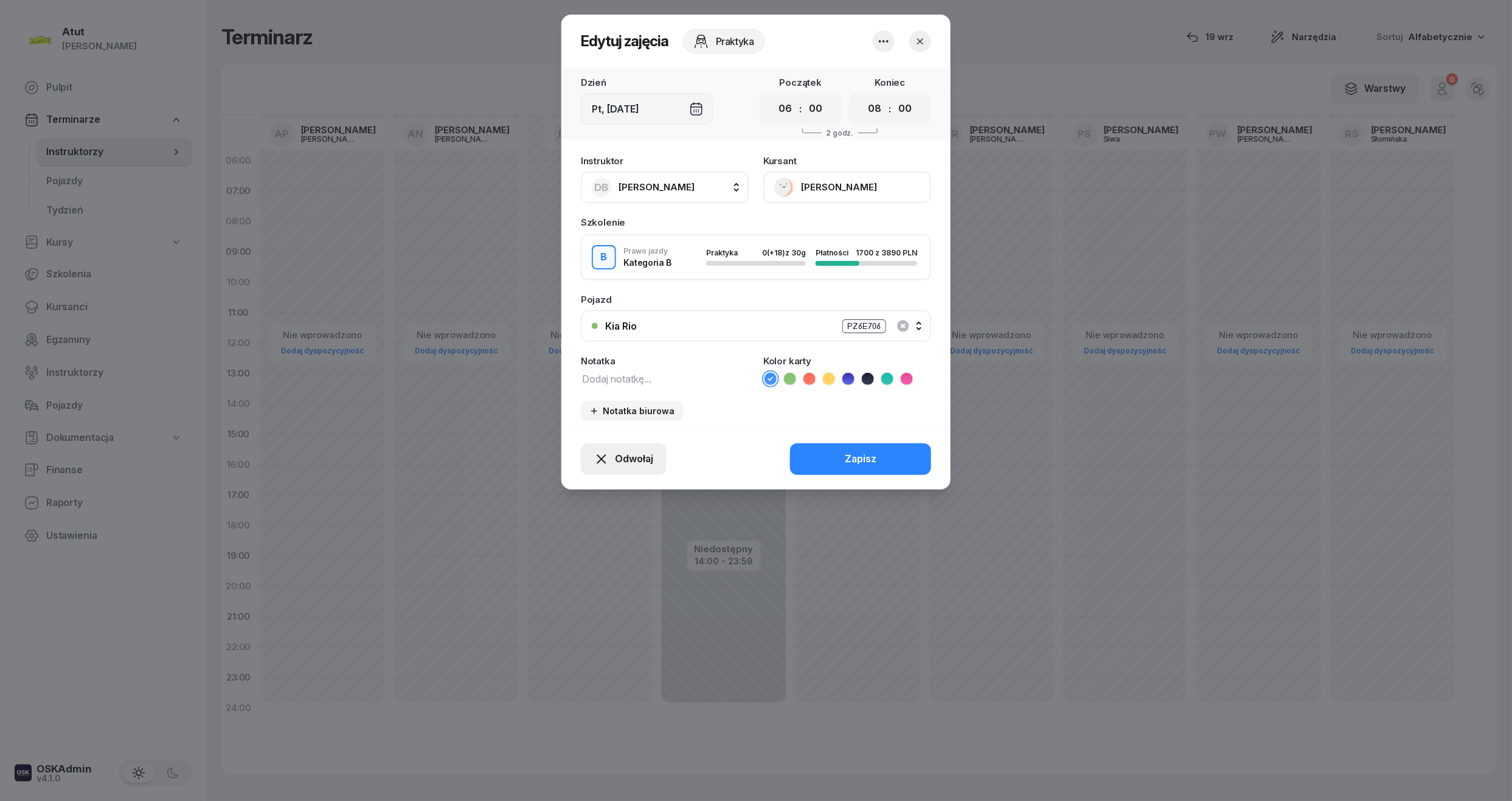
click at [645, 458] on span "Odwołaj" at bounding box center [634, 459] width 39 height 15
click at [615, 349] on div "My odwołaliśmy" at bounding box center [603, 354] width 74 height 15
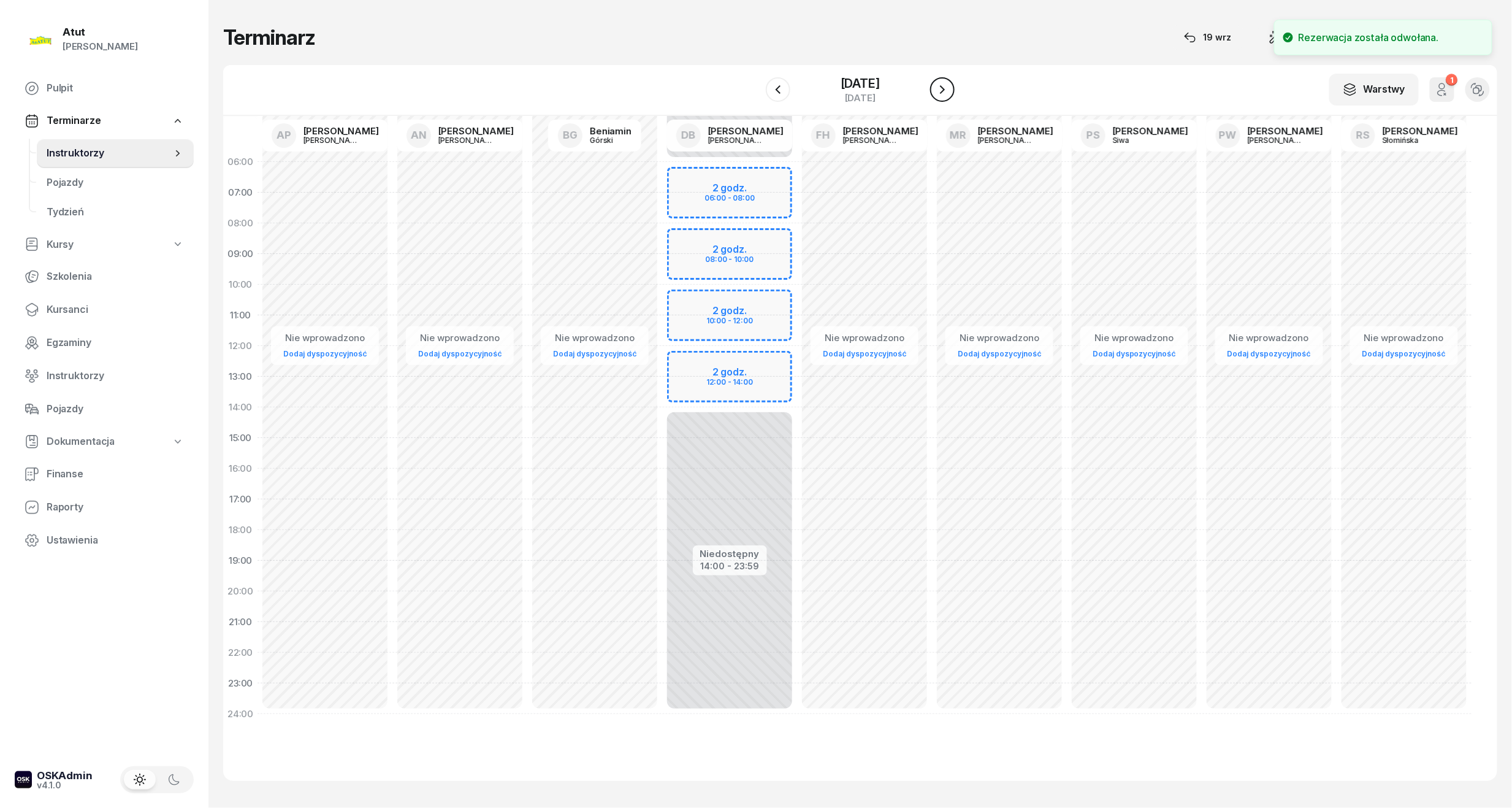
click at [945, 91] on icon "button" at bounding box center [942, 89] width 15 height 15
click at [726, 206] on div "Niedostępny 00:00 - 06:00 Niedostępny 14:00 - 23:59 2 godz. 06:00 - 08:00 2 god…" at bounding box center [730, 438] width 135 height 583
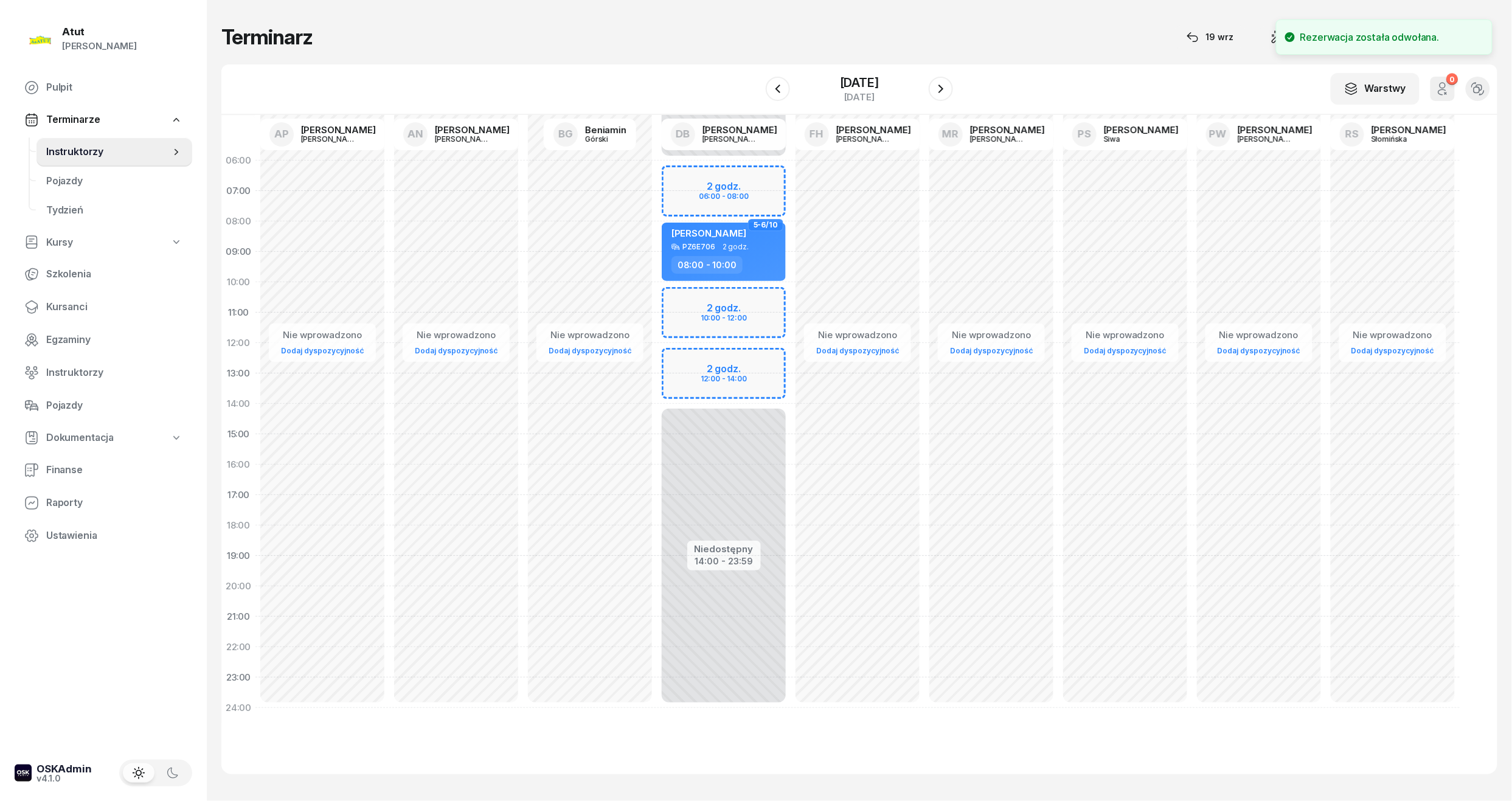
select select "07"
select select "08"
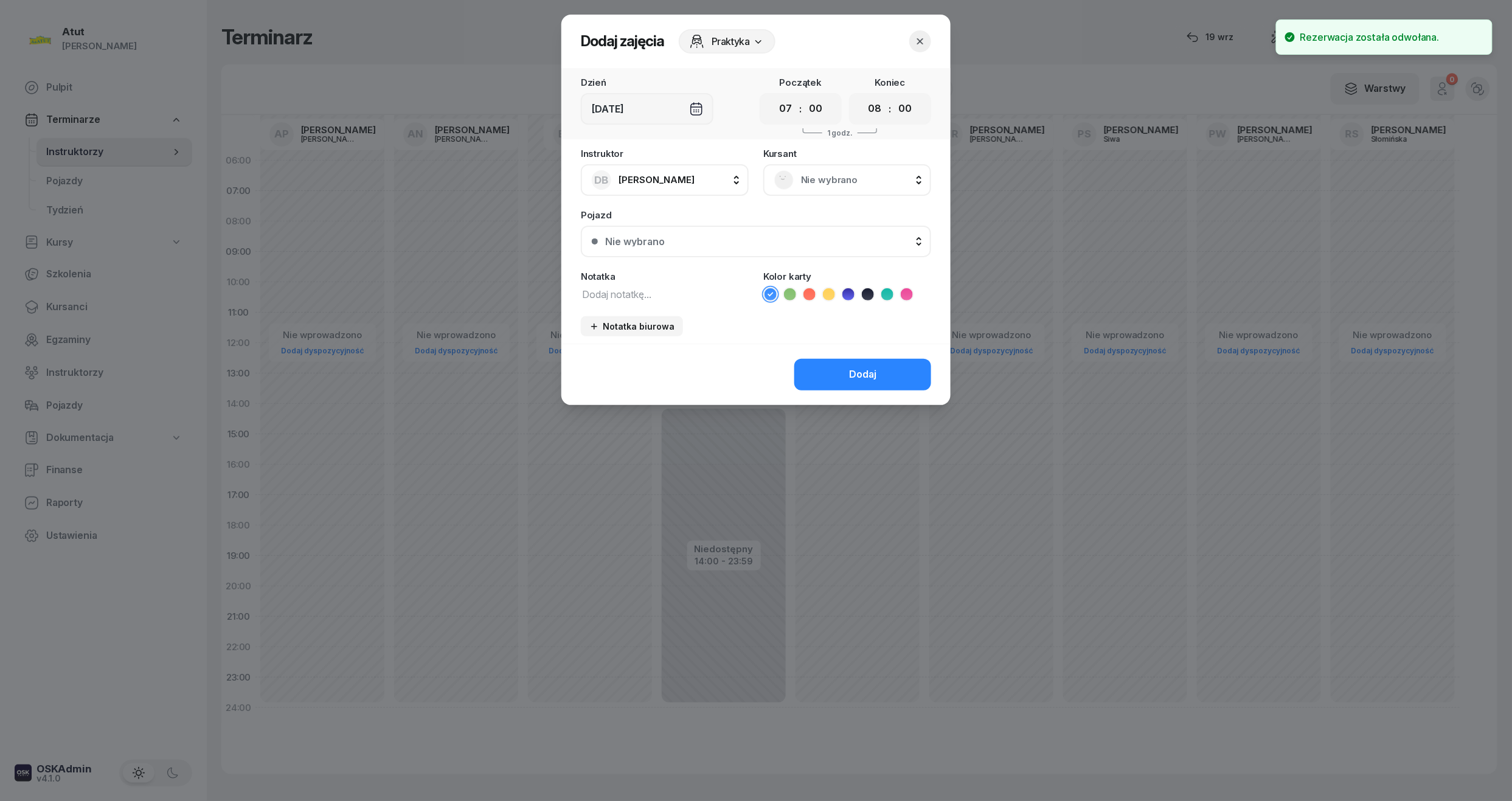
click at [918, 37] on icon "button" at bounding box center [920, 41] width 12 height 12
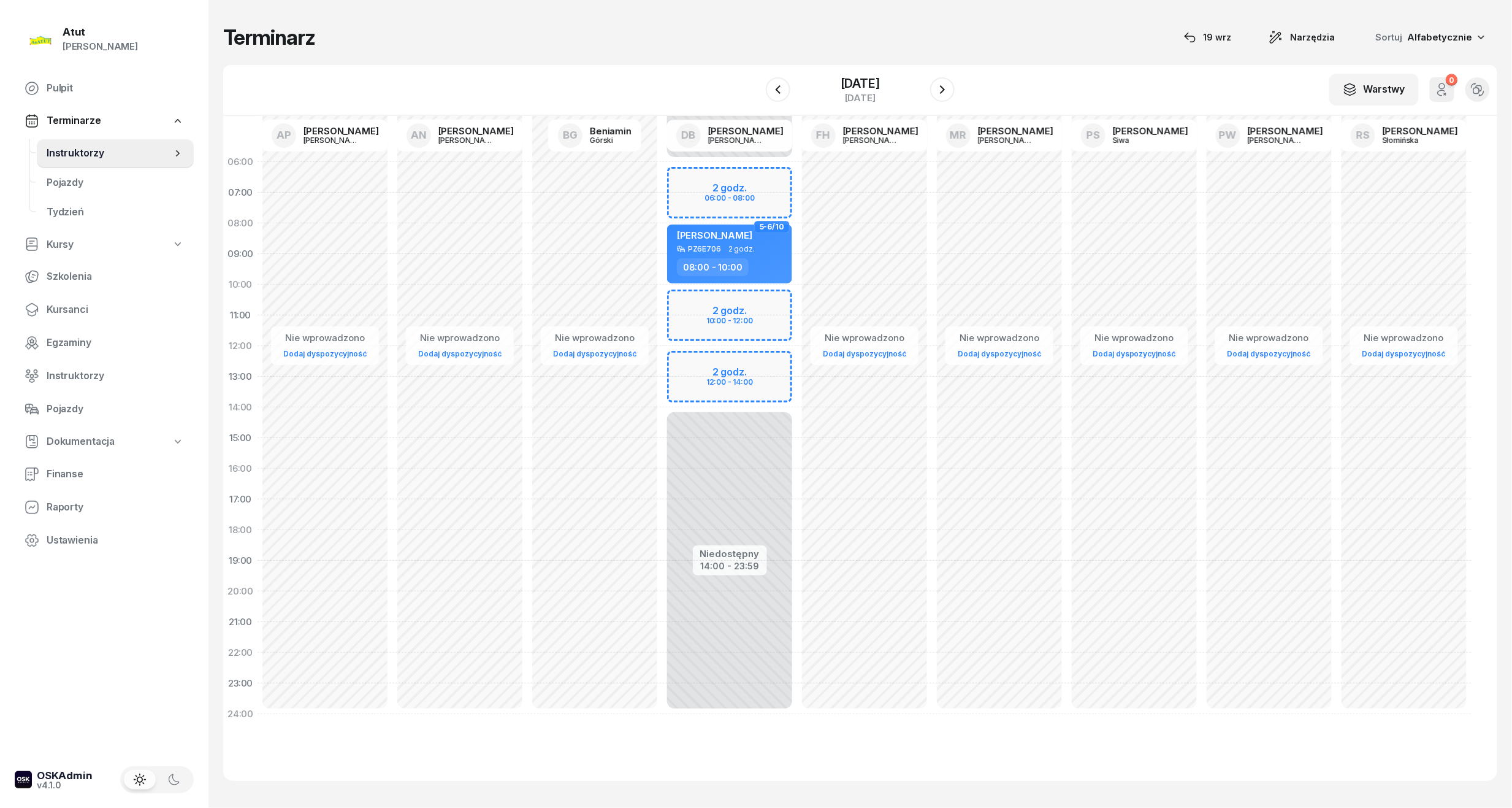
click at [722, 305] on div "Niedostępny 00:00 - 06:00 Niedostępny 14:00 - 23:59 2 godz. 06:00 - 08:00 2 god…" at bounding box center [730, 438] width 135 height 583
select select "10"
select select "12"
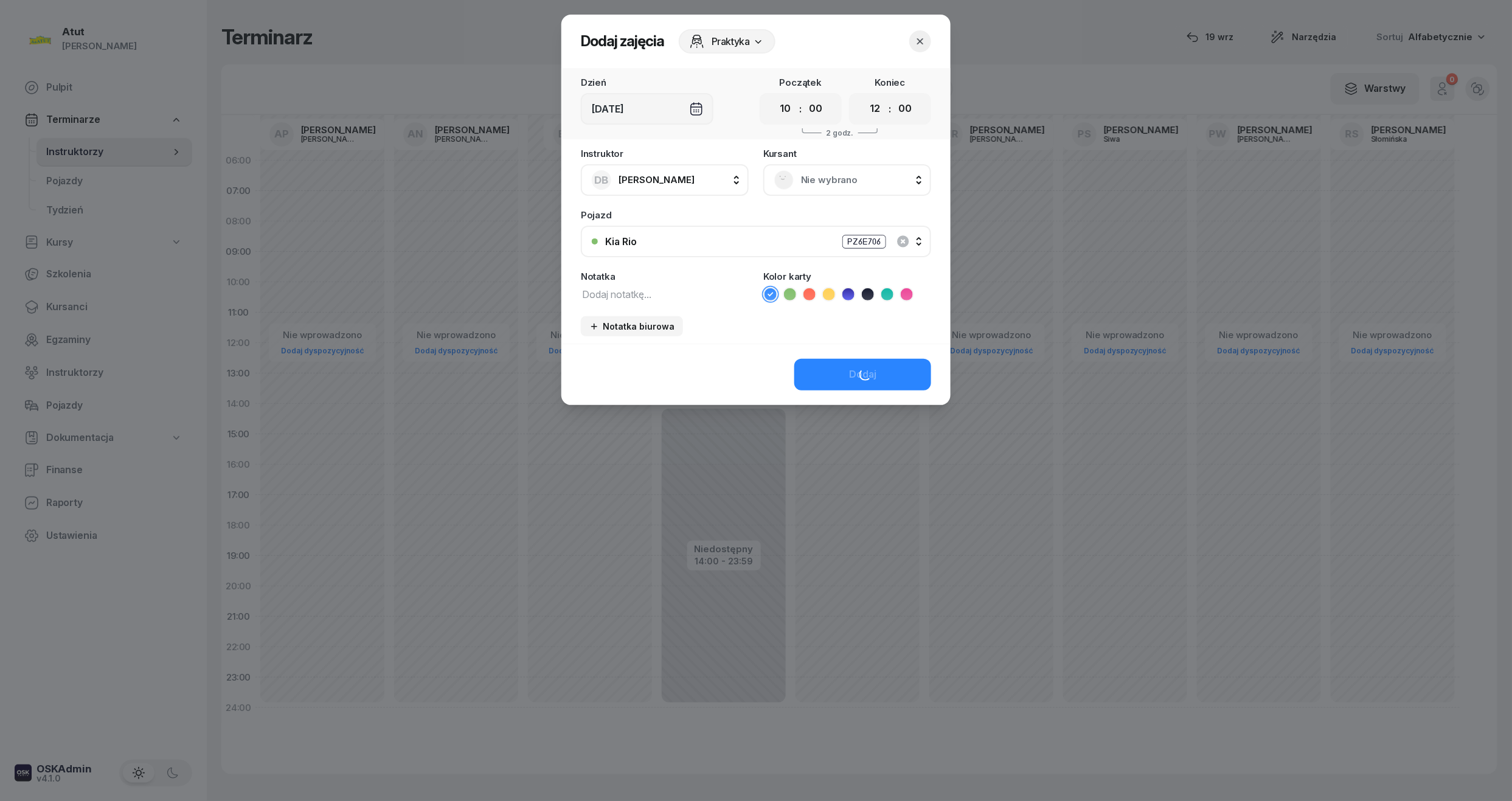
click at [832, 183] on span "Nie wybrano" at bounding box center [860, 180] width 119 height 15
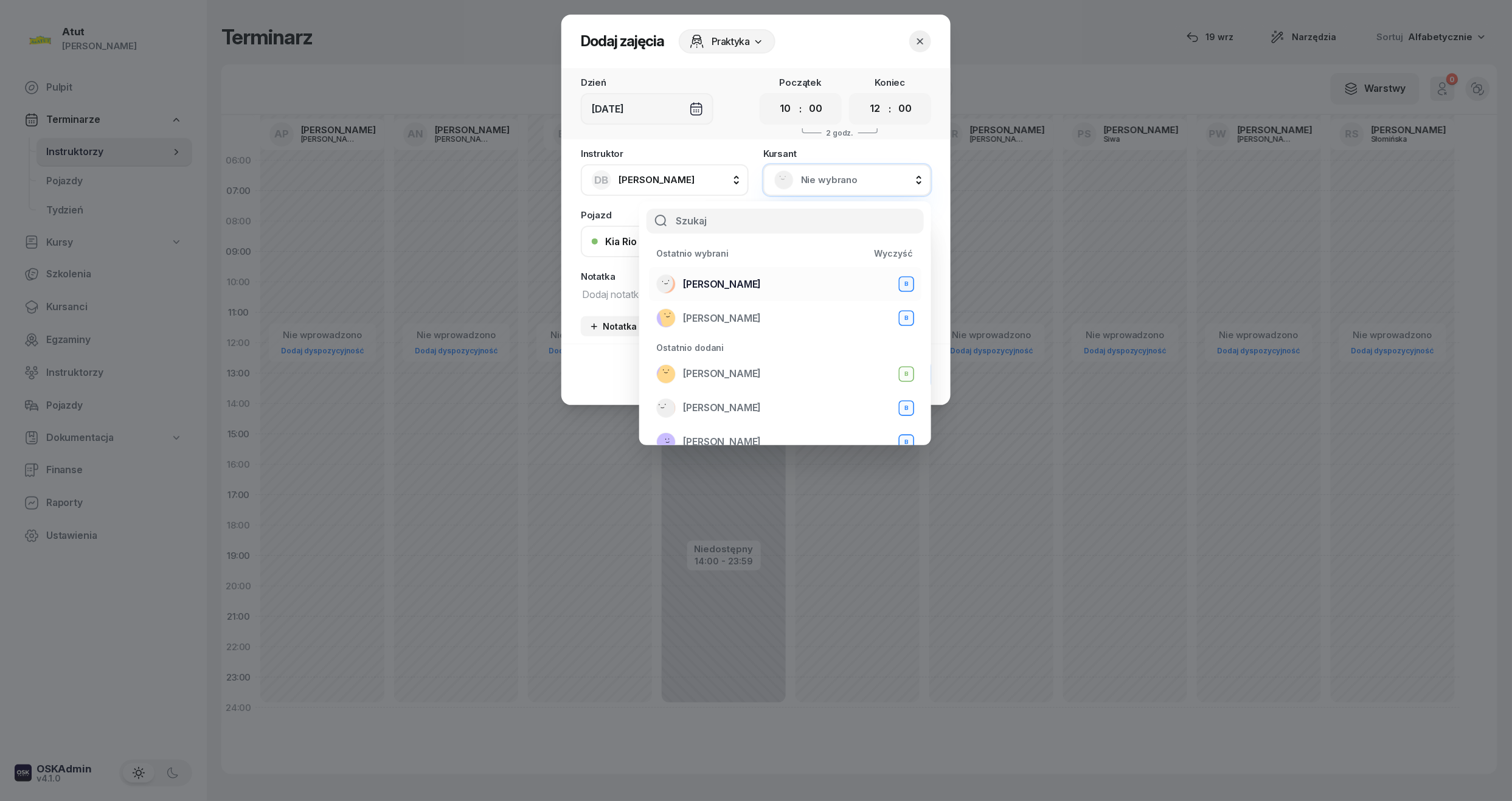
click at [719, 283] on span "Mateusz Szamborski" at bounding box center [721, 284] width 78 height 15
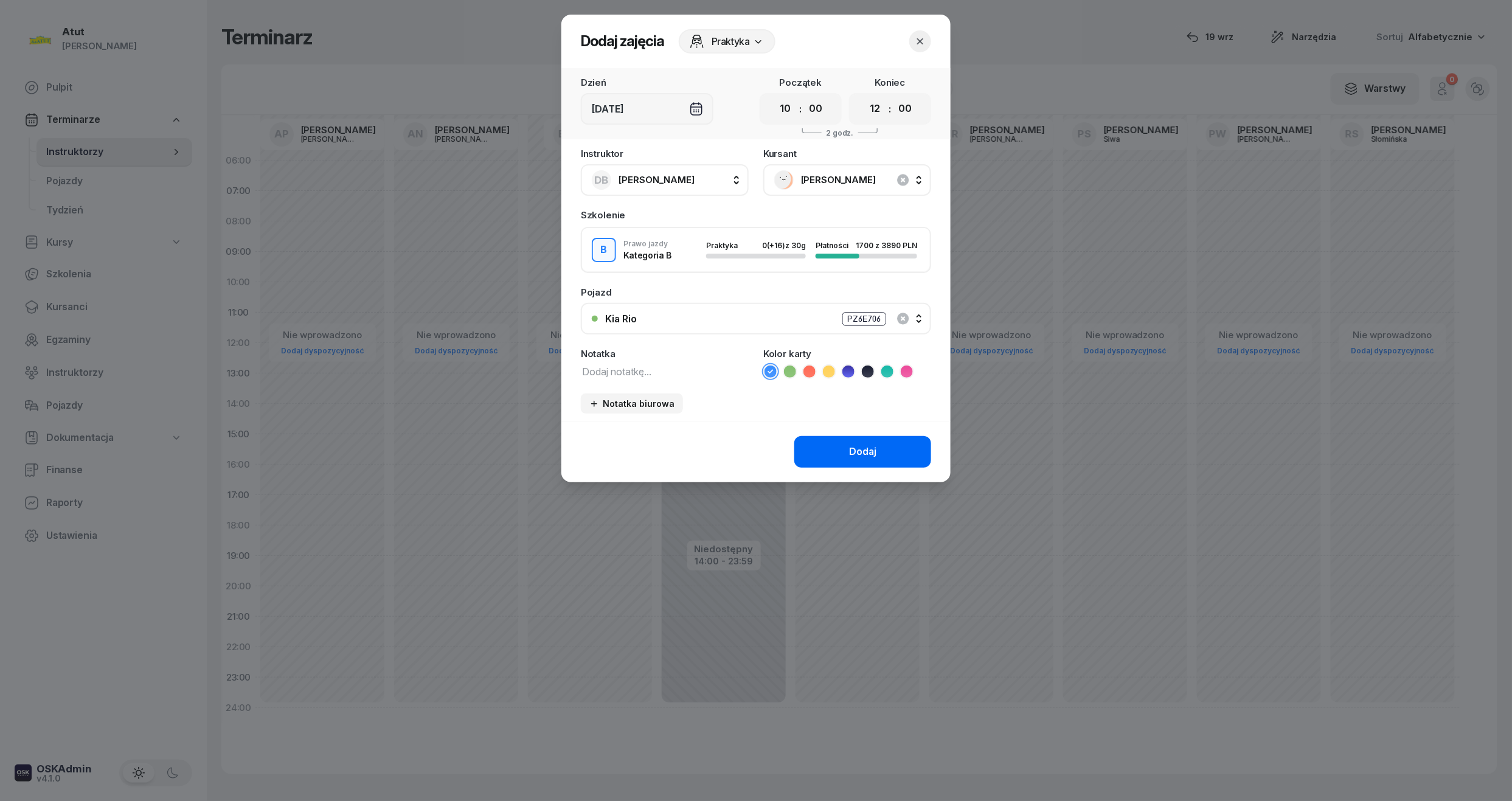
click at [835, 461] on button "Dodaj" at bounding box center [862, 451] width 137 height 32
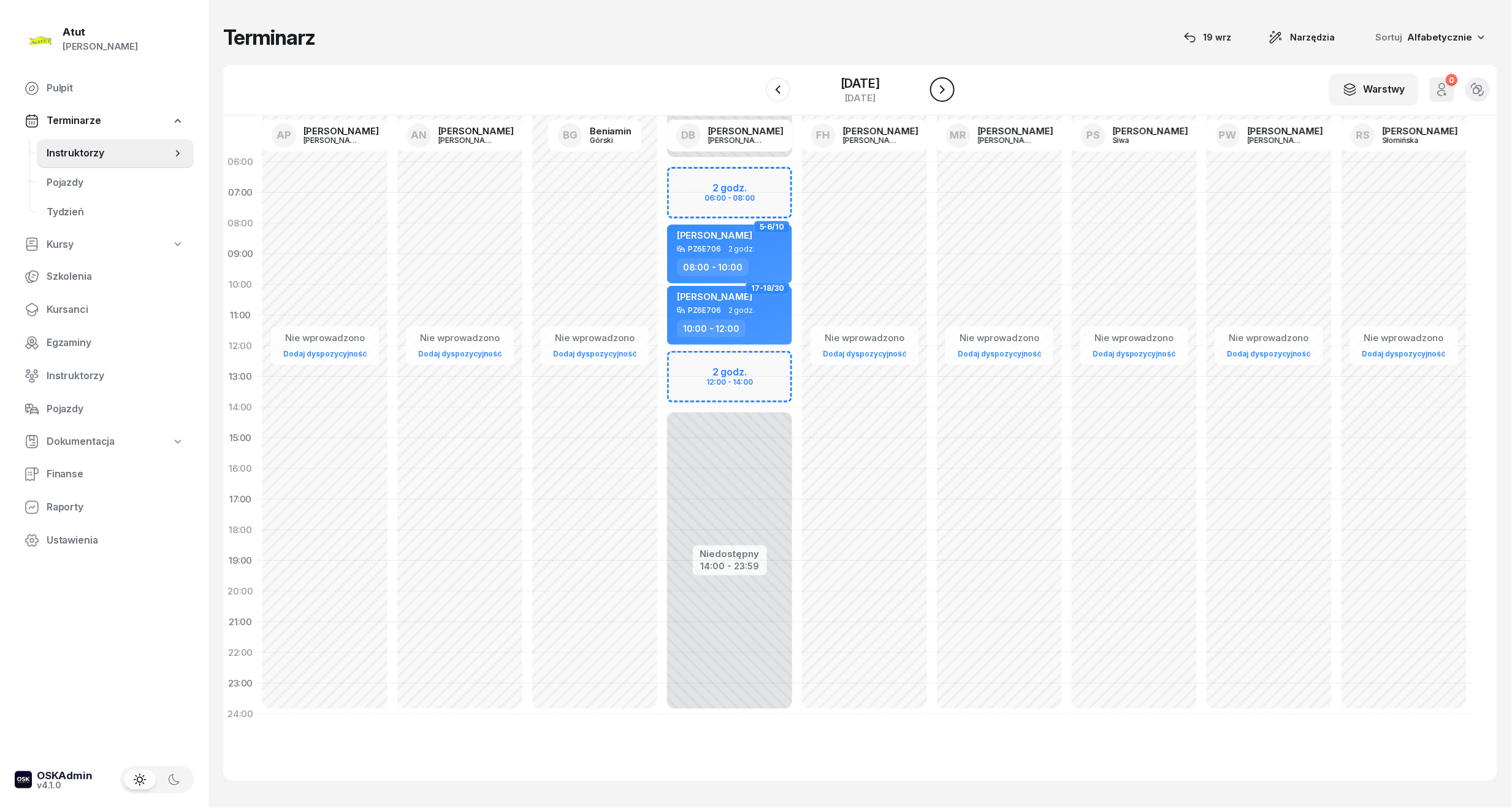
click at [938, 84] on icon "button" at bounding box center [942, 89] width 15 height 15
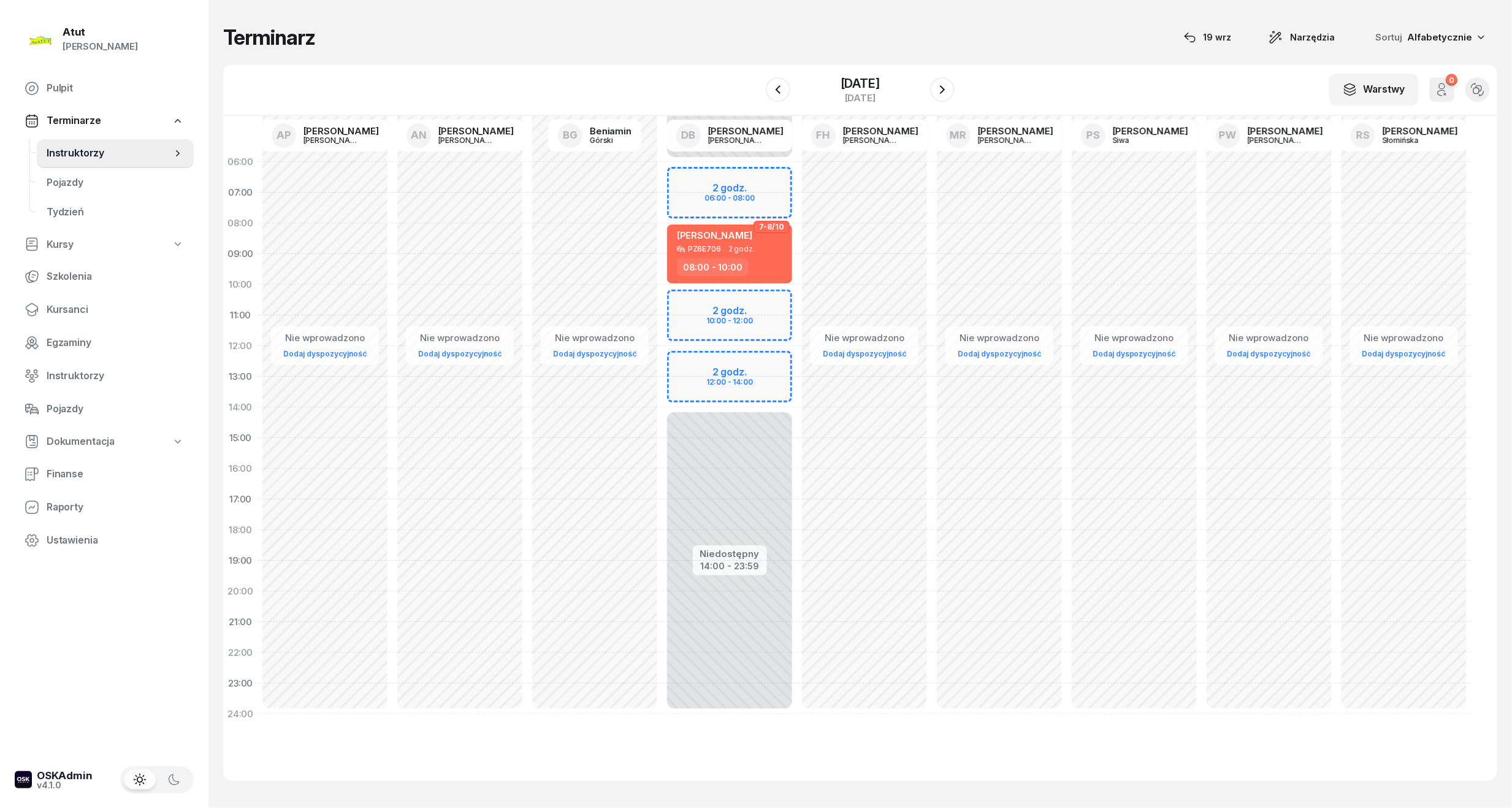
click at [743, 308] on div "Niedostępny 00:00 - 06:00 Niedostępny 14:00 - 23:59 2 godz. 06:00 - 08:00 2 god…" at bounding box center [730, 438] width 135 height 583
select select "10"
select select "12"
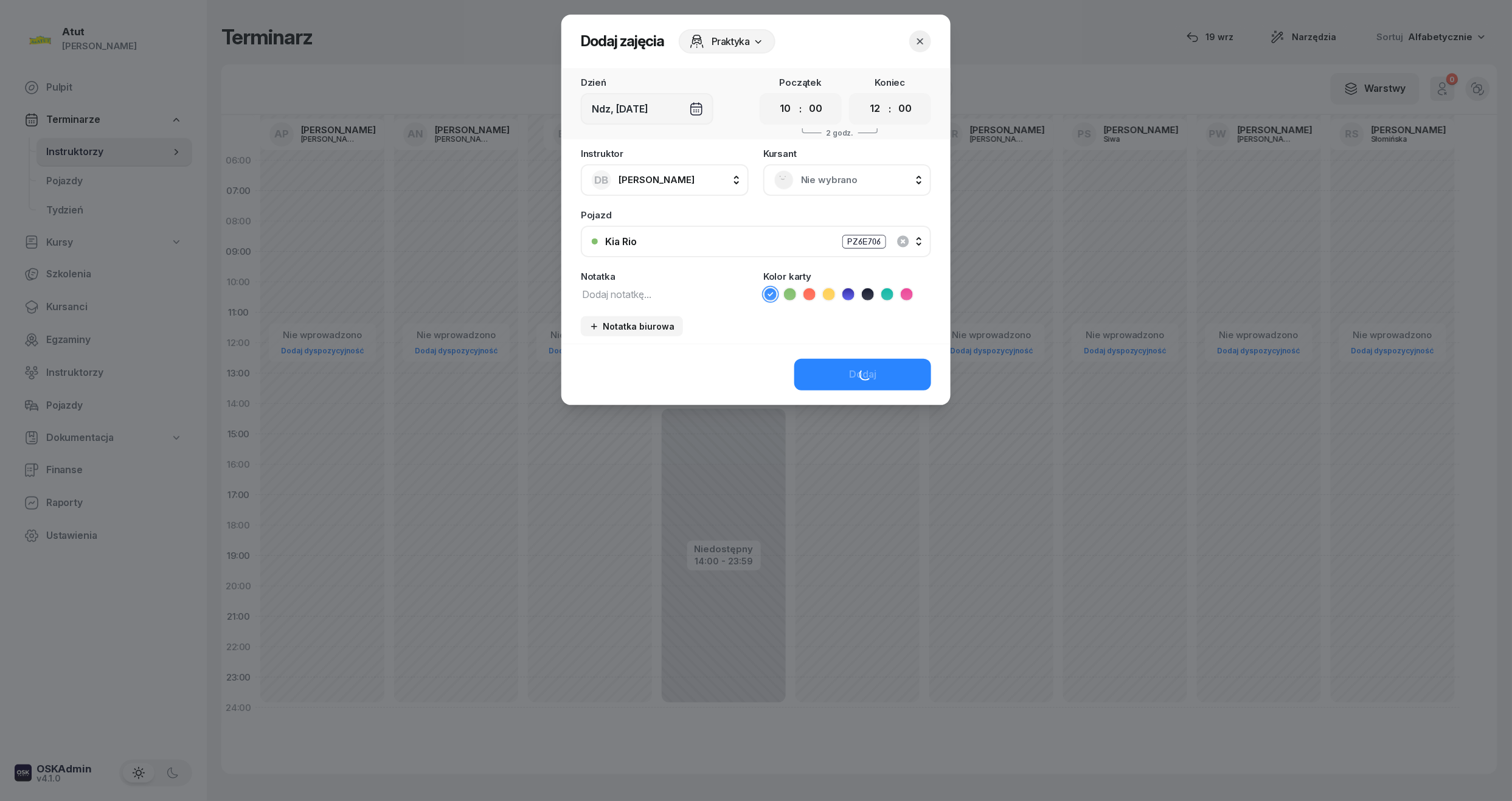
click at [854, 175] on span "Nie wybrano" at bounding box center [860, 180] width 119 height 15
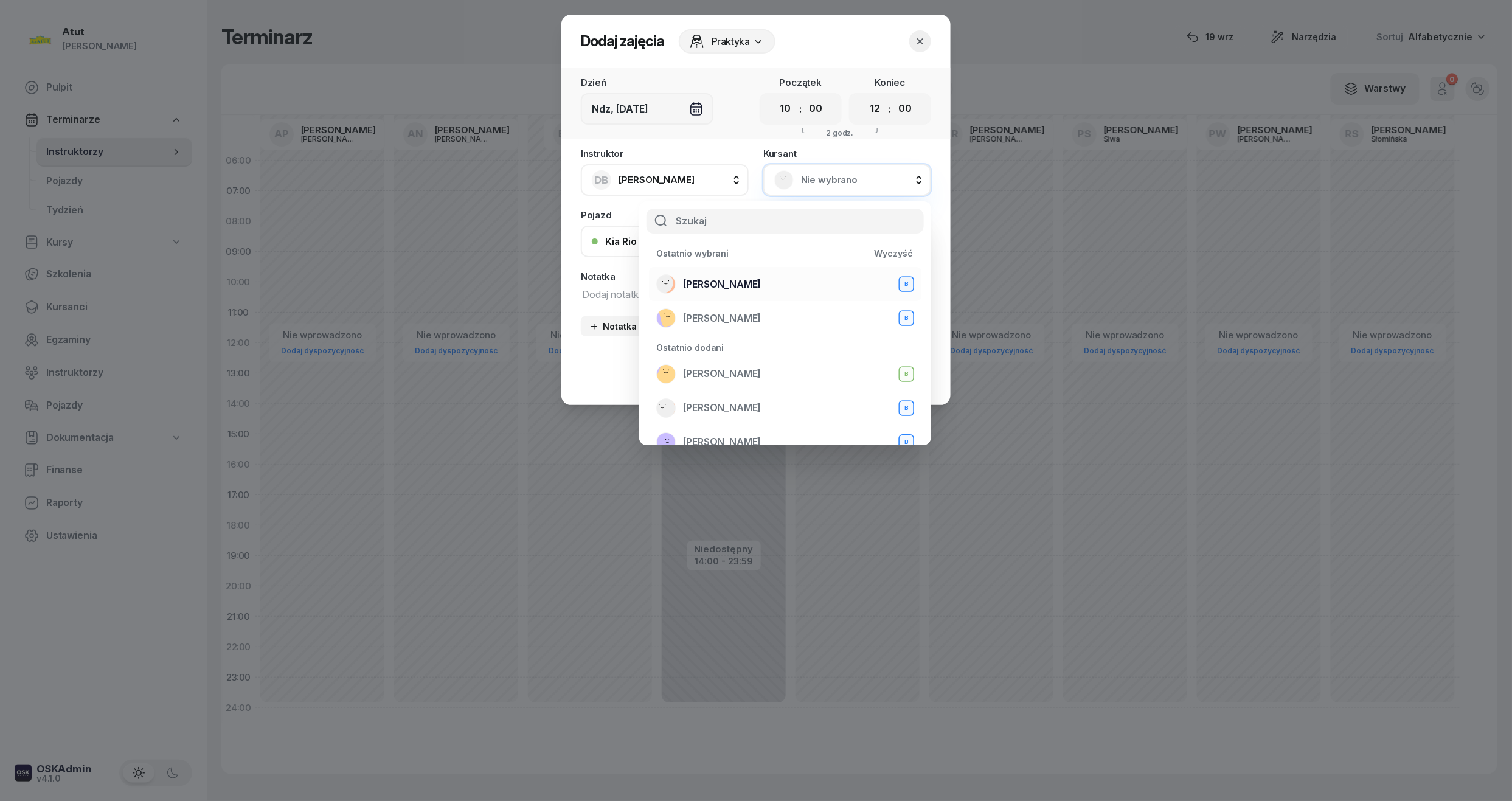
click at [750, 278] on span "Mateusz Szamborski" at bounding box center [721, 284] width 78 height 15
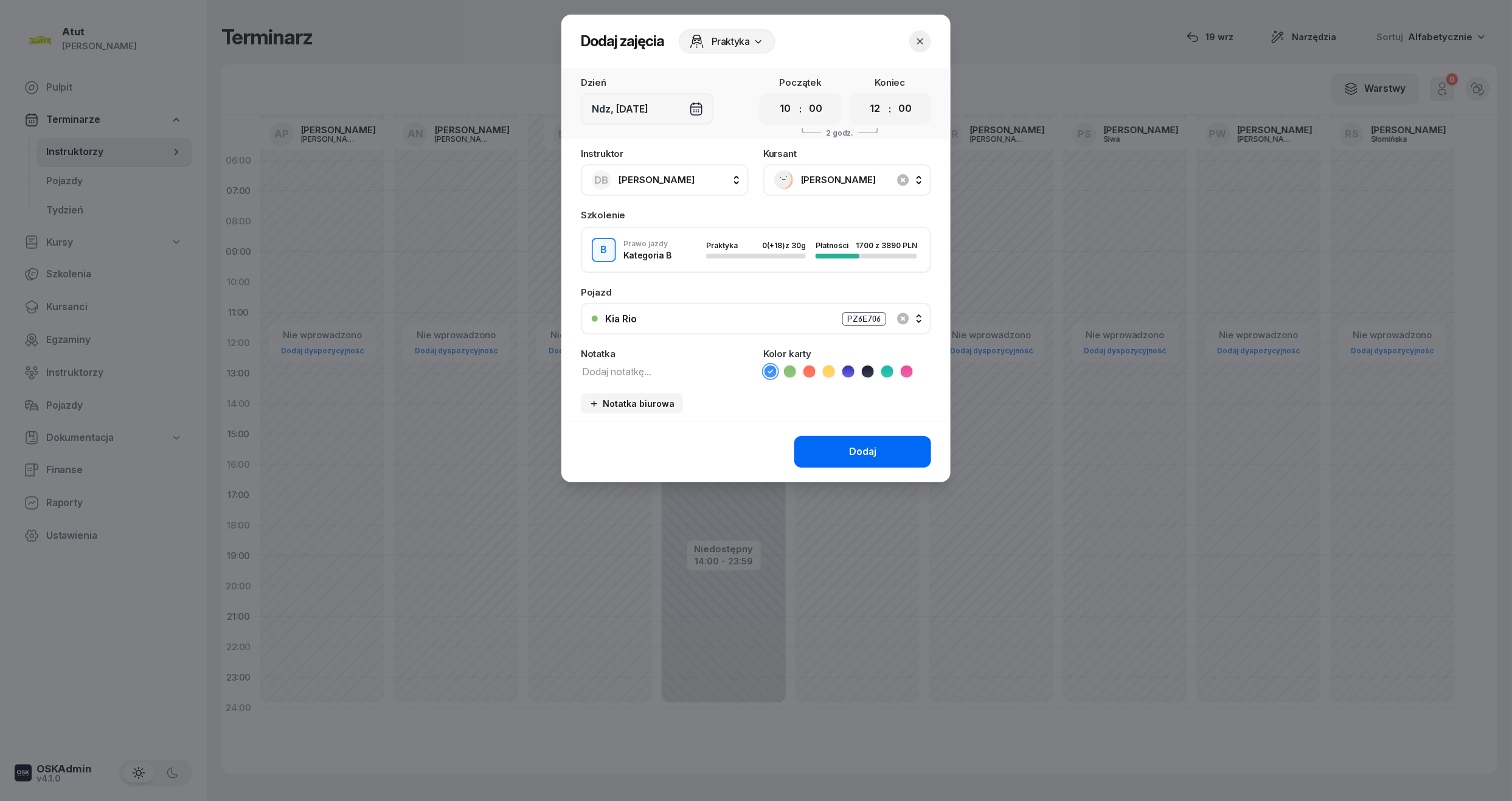
click at [848, 451] on button "Dodaj" at bounding box center [862, 451] width 137 height 32
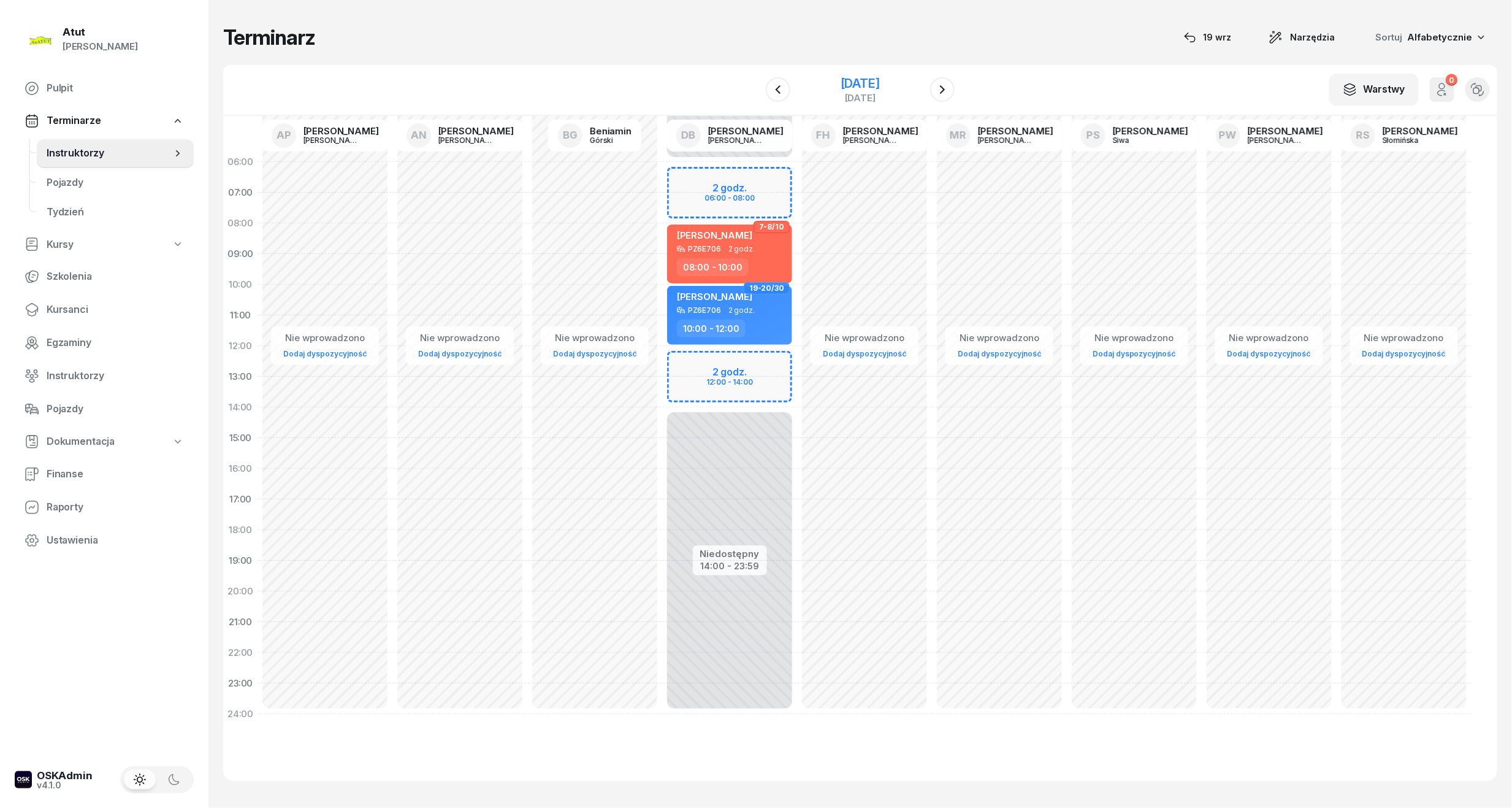
click at [833, 74] on div "7 grudnia 2025 niedziela" at bounding box center [860, 89] width 125 height 35
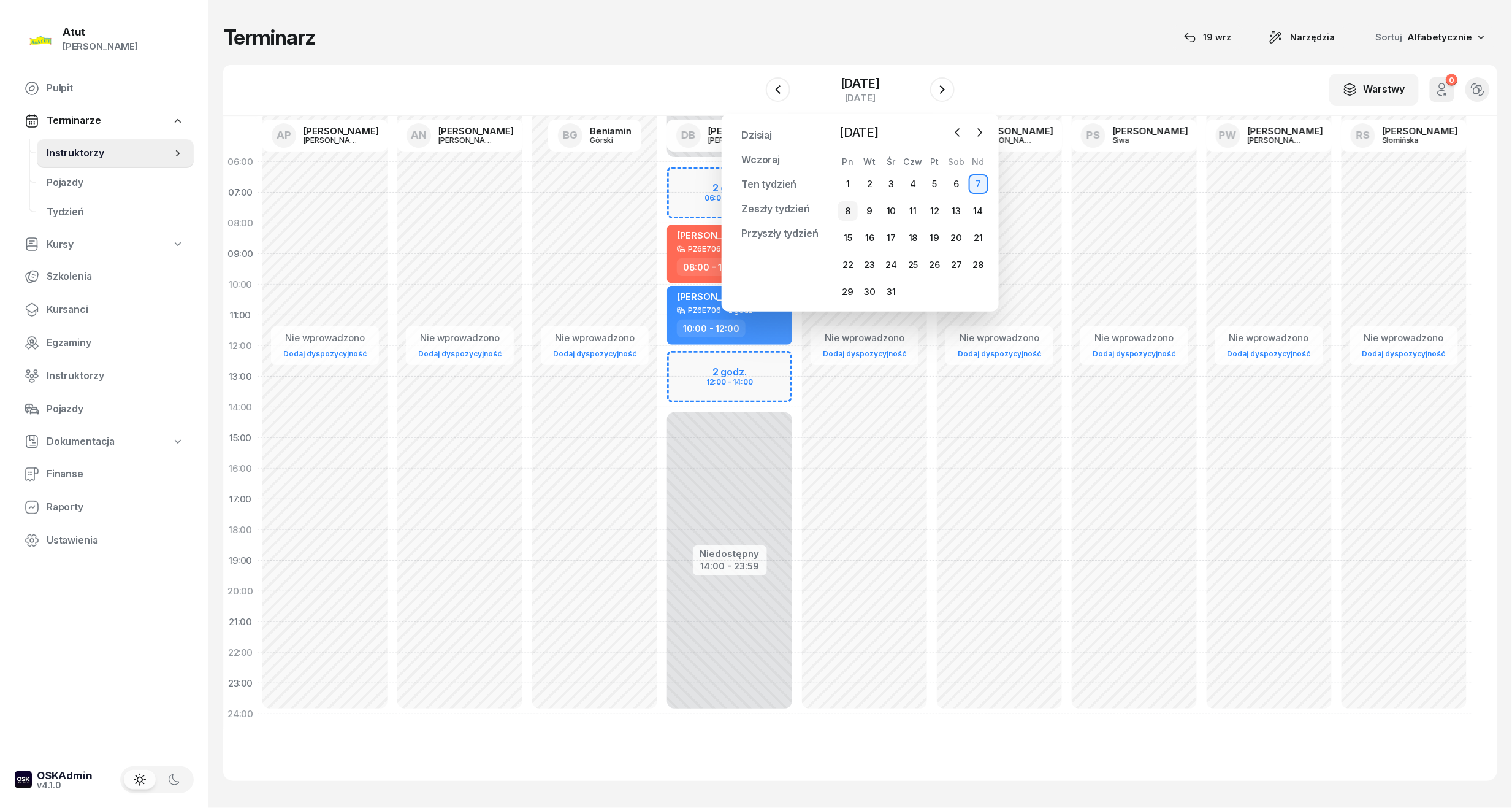
click at [852, 212] on div "8" at bounding box center [847, 211] width 20 height 20
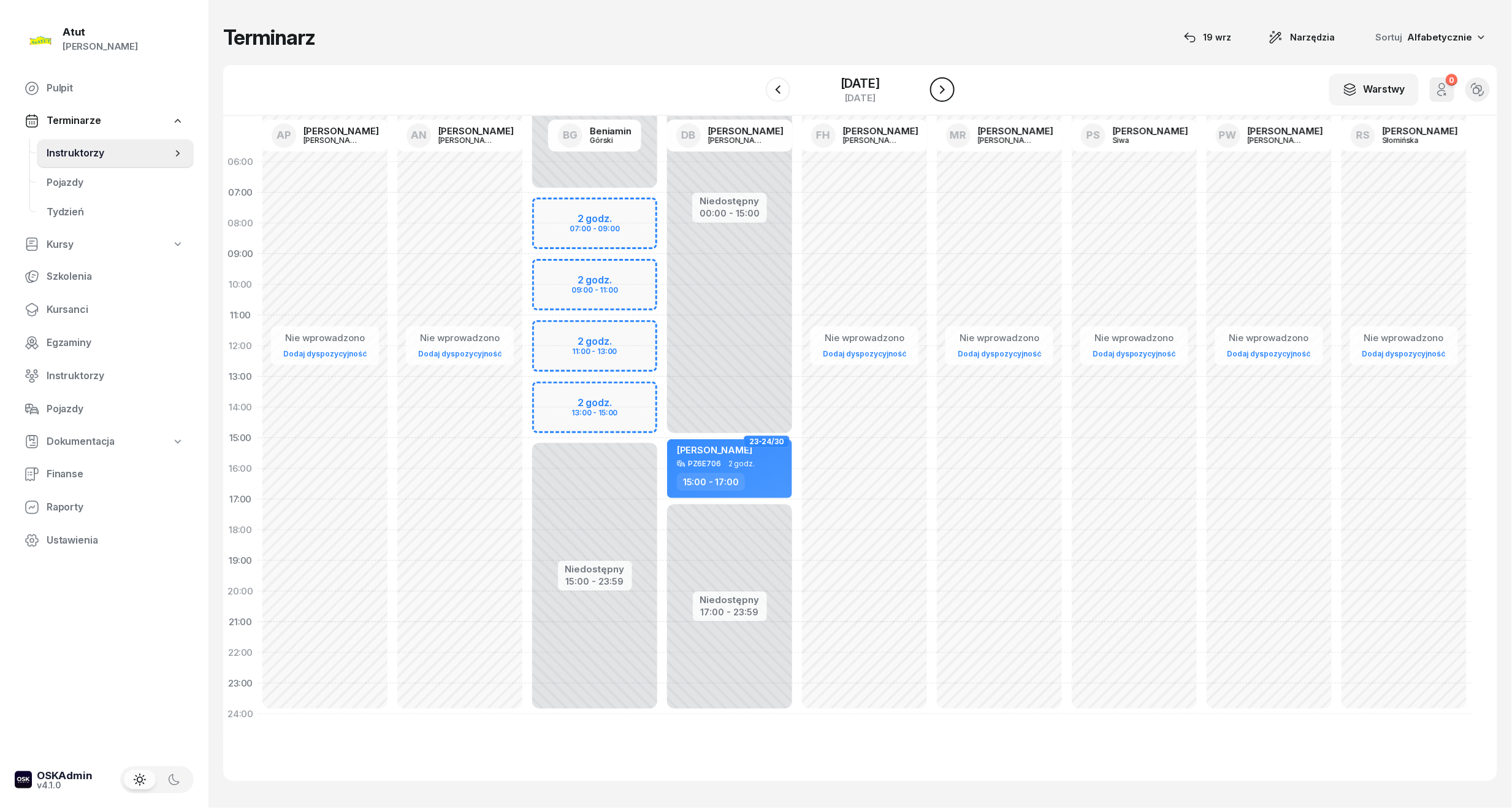
click at [938, 89] on icon "button" at bounding box center [942, 89] width 15 height 15
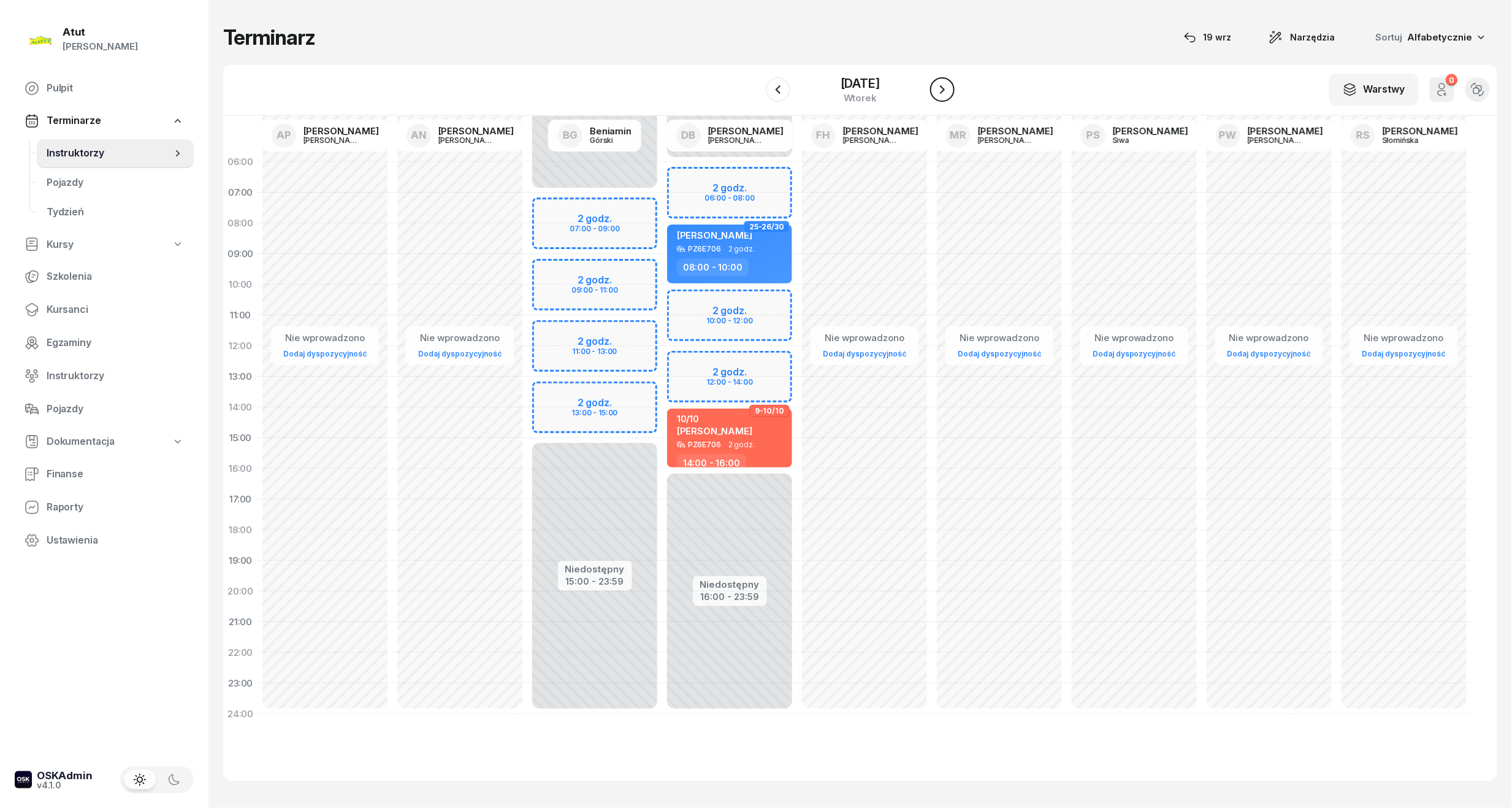
click at [938, 89] on icon "button" at bounding box center [942, 89] width 15 height 15
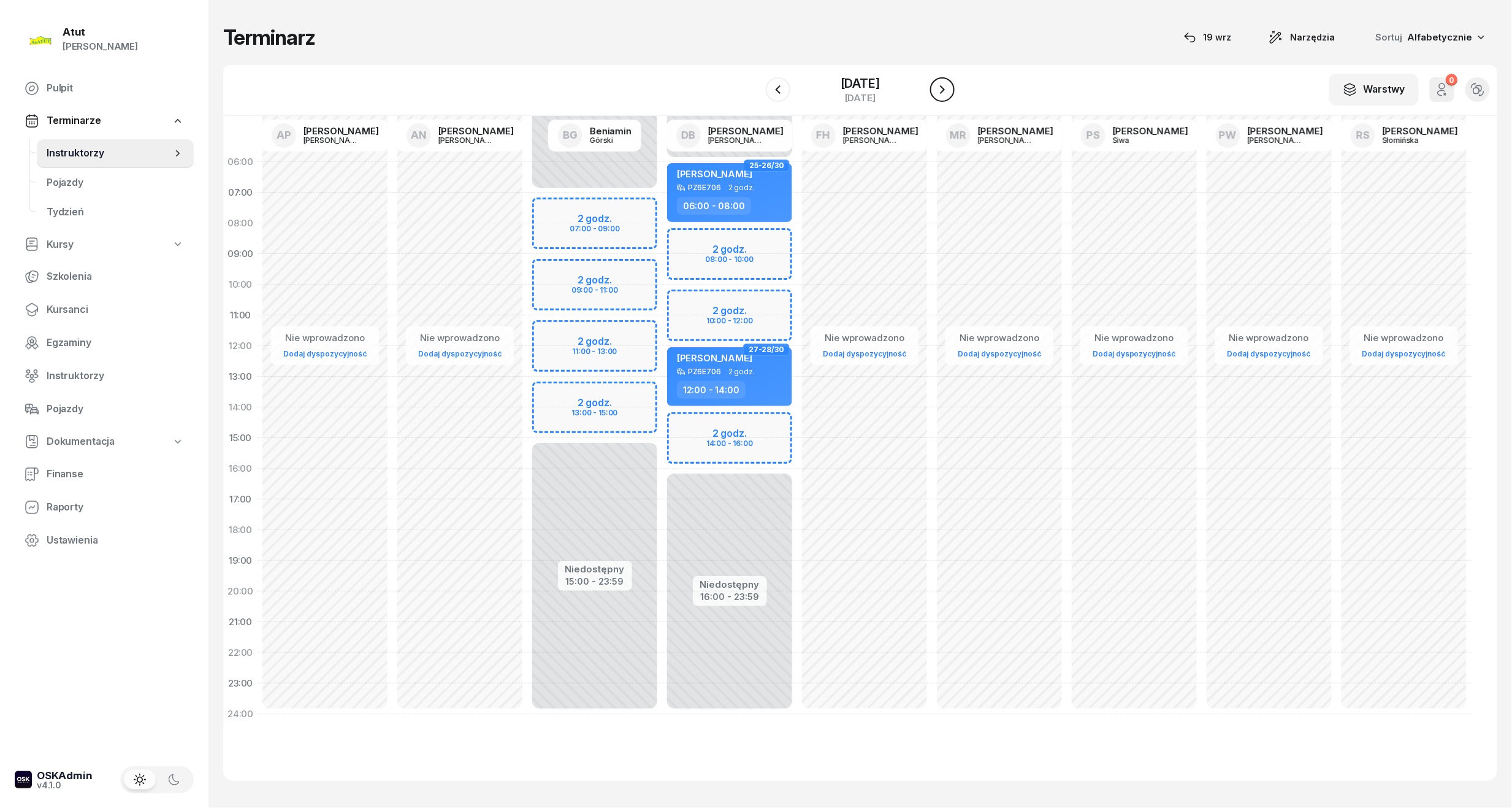
click at [938, 89] on icon "button" at bounding box center [942, 89] width 15 height 15
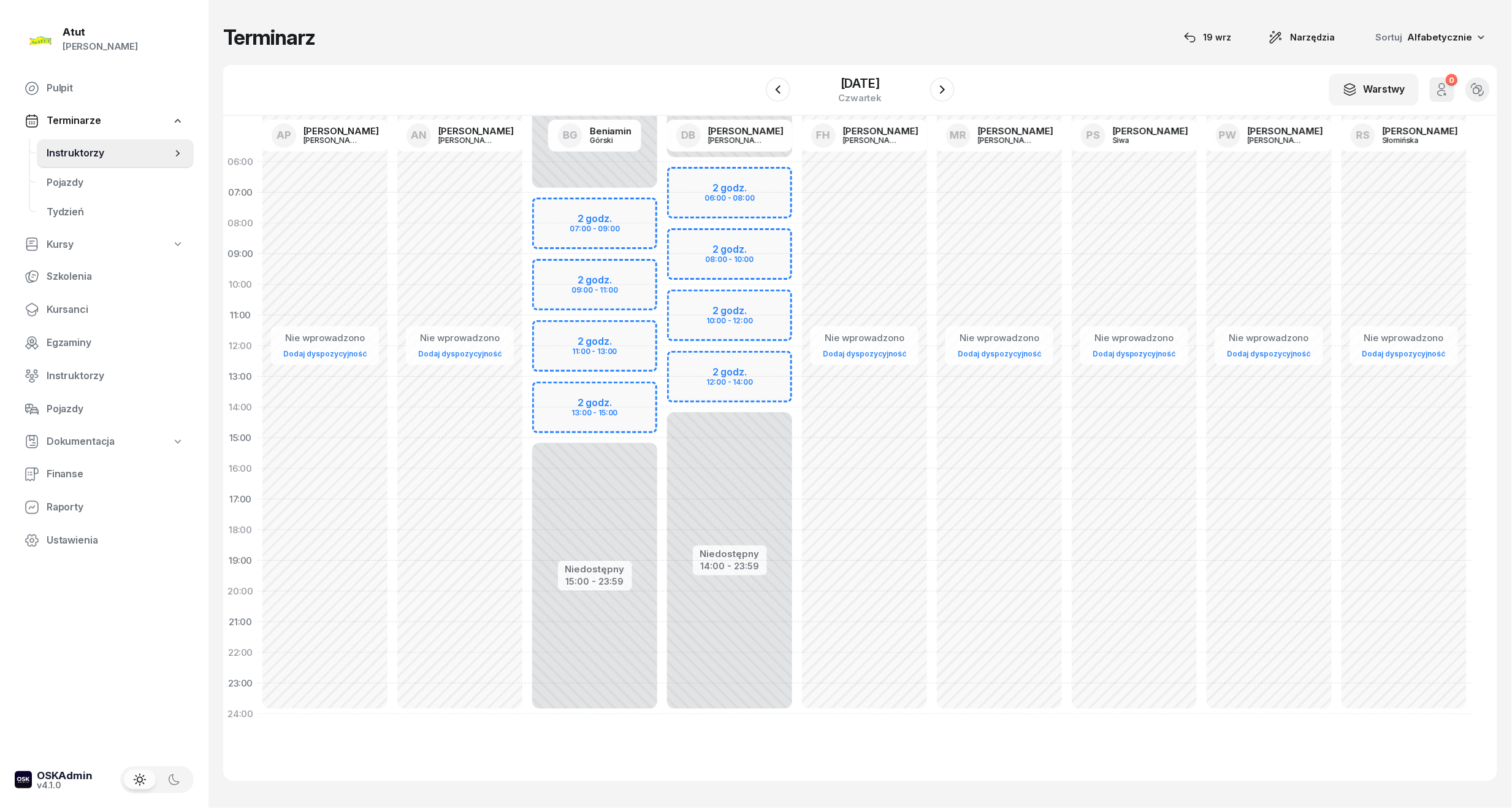
click at [756, 373] on div "Niedostępny 00:00 - 06:00 Niedostępny 14:00 - 23:59 2 godz. 06:00 - 08:00 2 god…" at bounding box center [730, 438] width 135 height 583
select select "12"
select select "14"
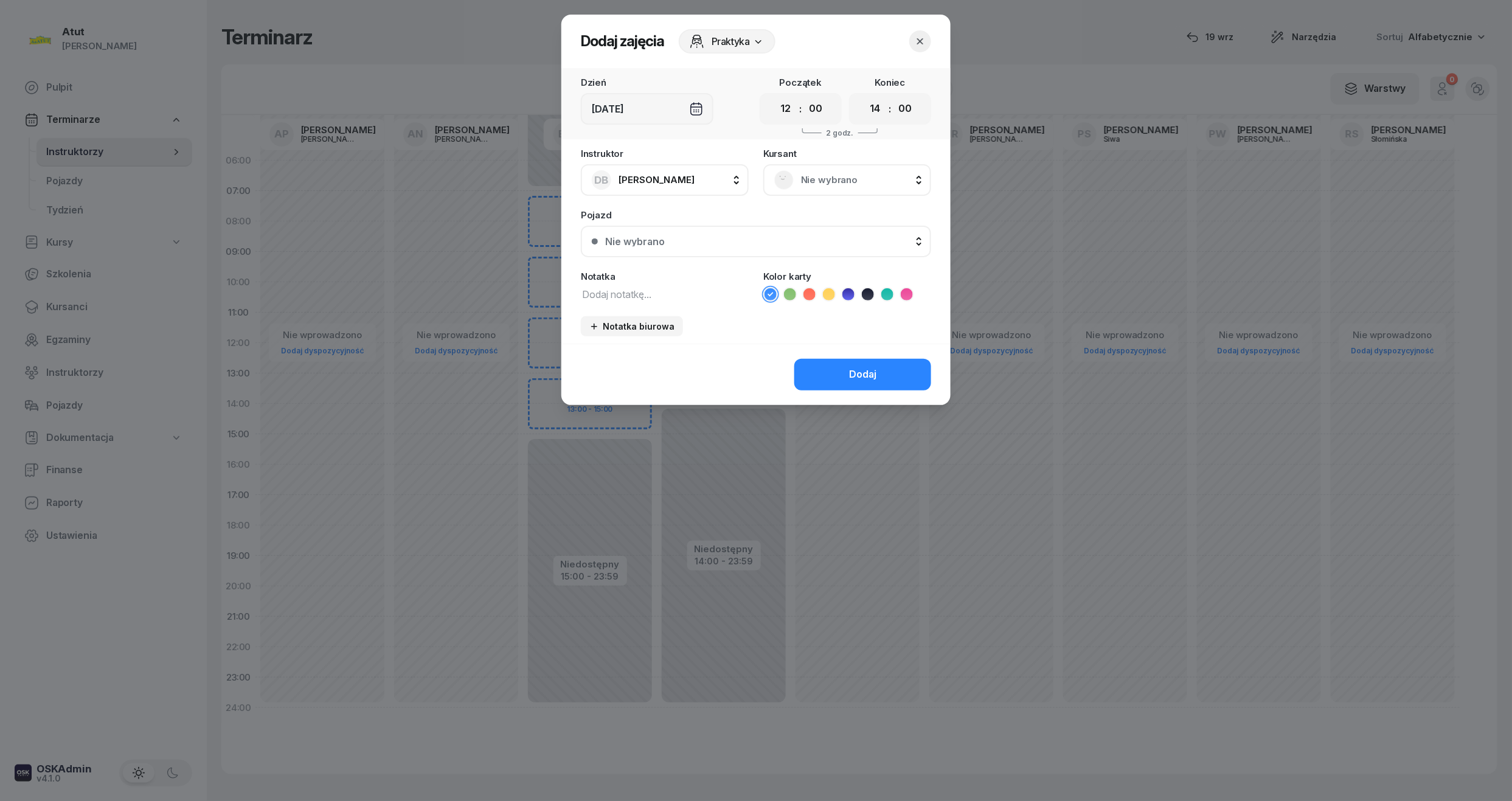
click at [915, 45] on icon "button" at bounding box center [920, 41] width 12 height 12
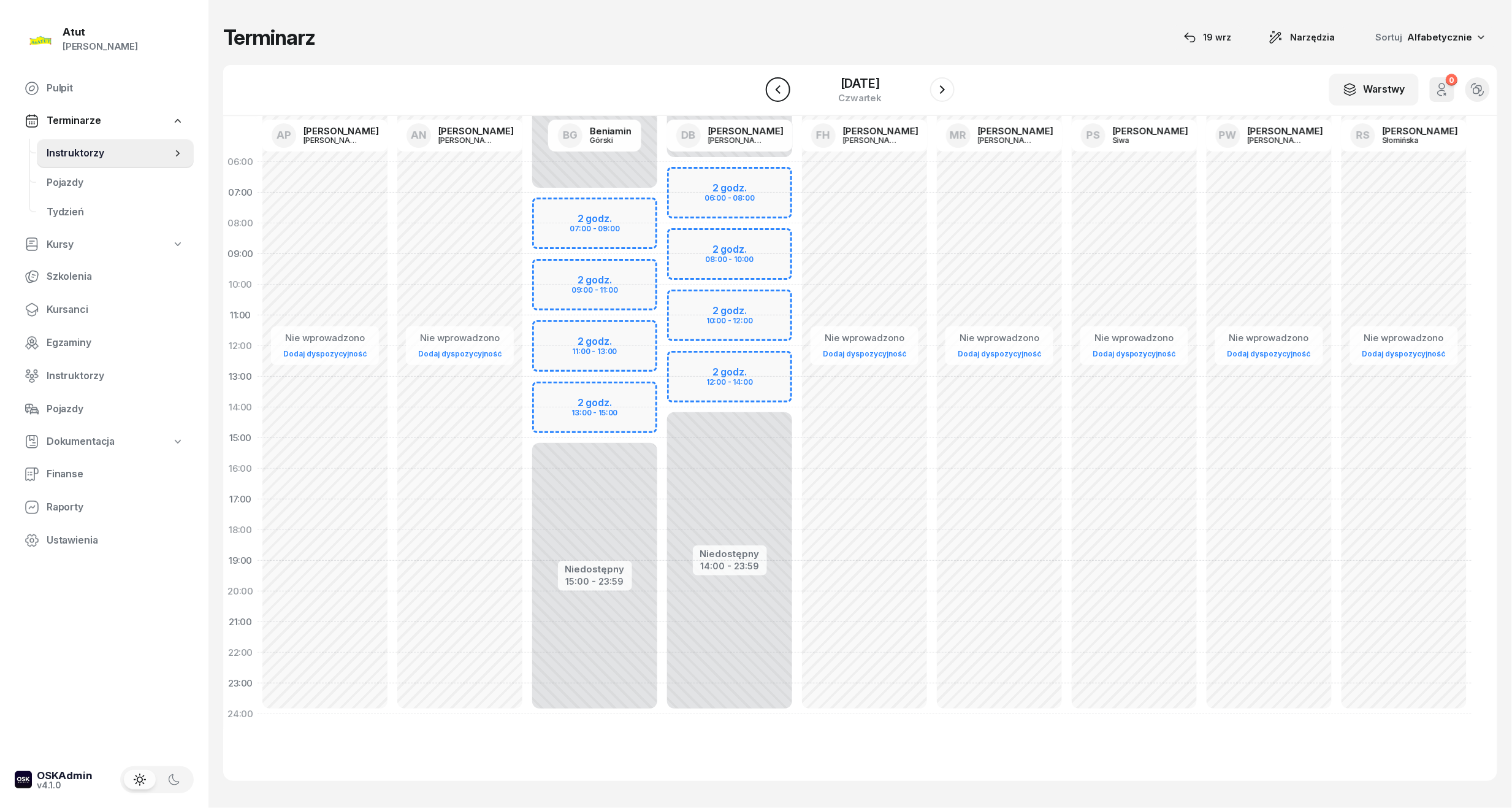
click at [780, 87] on icon "button" at bounding box center [777, 89] width 15 height 15
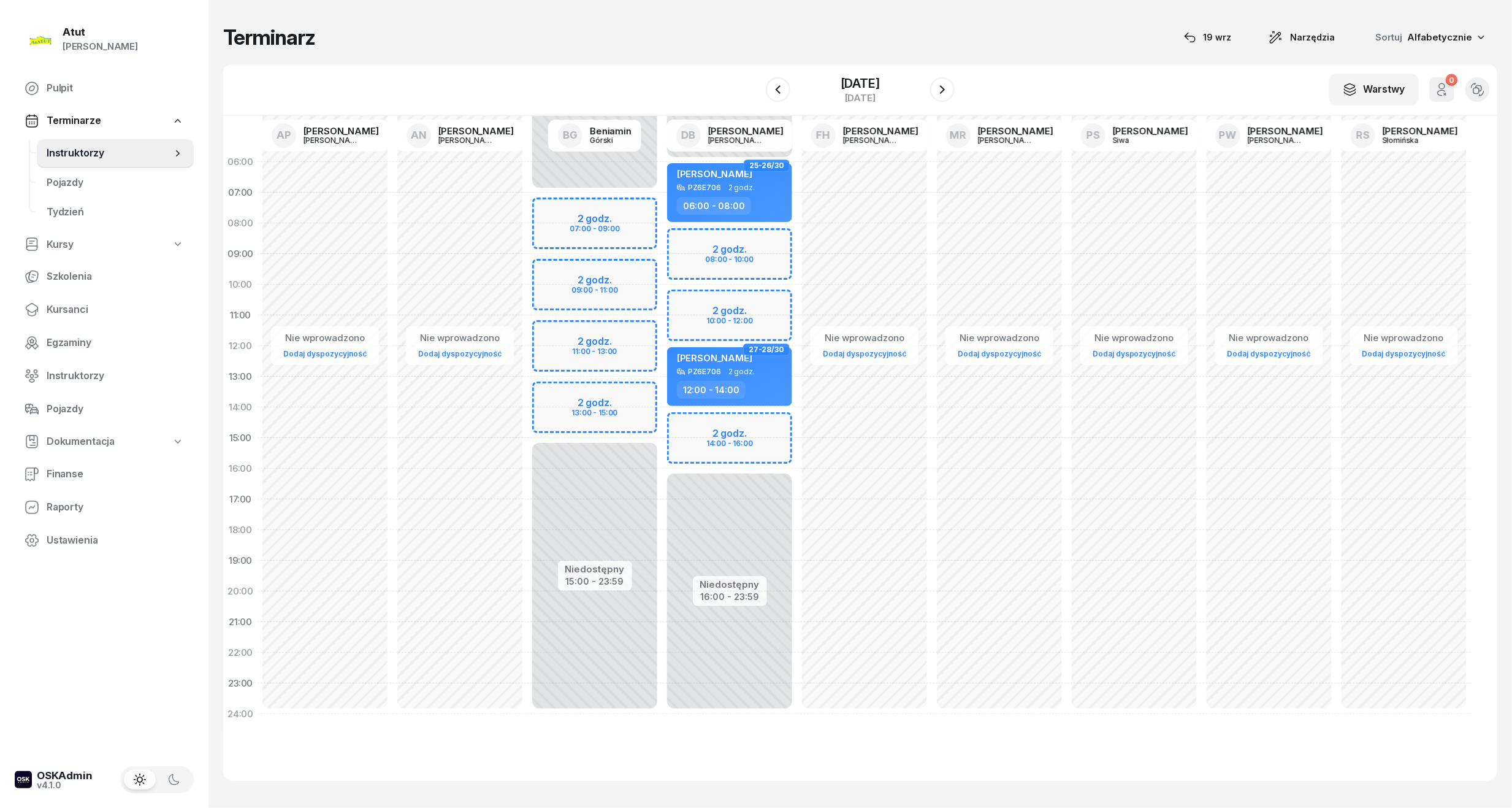
click at [726, 446] on div "Niedostępny 00:00 - 06:00 Niedostępny 16:00 - 23:59 2 godz. 08:00 - 10:00 2 god…" at bounding box center [730, 438] width 135 height 583
select select "15"
select select "17"
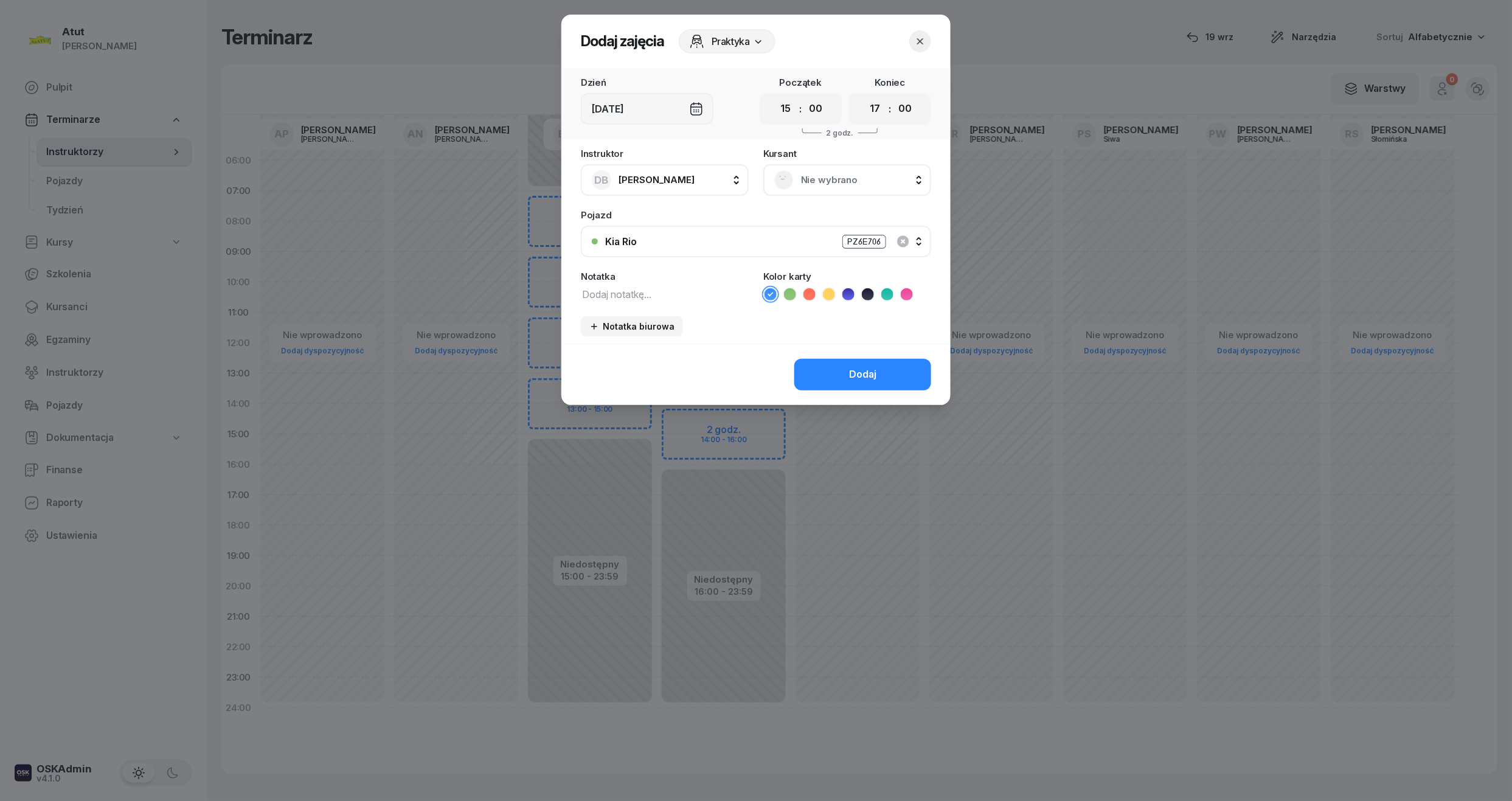
click at [801, 178] on span "Nie wybrano" at bounding box center [860, 180] width 119 height 15
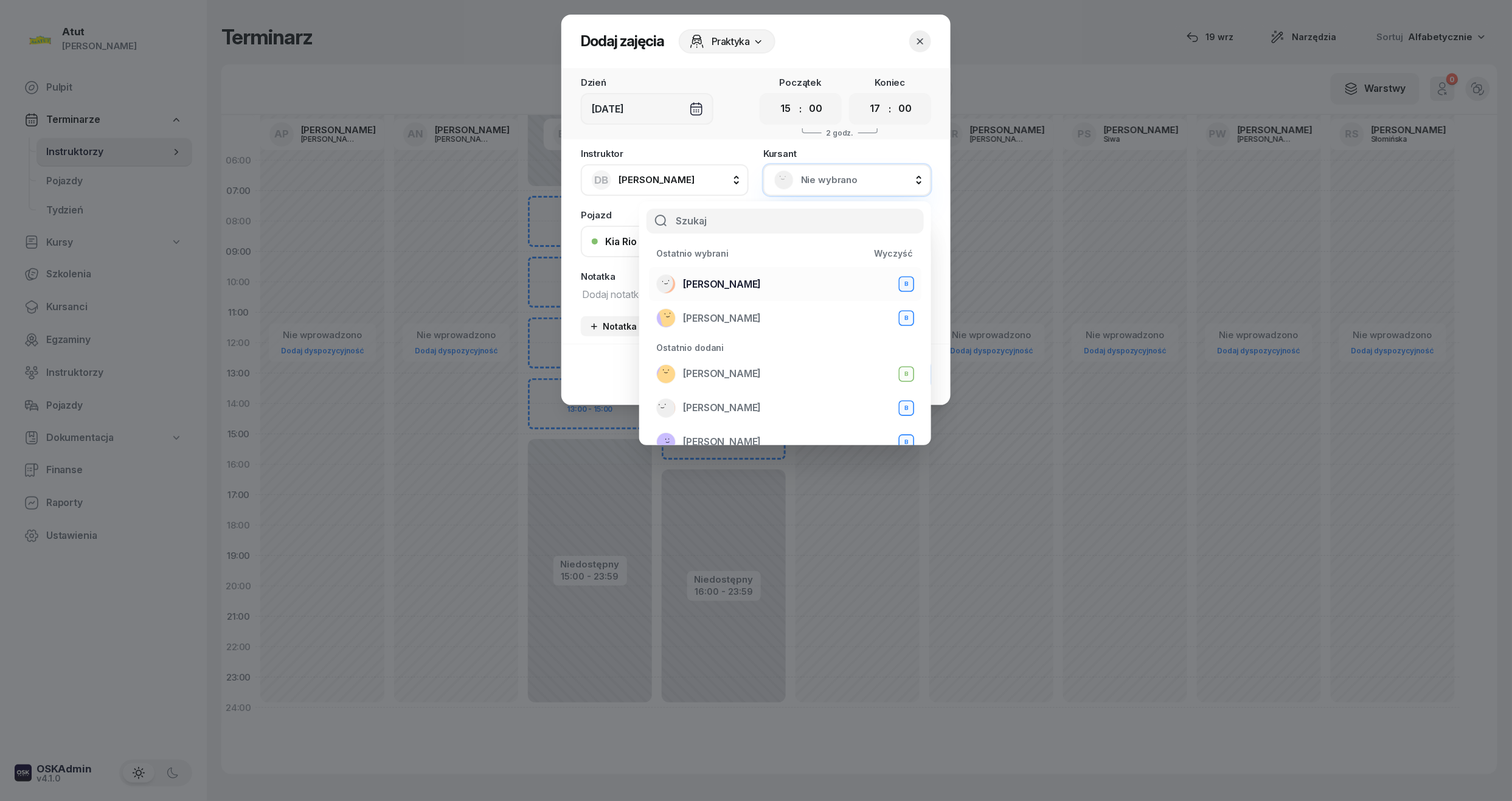
click at [725, 274] on div "Mateusz Szamborski B" at bounding box center [785, 284] width 258 height 20
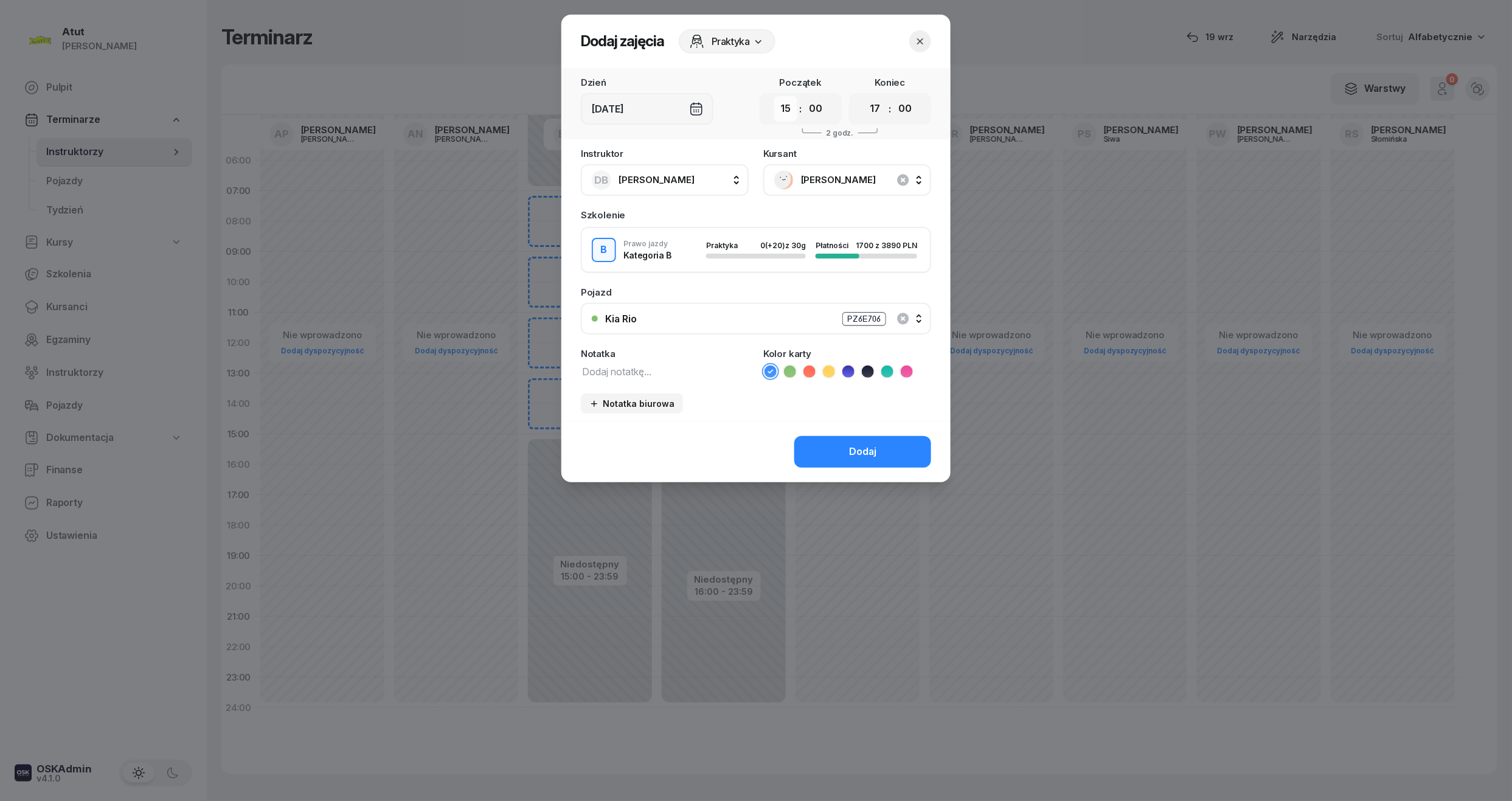
drag, startPoint x: 776, startPoint y: 108, endPoint x: 784, endPoint y: 119, distance: 13.6
click at [776, 108] on select "00 01 02 03 04 05 06 07 08 09 10 11 12 13 14 15 16 17 18 19 20 21 22 23" at bounding box center [786, 109] width 23 height 26
select select "14"
click at [774, 96] on select "00 01 02 03 04 05 06 07 08 09 10 11 12 13 14 15 16 17 18 19 20 21 22 23" at bounding box center [786, 109] width 23 height 26
drag, startPoint x: 876, startPoint y: 107, endPoint x: 878, endPoint y: 122, distance: 15.1
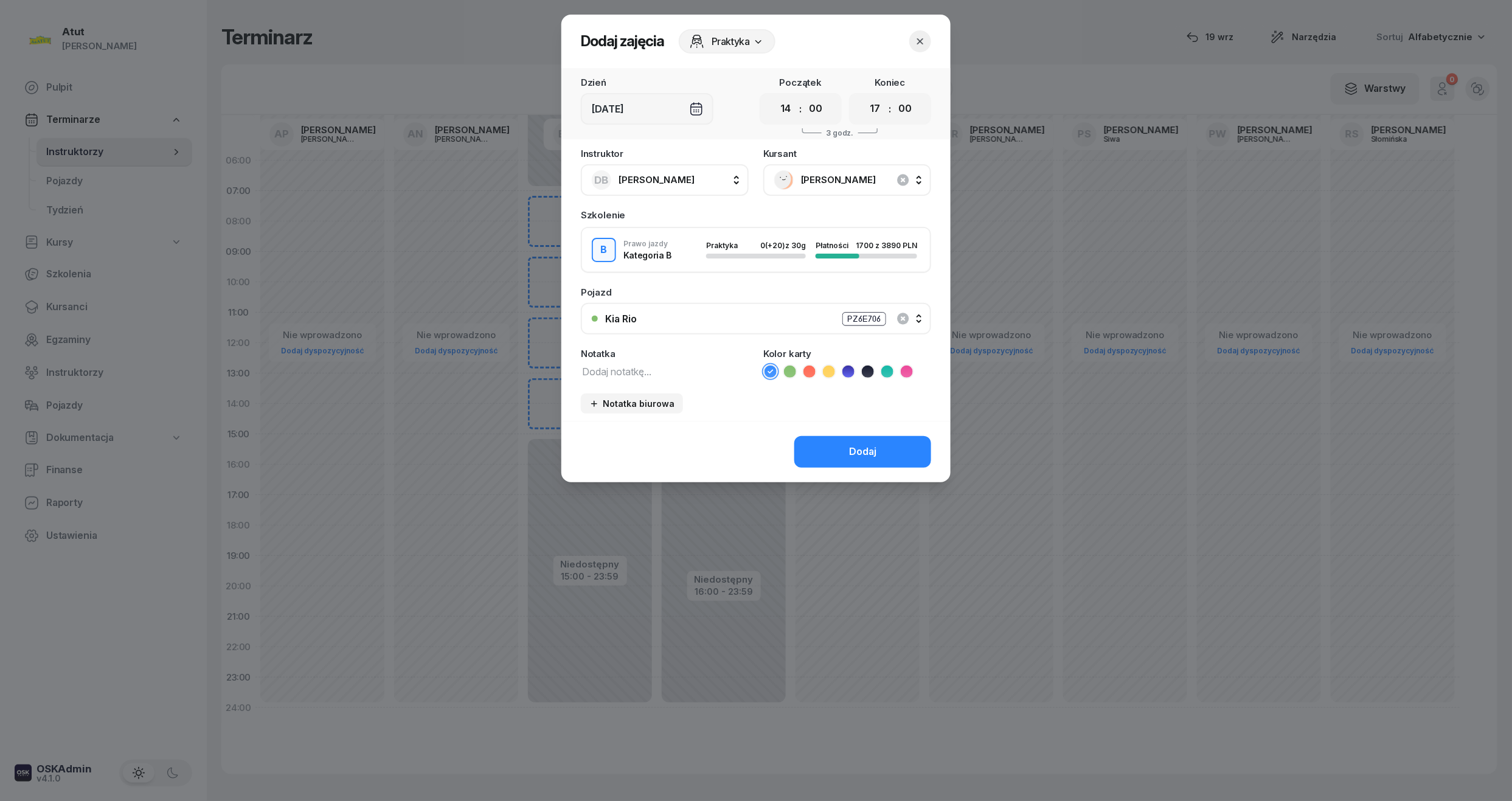
click at [876, 107] on select "00 01 02 03 04 05 06 07 08 09 10 11 12 13 14 15 16 17 18 19 20 21 22 23" at bounding box center [875, 109] width 23 height 26
select select "16"
click at [864, 96] on select "00 01 02 03 04 05 06 07 08 09 10 11 12 13 14 15 16 17 18 19 20 21 22 23" at bounding box center [875, 109] width 23 height 26
click at [867, 458] on button "Dodaj" at bounding box center [862, 451] width 137 height 32
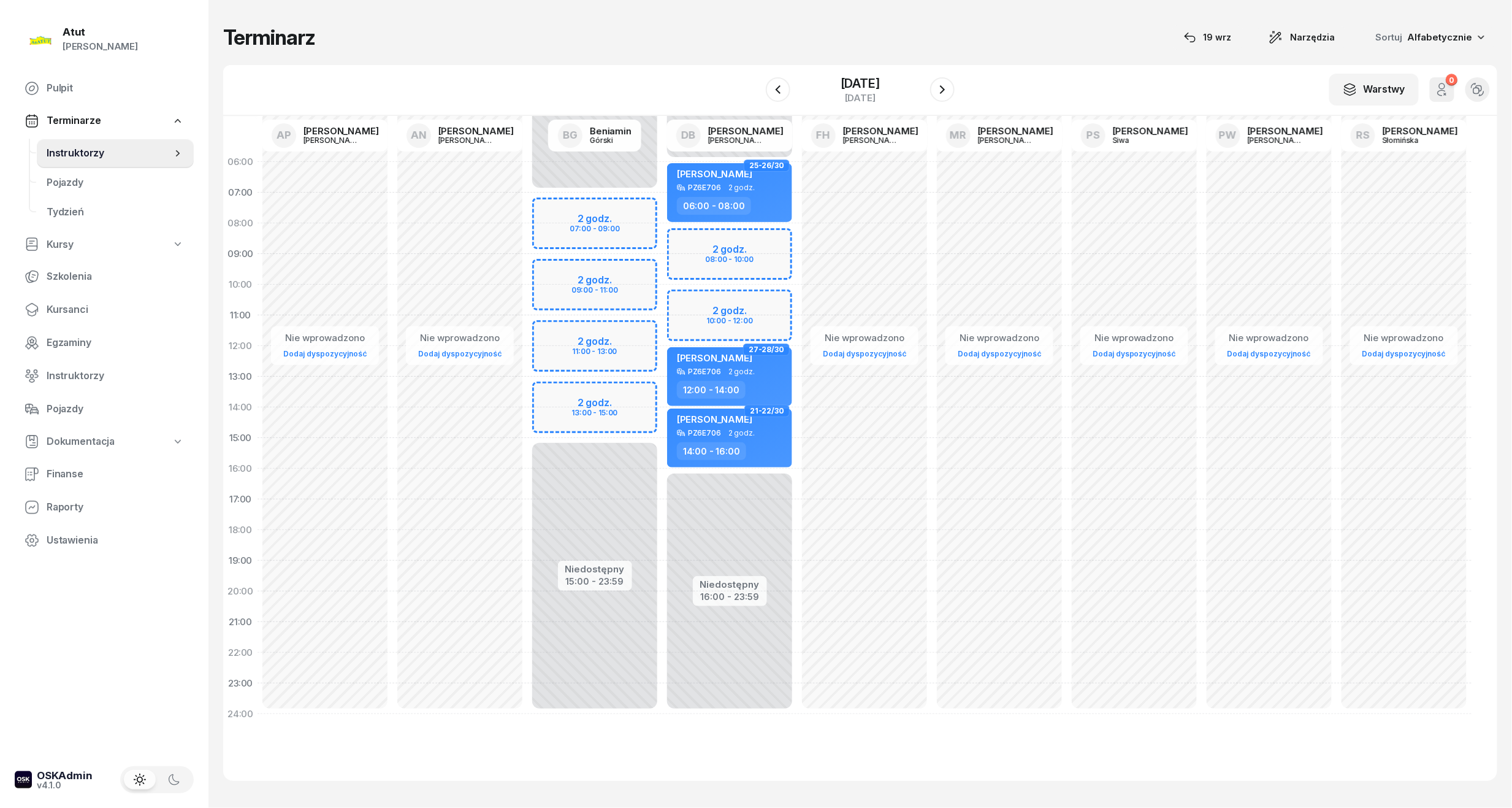
click at [958, 80] on div "W Wybierz AP Adam Pytlak AN Artur Nowakowski BG Beniamin Górski DB Dariusz Bańk…" at bounding box center [860, 90] width 1274 height 51
click at [940, 94] on icon "button" at bounding box center [942, 89] width 15 height 15
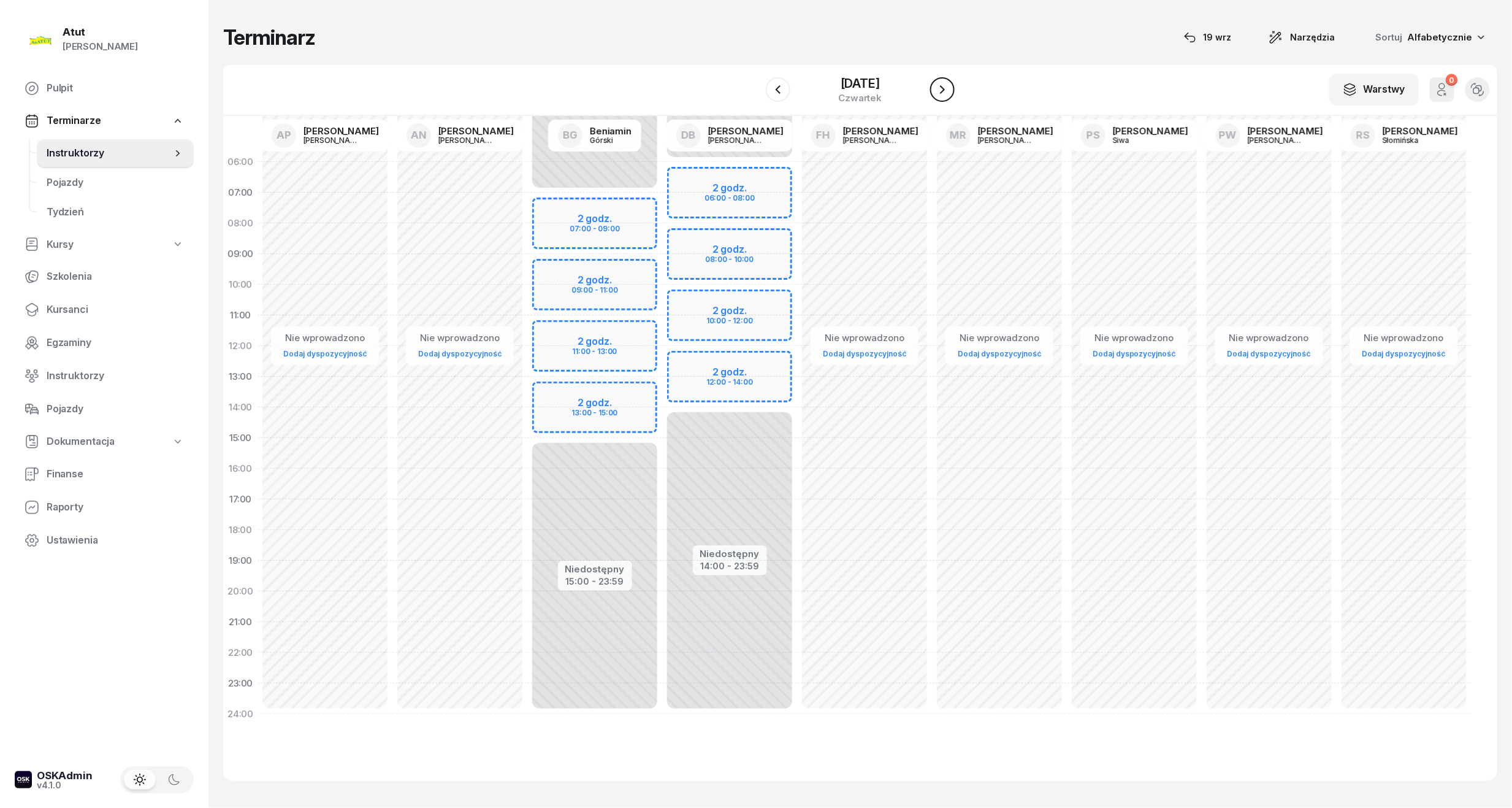
click at [940, 94] on icon "button" at bounding box center [942, 89] width 15 height 15
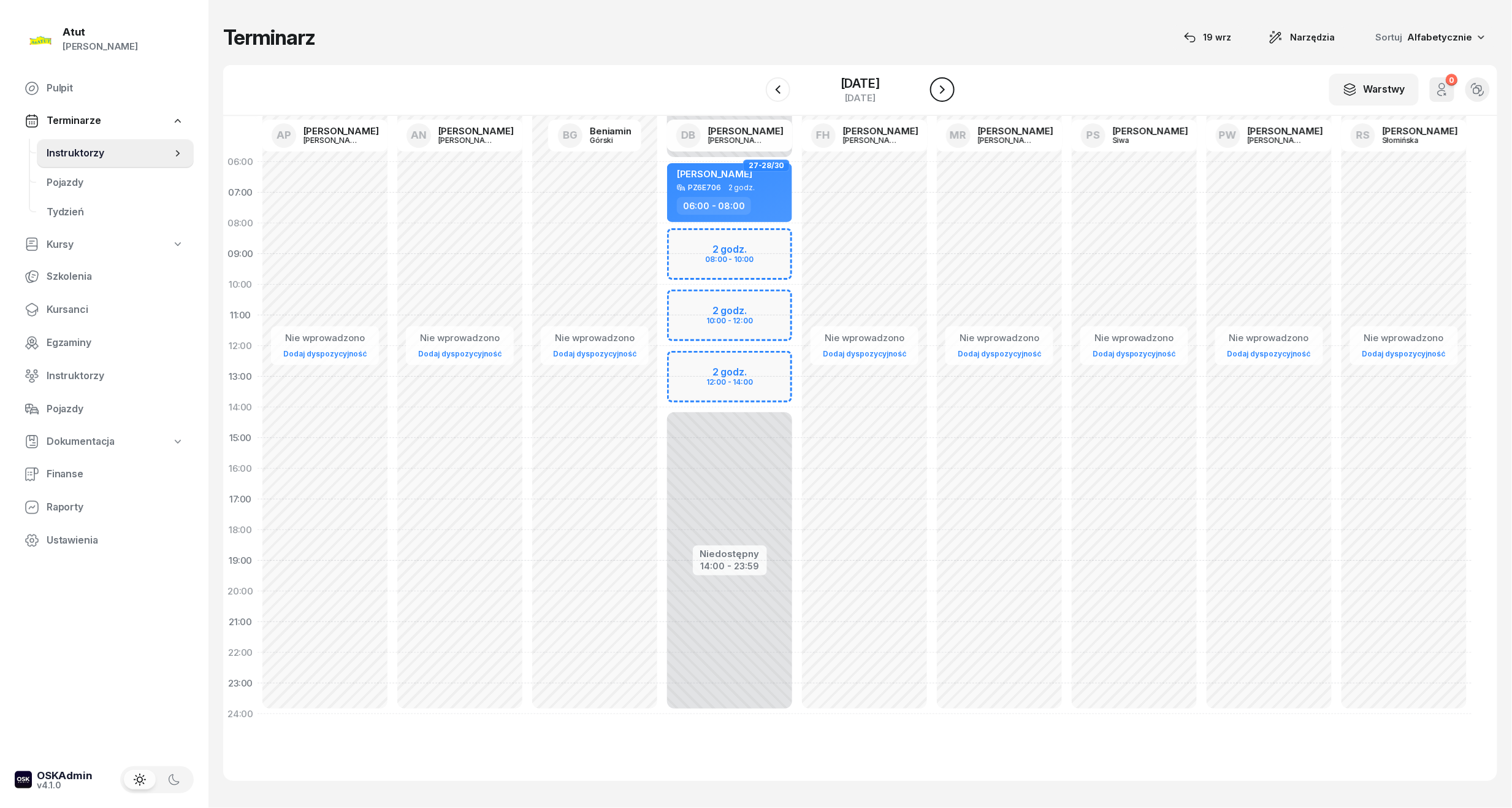
click at [940, 87] on icon "button" at bounding box center [942, 89] width 15 height 15
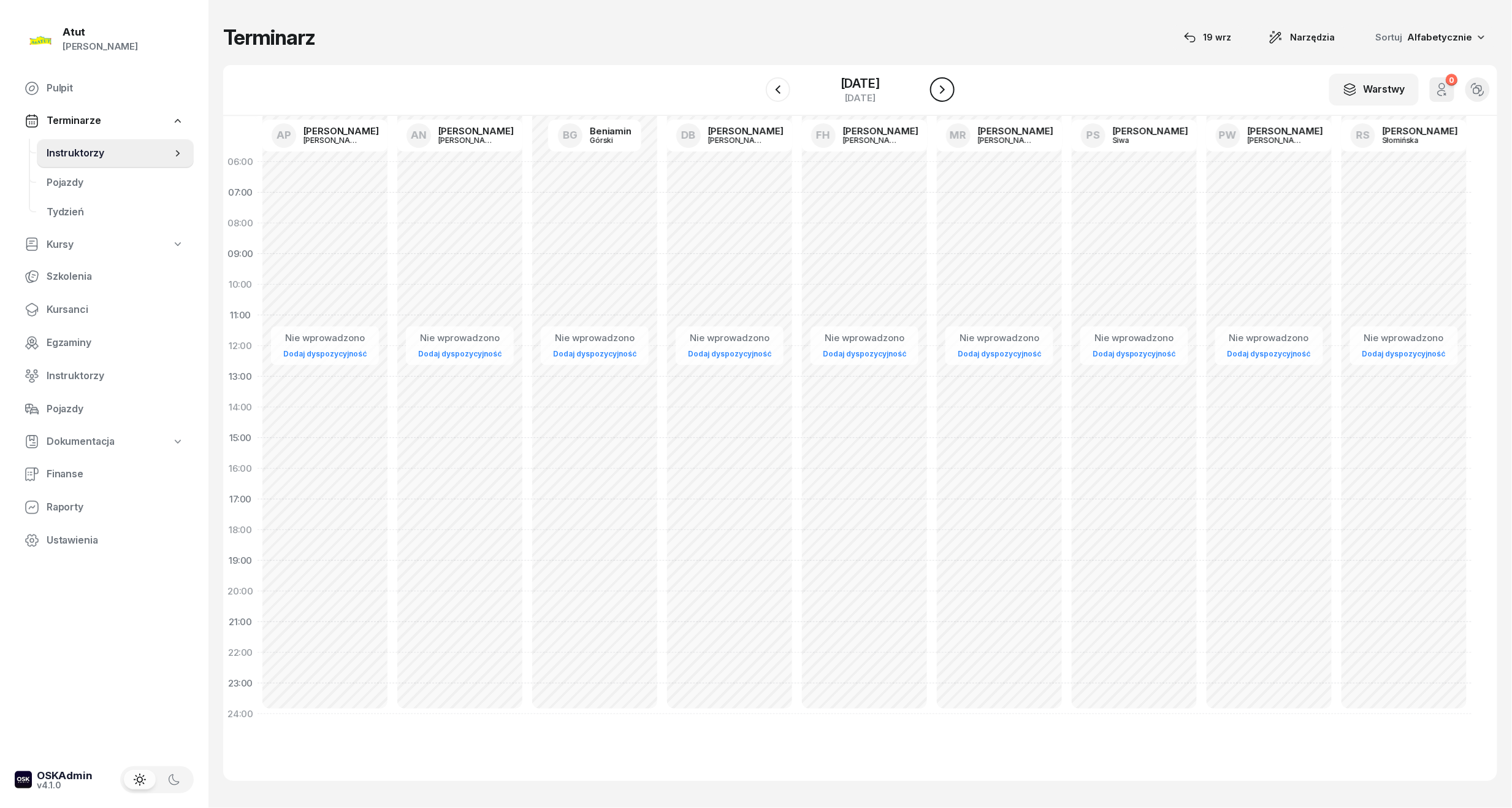
click at [945, 89] on icon "button" at bounding box center [942, 89] width 15 height 15
click at [879, 81] on div "14 grudnia 2025" at bounding box center [860, 83] width 39 height 12
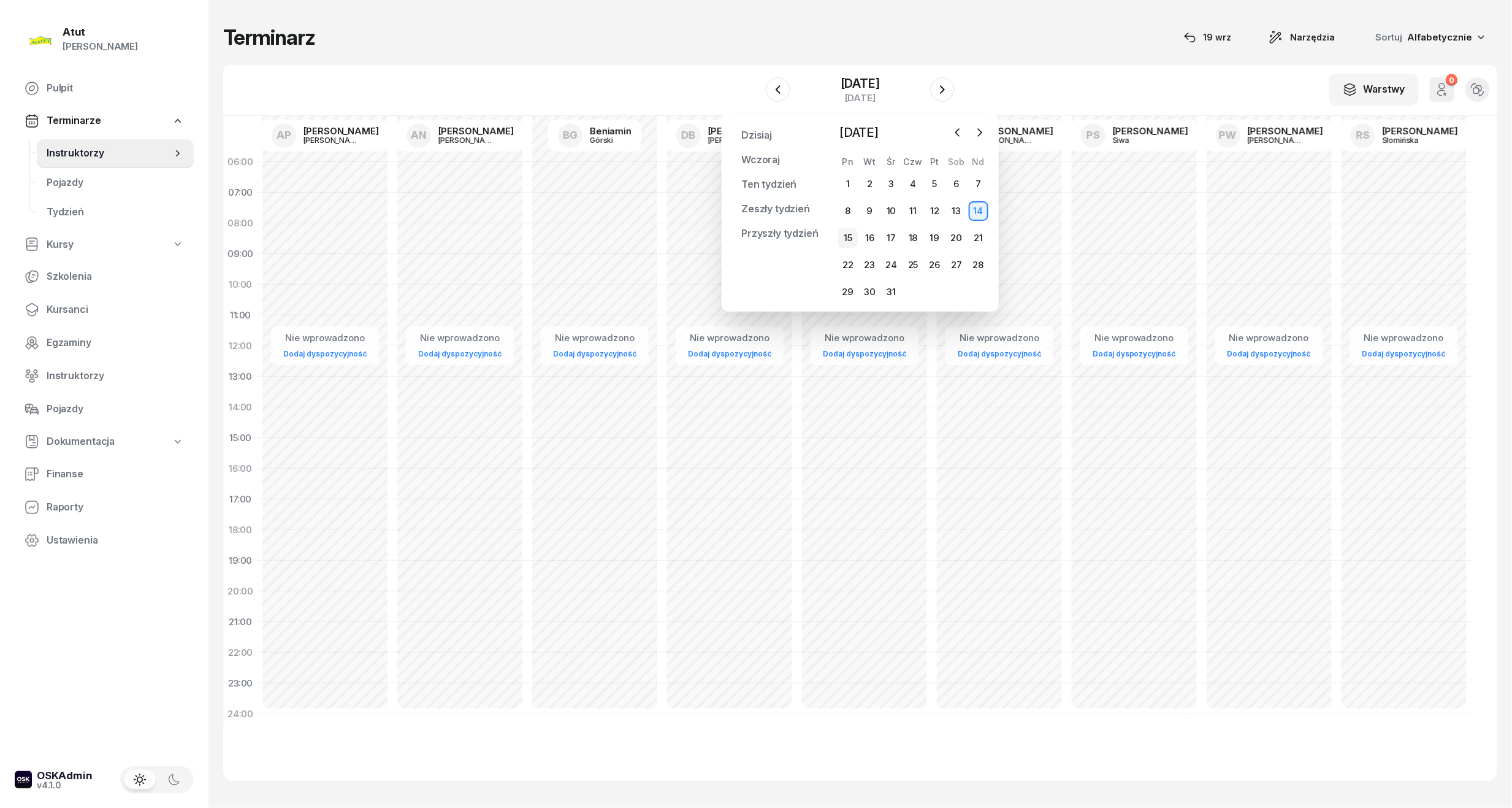
click at [848, 244] on div "15" at bounding box center [847, 238] width 20 height 20
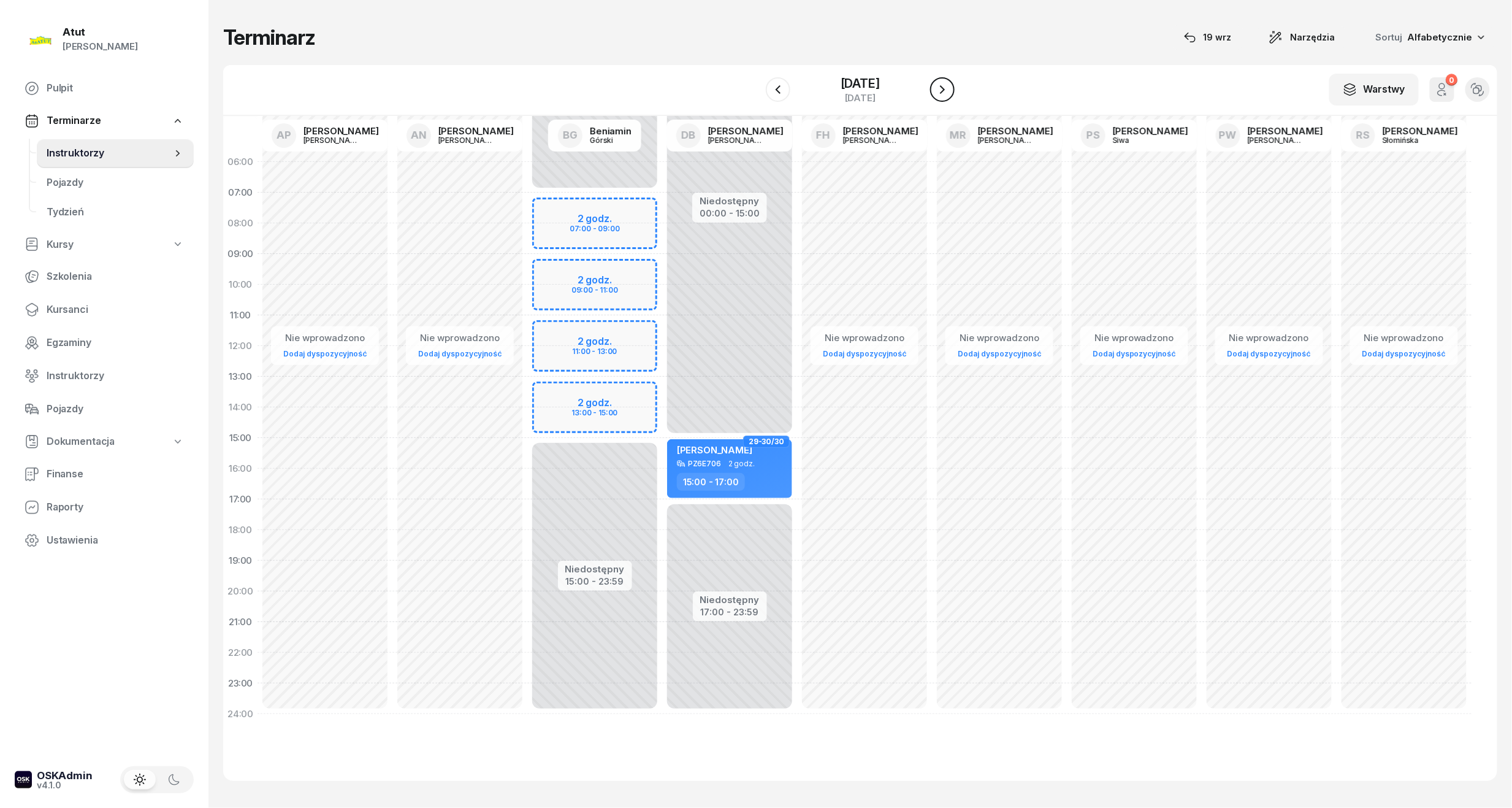
click at [950, 86] on button "button" at bounding box center [942, 89] width 24 height 24
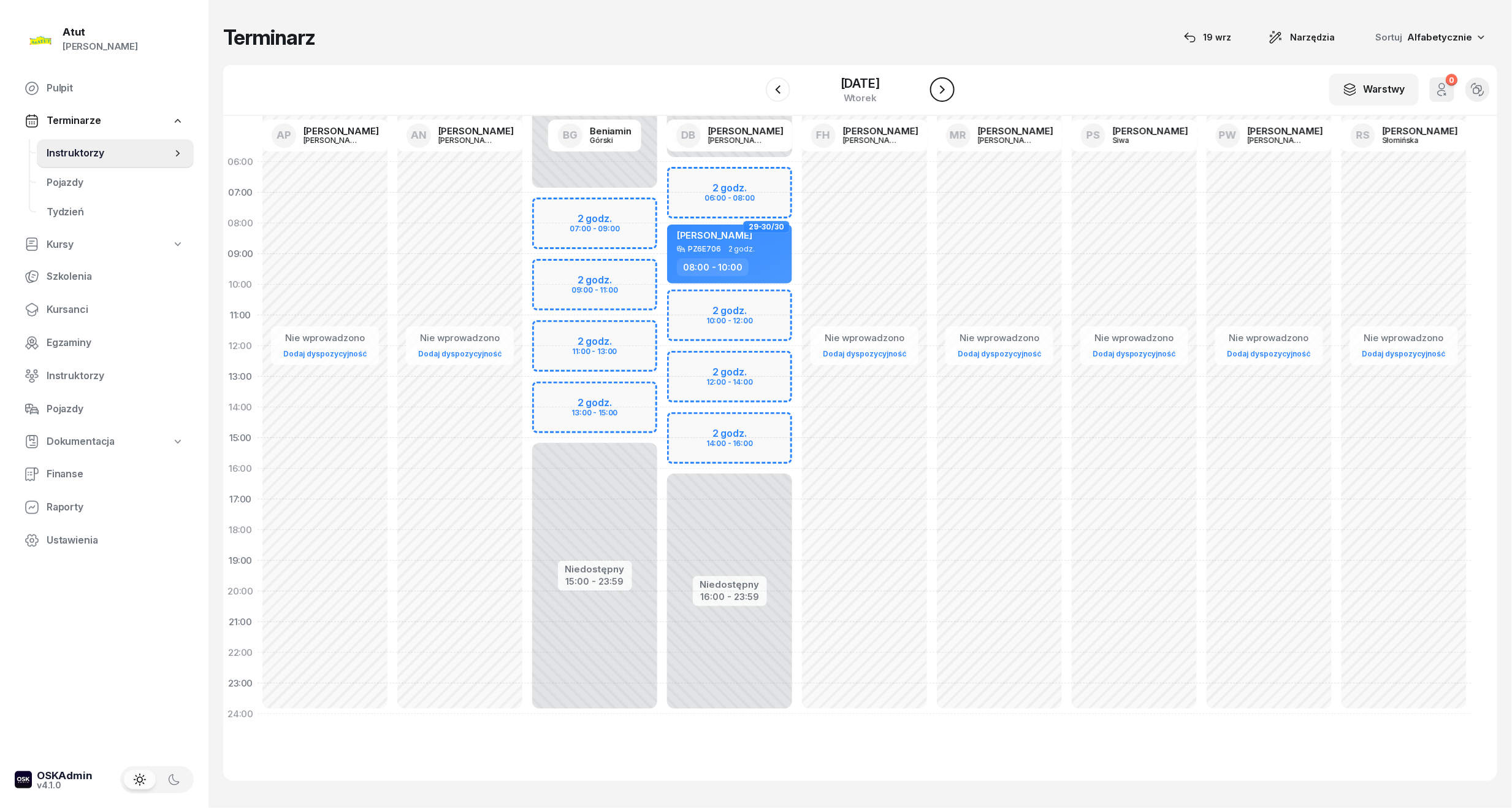
click at [950, 86] on button "button" at bounding box center [942, 89] width 24 height 24
click at [938, 79] on button "button" at bounding box center [942, 89] width 24 height 24
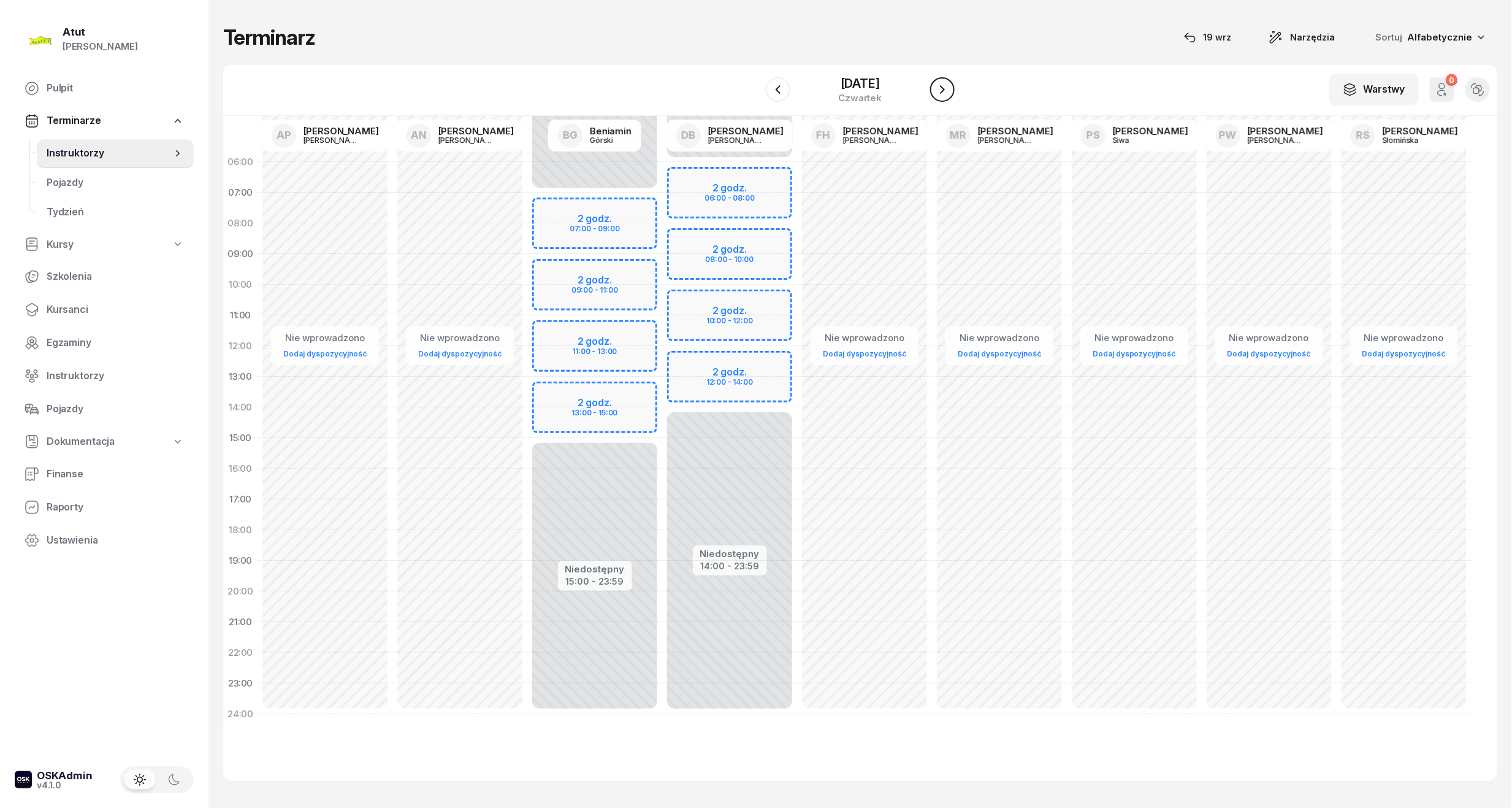
click at [938, 79] on button "button" at bounding box center [942, 89] width 24 height 24
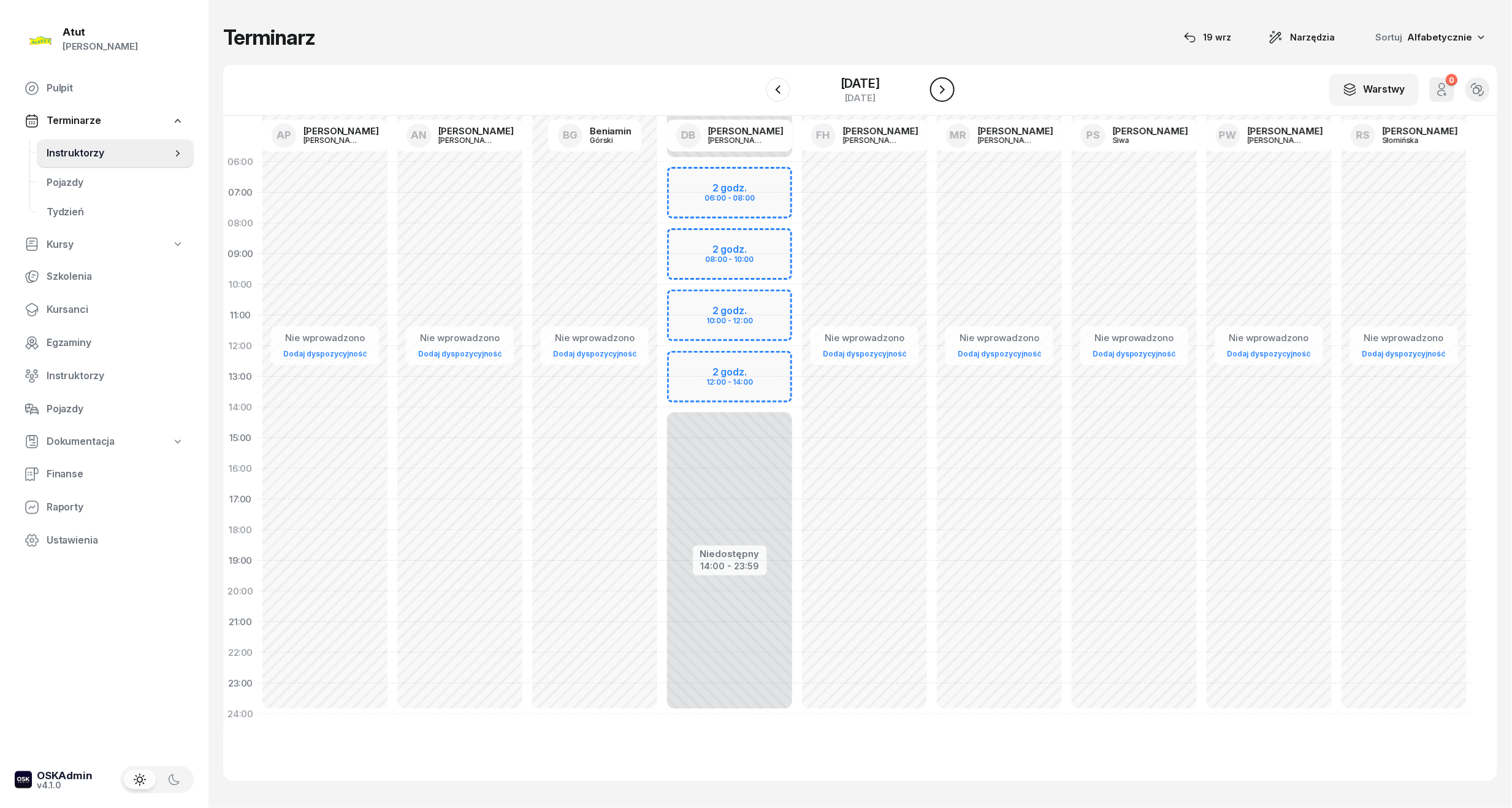
click at [938, 79] on button "button" at bounding box center [942, 89] width 24 height 24
click at [726, 248] on div "Niedostępny 00:00 - 06:00 Niedostępny 14:00 - 23:59 2 godz. 06:00 - 08:00 2 god…" at bounding box center [730, 438] width 135 height 583
select select "08"
select select "10"
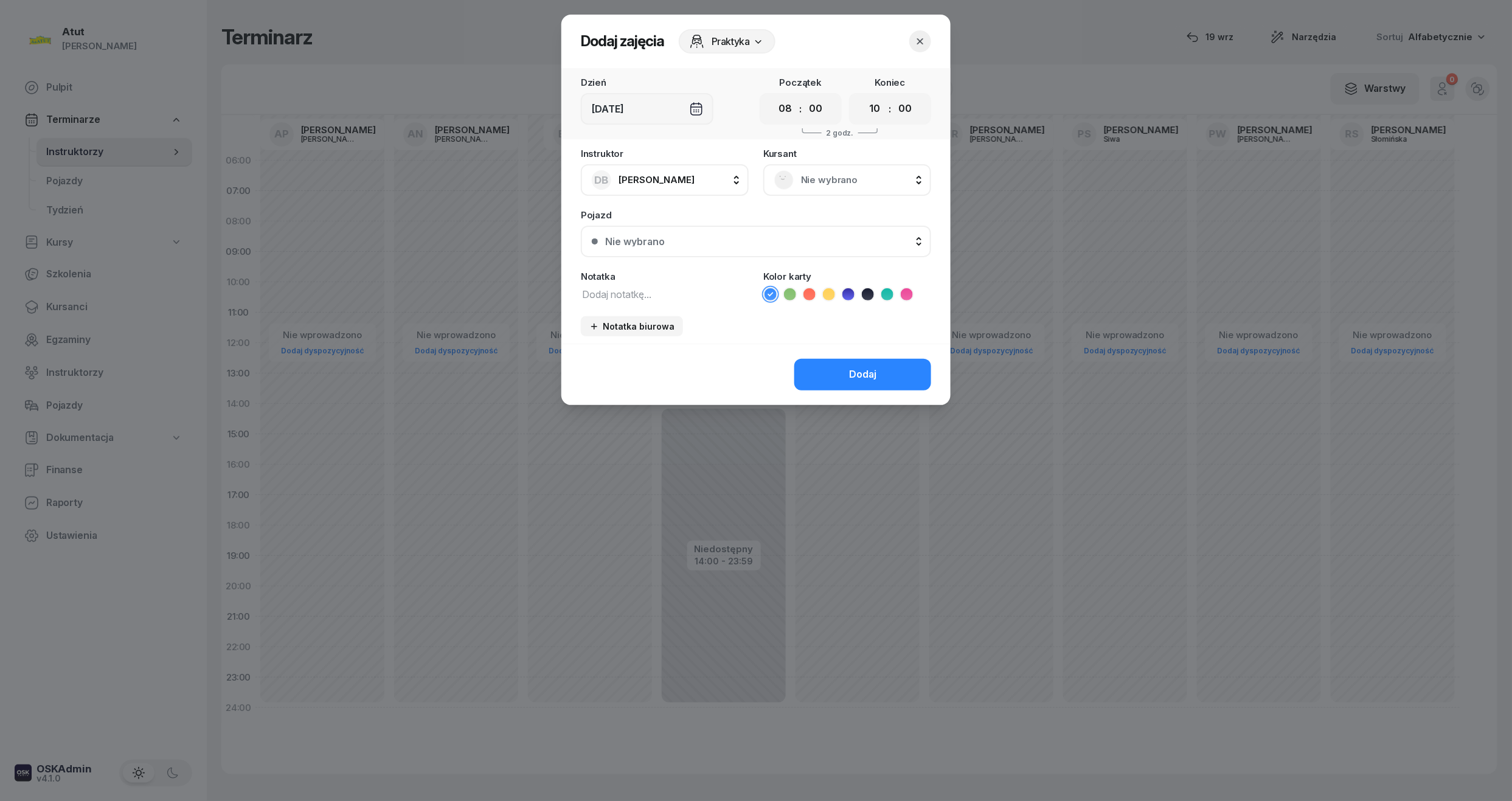
click at [830, 175] on span "Nie wybrano" at bounding box center [860, 180] width 119 height 15
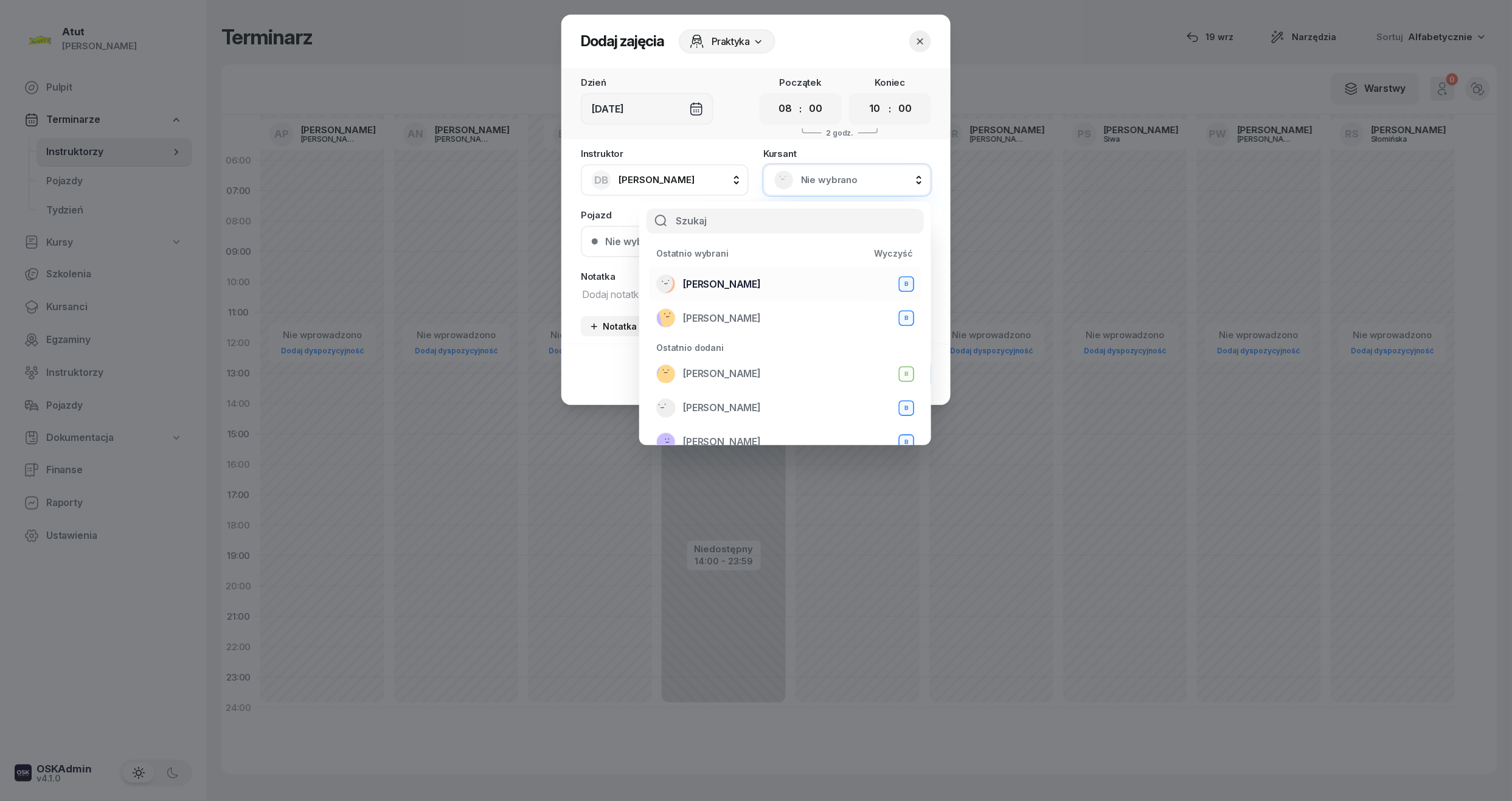
click at [735, 288] on span "Mateusz Szamborski" at bounding box center [721, 284] width 78 height 15
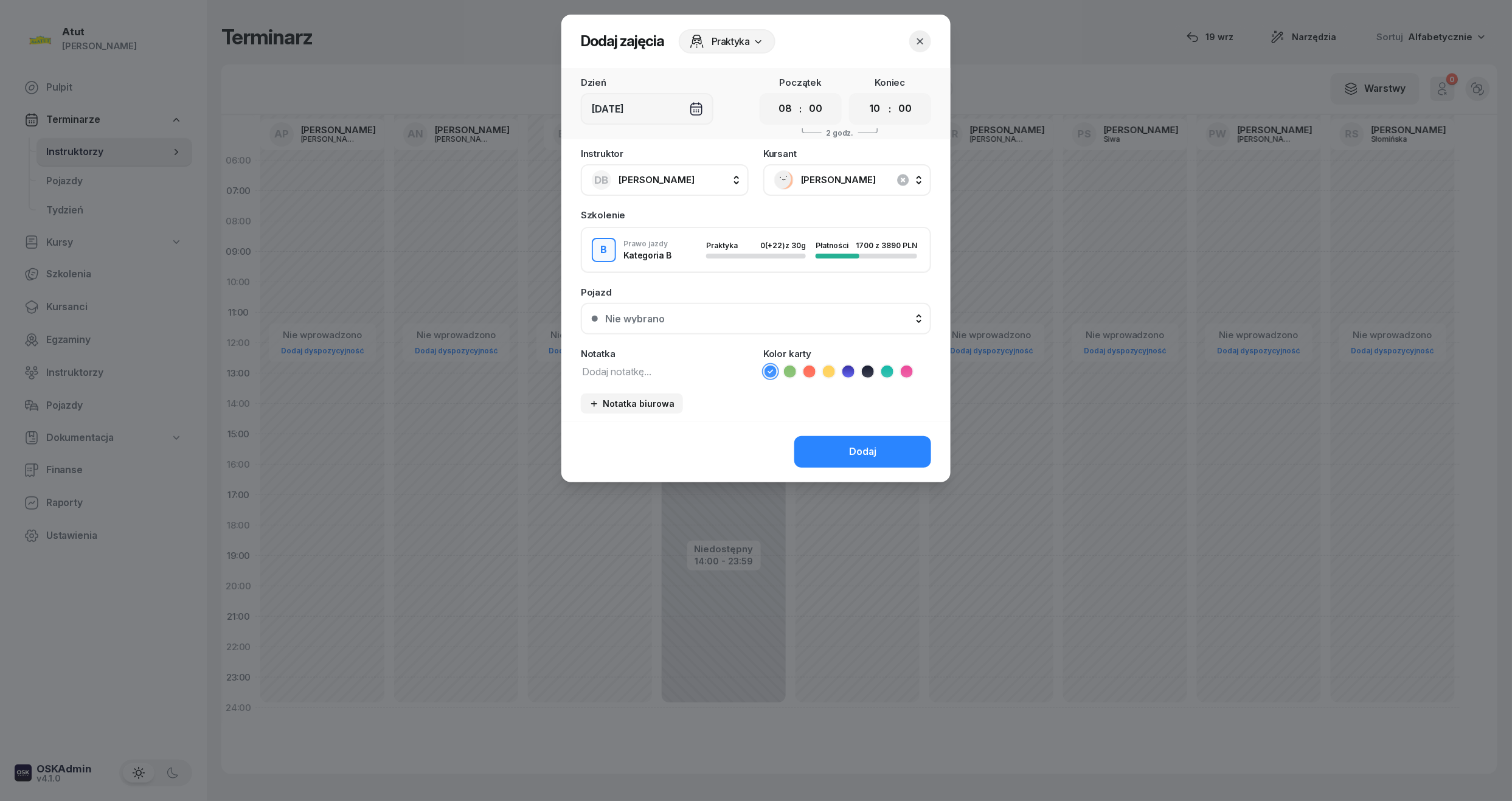
click at [635, 315] on div "Nie wybrano" at bounding box center [634, 318] width 59 height 9
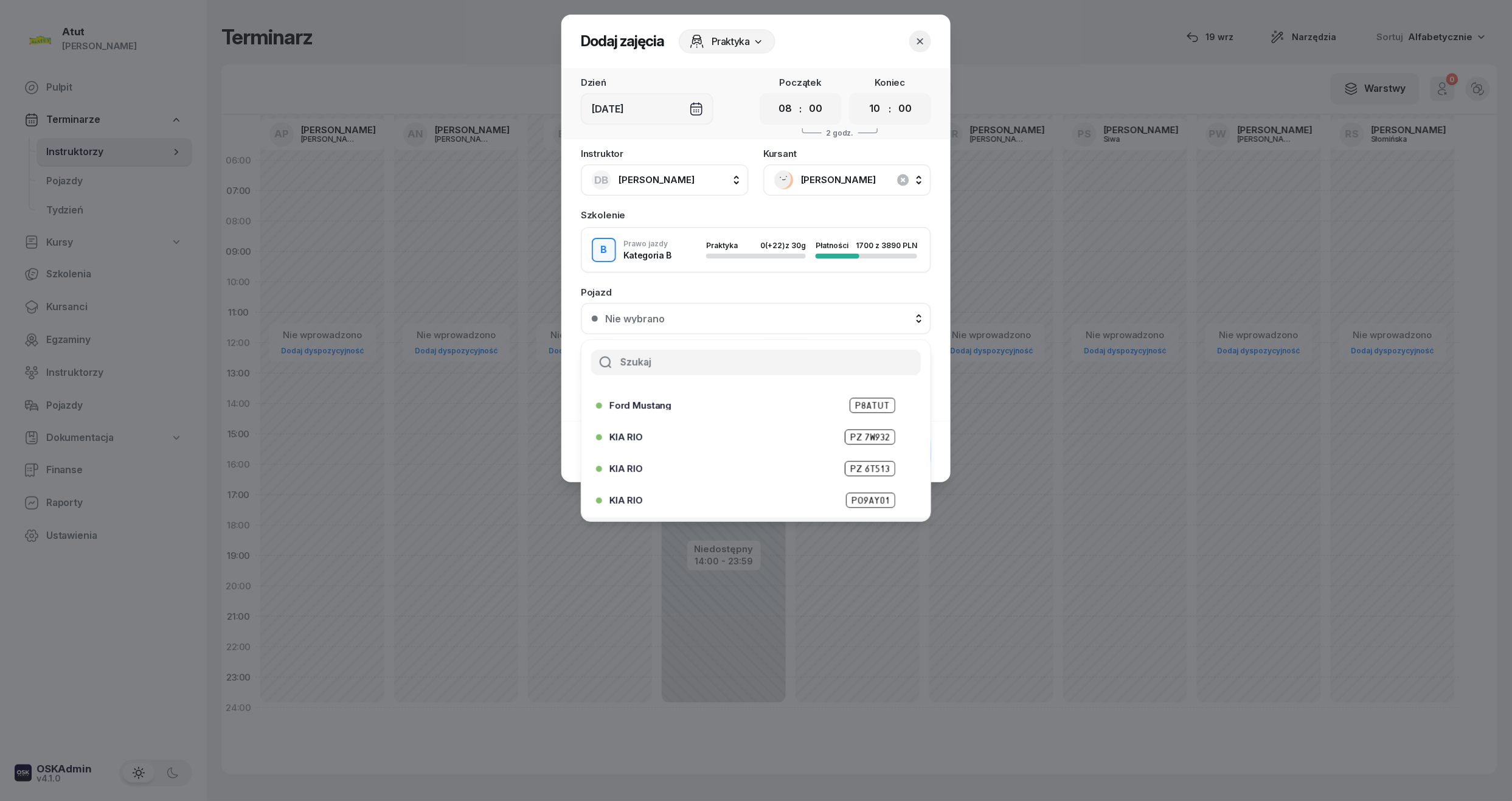
scroll to position [150, 0]
click at [872, 498] on span "PZ6E706" at bounding box center [871, 504] width 48 height 15
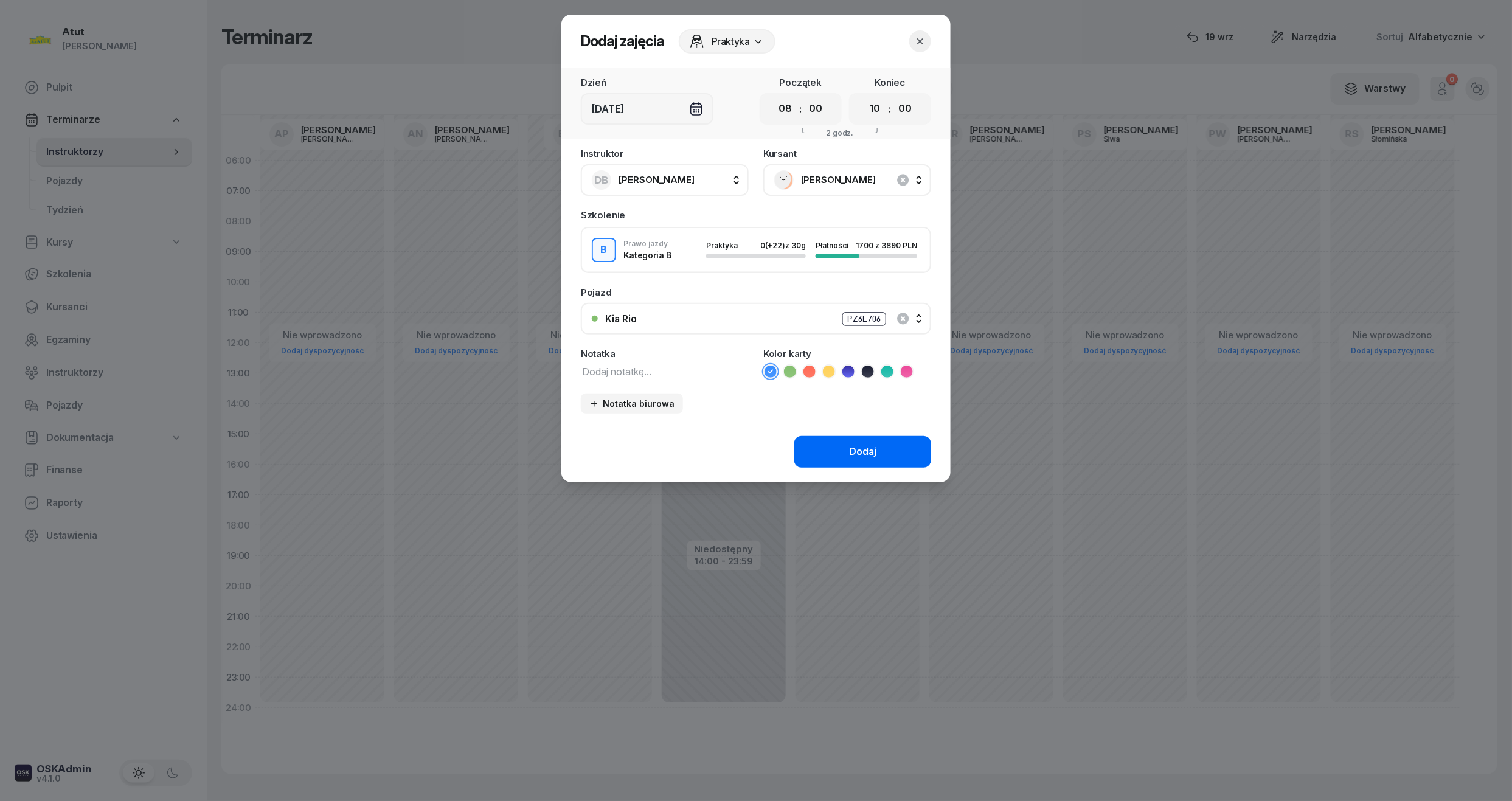
click at [876, 452] on div "Dodaj" at bounding box center [863, 451] width 28 height 15
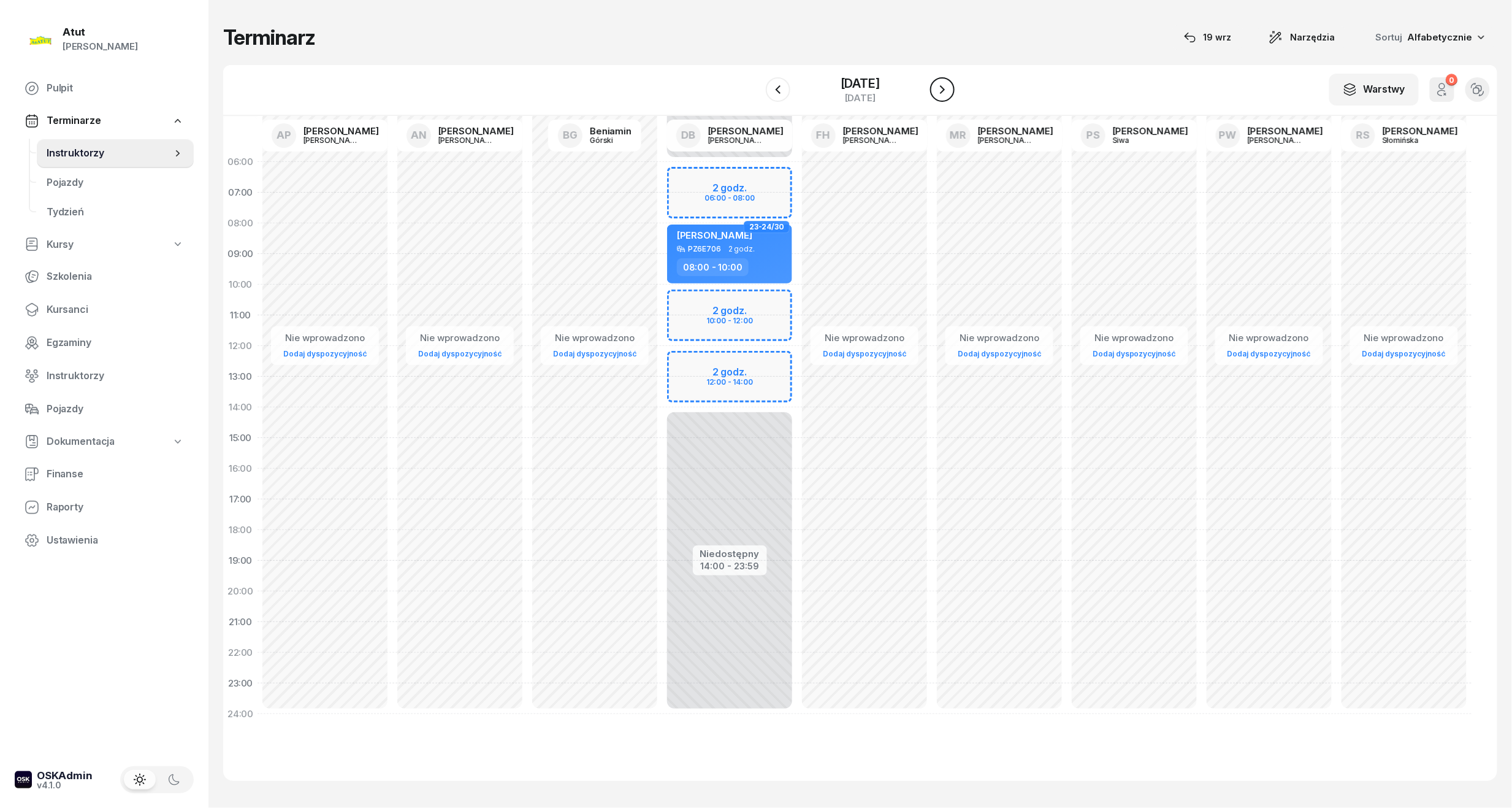
click at [939, 91] on icon "button" at bounding box center [942, 89] width 15 height 15
click at [709, 243] on div "Niedostępny 00:00 - 06:00 Niedostępny 14:00 - 23:59 2 godz. 06:00 - 08:00 2 god…" at bounding box center [730, 438] width 135 height 583
select select "08"
select select "10"
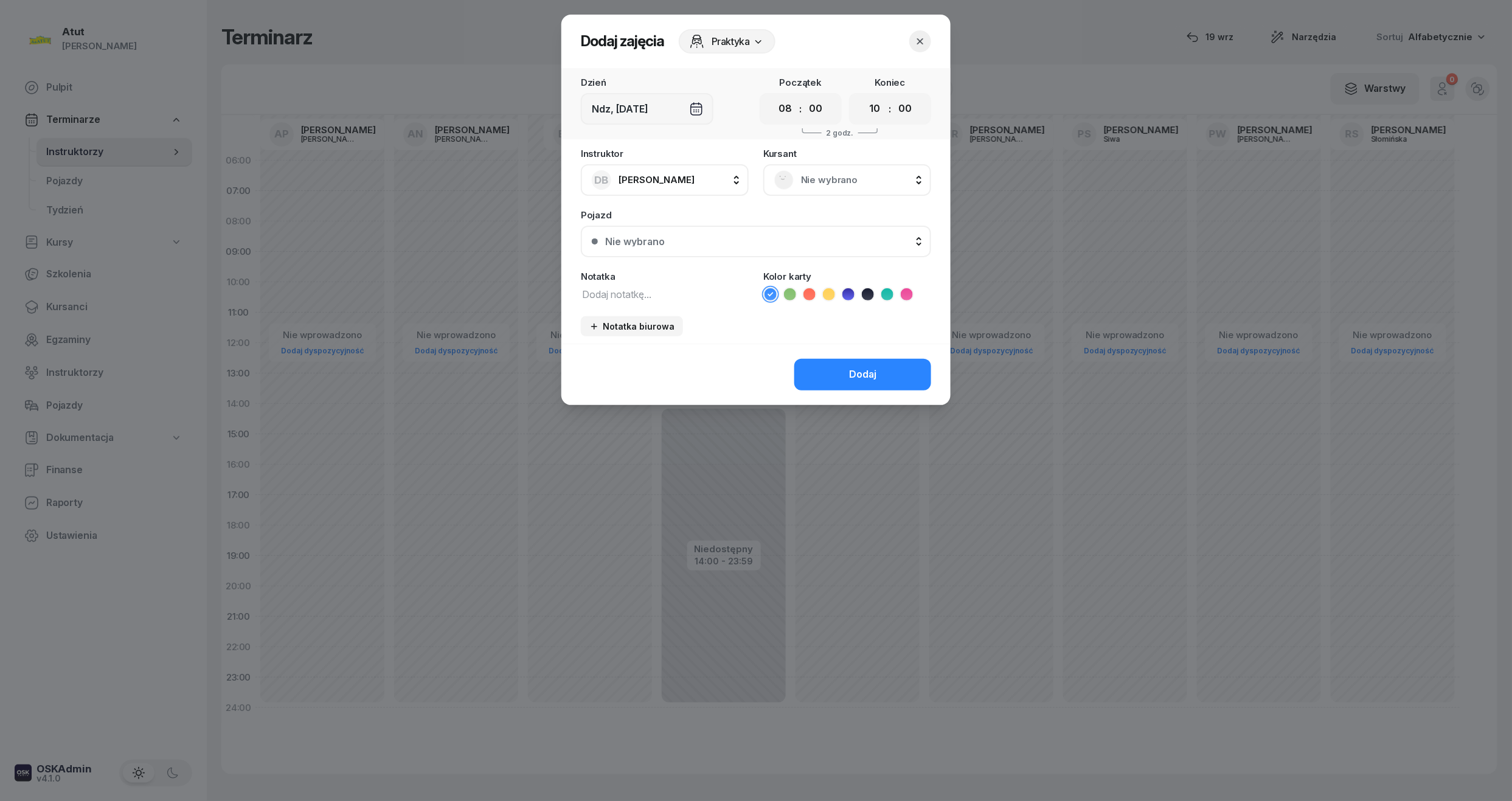
click at [804, 170] on div "Nie wybrano" at bounding box center [848, 180] width 146 height 20
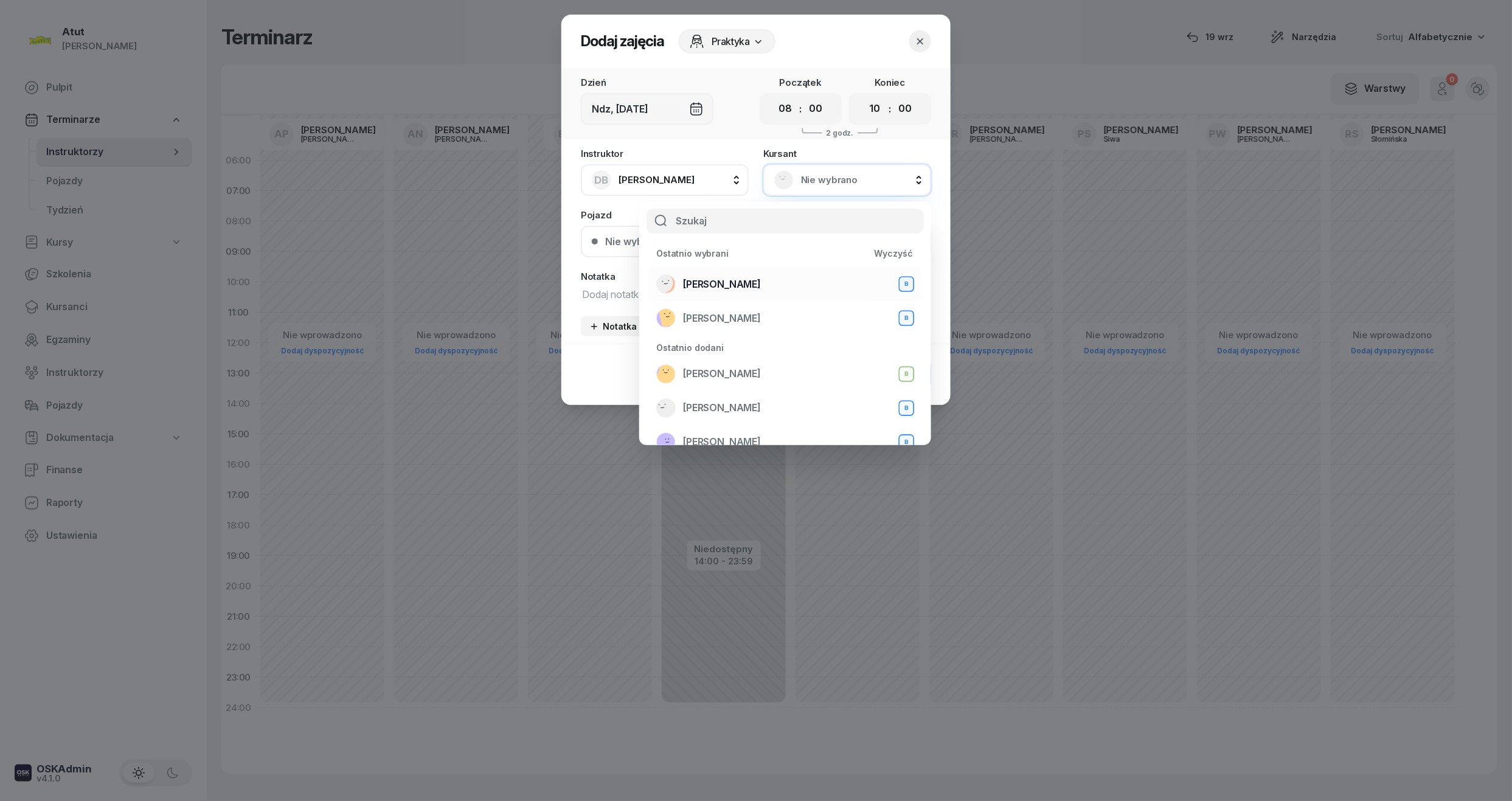
click at [736, 274] on div "Mateusz Szamborski B" at bounding box center [785, 284] width 258 height 20
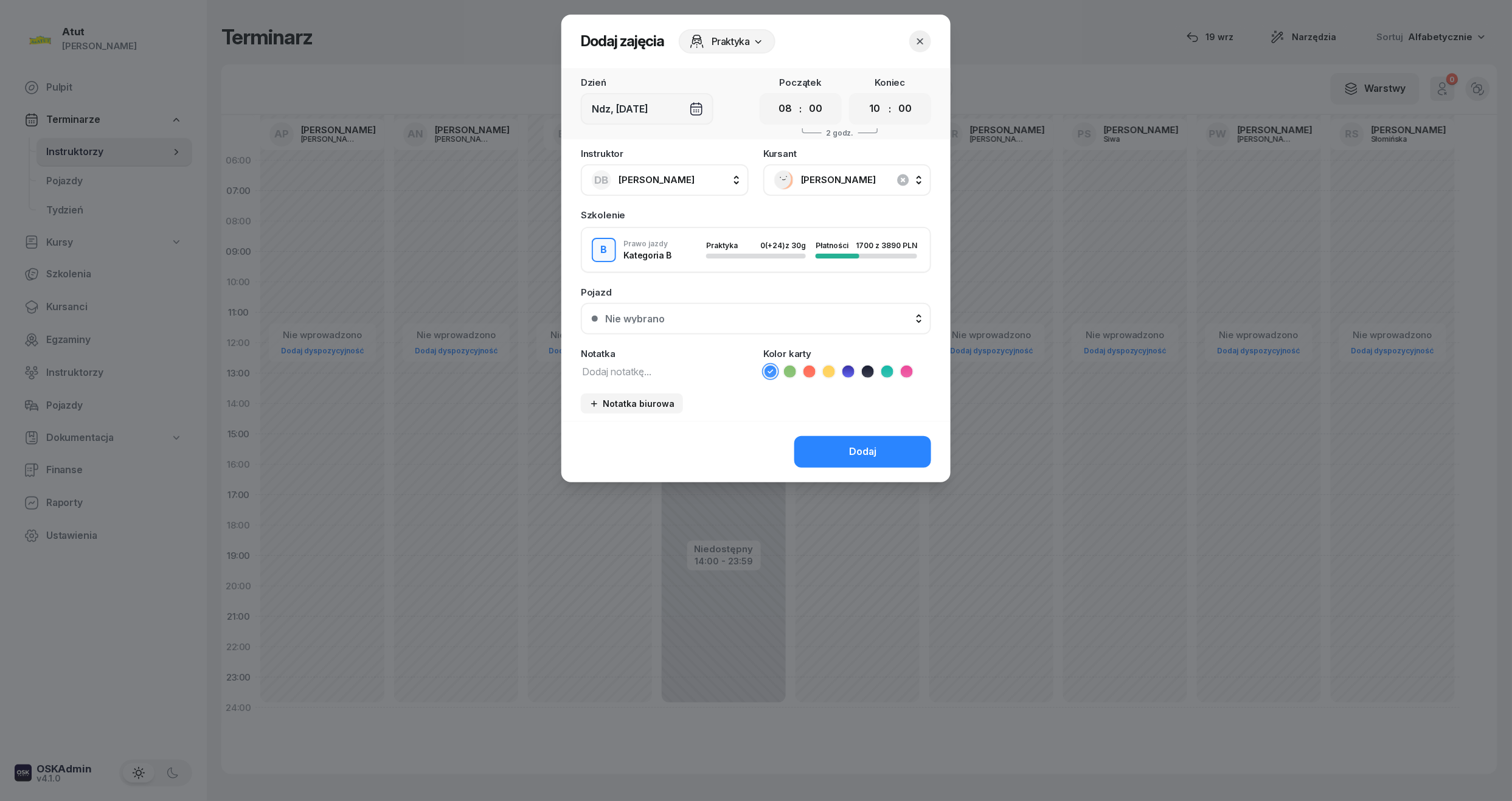
click at [824, 315] on div "Nie wybrano" at bounding box center [762, 318] width 315 height 9
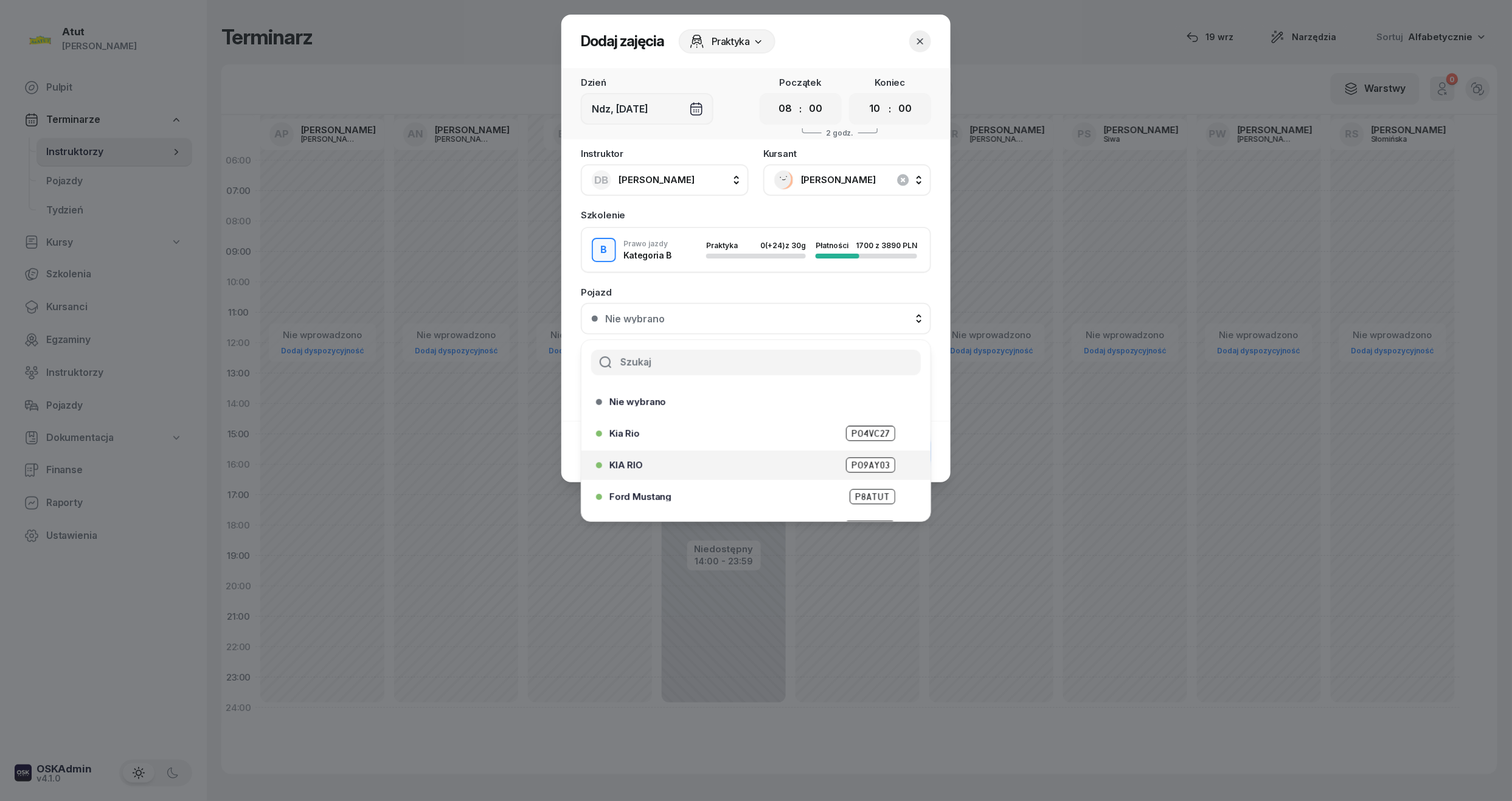
scroll to position [150, 0]
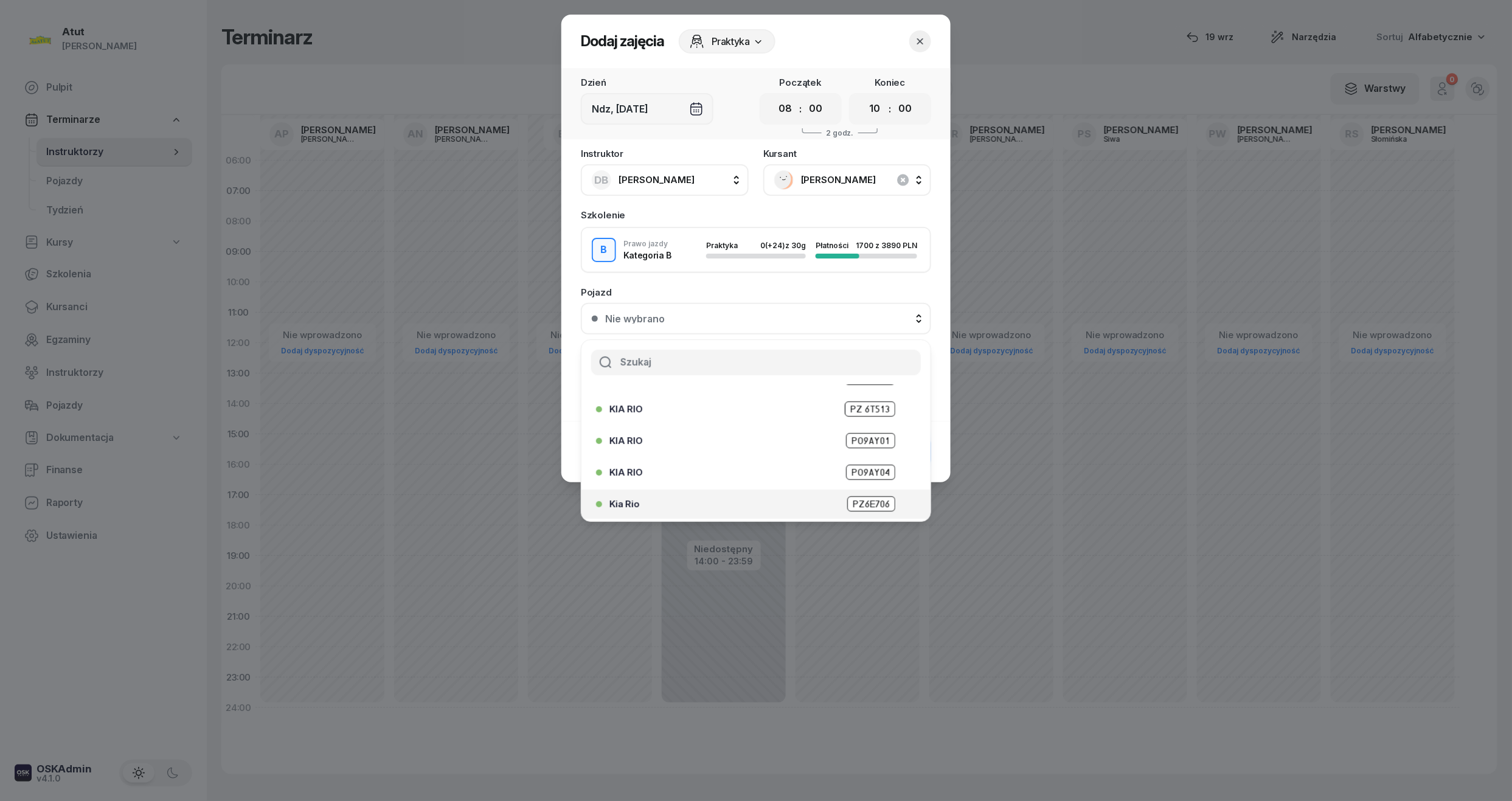
click at [862, 504] on span "PZ6E706" at bounding box center [871, 504] width 48 height 15
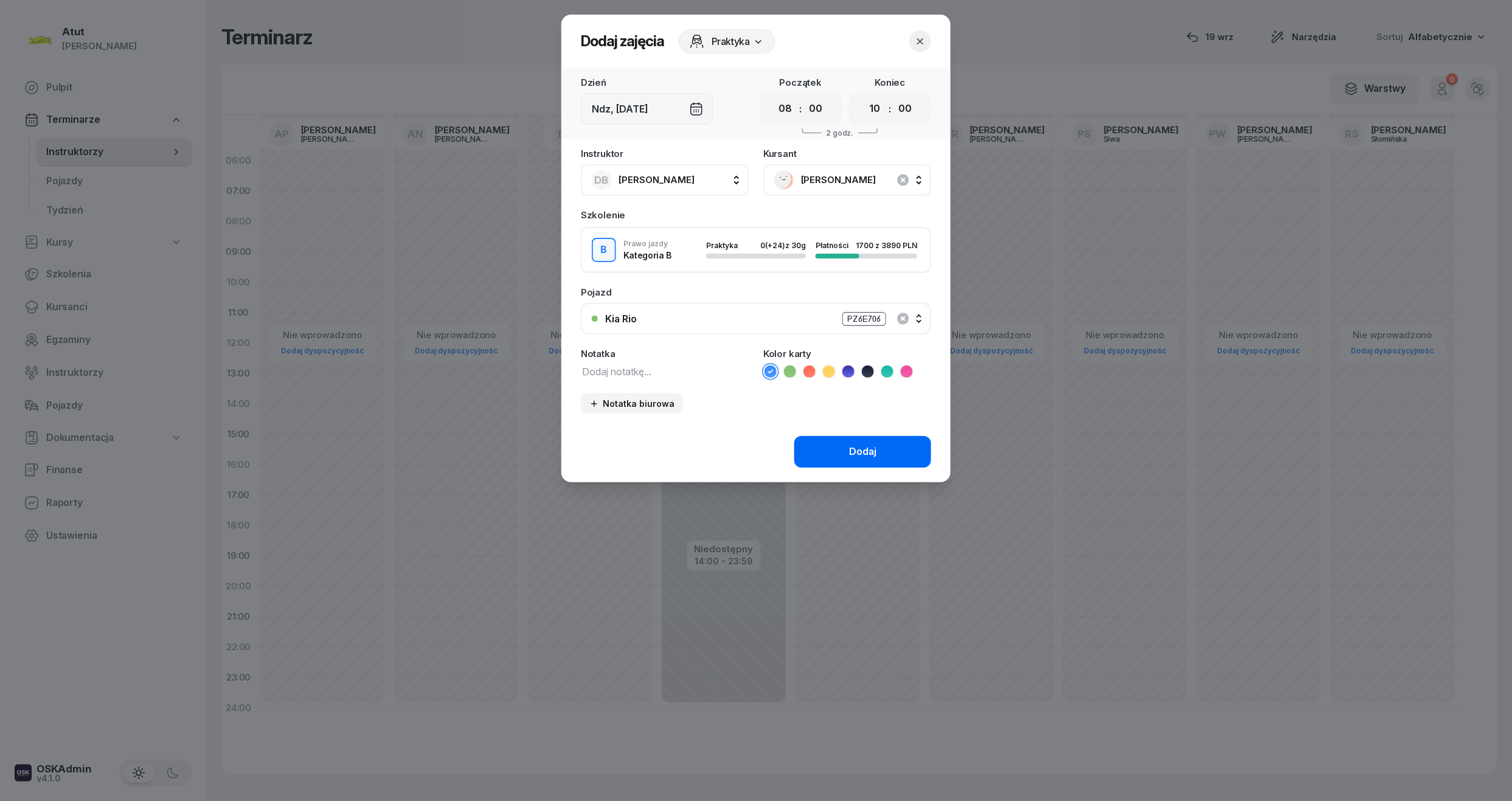
click at [866, 437] on button "Dodaj" at bounding box center [862, 451] width 137 height 32
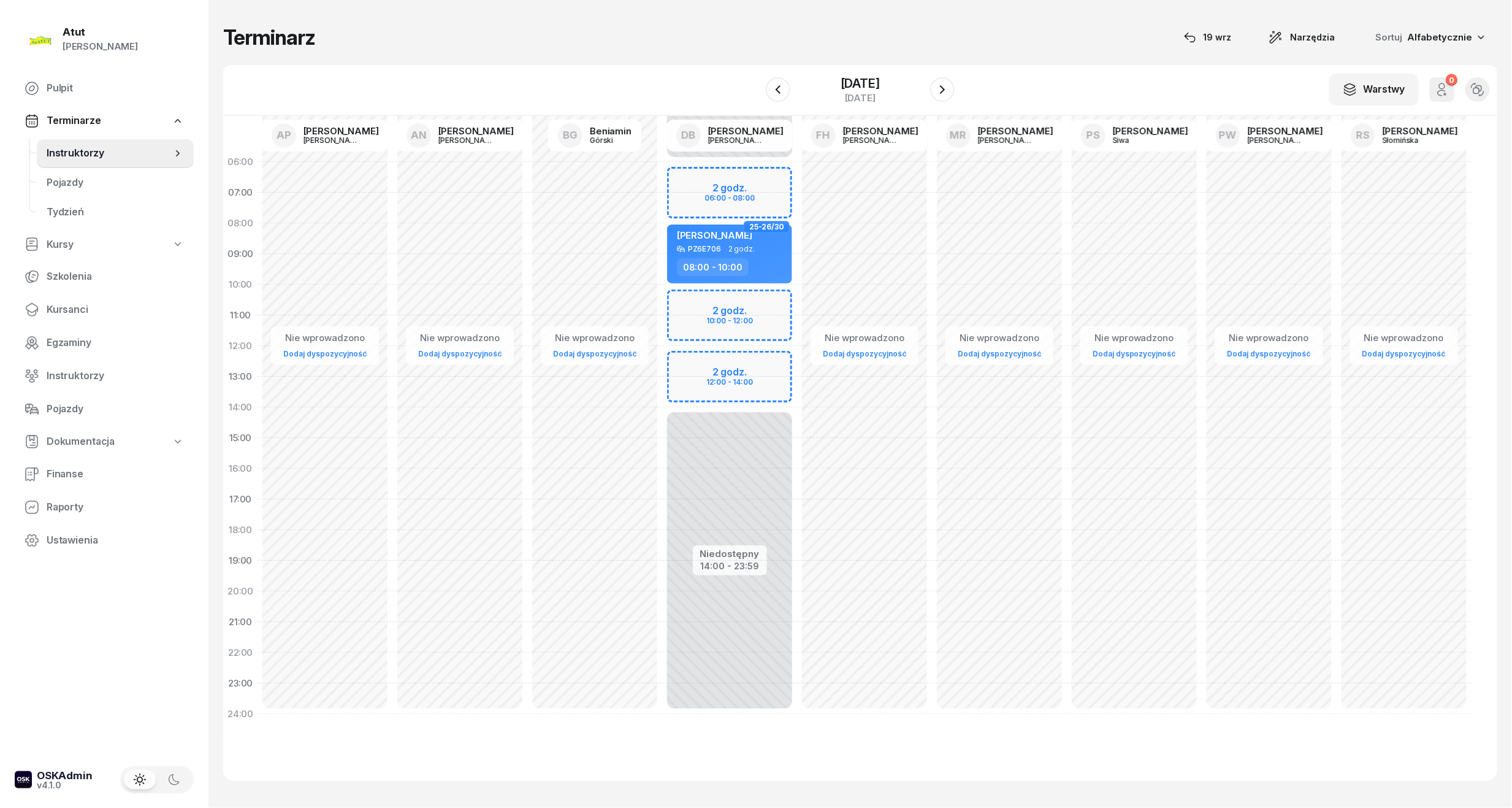
click at [873, 70] on div "W Wybierz AP Adam Pytlak AN Artur Nowakowski BG Beniamin Górski DB Dariusz Bańk…" at bounding box center [860, 90] width 1274 height 51
click at [869, 77] on div "21 grudnia 2025" at bounding box center [860, 83] width 39 height 12
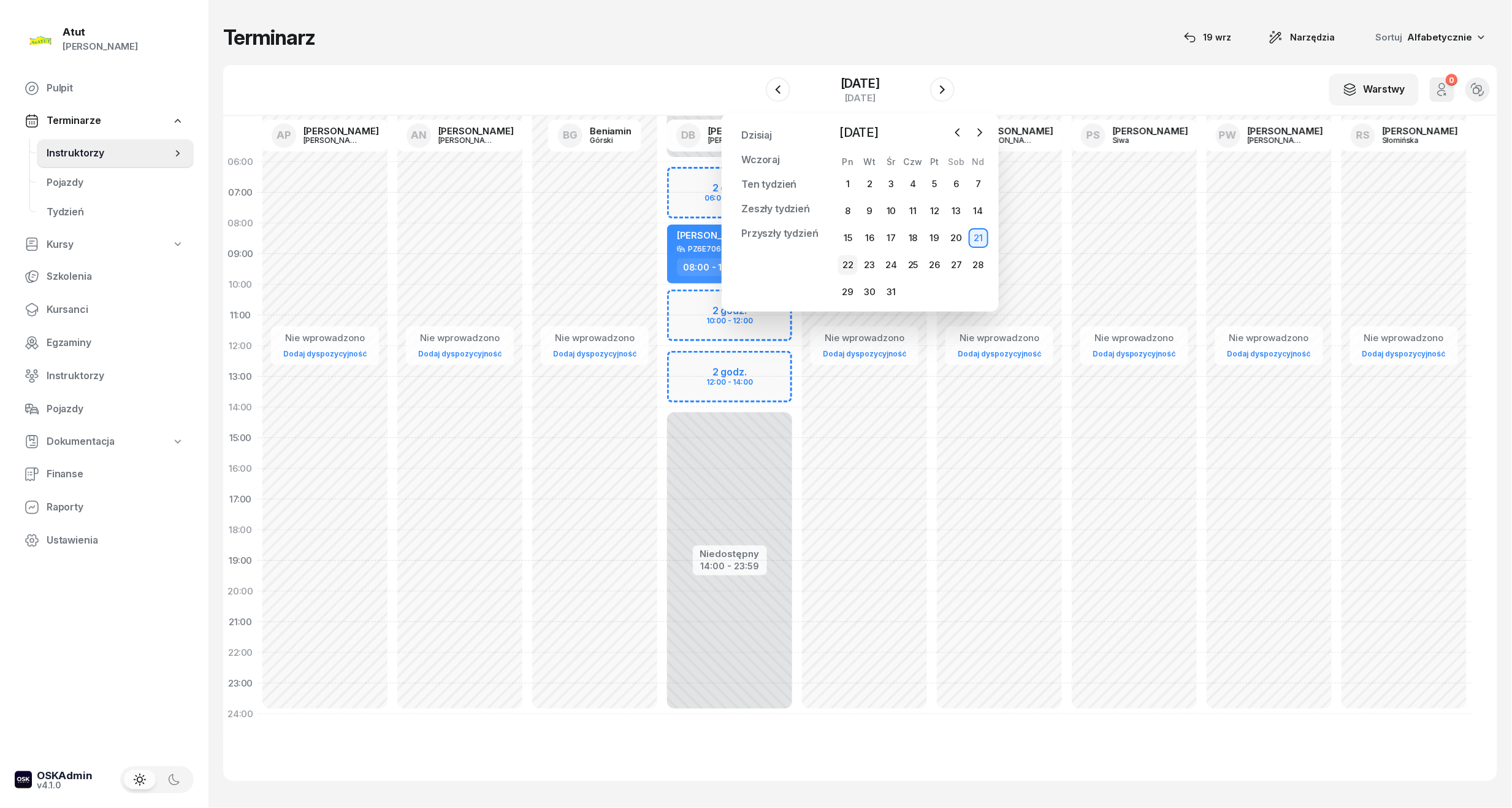
click at [850, 263] on div "22" at bounding box center [847, 264] width 20 height 20
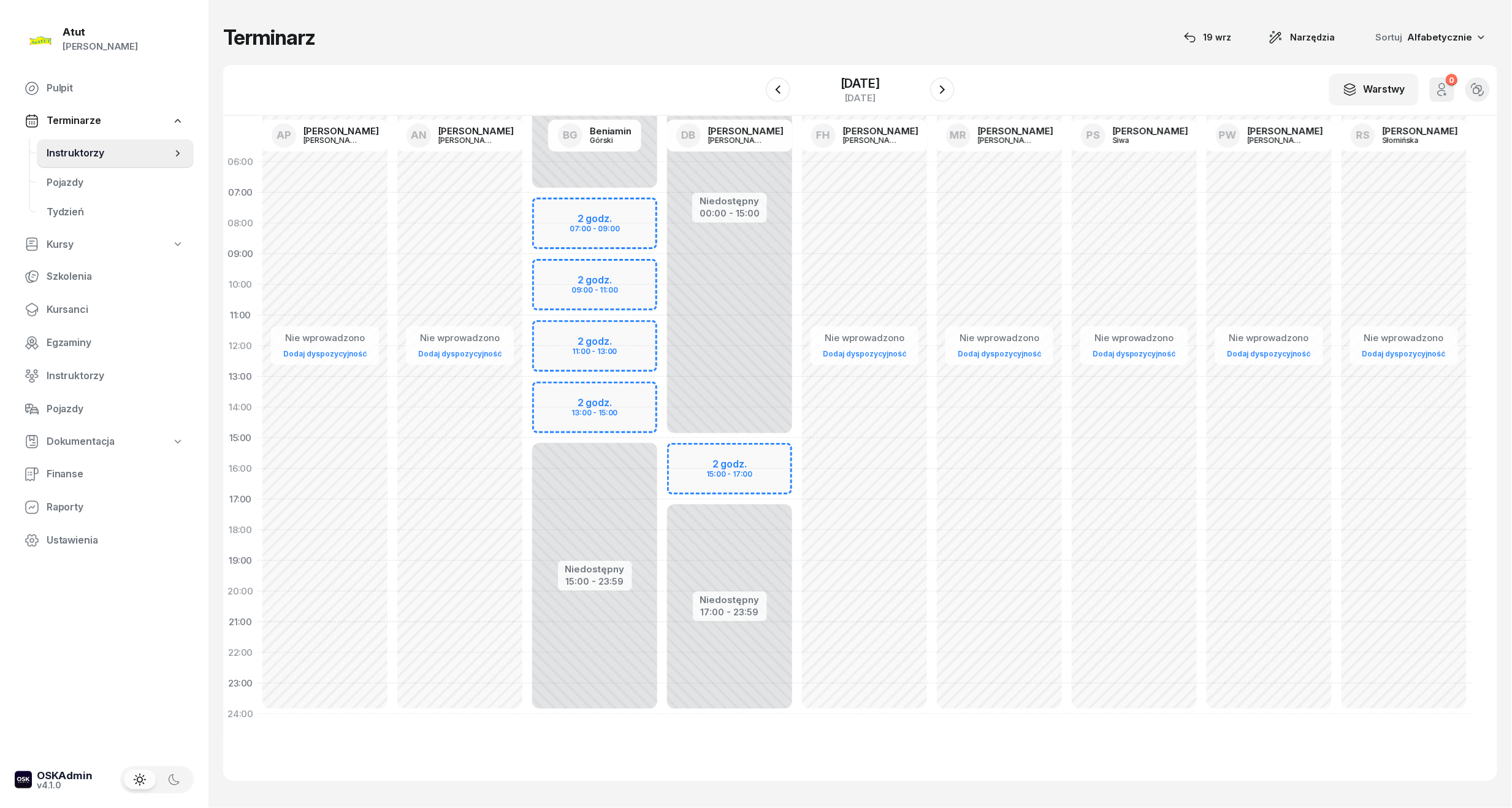
click at [737, 479] on div "Niedostępny 00:00 - 15:00 Niedostępny 17:00 - 23:59 2 godz. 15:00 - 17:00" at bounding box center [730, 438] width 135 height 583
select select "16"
select select "18"
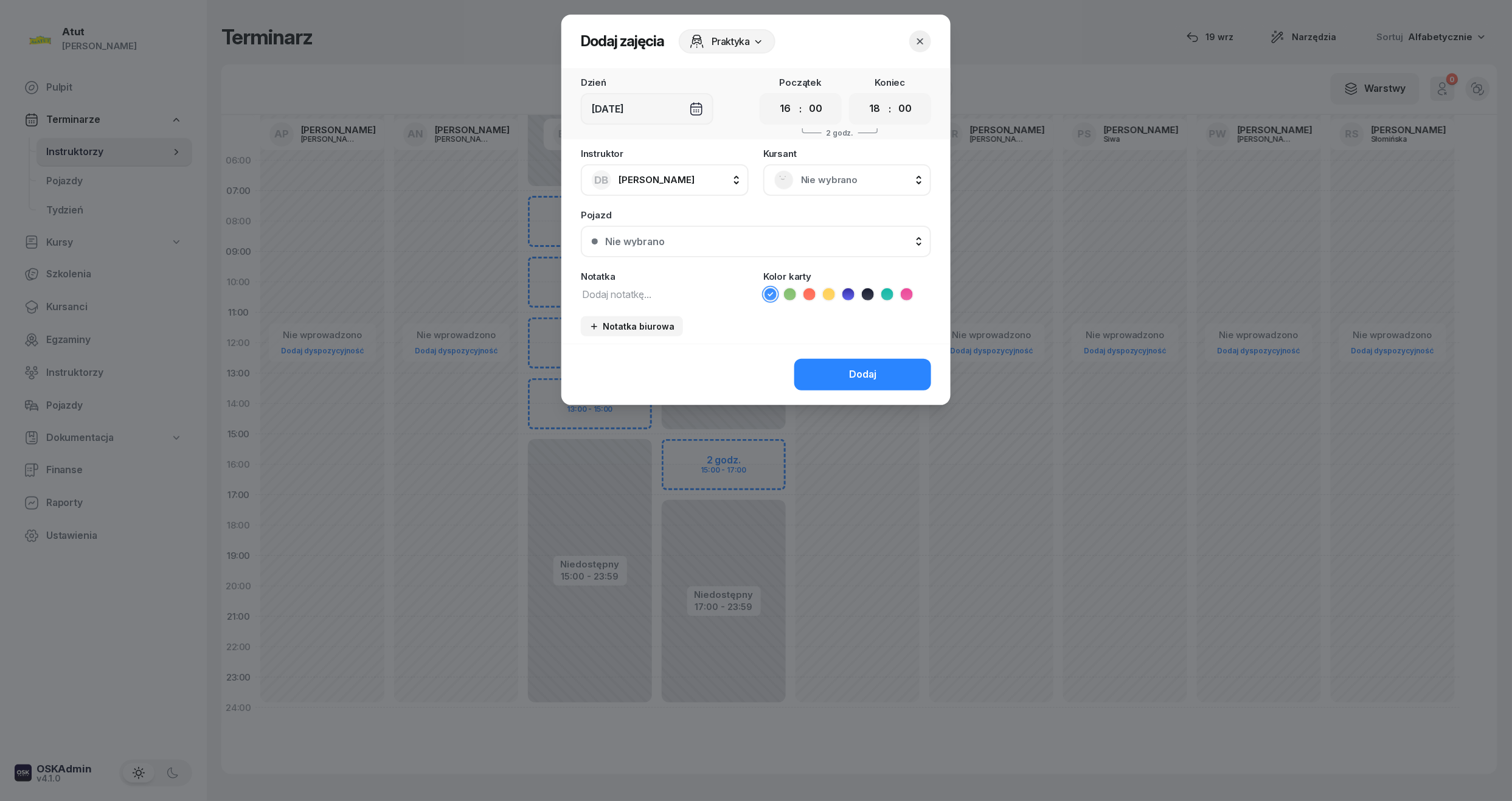
click at [836, 183] on span "Nie wybrano" at bounding box center [860, 180] width 119 height 15
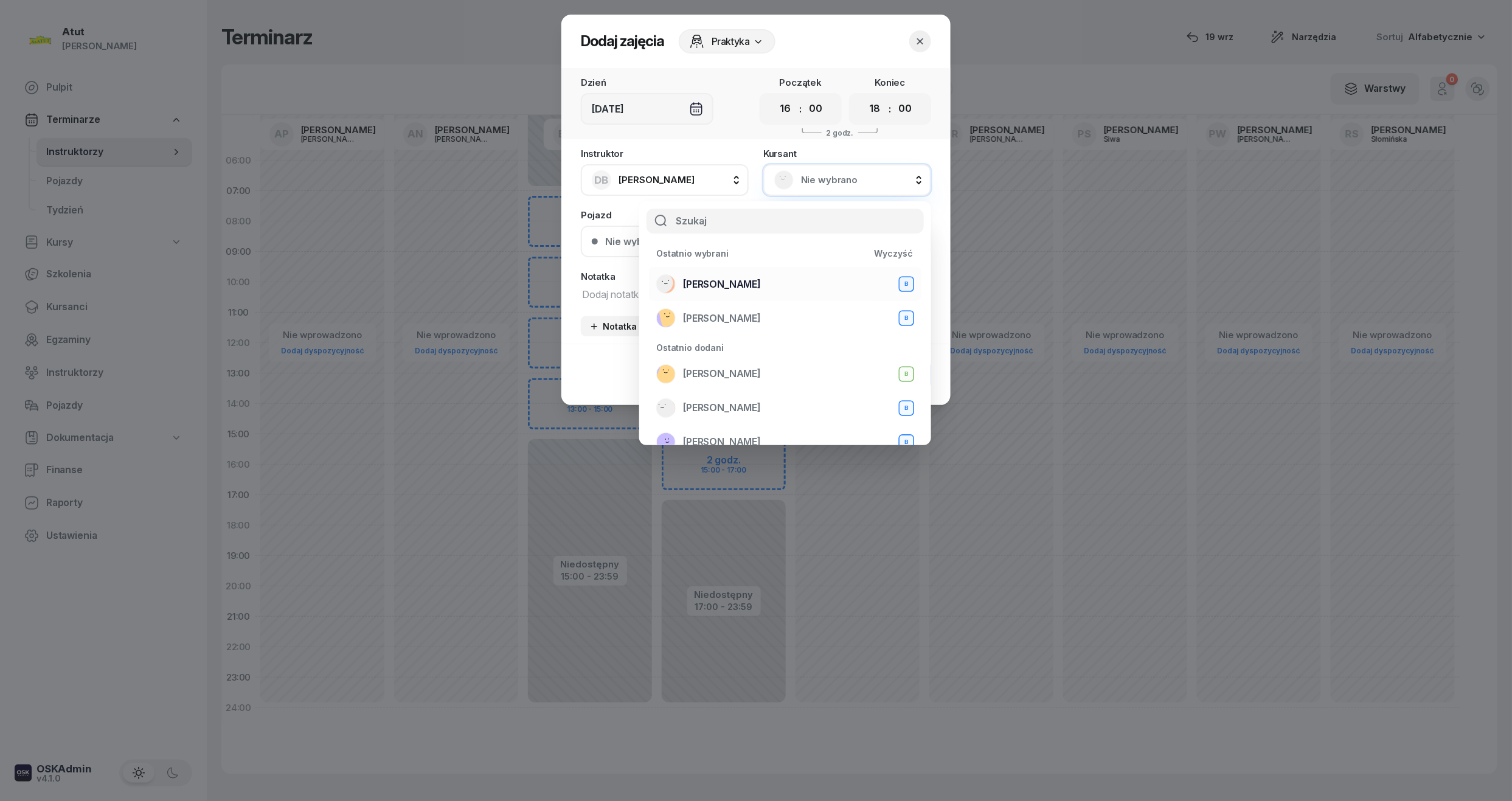
click at [756, 284] on span "Mateusz Szamborski" at bounding box center [721, 284] width 78 height 15
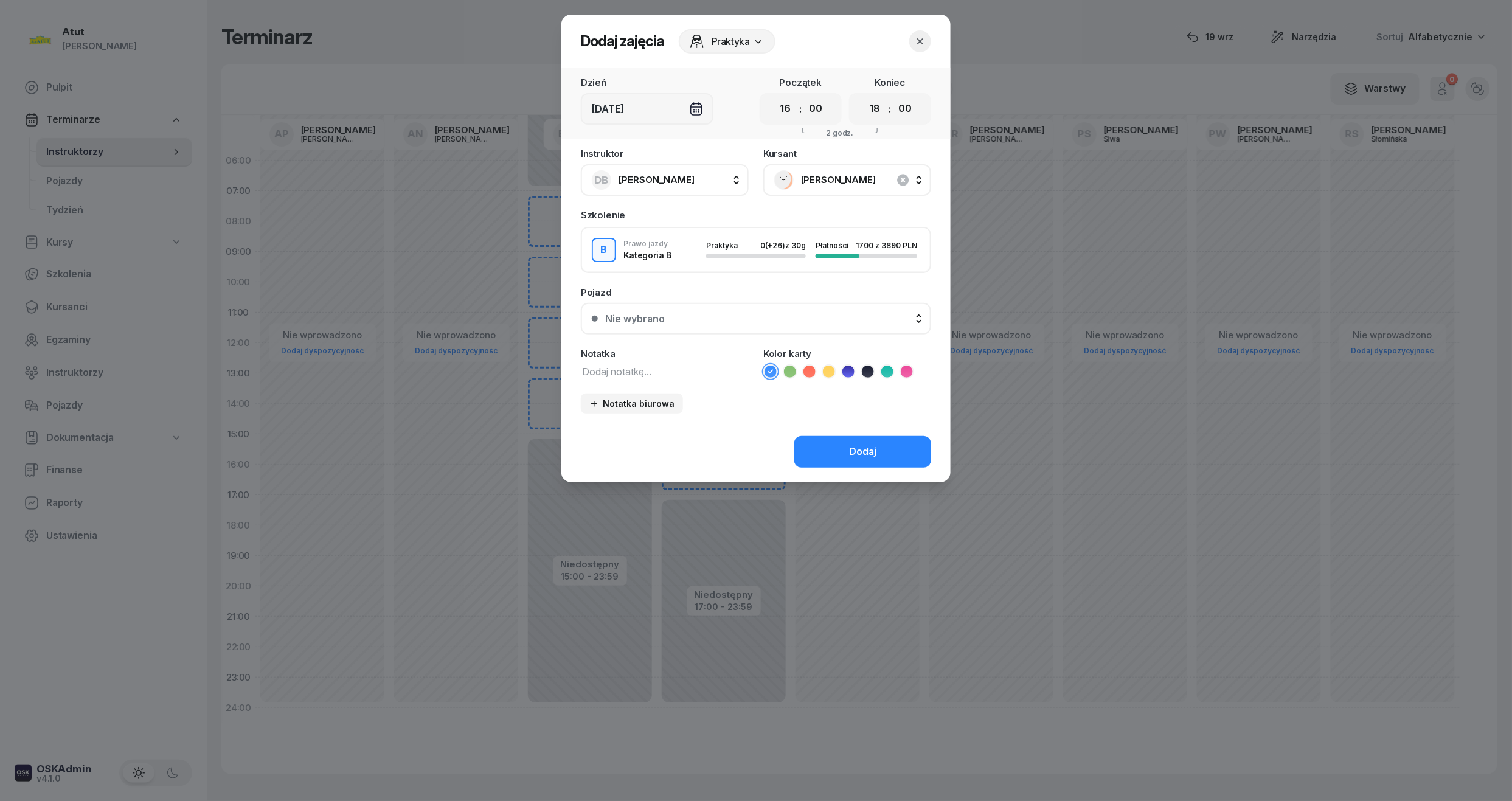
click at [724, 319] on div "Nie wybrano" at bounding box center [762, 318] width 315 height 9
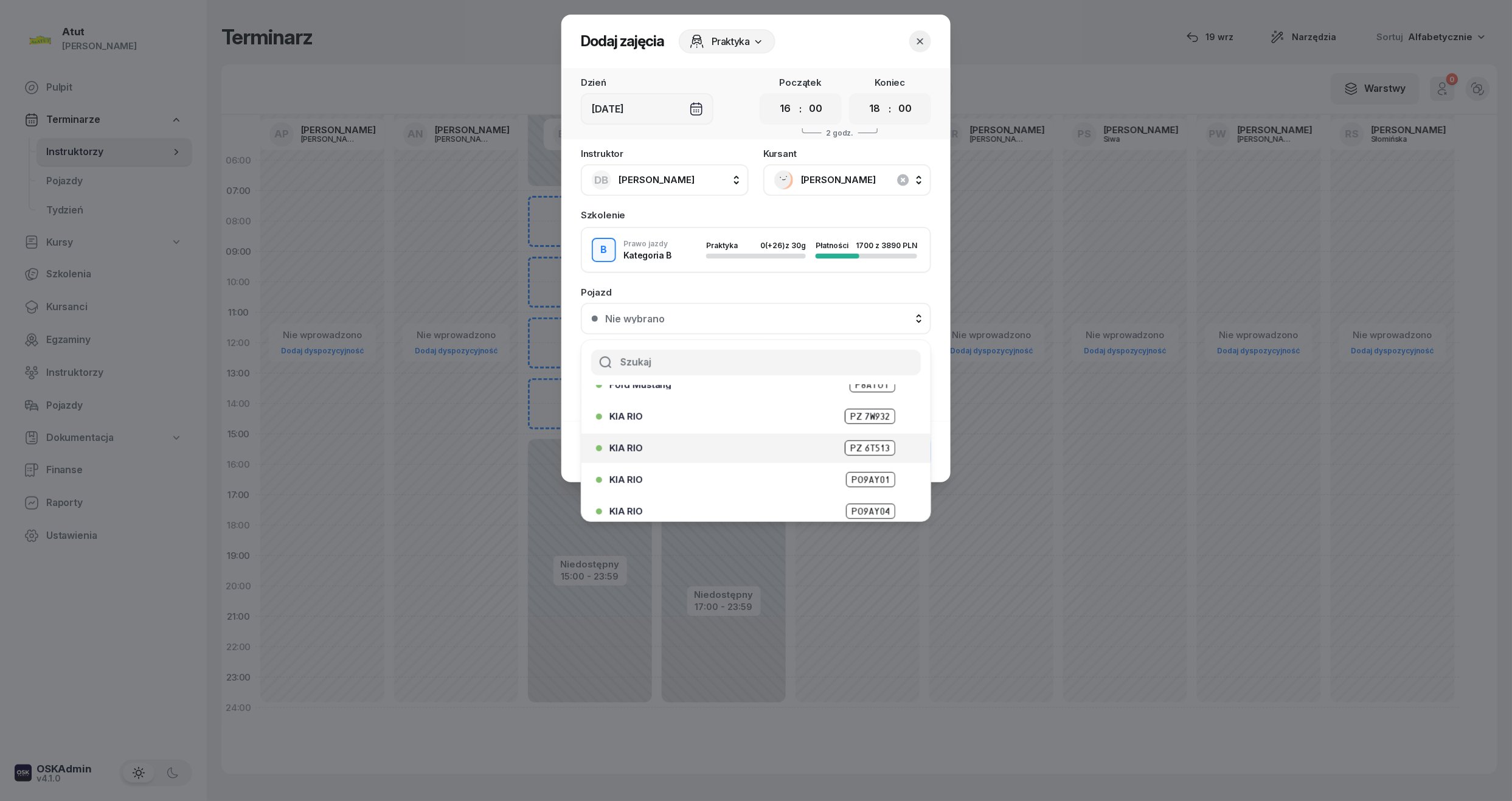
scroll to position [150, 0]
click at [869, 500] on span "PZ6E706" at bounding box center [871, 504] width 48 height 15
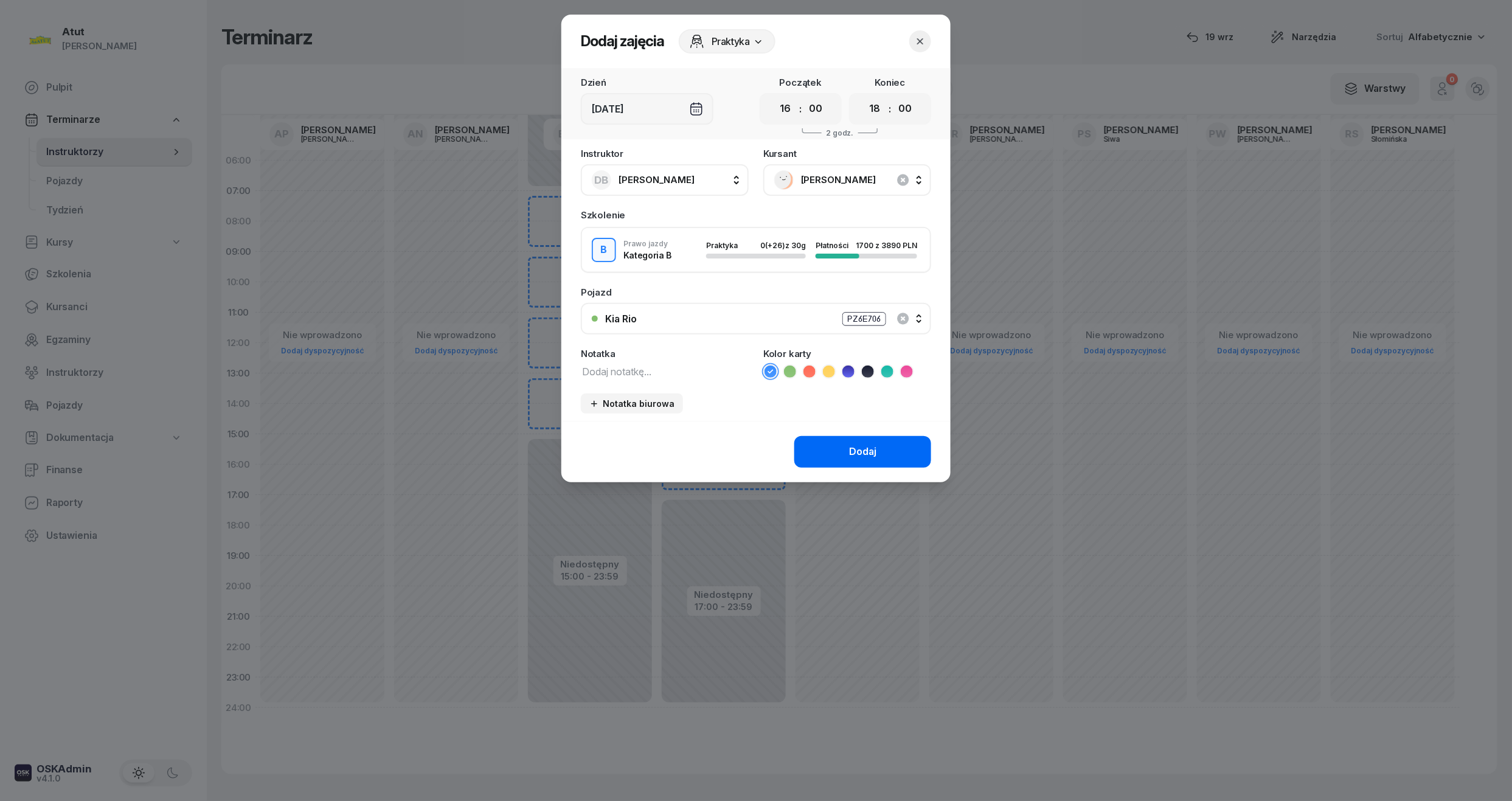
click at [862, 443] on div "Dodaj" at bounding box center [863, 451] width 28 height 15
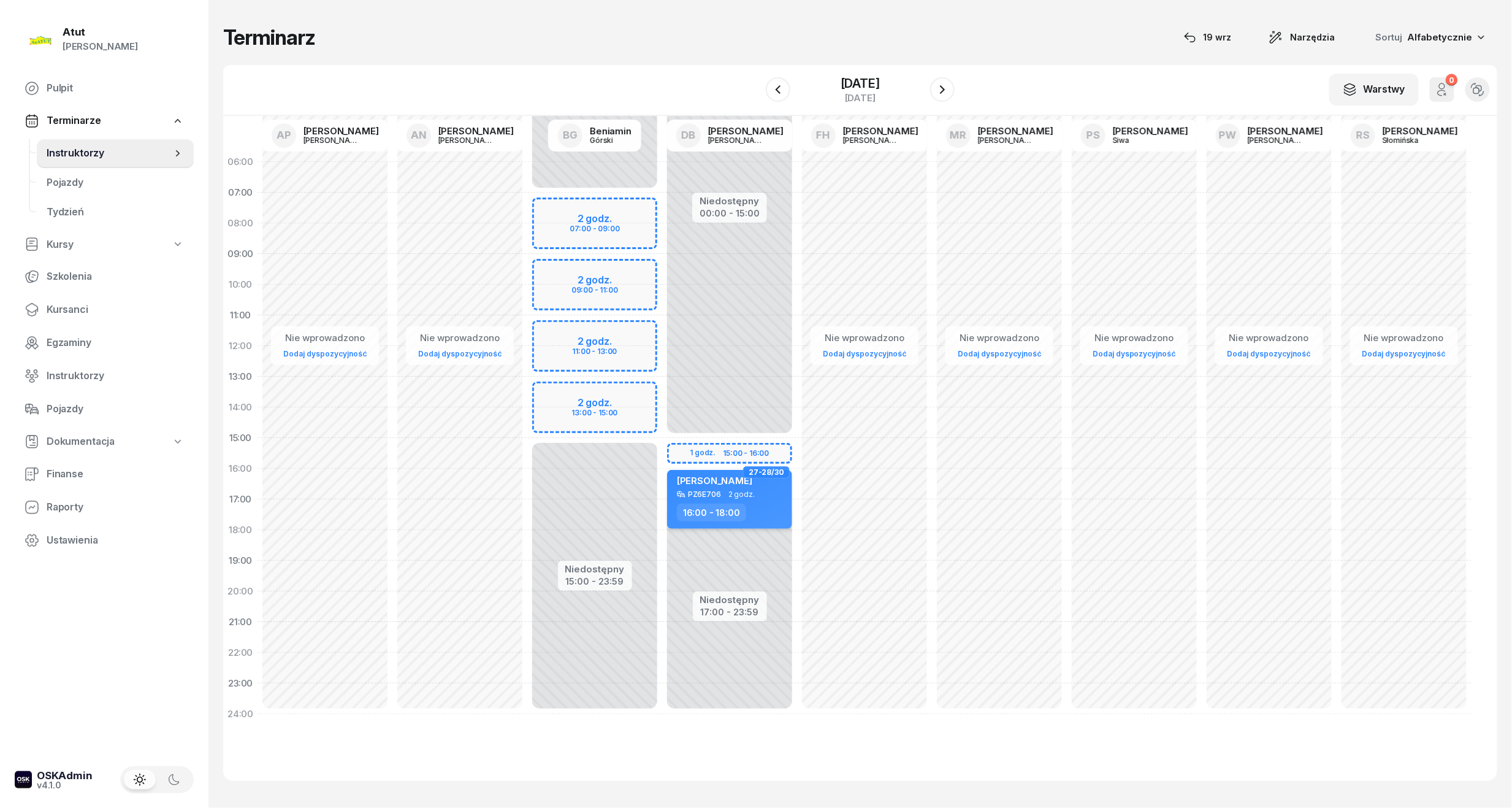
click at [748, 492] on span "2 godz." at bounding box center [741, 494] width 26 height 9
select select "16"
select select "18"
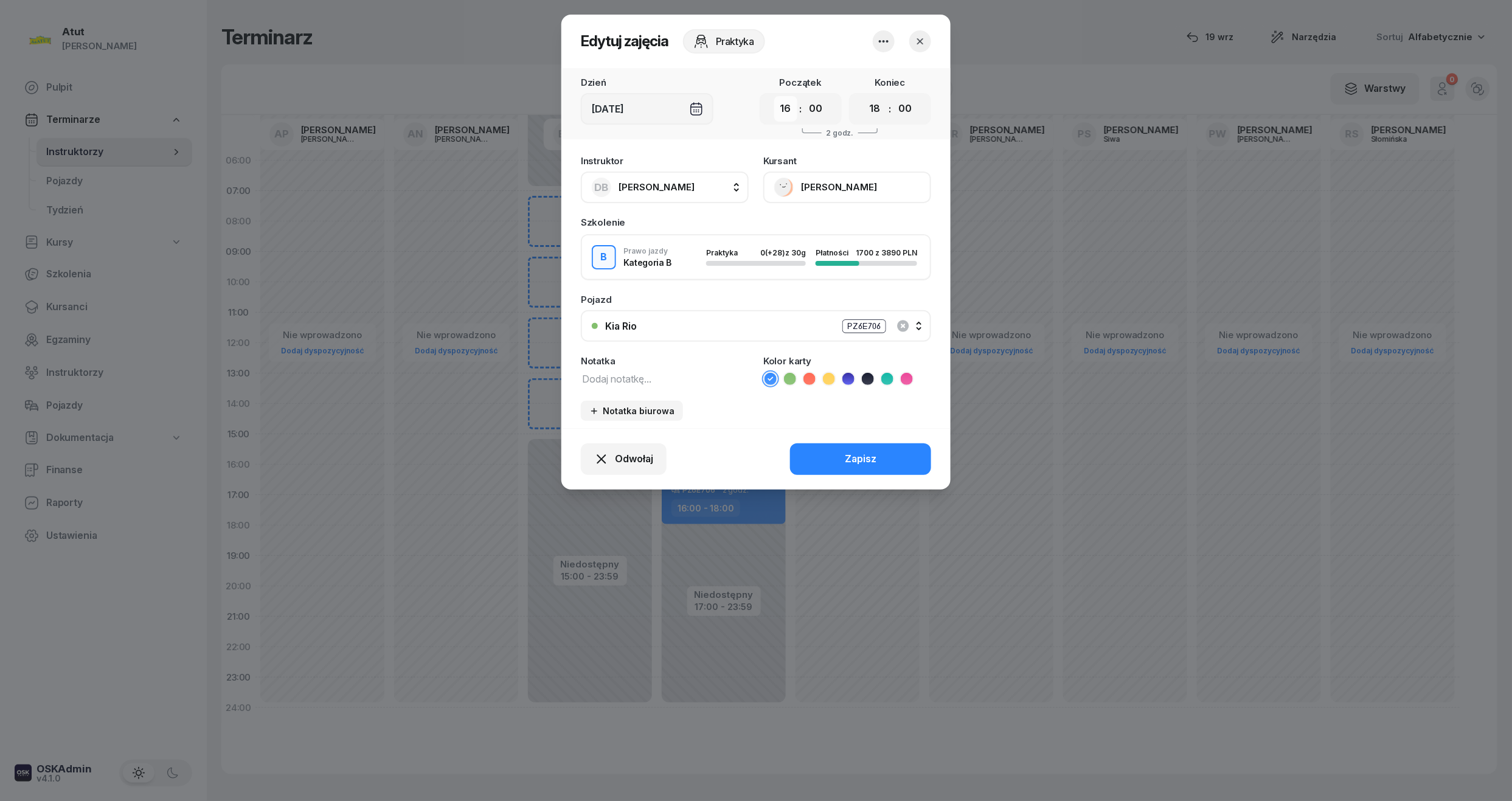
click at [782, 118] on select "00 01 02 03 04 05 06 07 08 09 10 11 12 13 14 15 16 17 18 19 20 21 22 23" at bounding box center [786, 109] width 23 height 26
select select "15"
click at [774, 96] on select "00 01 02 03 04 05 06 07 08 09 10 11 12 13 14 15 16 17 18 19 20 21 22 23" at bounding box center [786, 109] width 23 height 26
drag, startPoint x: 872, startPoint y: 105, endPoint x: 872, endPoint y: 118, distance: 13.0
click at [872, 105] on select "00 01 02 03 04 05 06 07 08 09 10 11 12 13 14 15 16 17 18 19 20 21 22 23" at bounding box center [875, 109] width 23 height 26
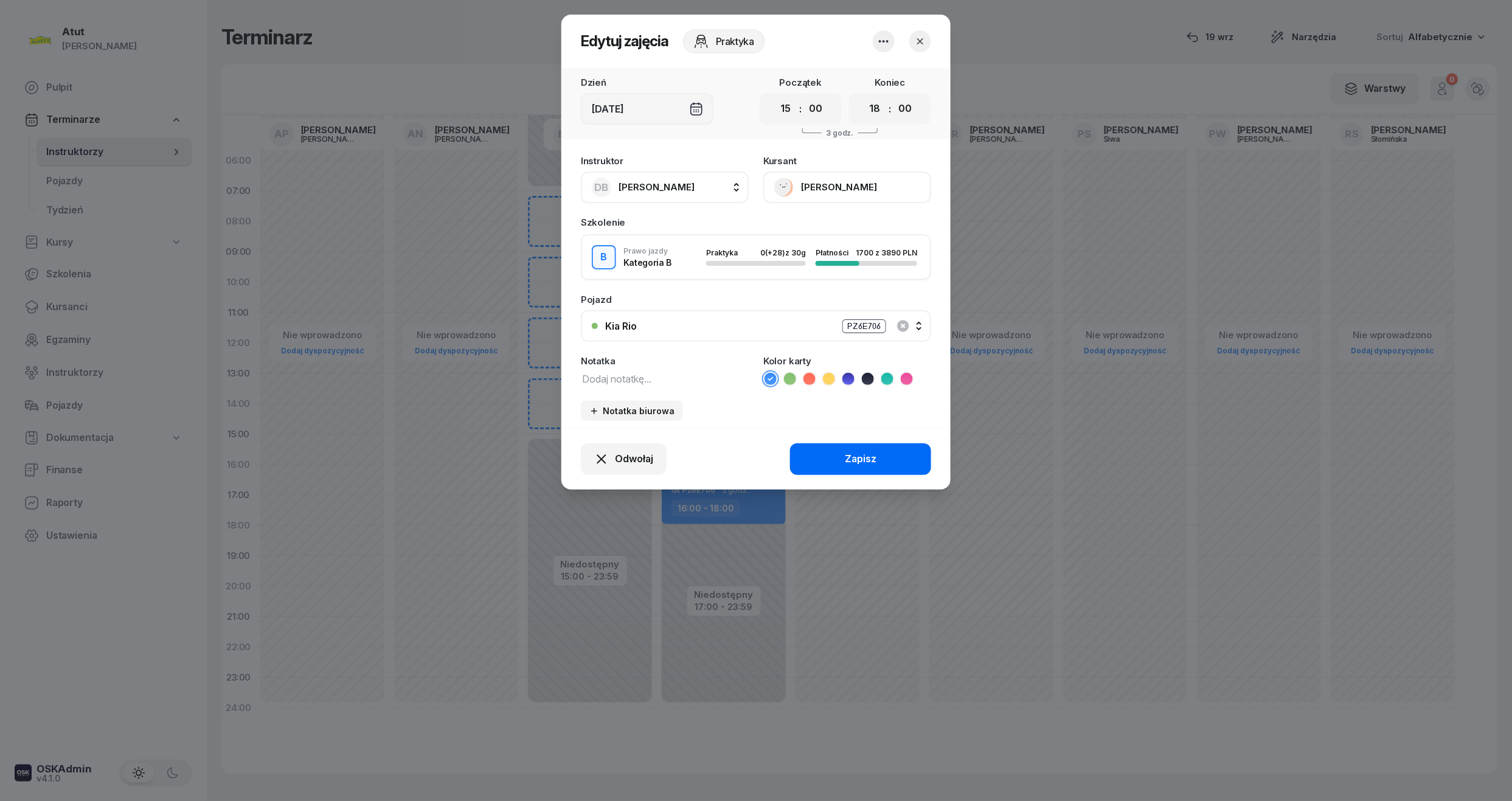
select select "17"
click at [864, 96] on select "00 01 02 03 04 05 06 07 08 09 10 11 12 13 14 15 16 17 18 19 20 21 22 23" at bounding box center [875, 109] width 23 height 26
click at [871, 456] on div "Zapisz" at bounding box center [860, 459] width 32 height 15
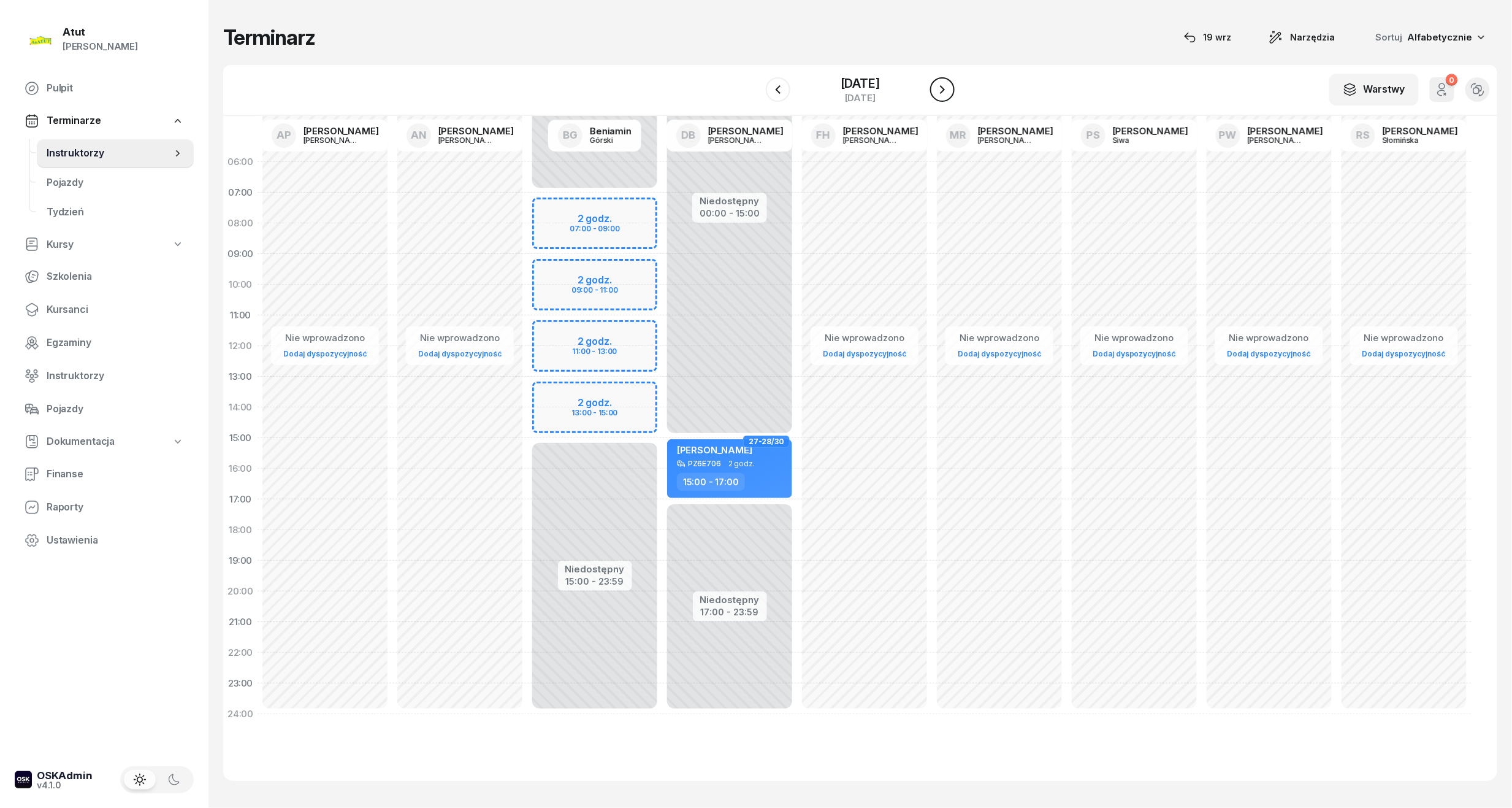
click at [951, 87] on button "button" at bounding box center [942, 89] width 24 height 24
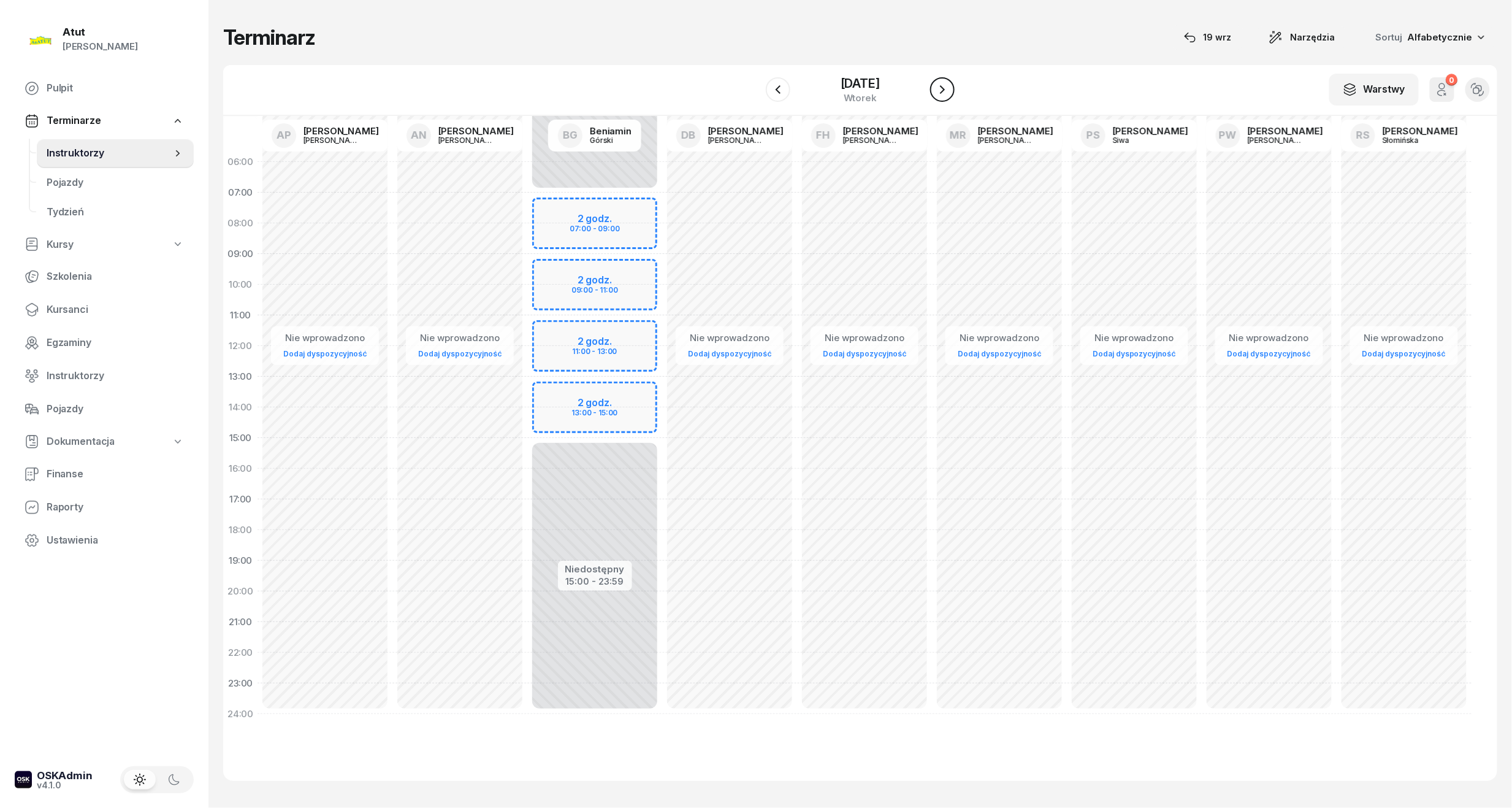
click at [940, 89] on icon "button" at bounding box center [942, 89] width 15 height 15
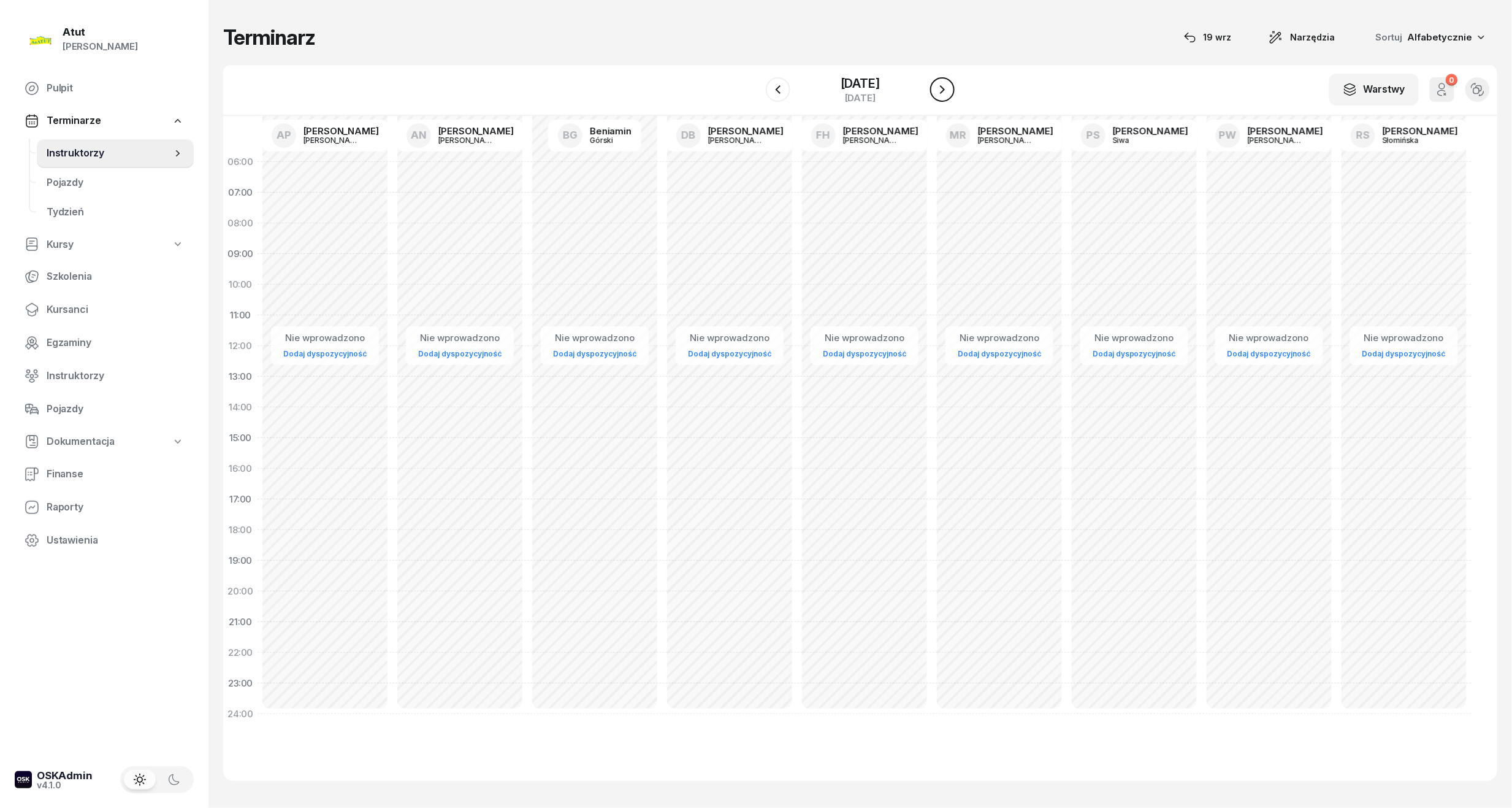
click at [940, 89] on icon "button" at bounding box center [942, 89] width 15 height 15
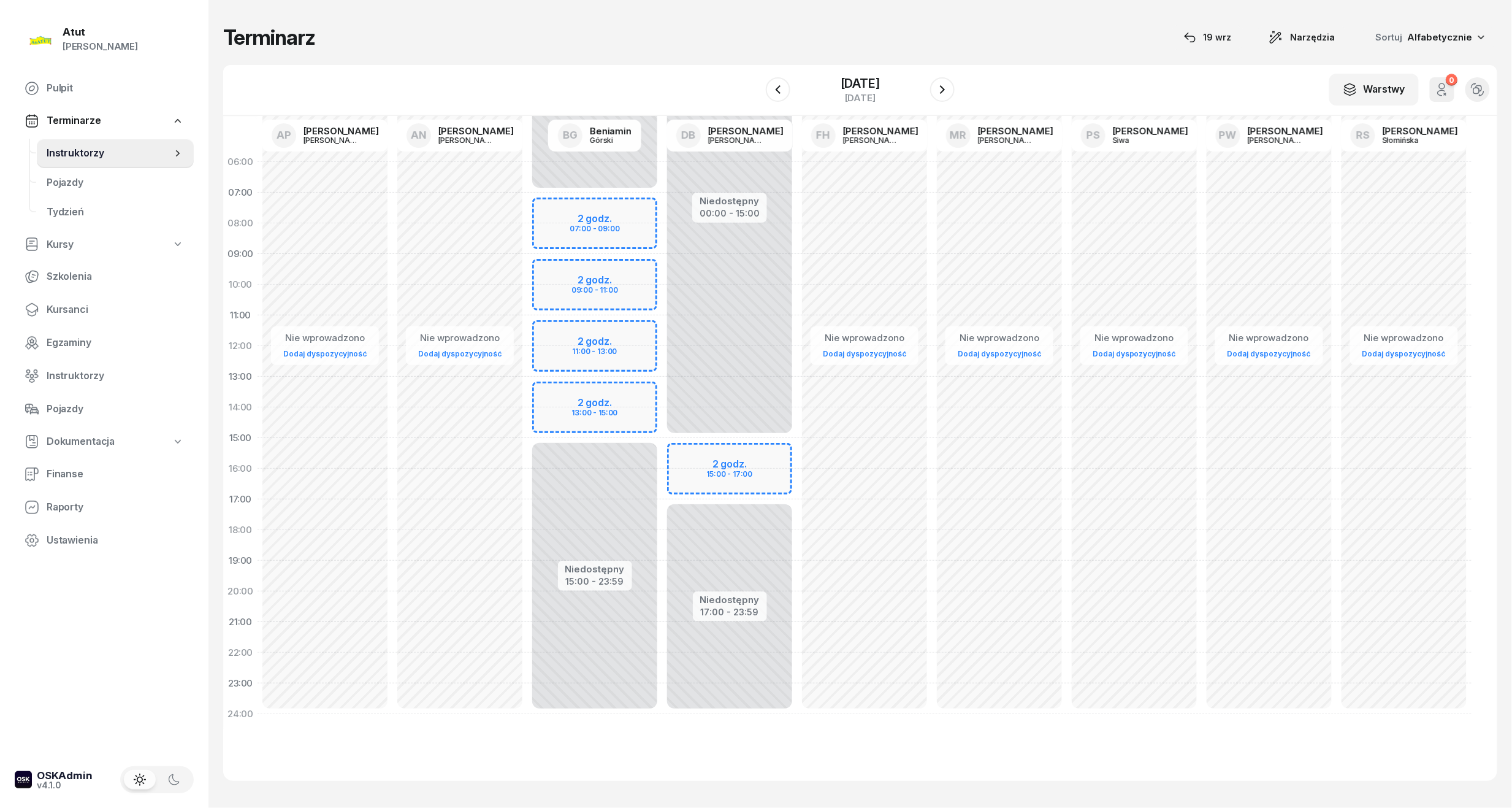
click at [706, 470] on div "Niedostępny 00:00 - 15:00 Niedostępny 17:00 - 23:59 2 godz. 15:00 - 17:00" at bounding box center [730, 438] width 135 height 583
select select "16"
select select "18"
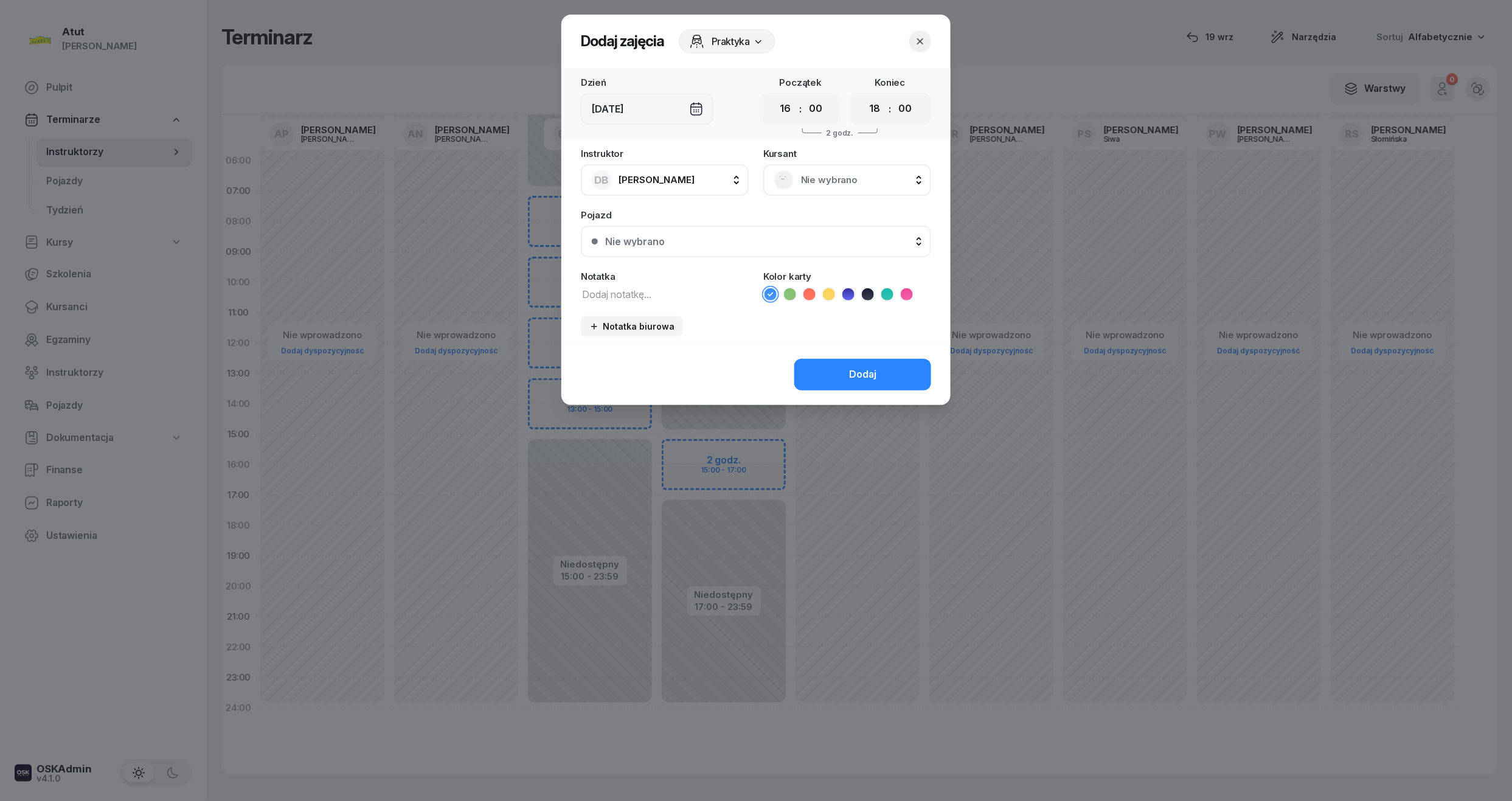
click at [811, 176] on span "Nie wybrano" at bounding box center [860, 180] width 119 height 15
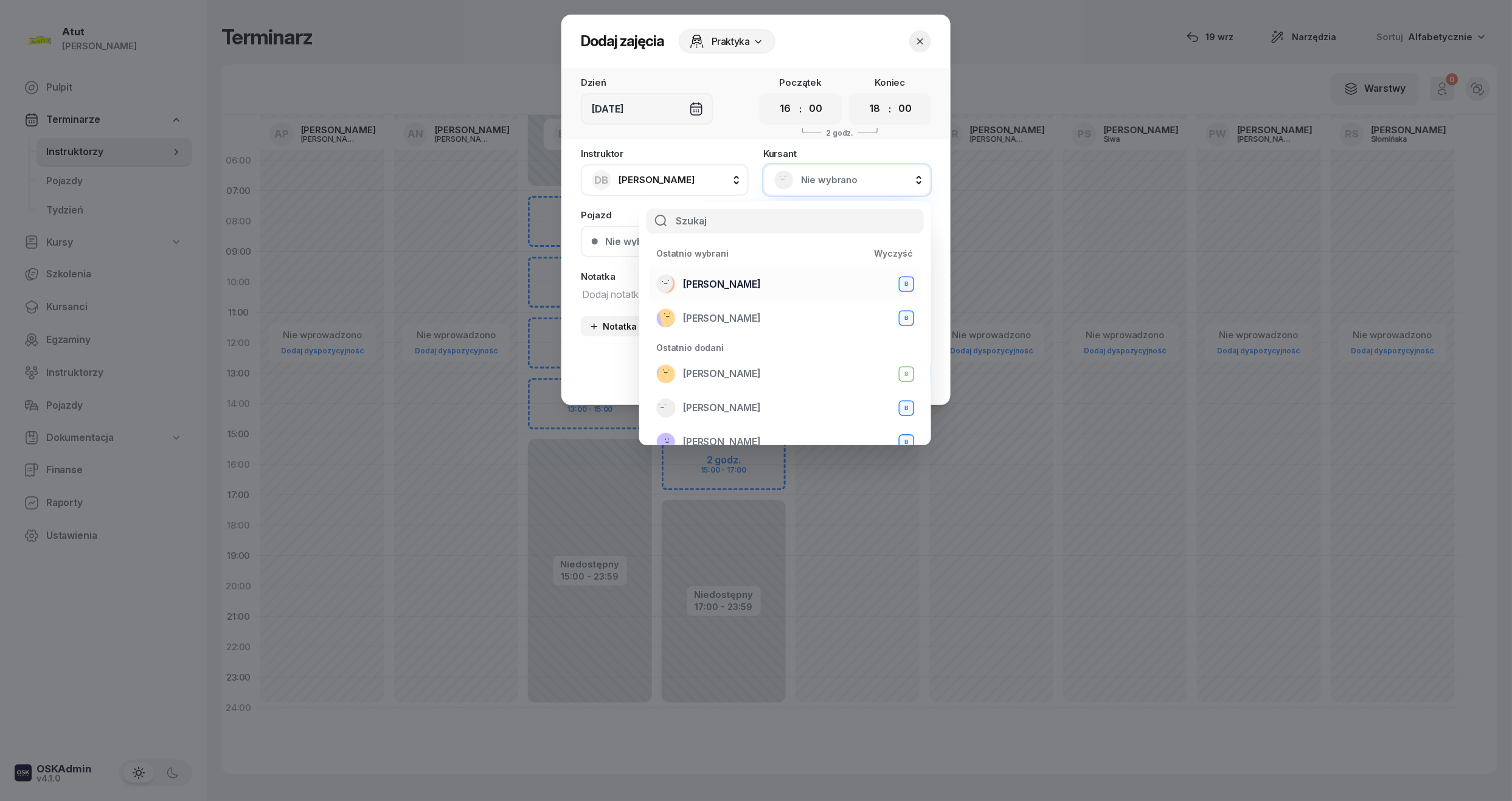
click at [740, 277] on span "Mateusz Szamborski" at bounding box center [721, 284] width 78 height 15
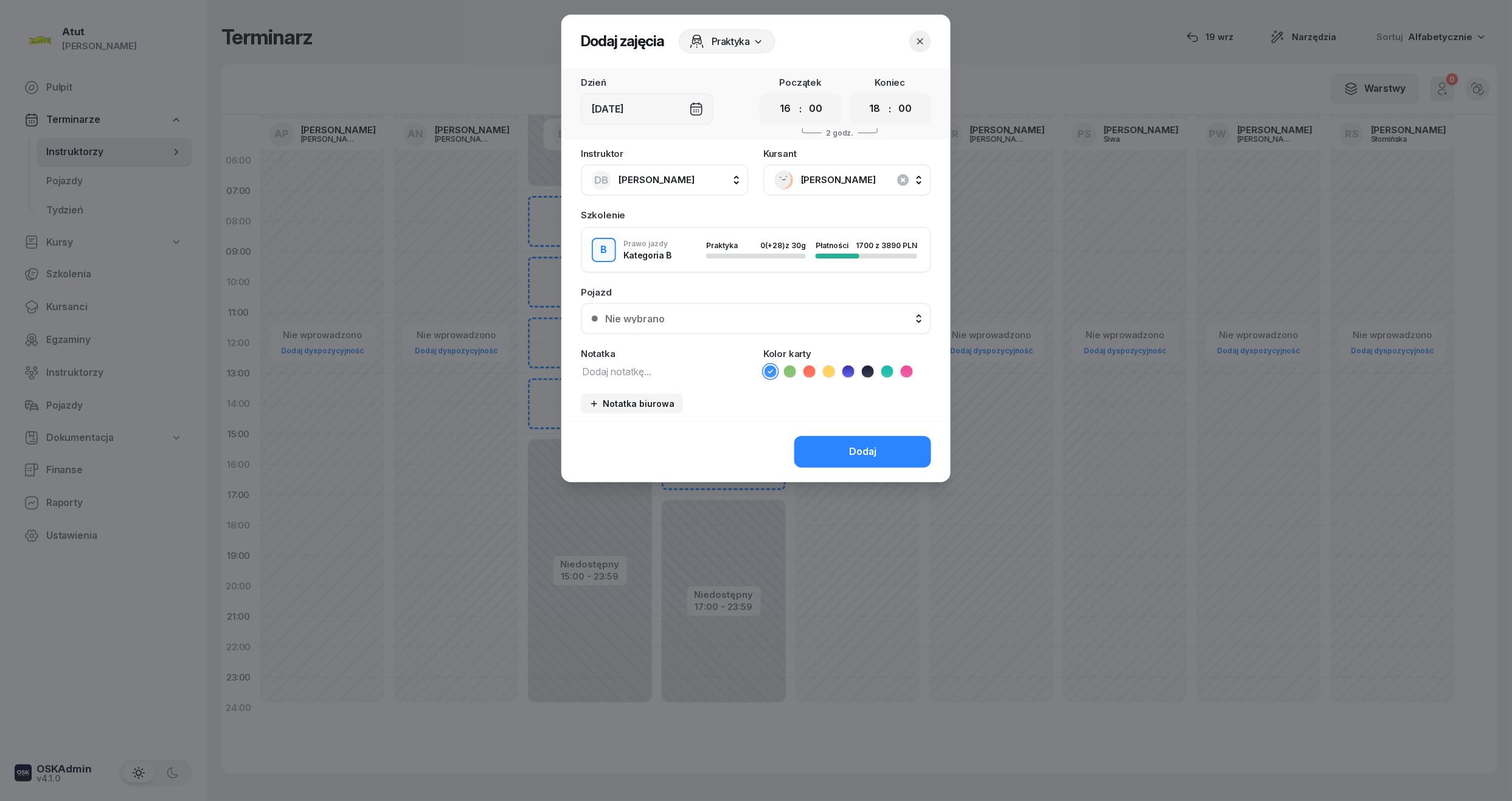
click at [731, 319] on div "Nie wybrano" at bounding box center [762, 318] width 315 height 9
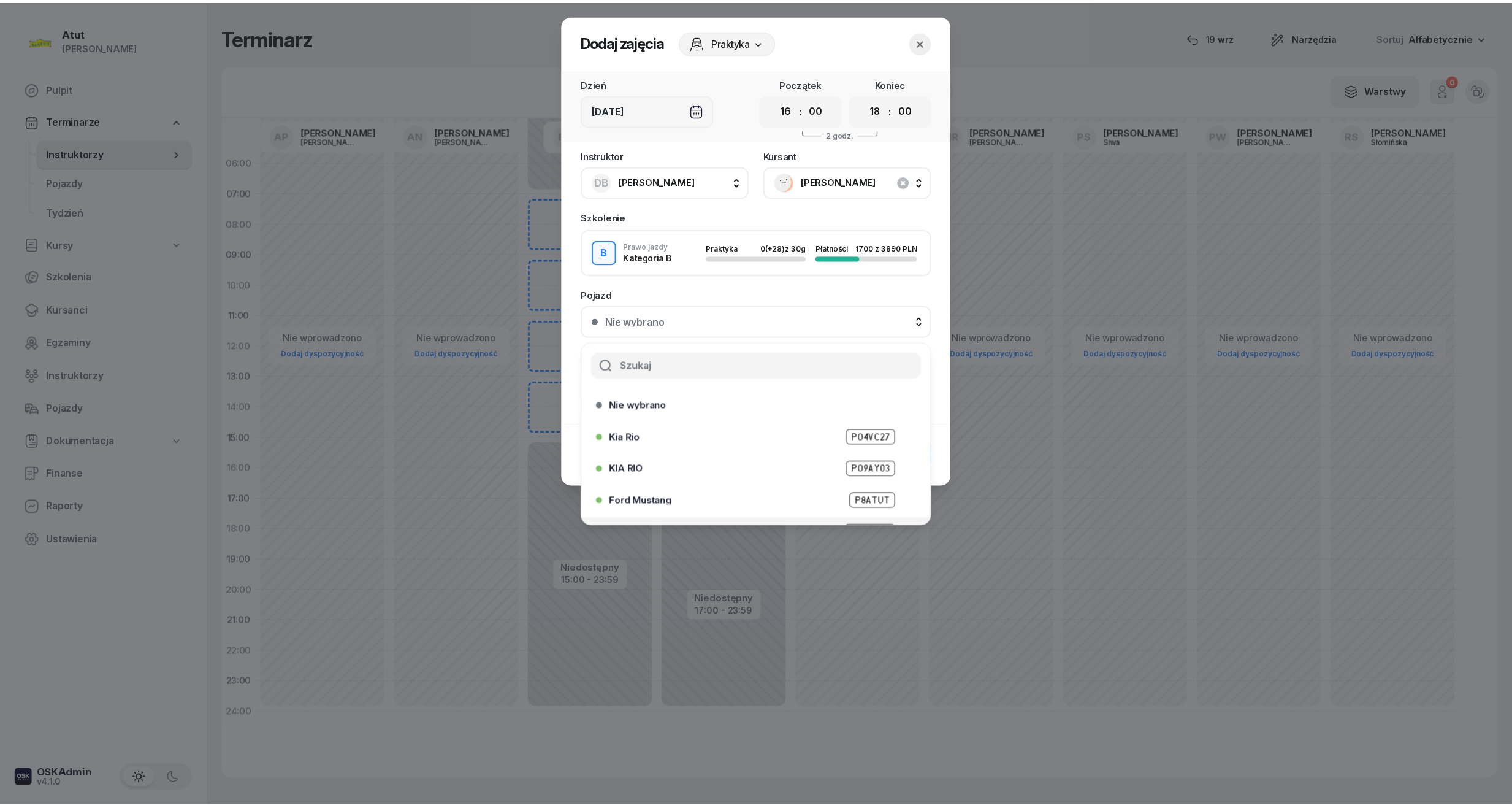
scroll to position [152, 0]
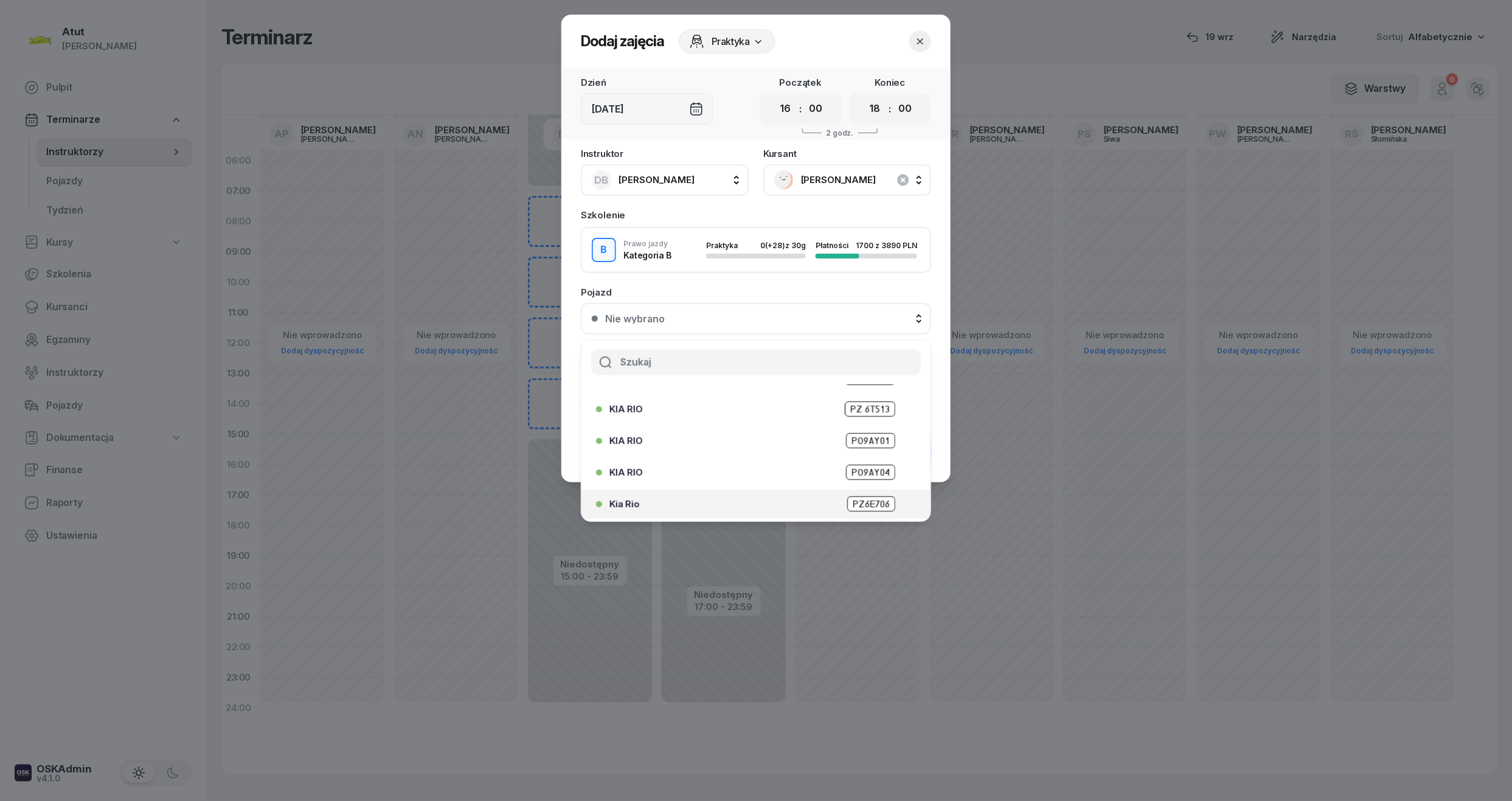
click at [880, 499] on span "PZ6E706" at bounding box center [871, 504] width 48 height 15
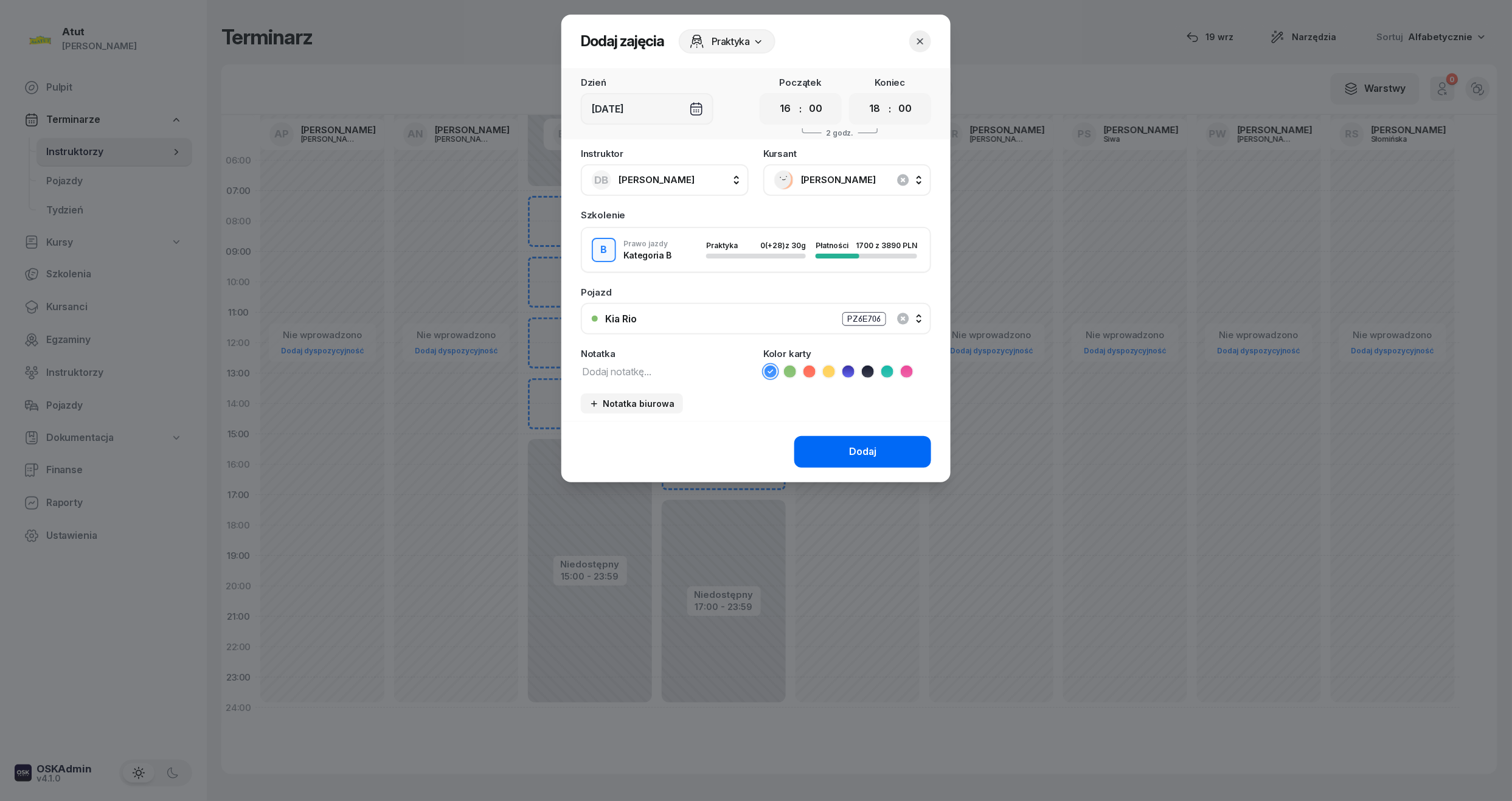
click at [874, 436] on button "Dodaj" at bounding box center [862, 451] width 137 height 32
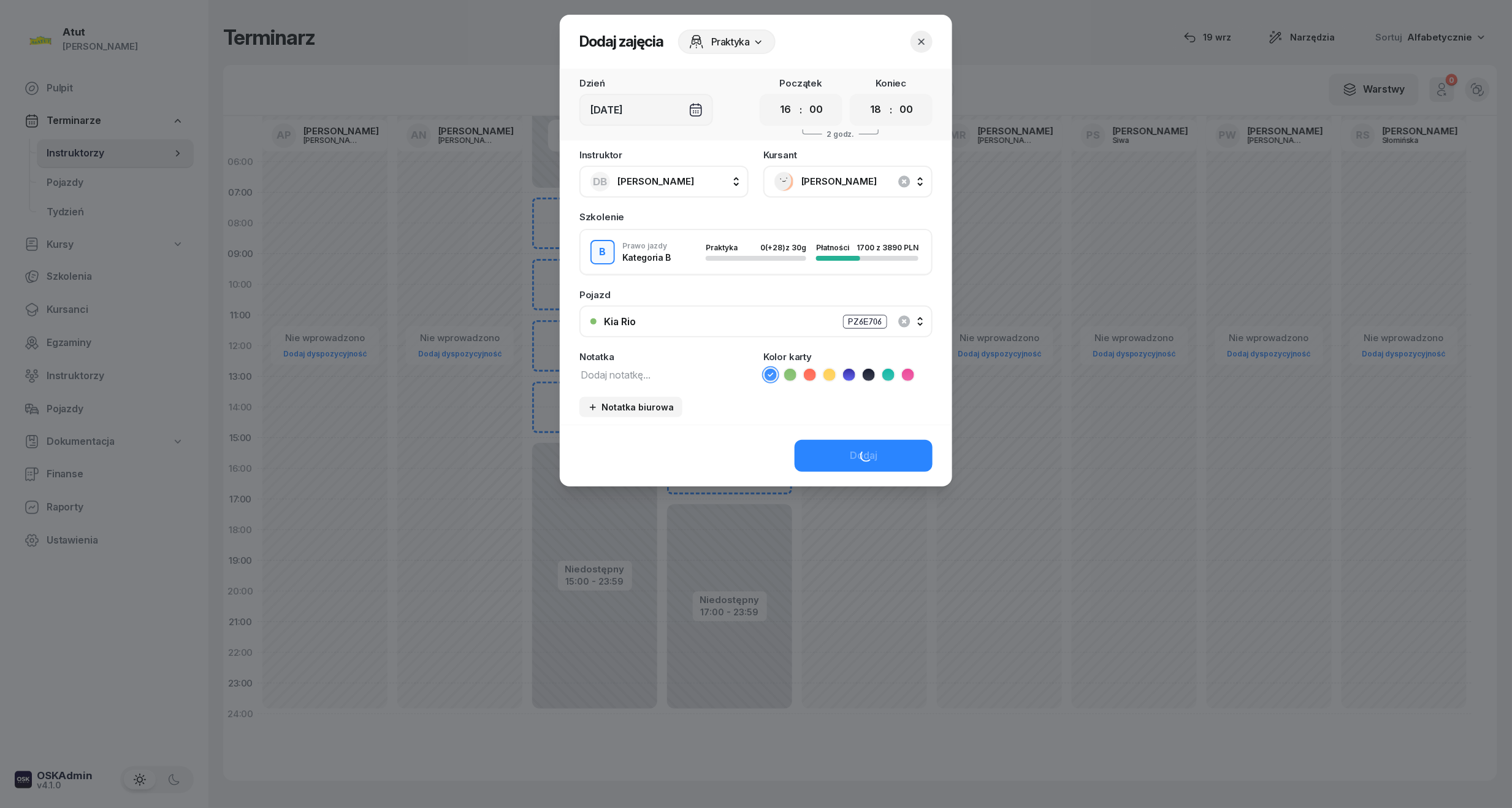
click at [886, 452] on div "Nie wprowadzono Dodaj dyspozycyjność" at bounding box center [865, 438] width 135 height 583
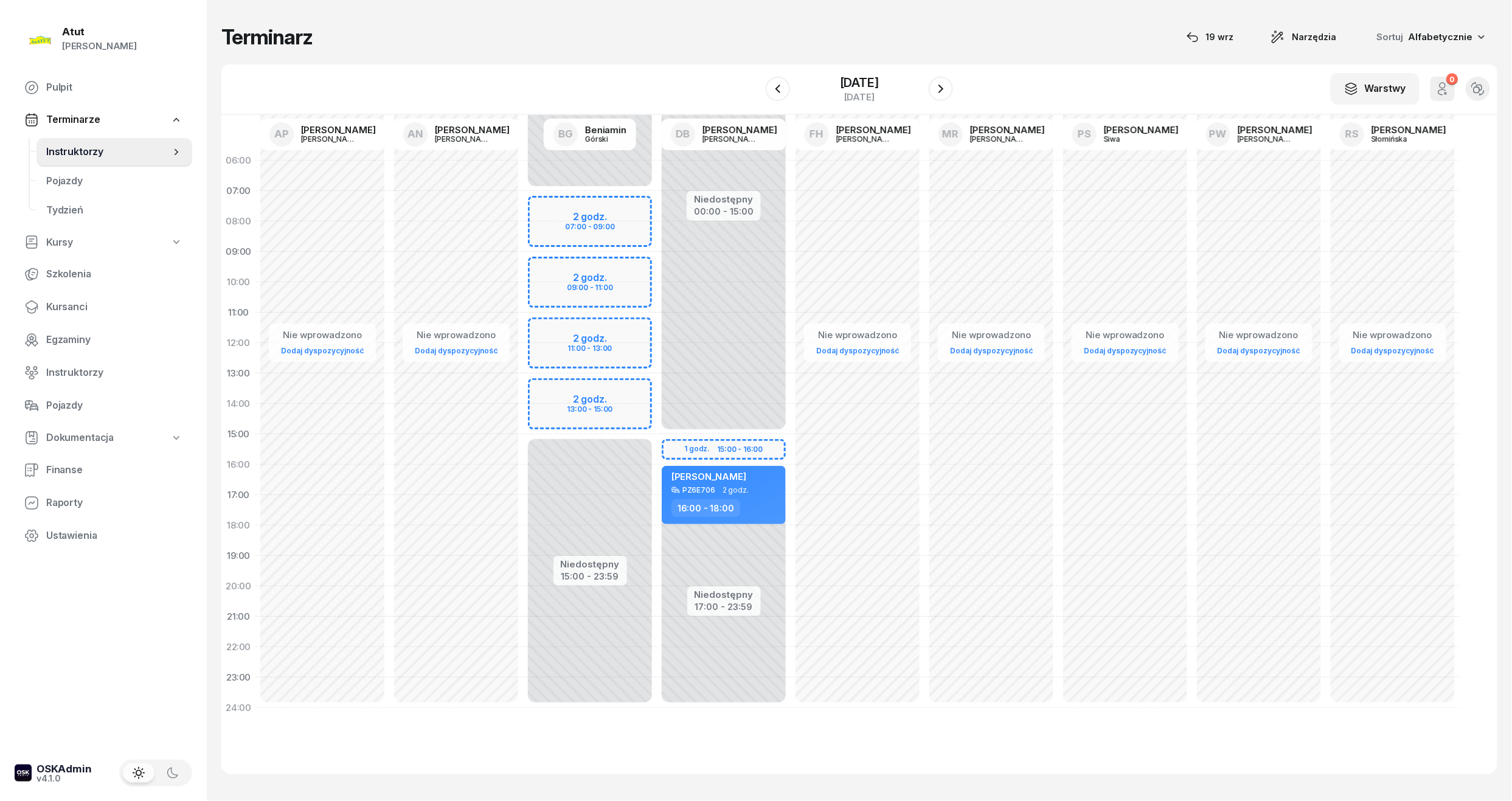
select select "15"
select select "17"
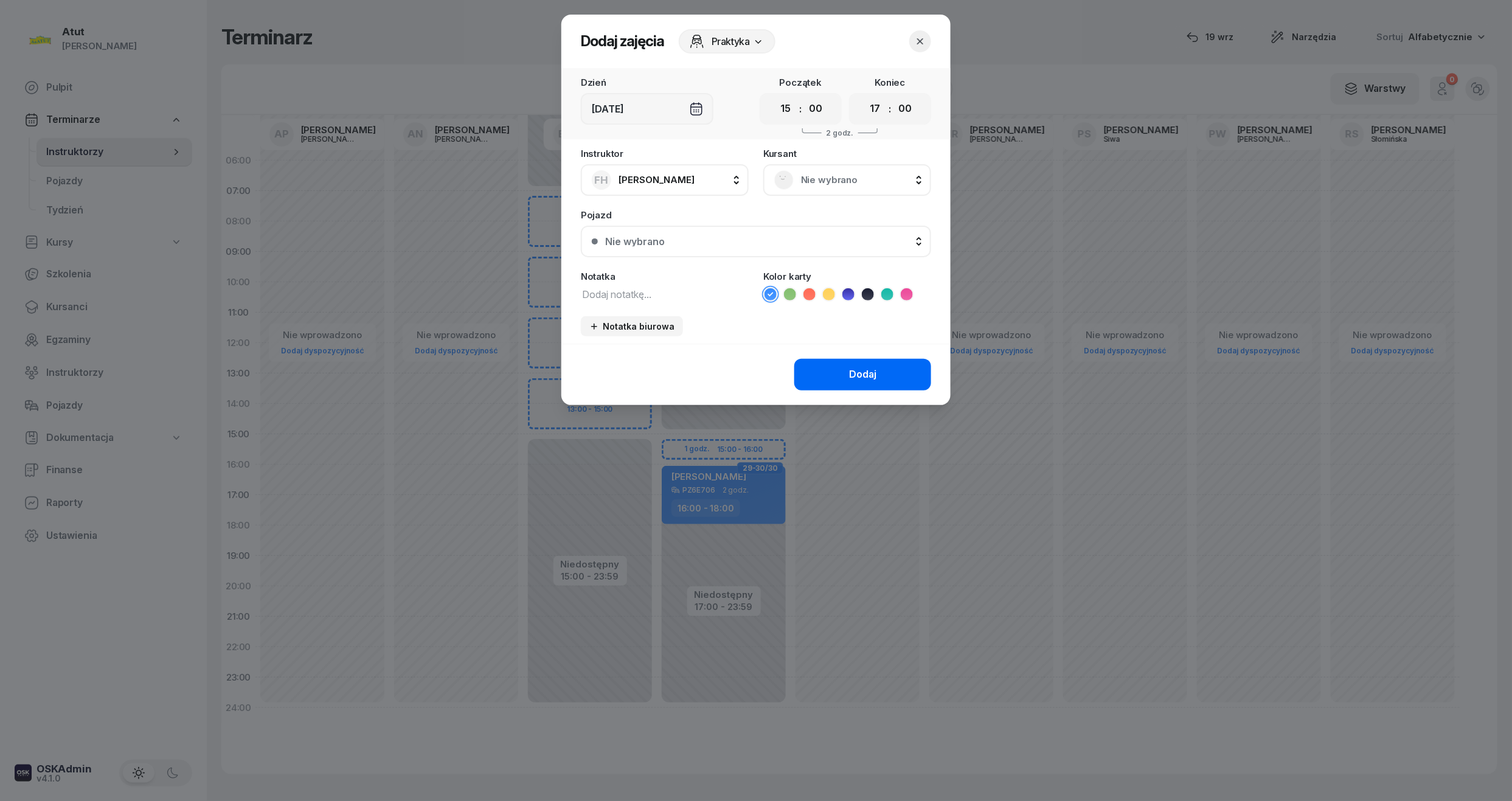
click at [897, 368] on button "Dodaj" at bounding box center [862, 374] width 137 height 32
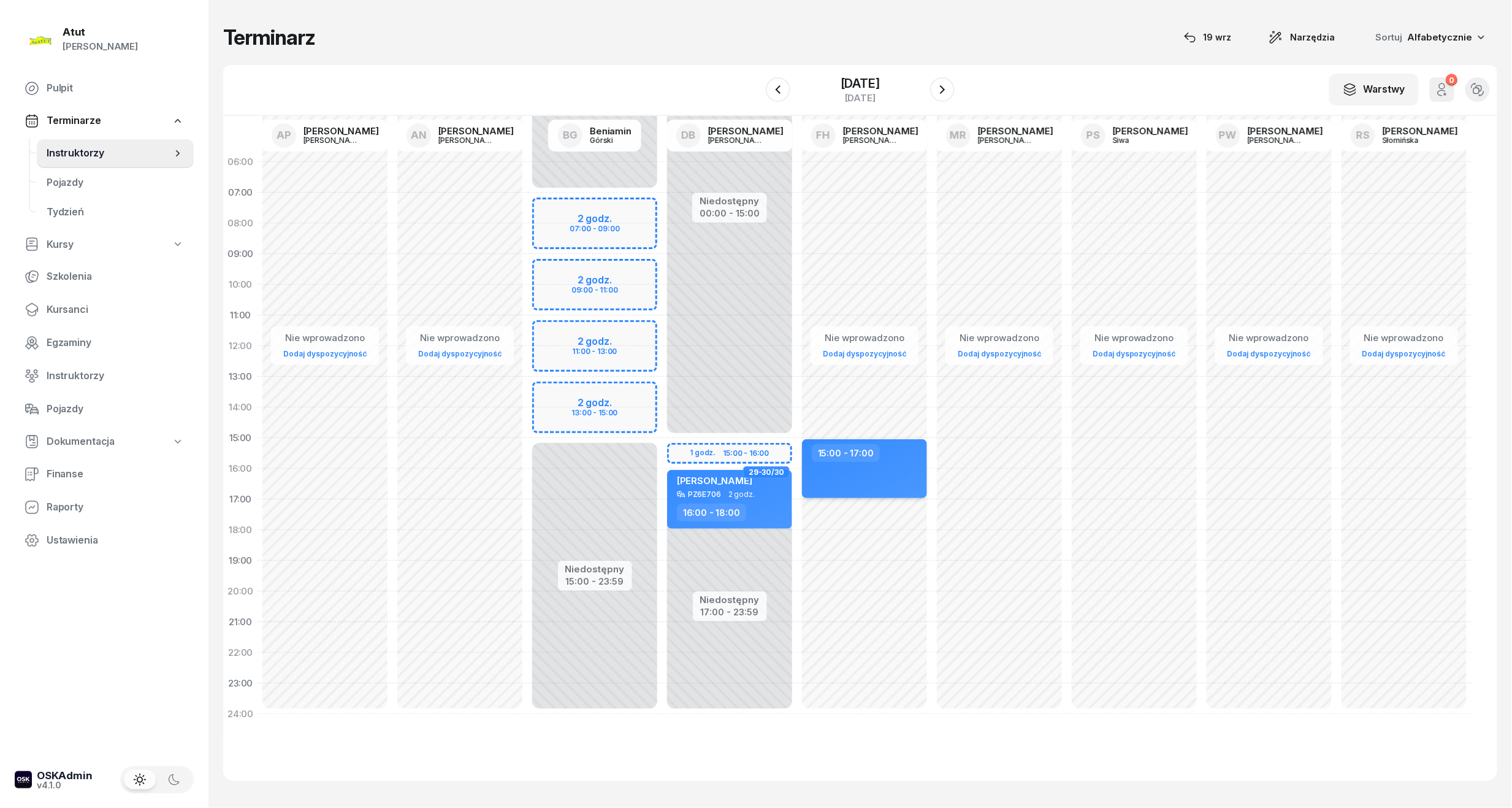
click at [879, 468] on div "15:00 - 17:00" at bounding box center [864, 469] width 125 height 59
select select "15"
select select "17"
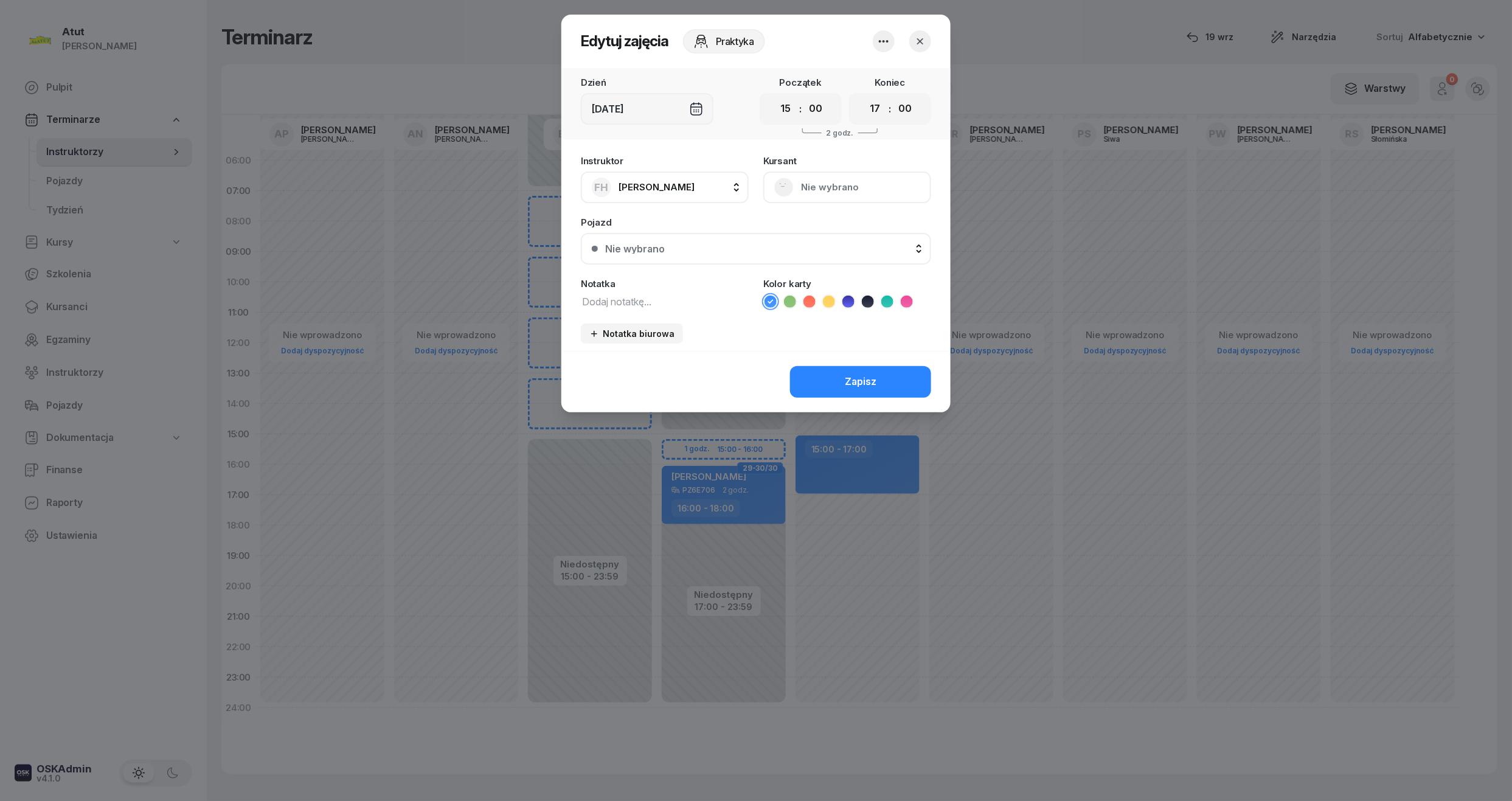
click at [885, 41] on icon "button" at bounding box center [883, 41] width 15 height 15
click at [885, 68] on link "Usuń" at bounding box center [877, 78] width 161 height 30
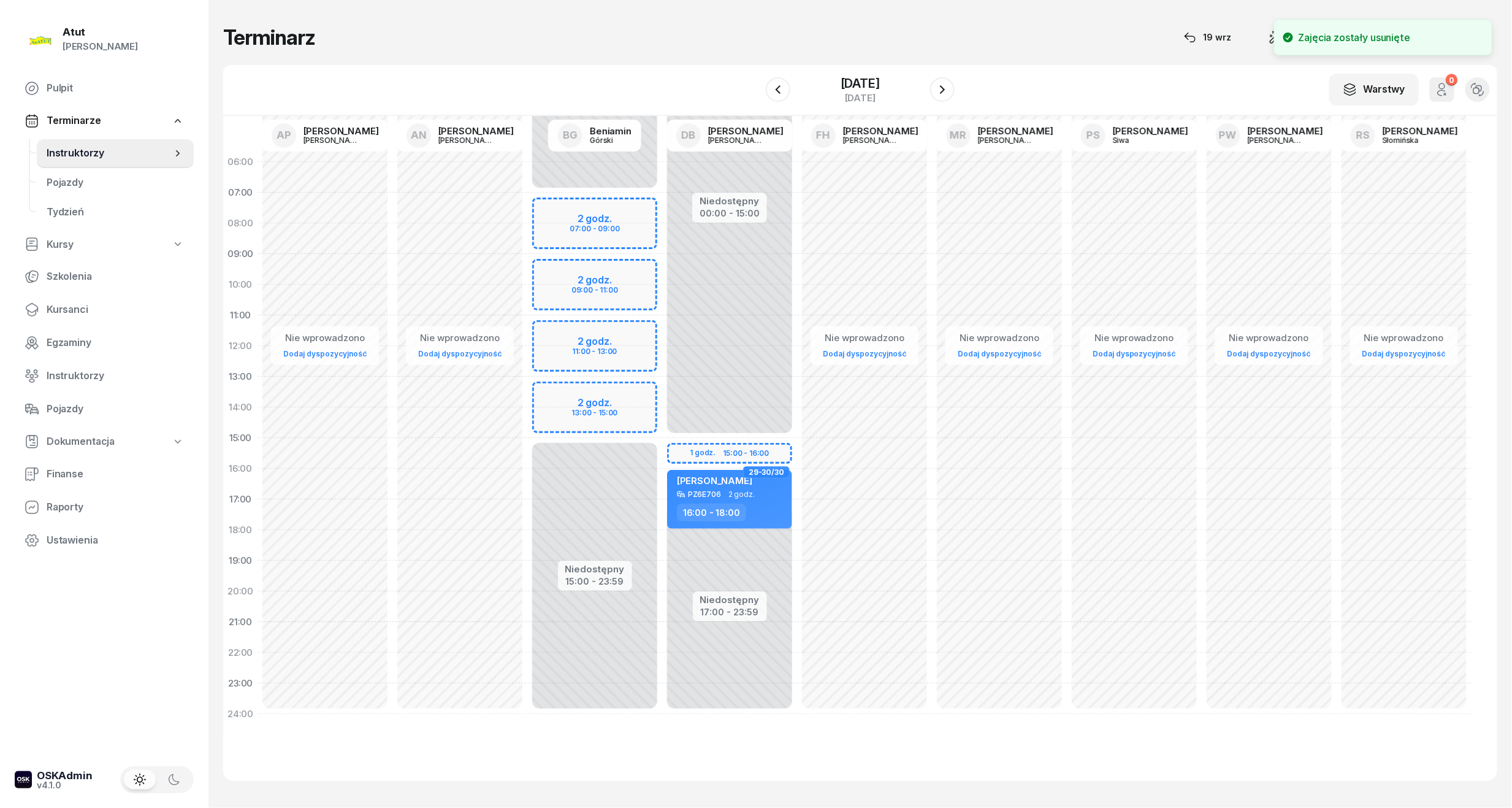
click at [774, 459] on div "Niedostępny 00:00 - 15:00 Niedostępny 17:00 - 23:59 29-30/30 Mateusz Szamborski…" at bounding box center [730, 438] width 135 height 583
select select "15"
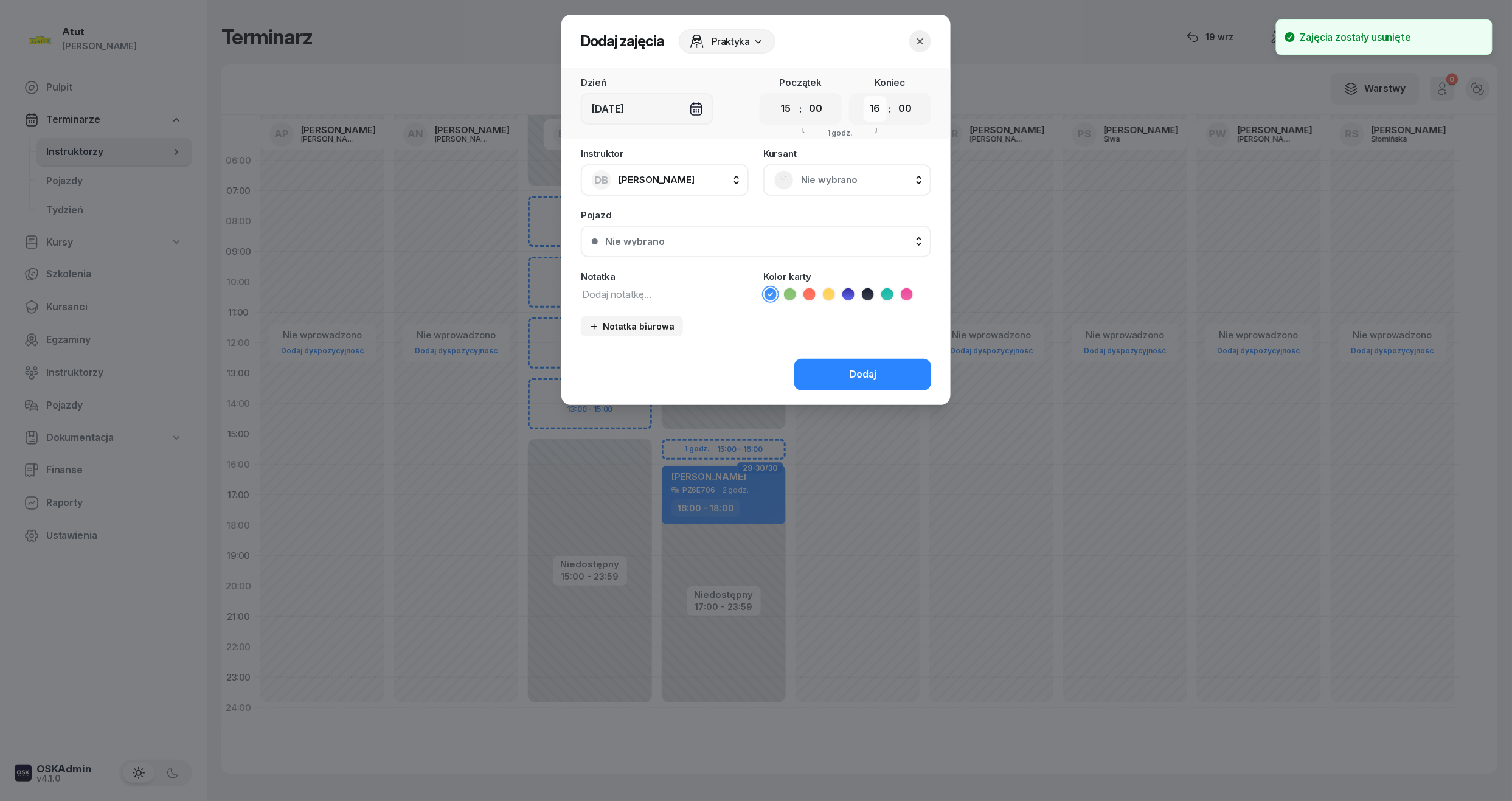
click at [870, 112] on select "00 01 02 03 04 05 06 07 08 09 10 11 12 13 14 15 16 17 18 19 20 21 22 23" at bounding box center [875, 109] width 23 height 26
select select "17"
click at [864, 96] on select "00 01 02 03 04 05 06 07 08 09 10 11 12 13 14 15 16 17 18 19 20 21 22 23" at bounding box center [875, 109] width 23 height 26
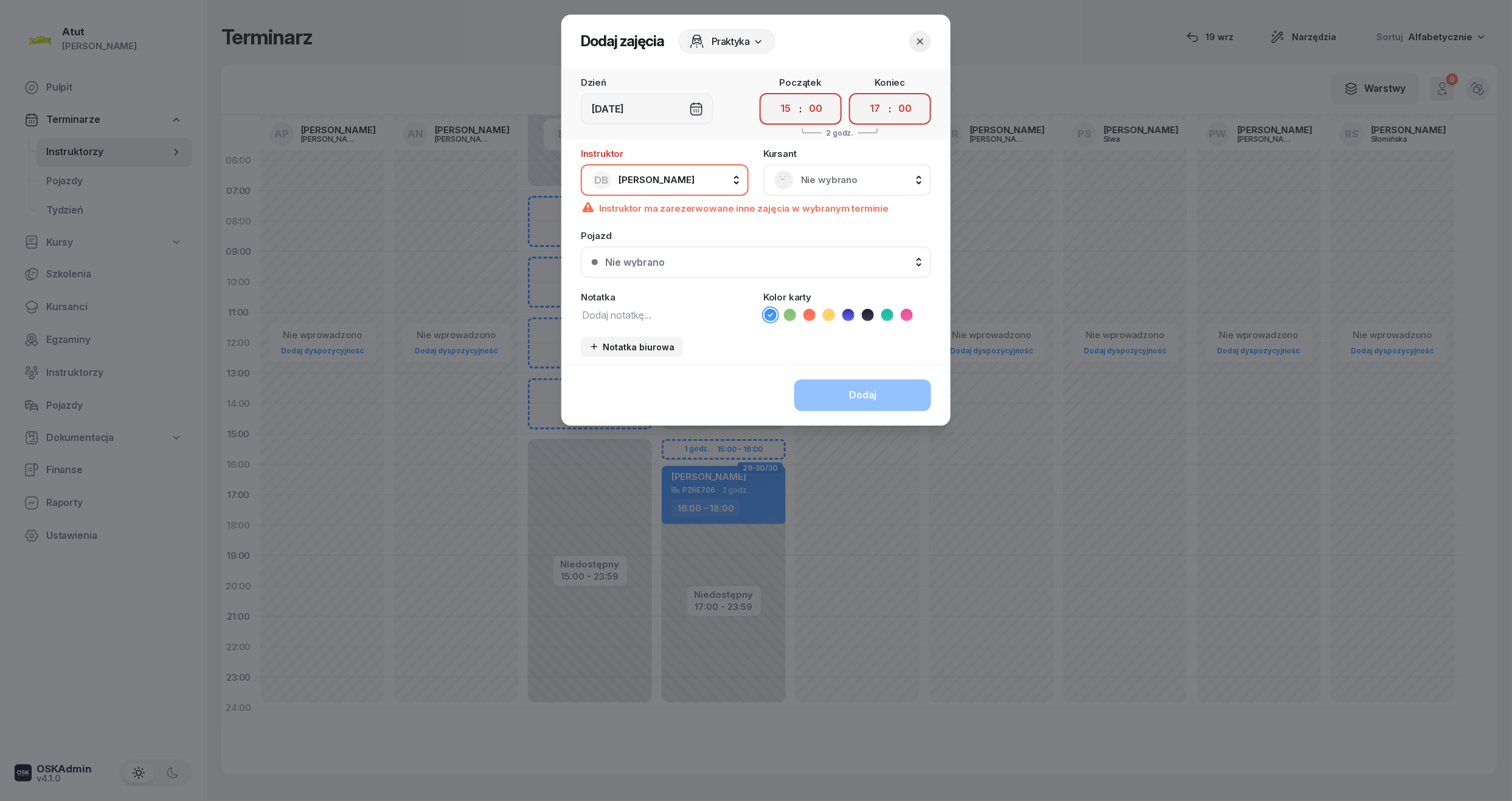
click at [842, 394] on div "Dodaj" at bounding box center [756, 394] width 389 height 61
click at [925, 38] on icon "button" at bounding box center [920, 41] width 12 height 12
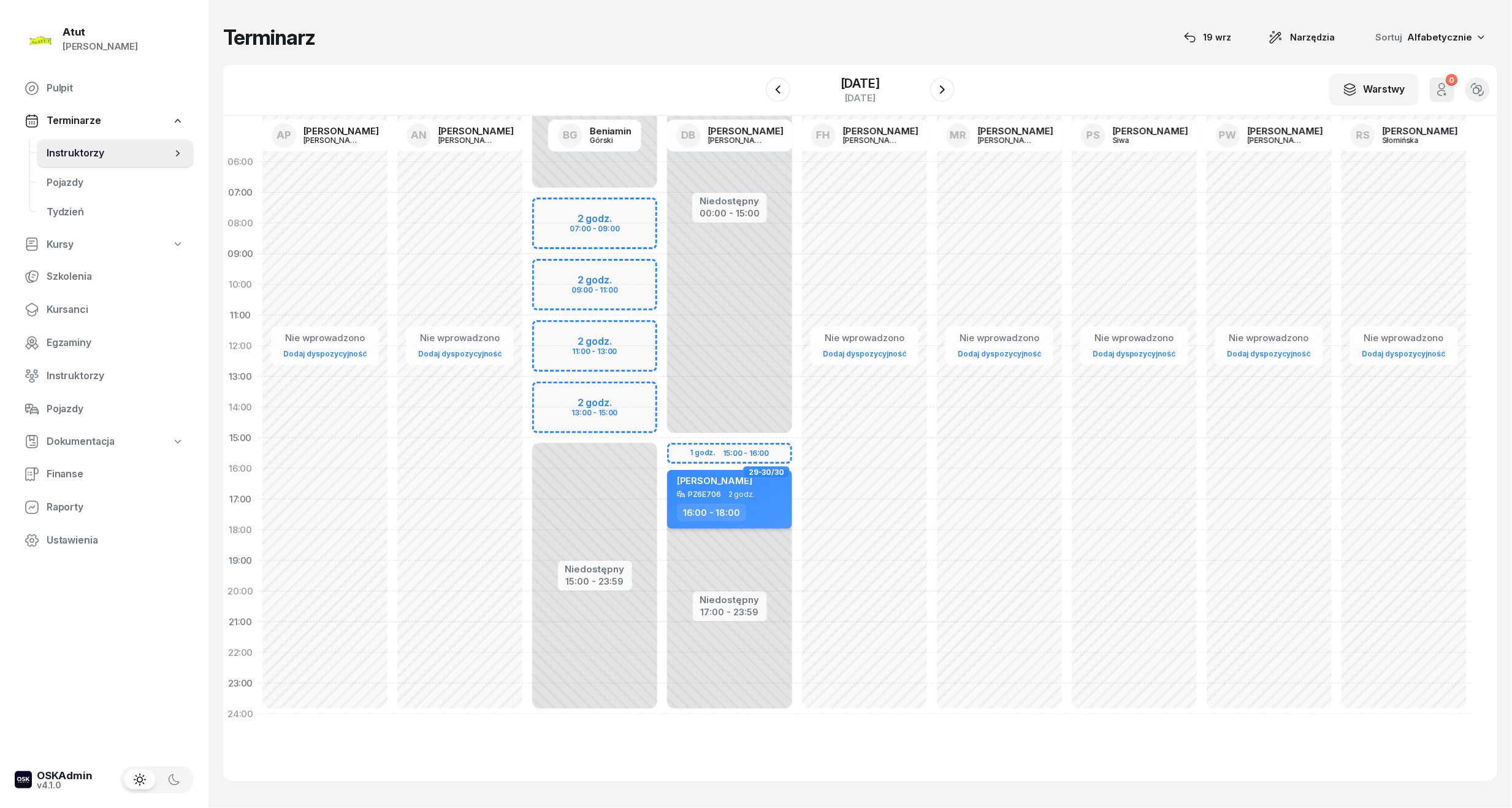
click at [685, 494] on icon at bounding box center [681, 494] width 9 height 9
select select "16"
select select "18"
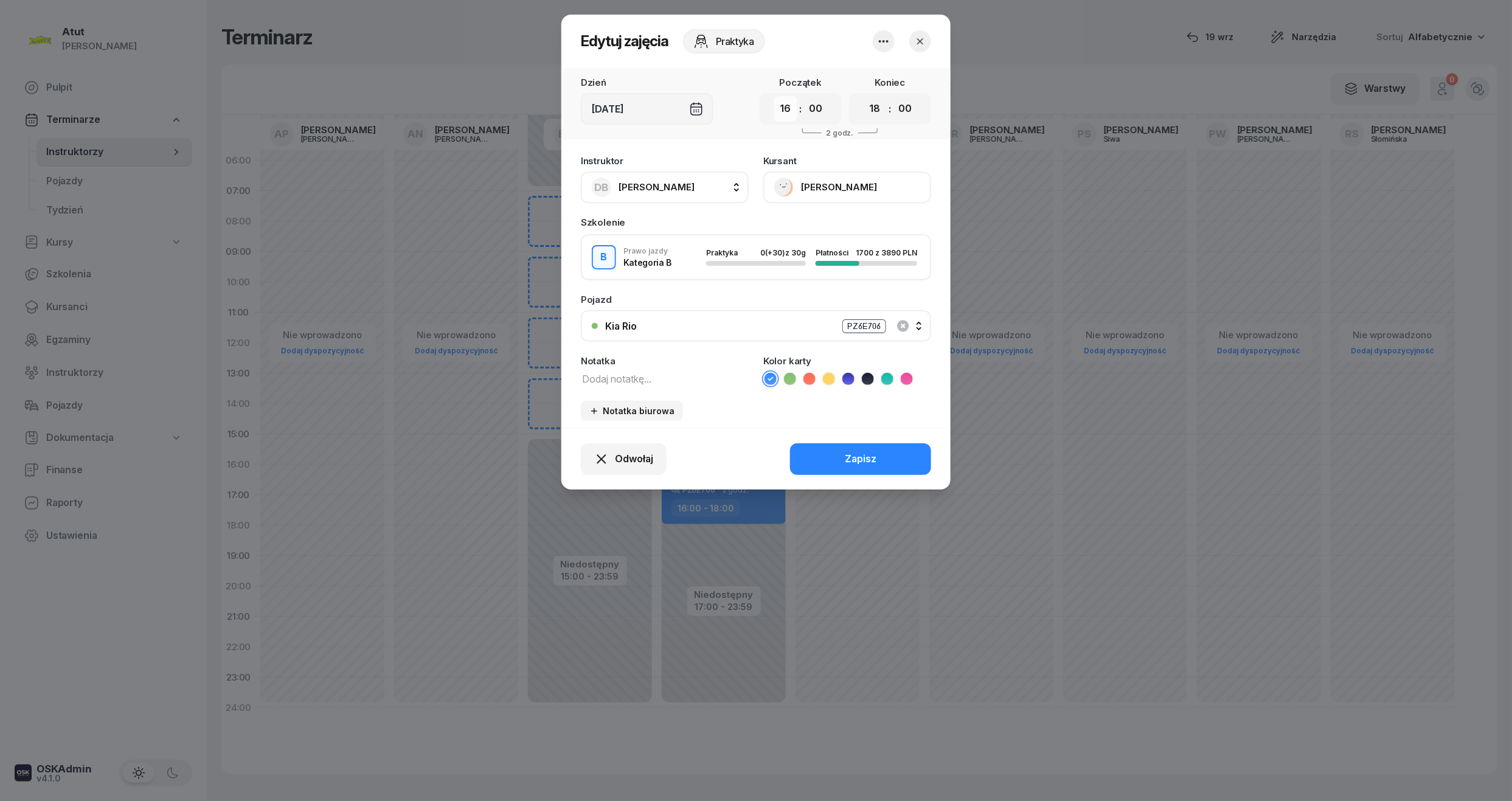
click at [793, 105] on select "00 01 02 03 04 05 06 07 08 09 10 11 12 13 14 15 16 17 18 19 20 21 22 23" at bounding box center [786, 109] width 23 height 26
select select "15"
click at [774, 96] on select "00 01 02 03 04 05 06 07 08 09 10 11 12 13 14 15 16 17 18 19 20 21 22 23" at bounding box center [786, 109] width 23 height 26
click at [879, 107] on select "00 01 02 03 04 05 06 07 08 09 10 11 12 13 14 15 16 17 18 19 20 21 22 23" at bounding box center [875, 109] width 23 height 26
select select "17"
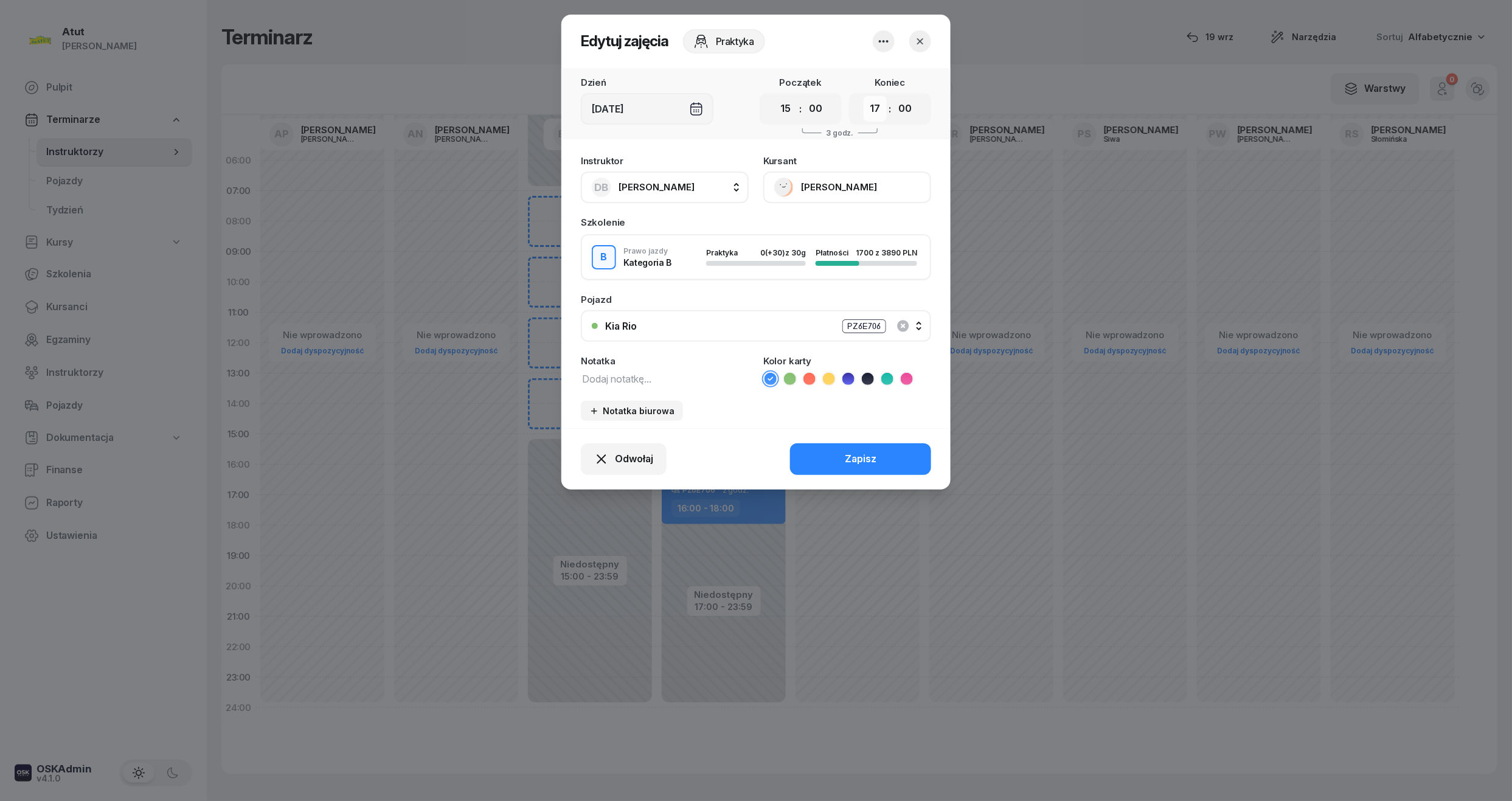
click at [864, 96] on select "00 01 02 03 04 05 06 07 08 09 10 11 12 13 14 15 16 17 18 19 20 21 22 23" at bounding box center [875, 109] width 23 height 26
click at [876, 461] on div "Zapisz" at bounding box center [860, 459] width 32 height 15
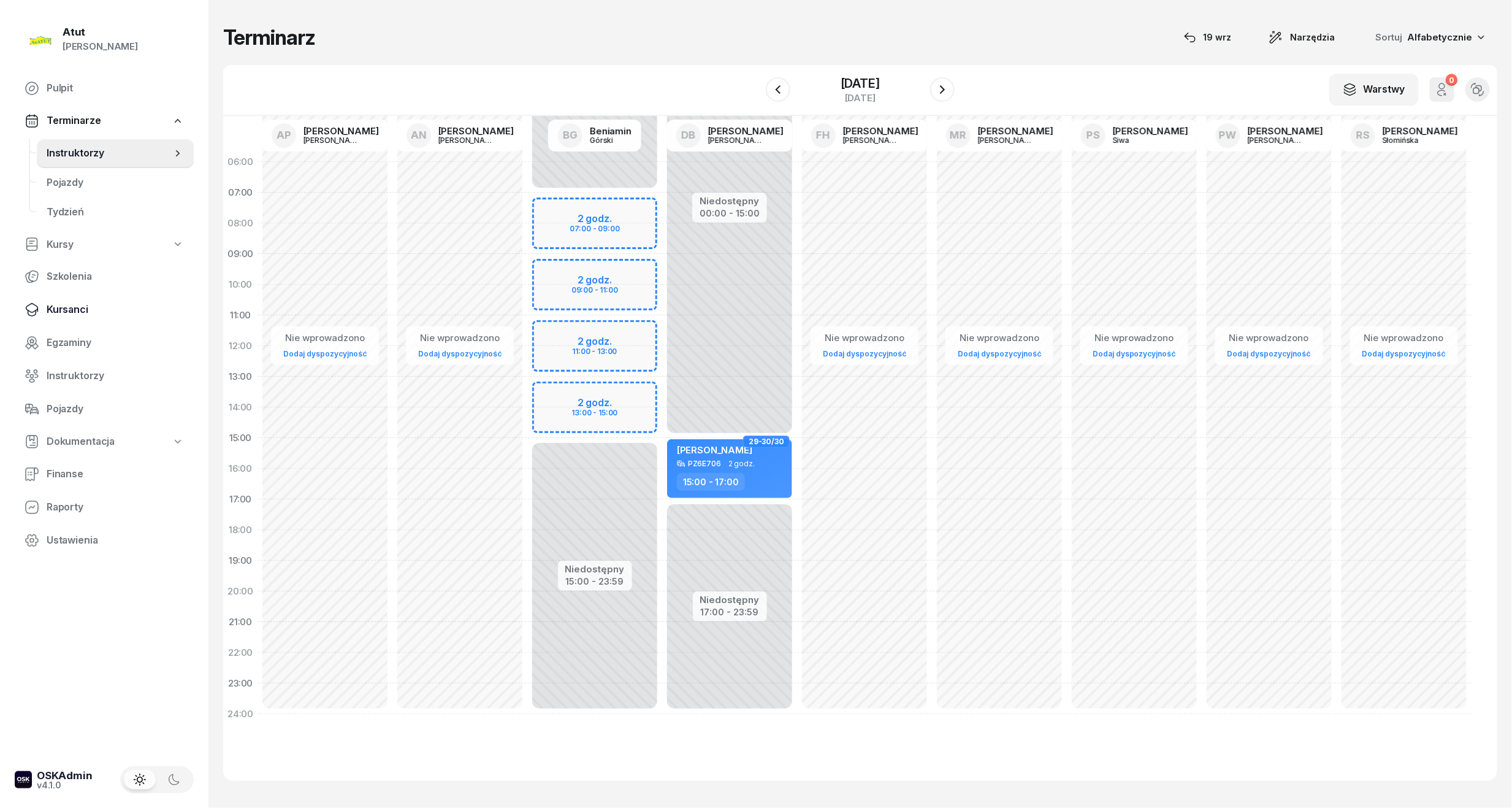
click at [80, 322] on link "Kursanci" at bounding box center [104, 310] width 179 height 29
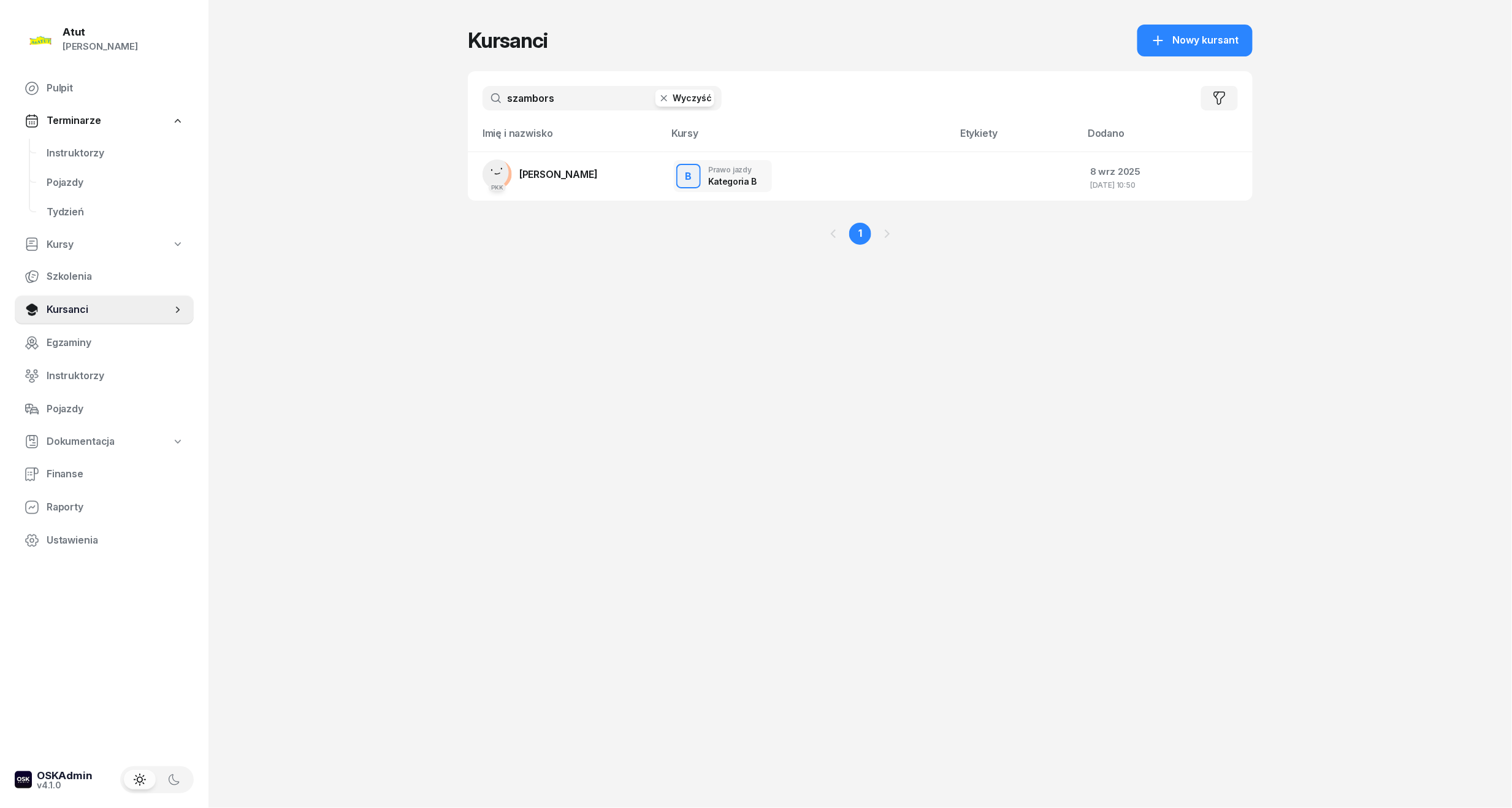
drag, startPoint x: 598, startPoint y: 101, endPoint x: -42, endPoint y: 222, distance: 651.3
click at [0, 222] on html "Paulina Atut Paulina Lis Pulpit Terminarze Instruktorzy Pojazdy Tydzień Kursy S…" at bounding box center [756, 404] width 1512 height 808
type input "koto"
click at [541, 168] on span "[PERSON_NAME]" at bounding box center [558, 174] width 79 height 12
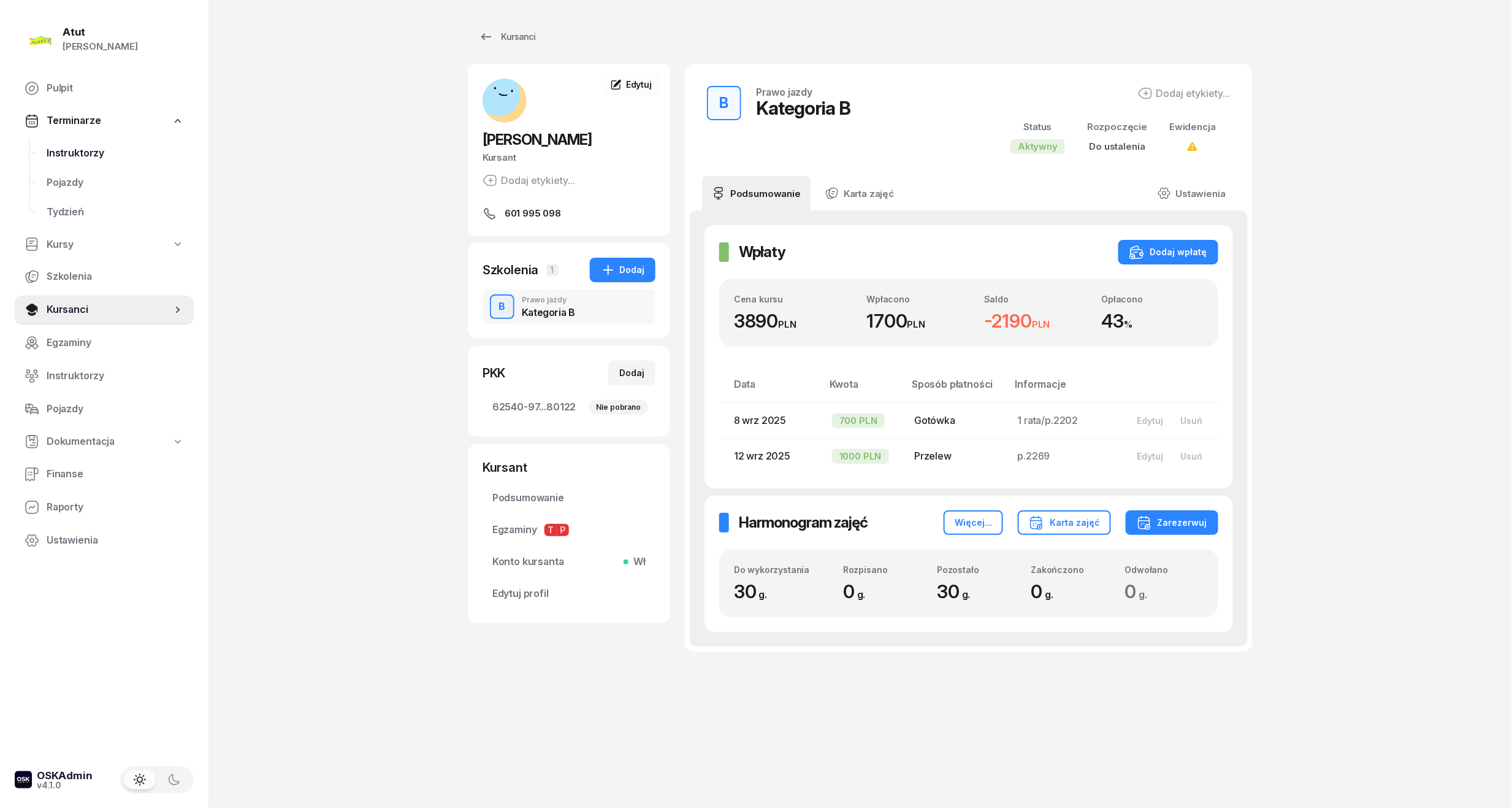
click at [91, 158] on span "Instruktorzy" at bounding box center [115, 153] width 137 height 16
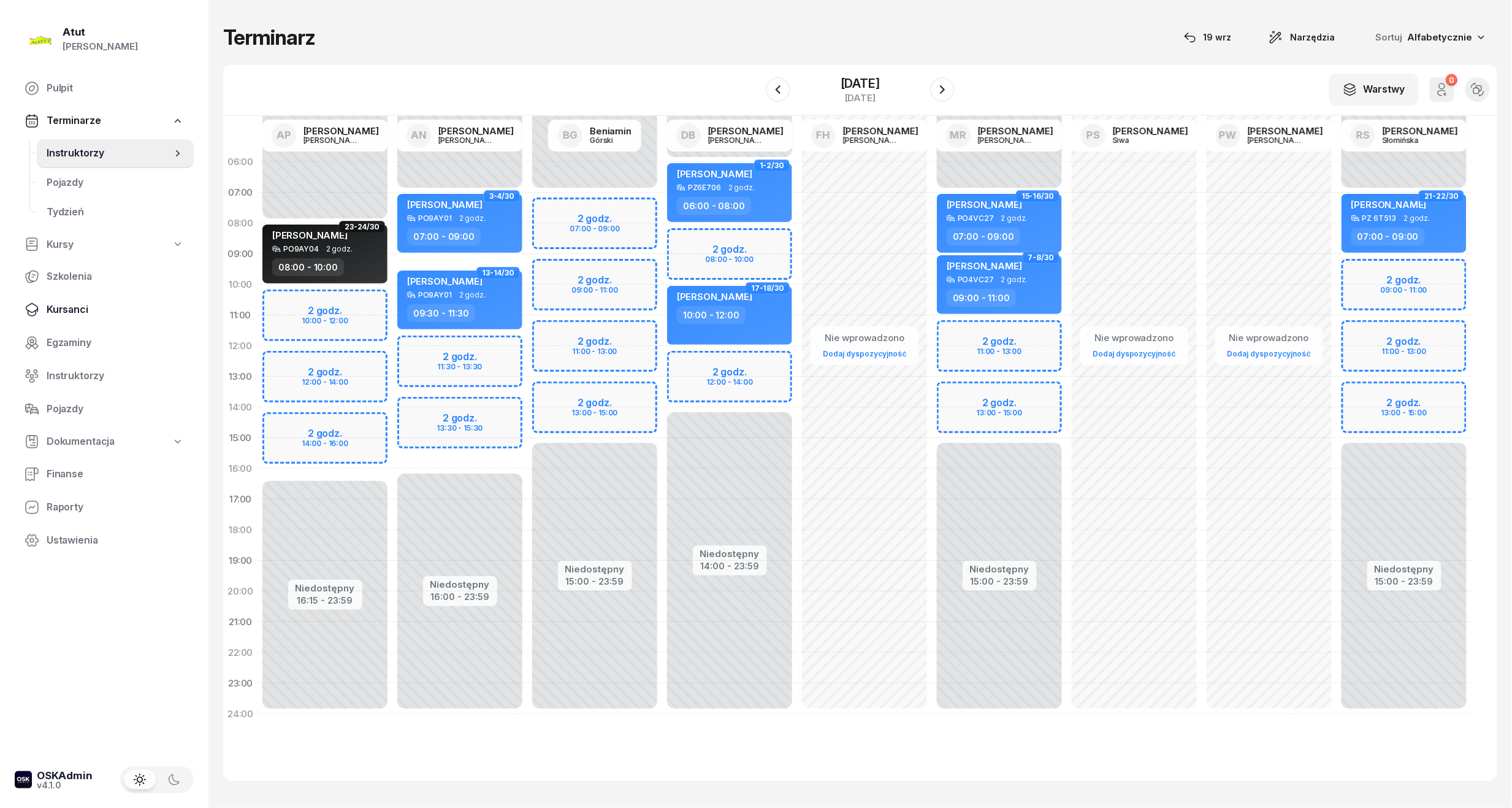
click at [70, 307] on span "Kursanci" at bounding box center [115, 310] width 137 height 16
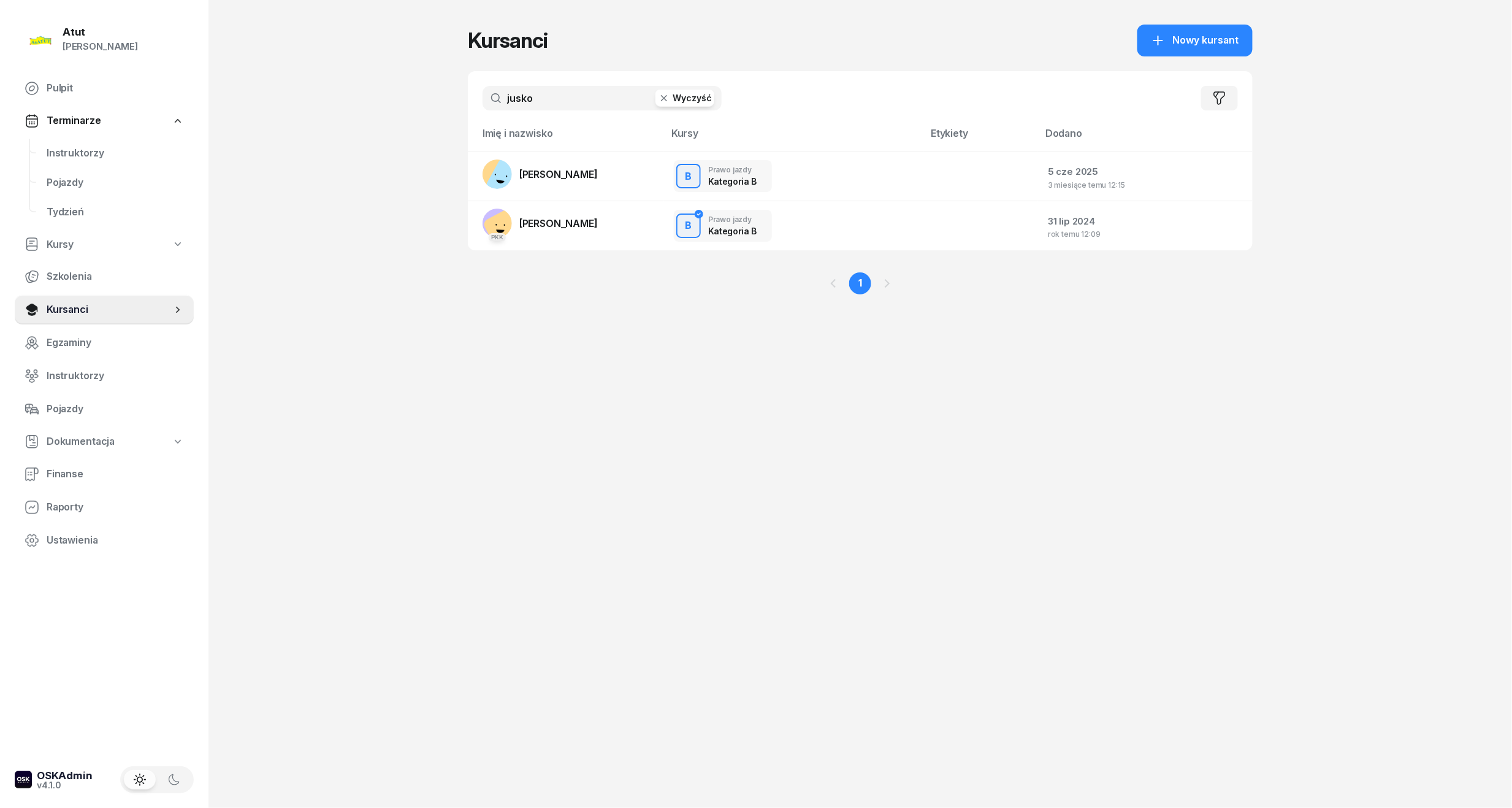
drag, startPoint x: 479, startPoint y: 101, endPoint x: -42, endPoint y: 162, distance: 524.6
click at [0, 162] on html "[PERSON_NAME] [PERSON_NAME] Pulpit Terminarze Instruktorzy Pojazdy Tydzień Kurs…" at bounding box center [756, 404] width 1512 height 808
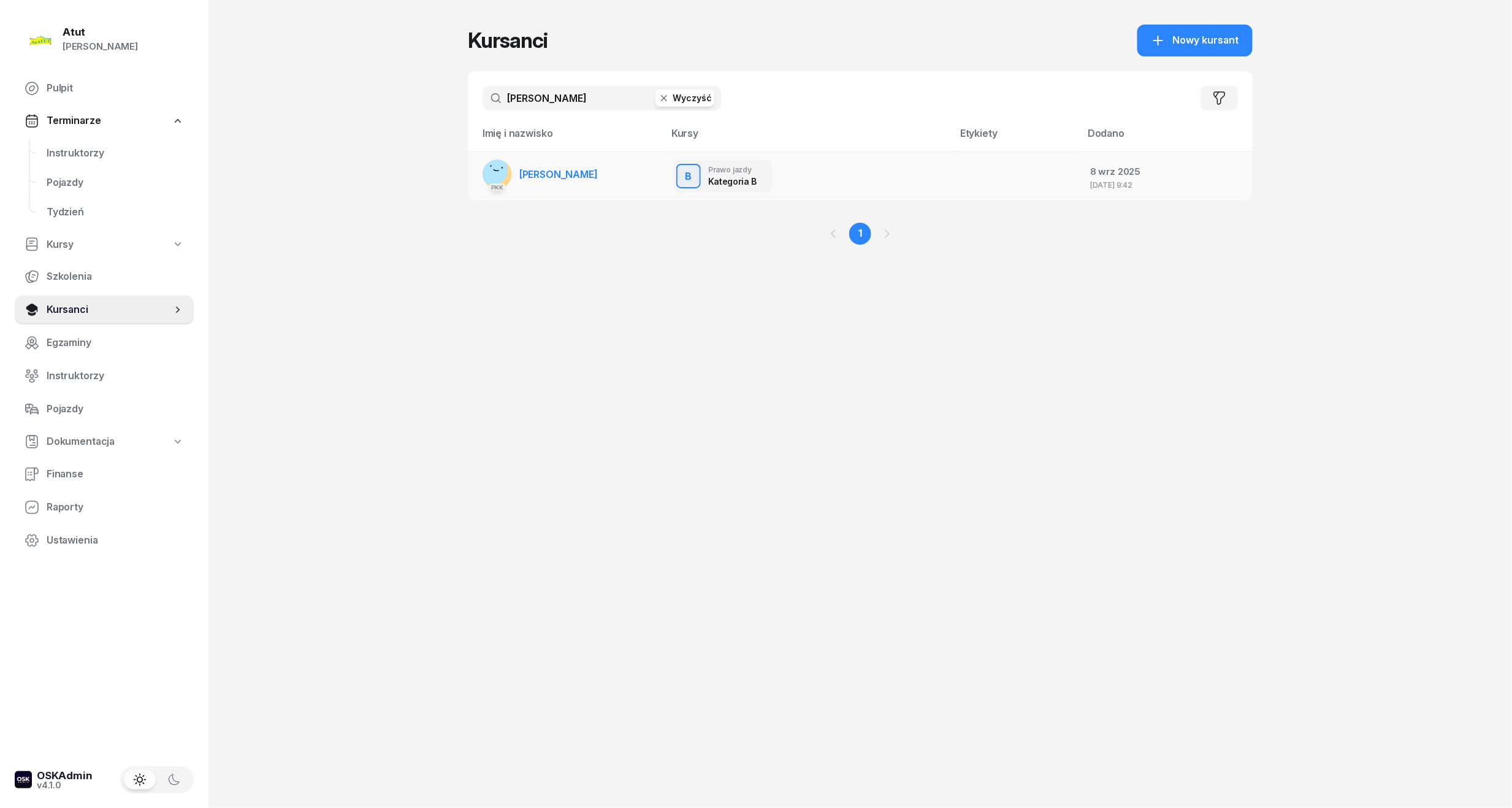
type input "[PERSON_NAME]"
click at [567, 179] on link "PKK [PERSON_NAME]" at bounding box center [540, 174] width 115 height 29
